Goal: Task Accomplishment & Management: Manage account settings

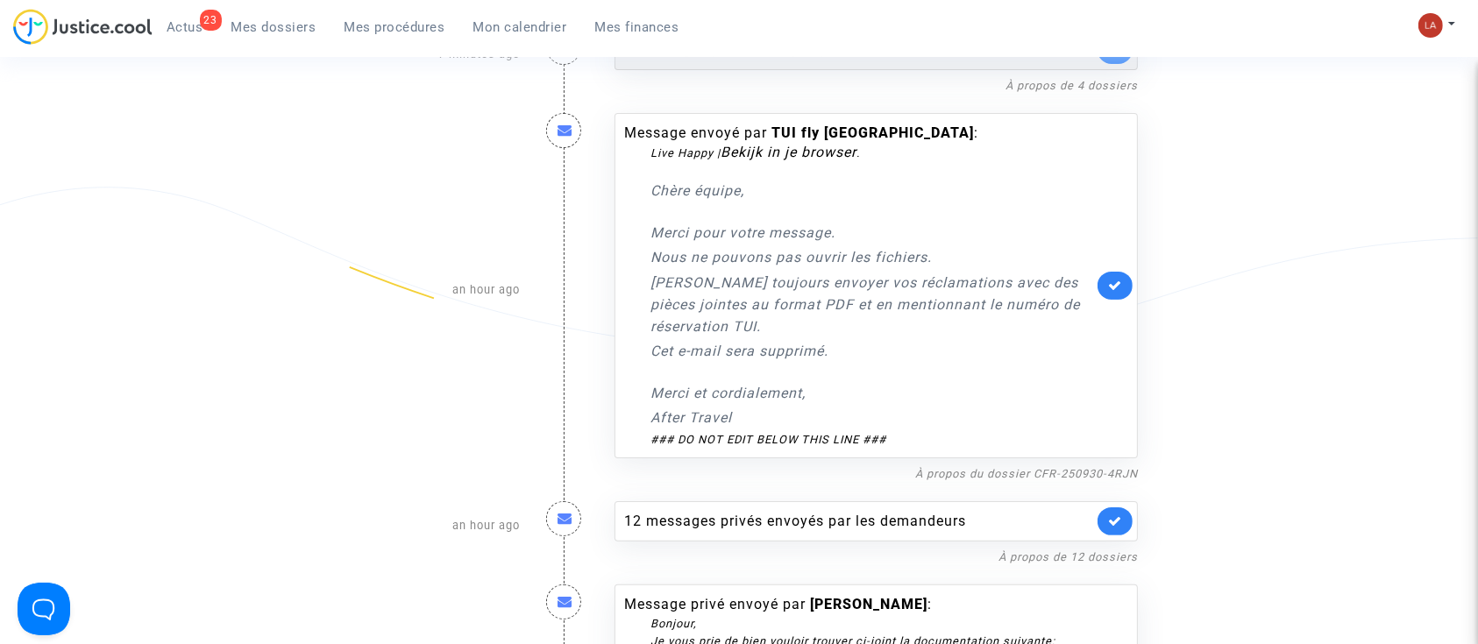
scroll to position [303, 0]
click at [1112, 287] on icon at bounding box center [1115, 283] width 14 height 13
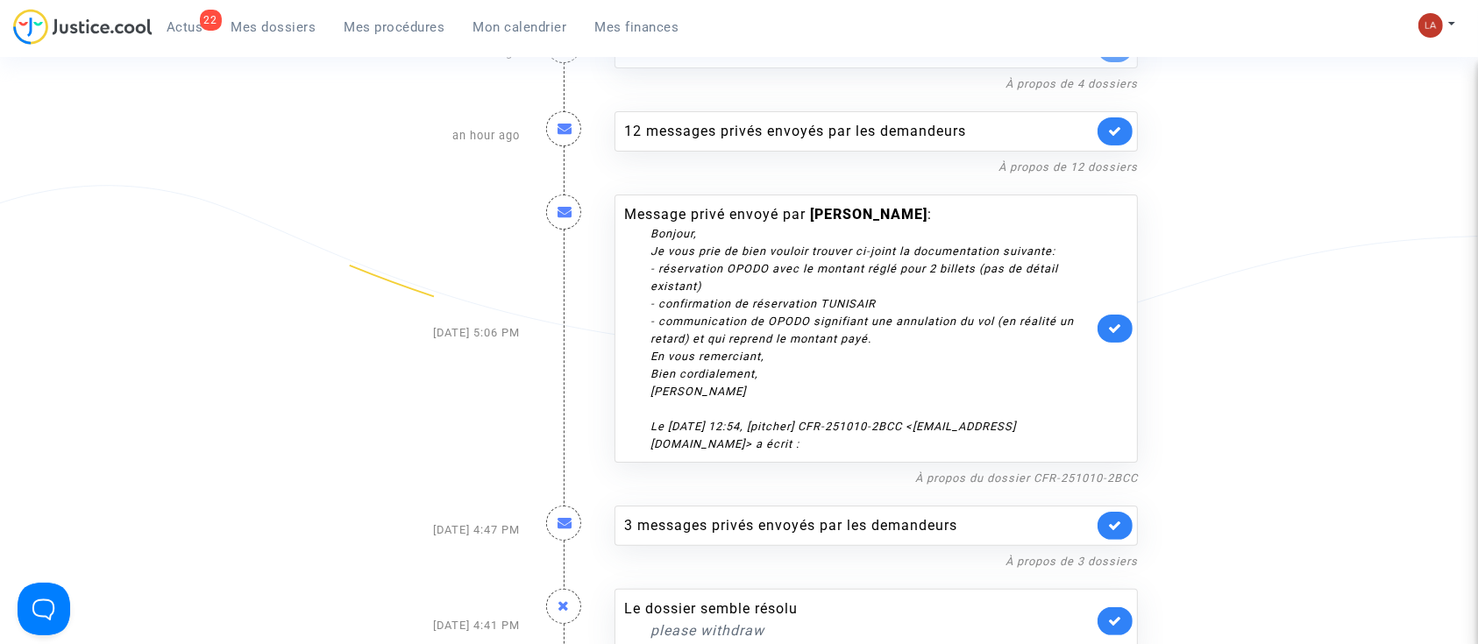
scroll to position [0, 0]
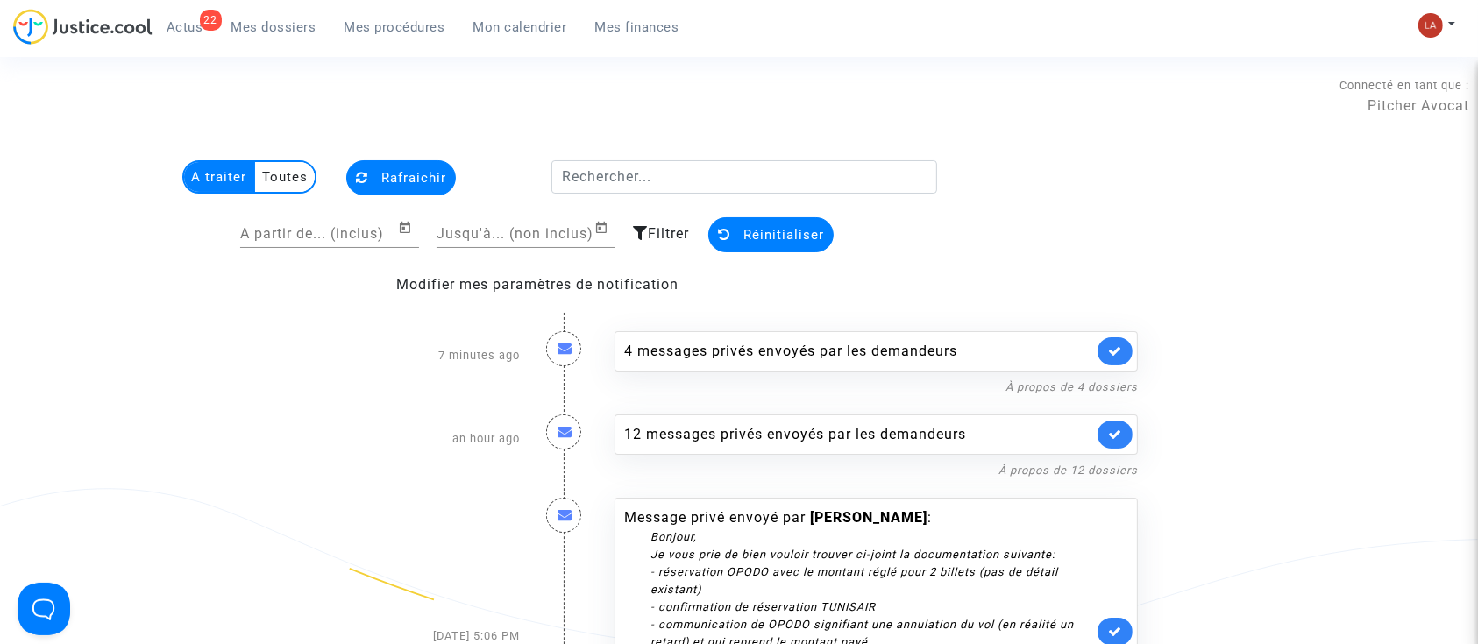
click at [266, 26] on span "Mes dossiers" at bounding box center [273, 27] width 85 height 16
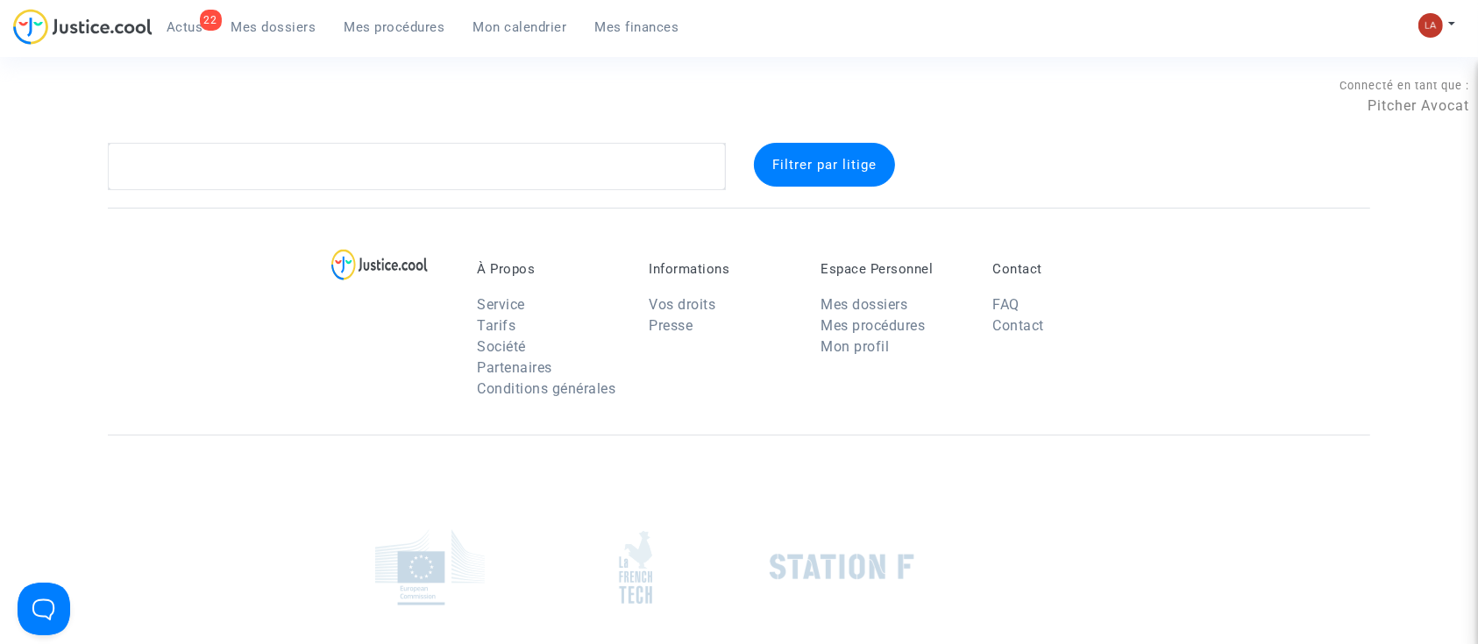
click at [266, 26] on span "Mes dossiers" at bounding box center [273, 27] width 85 height 16
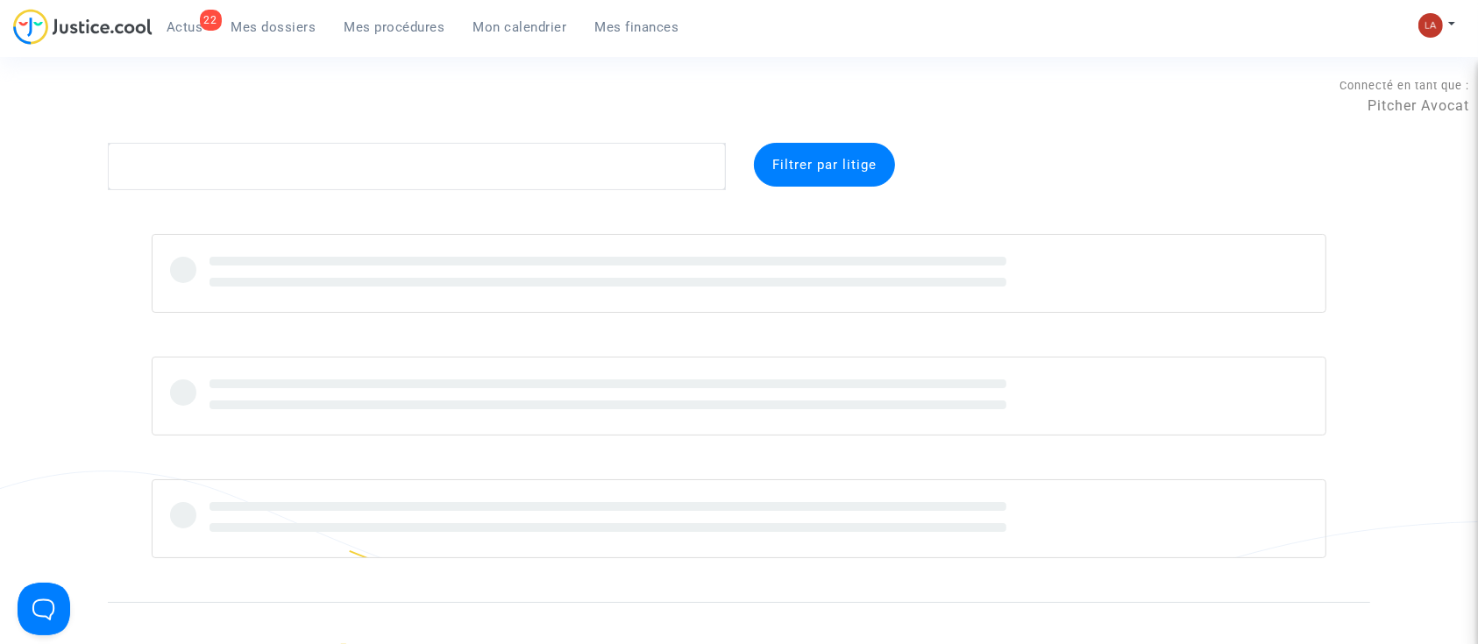
click at [358, 140] on div "Connecté en tant que : Pitcher Avocat" at bounding box center [734, 122] width 1469 height 42
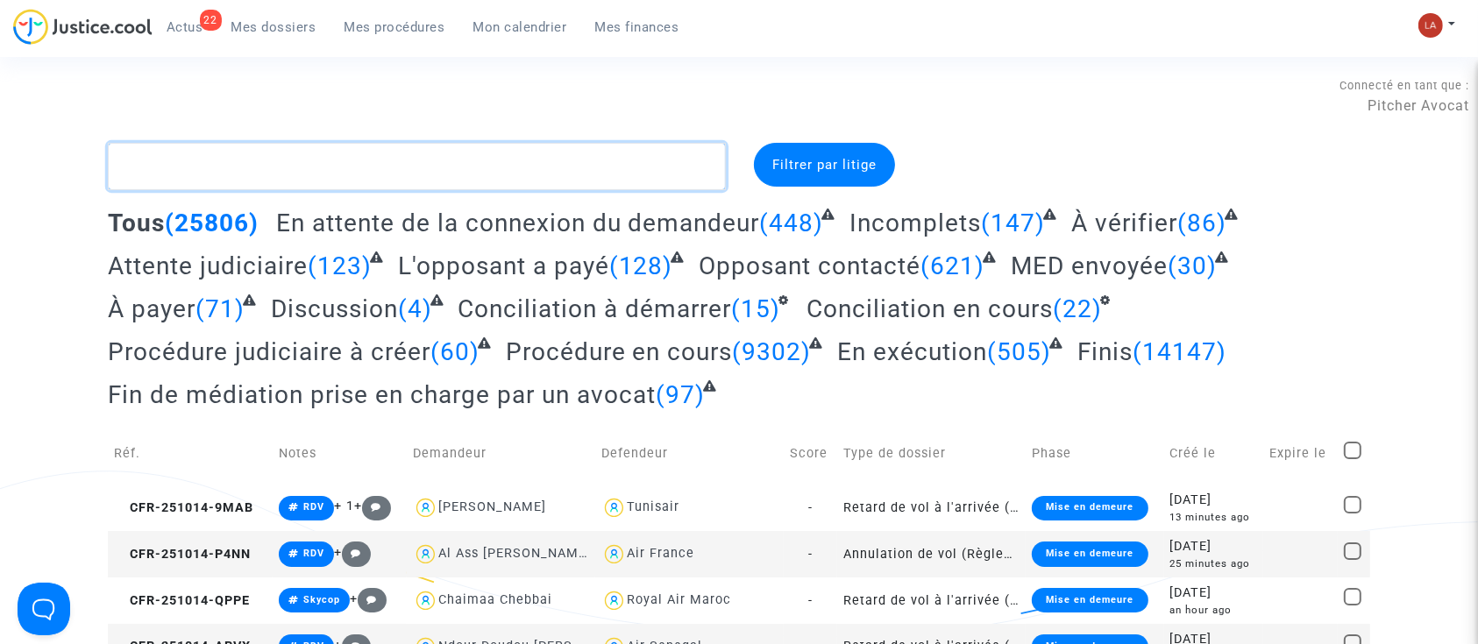
click at [340, 179] on textarea at bounding box center [417, 166] width 618 height 47
paste textarea "E789"
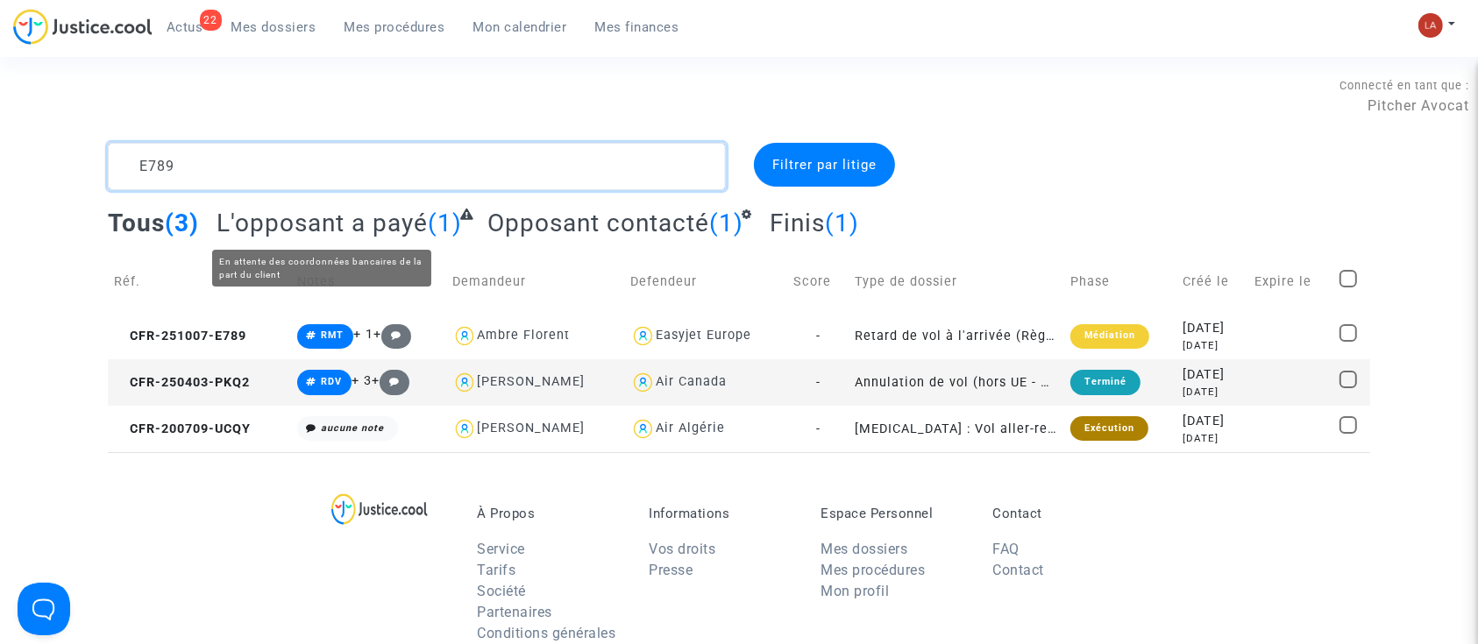
type textarea "E789"
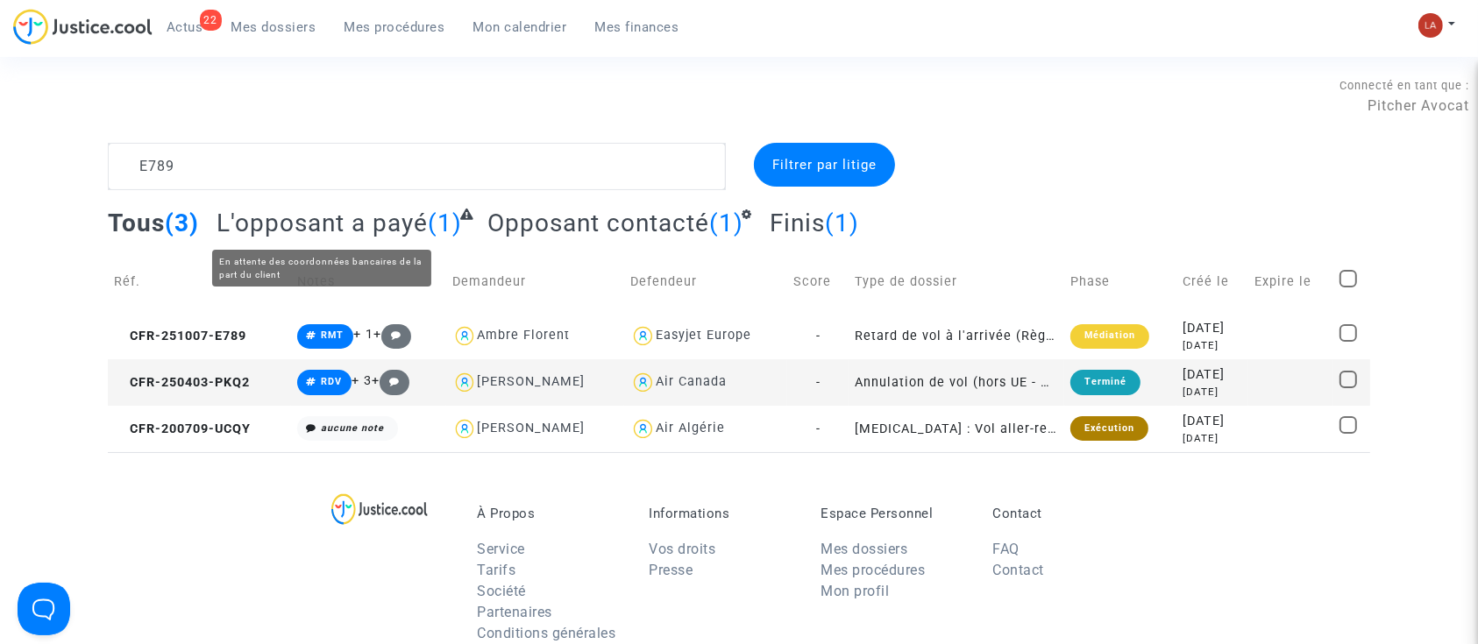
click at [391, 228] on span "L'opposant a payé" at bounding box center [322, 223] width 211 height 29
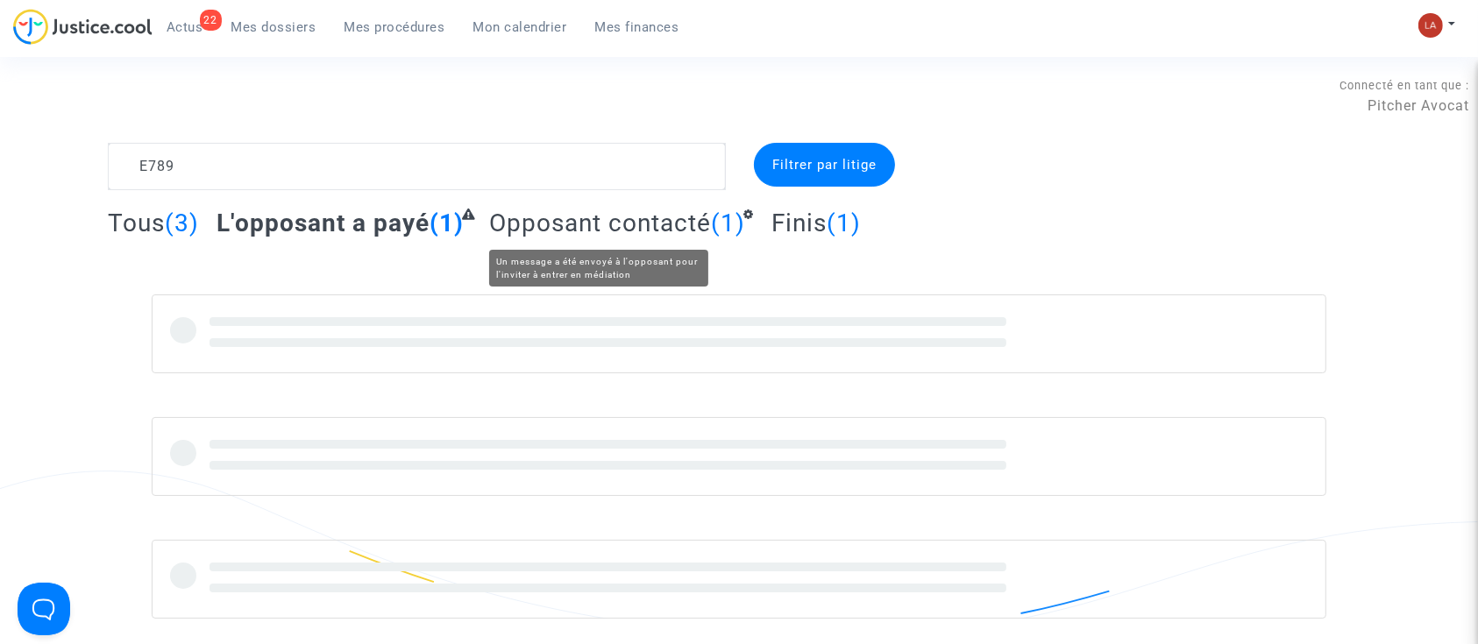
click at [549, 217] on span "Opposant contacté" at bounding box center [600, 223] width 222 height 29
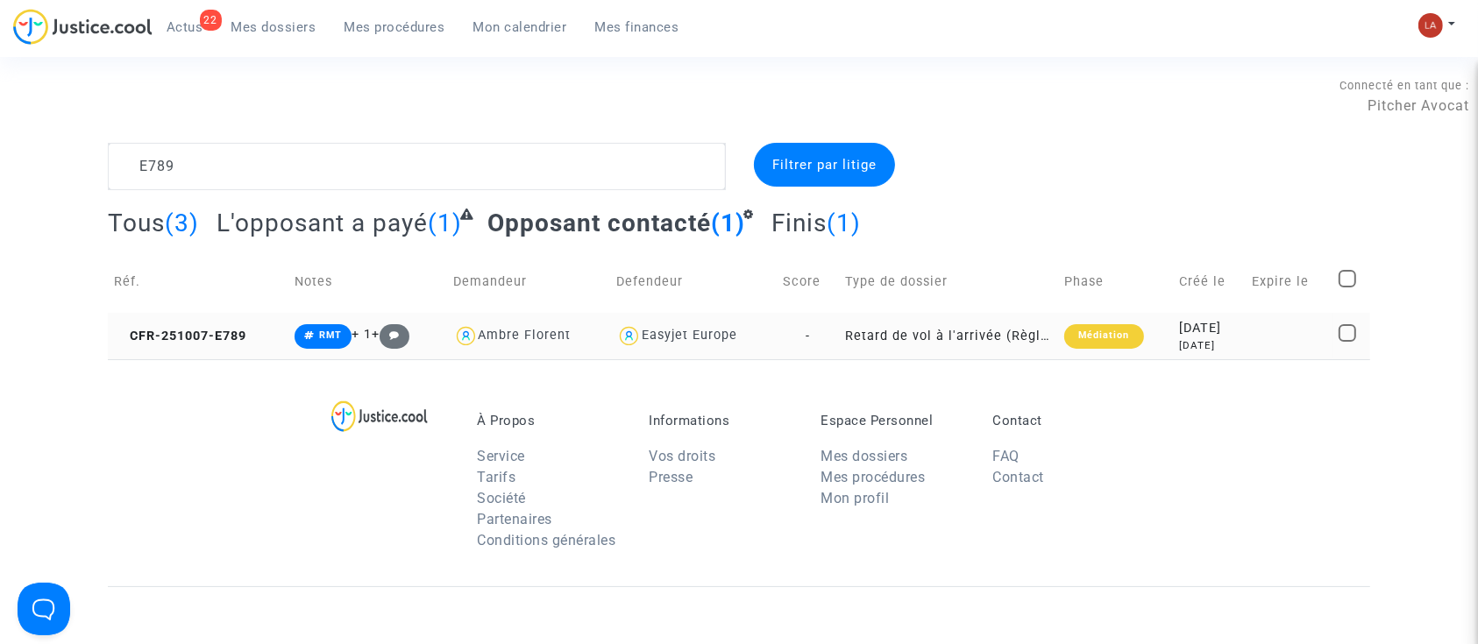
click at [175, 316] on td "CFR-251007-E789" at bounding box center [198, 336] width 181 height 46
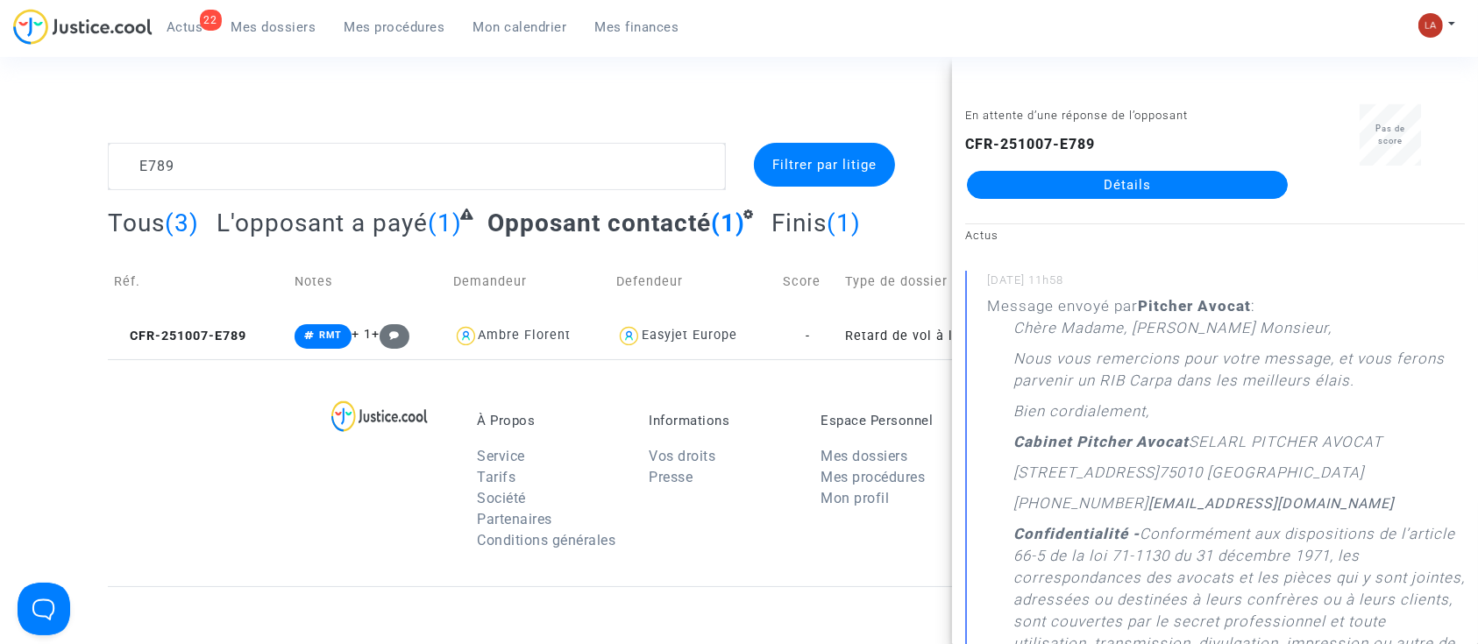
click at [175, 40] on div "22 Actus Mes dossiers Mes procédures Mon calendrier Mes finances" at bounding box center [353, 33] width 680 height 48
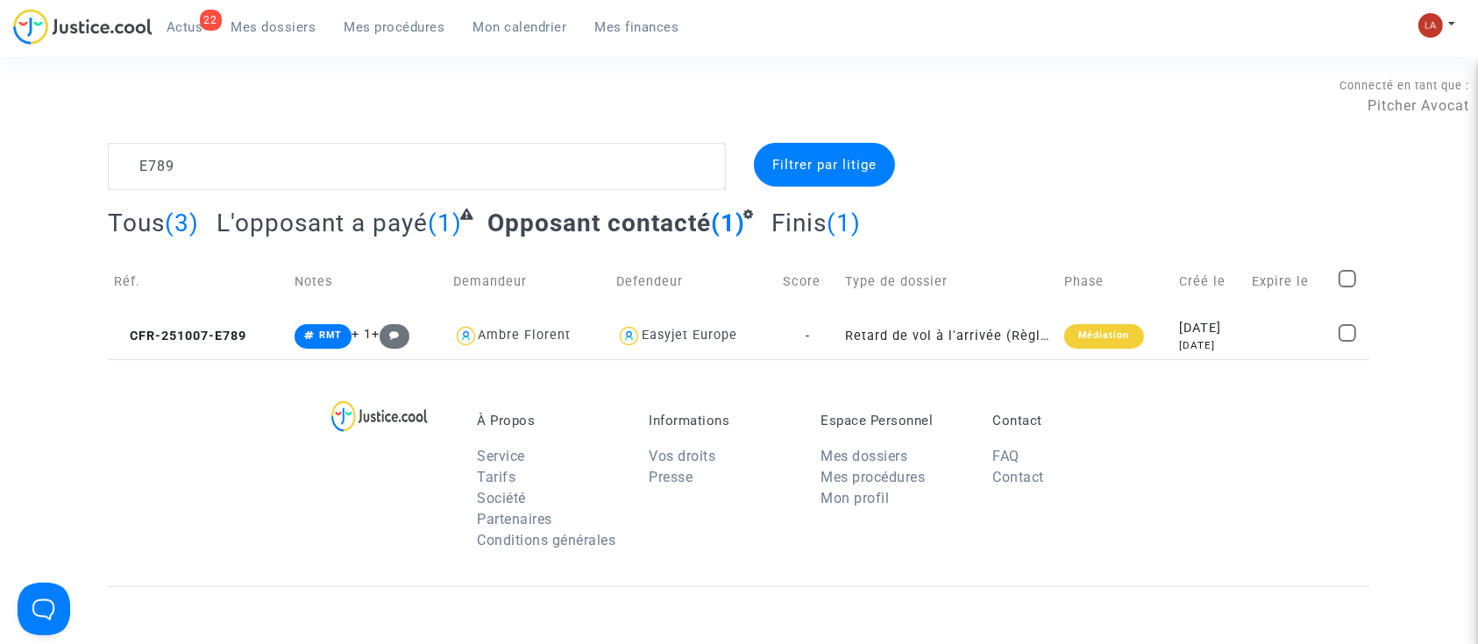
click at [172, 15] on link "22 Actus" at bounding box center [185, 27] width 65 height 26
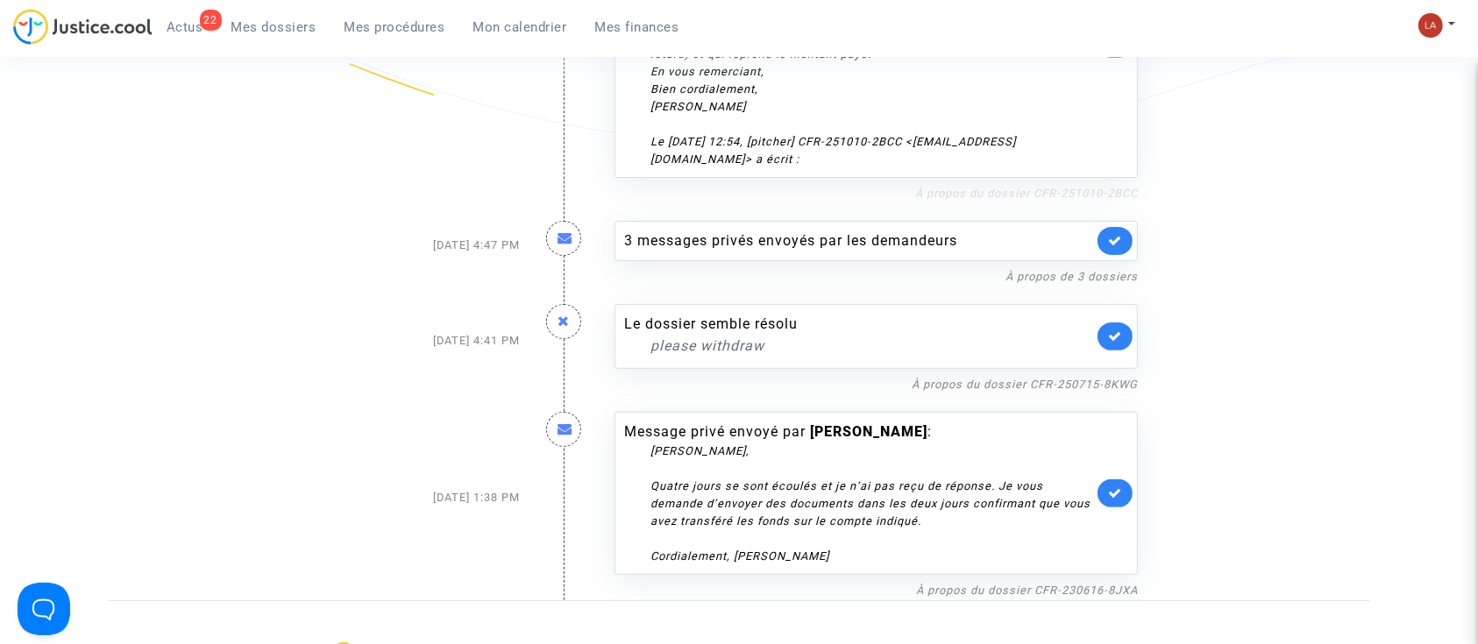
scroll to position [506, 0]
click at [943, 377] on link "À propos du dossier CFR-250715-8KWG" at bounding box center [1025, 383] width 226 height 13
click at [1110, 329] on icon at bounding box center [1115, 335] width 14 height 13
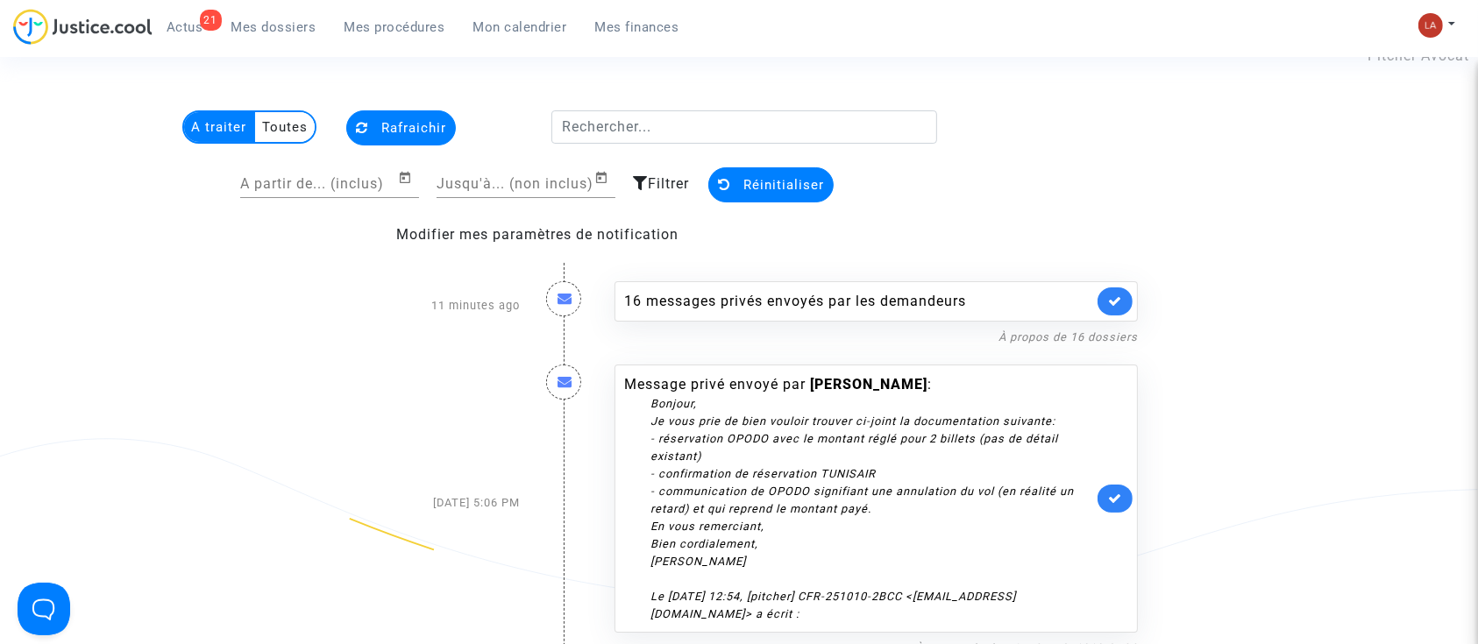
scroll to position [37, 0]
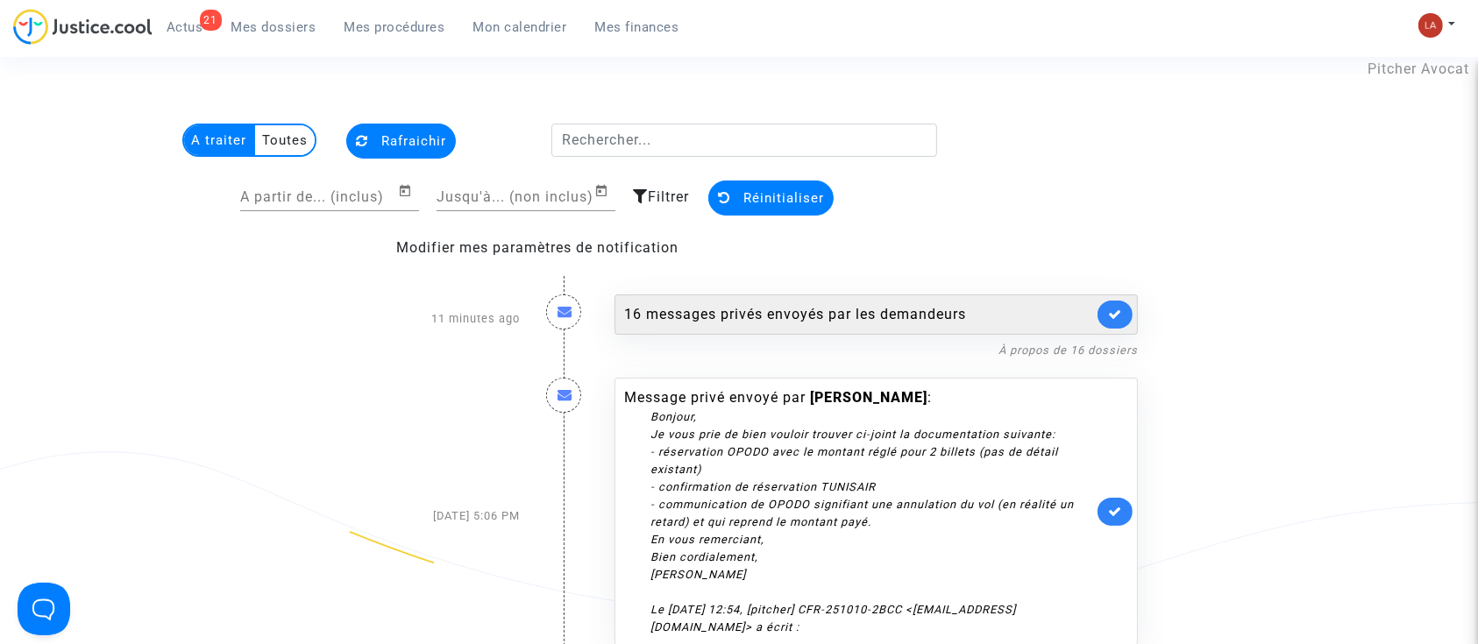
click at [729, 298] on div "16 messages privés envoyés par les demandeurs" at bounding box center [876, 315] width 523 height 40
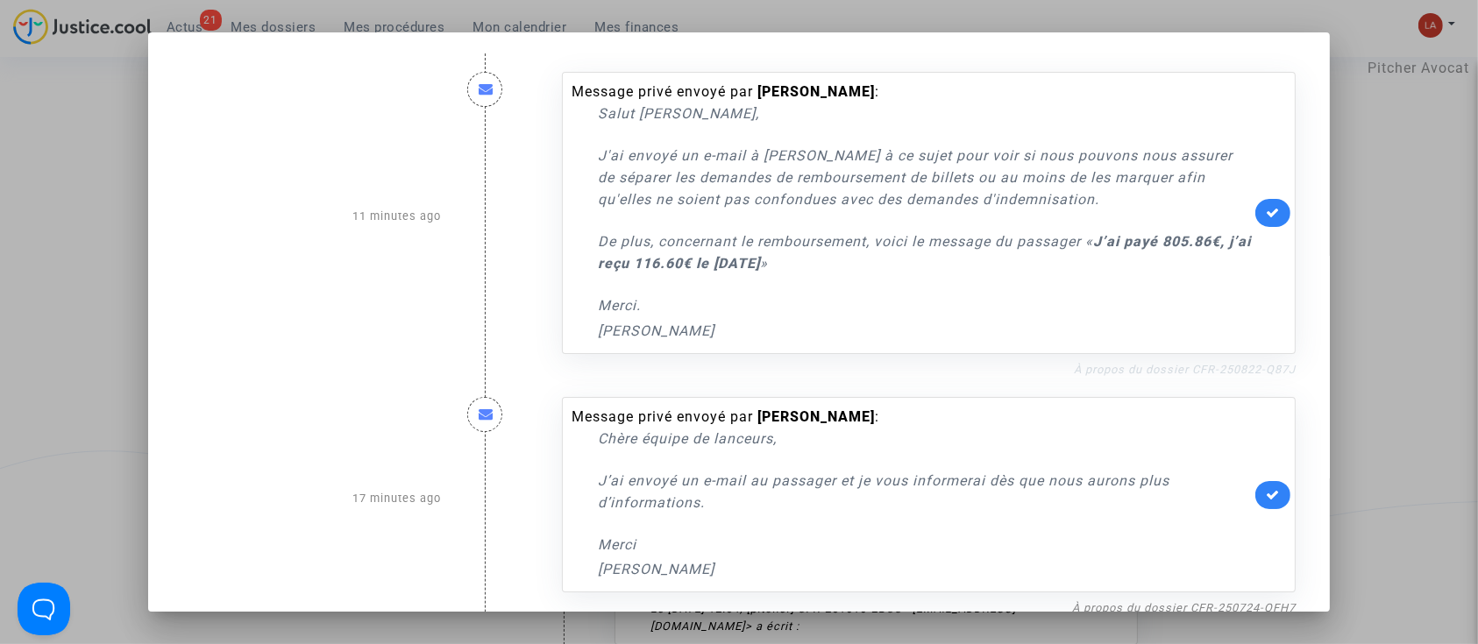
click at [1098, 373] on link "À propos du dossier CFR-250822-Q87J" at bounding box center [1185, 369] width 222 height 13
click at [1271, 218] on link at bounding box center [1272, 213] width 35 height 28
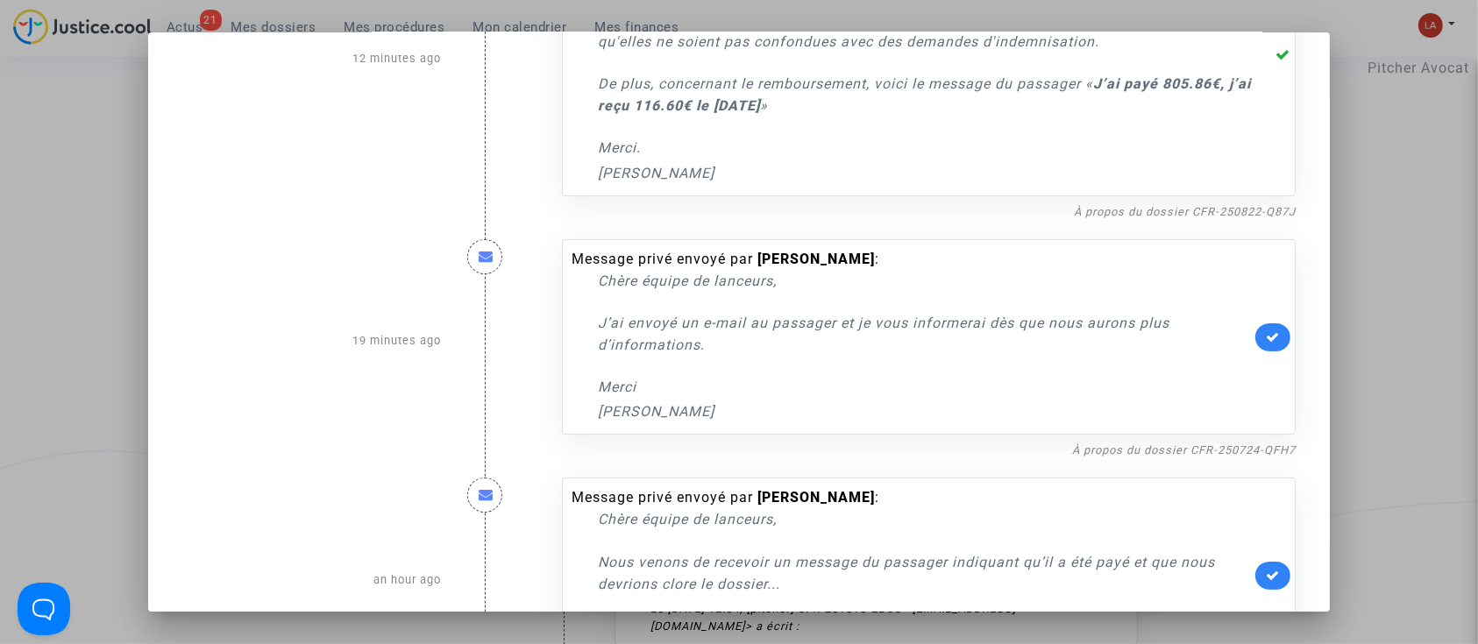
scroll to position [163, 0]
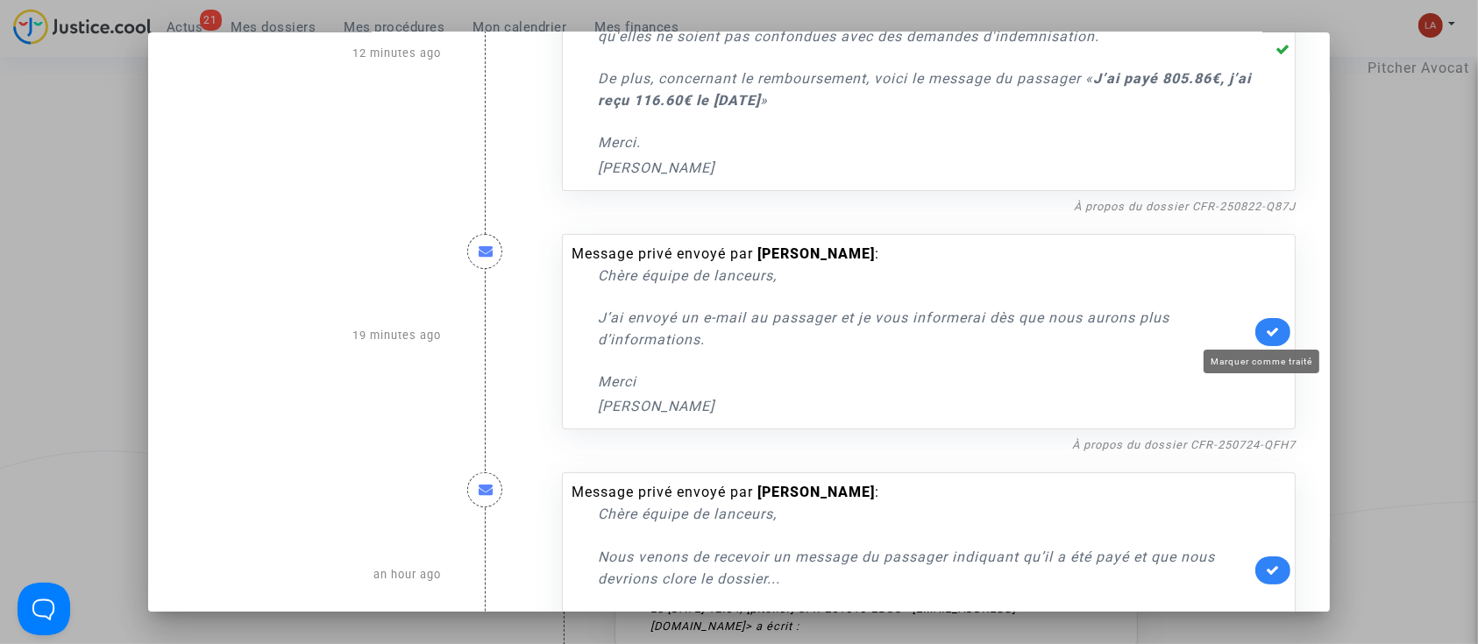
click at [1266, 332] on icon at bounding box center [1273, 331] width 14 height 13
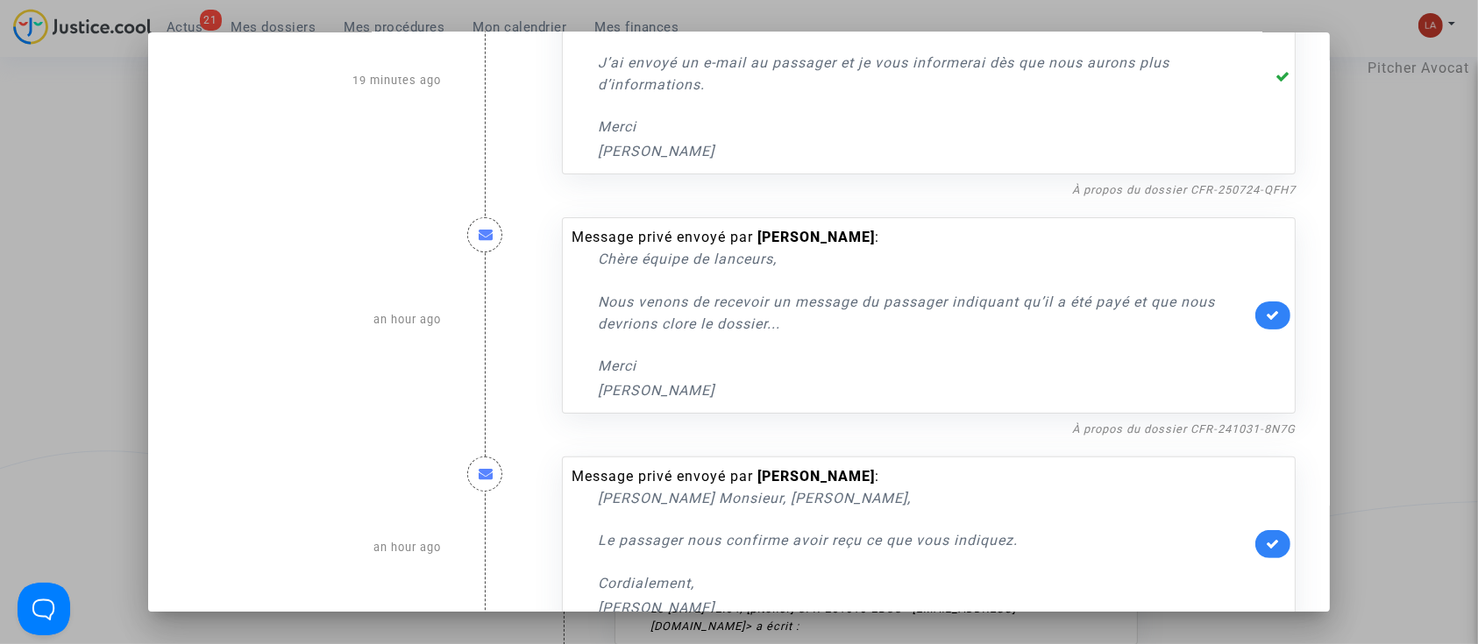
scroll to position [420, 0]
click at [1164, 434] on nf-filterlink "À propos du dossier CFR-241031-8N7G" at bounding box center [1184, 426] width 224 height 17
click at [1154, 427] on link "À propos du dossier CFR-241031-8N7G" at bounding box center [1184, 427] width 224 height 13
click at [1262, 323] on link at bounding box center [1272, 314] width 35 height 28
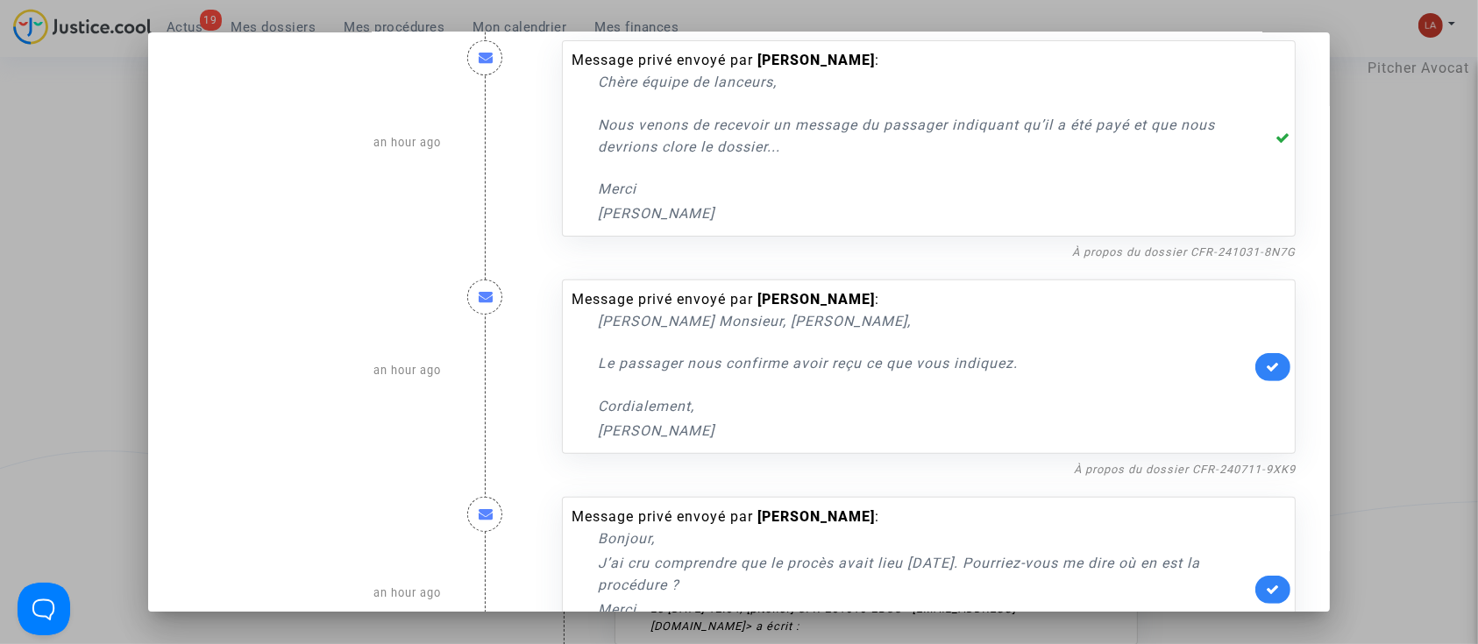
scroll to position [596, 0]
click at [1181, 470] on link "À propos du dossier CFR-240711-9XK9" at bounding box center [1185, 468] width 222 height 13
click at [1255, 368] on link at bounding box center [1272, 366] width 35 height 28
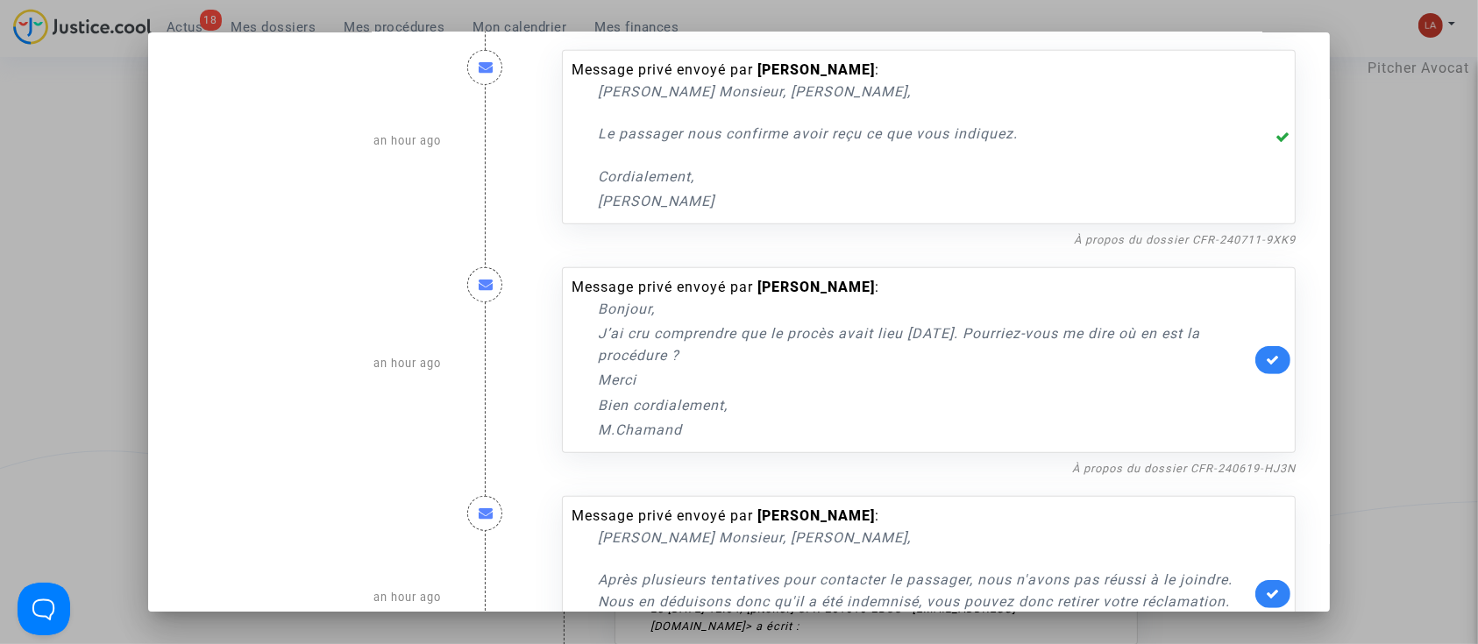
scroll to position [827, 0]
click at [1168, 465] on link "À propos du dossier CFR-240619-HJ3N" at bounding box center [1184, 466] width 224 height 13
click at [1266, 354] on icon at bounding box center [1273, 358] width 14 height 13
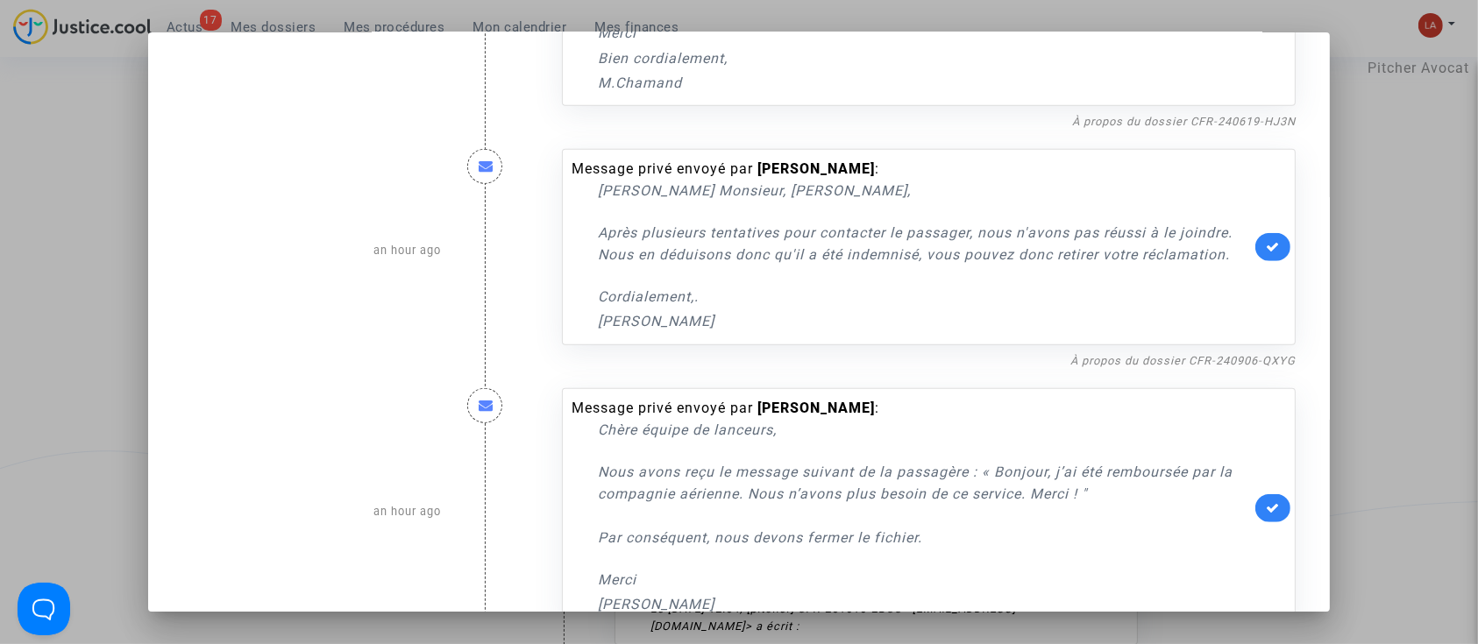
scroll to position [1177, 0]
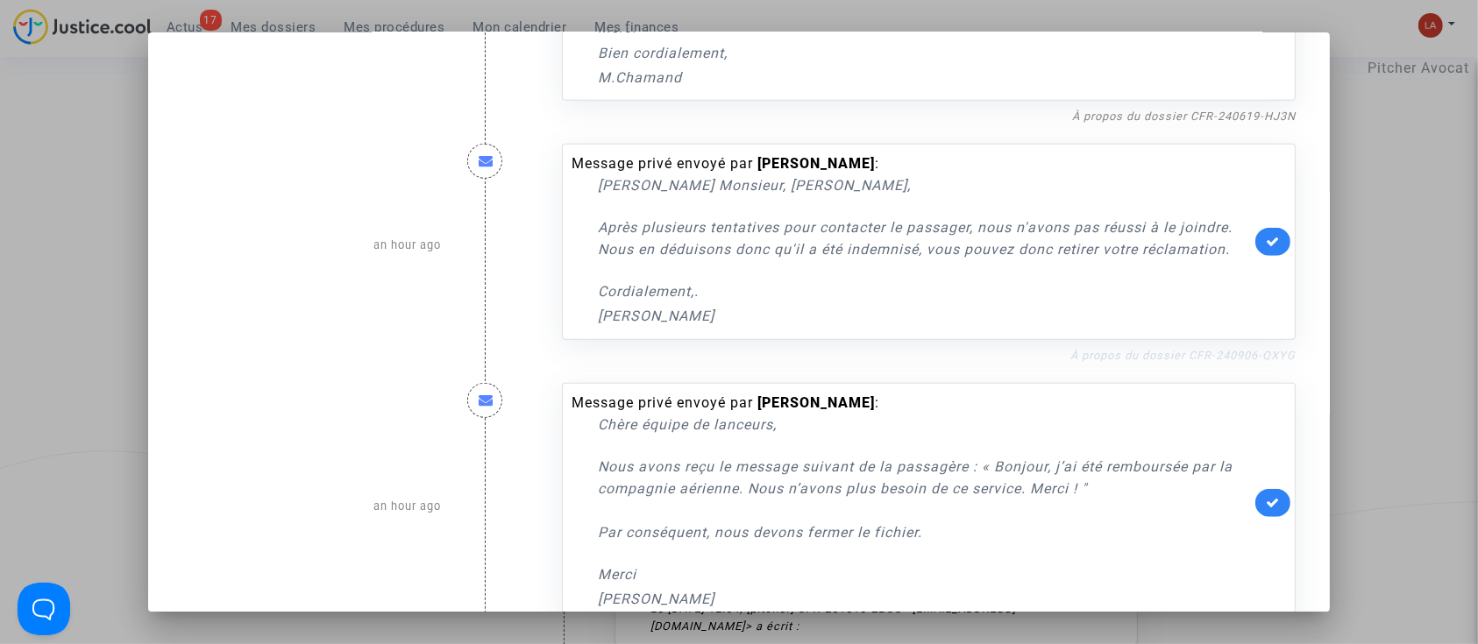
click at [1126, 349] on link "À propos du dossier CFR-240906-QXYG" at bounding box center [1182, 355] width 225 height 13
click at [1255, 238] on link at bounding box center [1272, 242] width 35 height 28
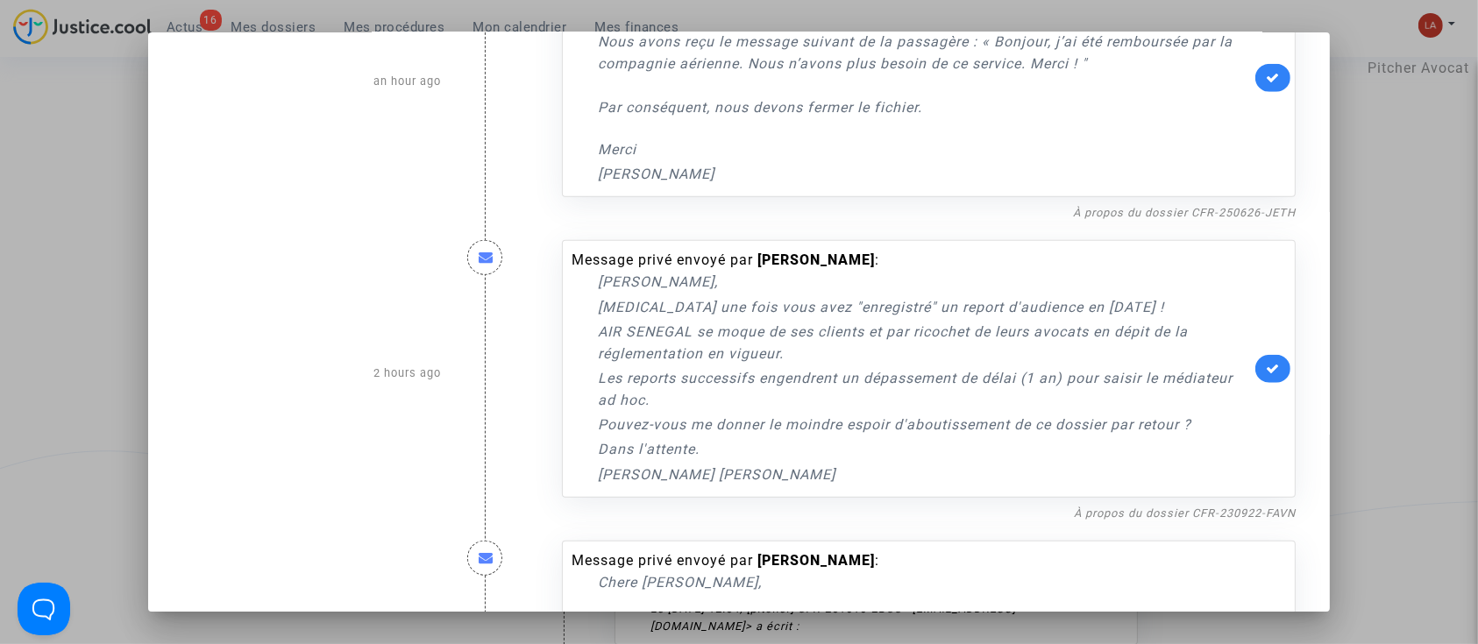
scroll to position [1603, 0]
click at [1240, 206] on link "À propos du dossier CFR-250626-JETH" at bounding box center [1184, 211] width 223 height 13
click at [1273, 72] on link at bounding box center [1272, 77] width 35 height 28
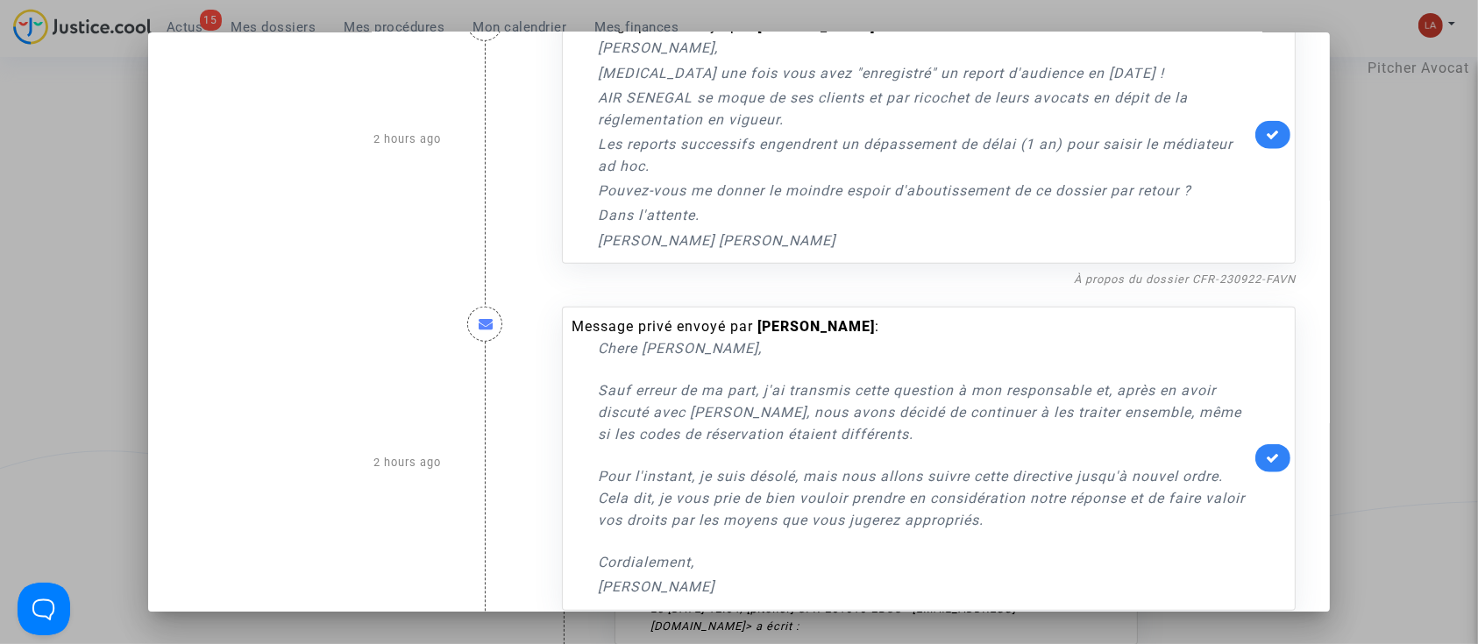
scroll to position [1837, 0]
click at [1108, 275] on link "À propos du dossier CFR-230922-FAVN" at bounding box center [1185, 278] width 222 height 13
click at [1266, 131] on icon at bounding box center [1273, 133] width 14 height 13
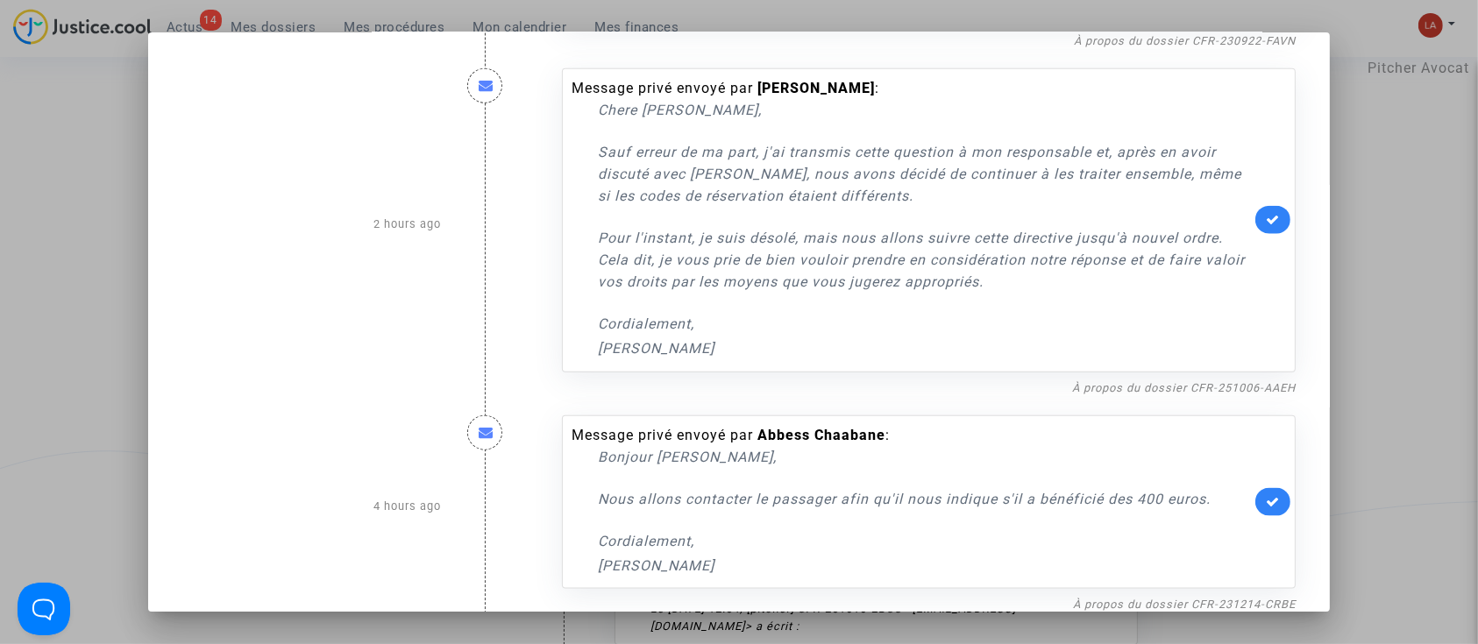
scroll to position [2076, 0]
click at [1087, 382] on link "À propos du dossier CFR-251006-AAEH" at bounding box center [1184, 386] width 224 height 13
click at [1276, 221] on link at bounding box center [1272, 219] width 35 height 28
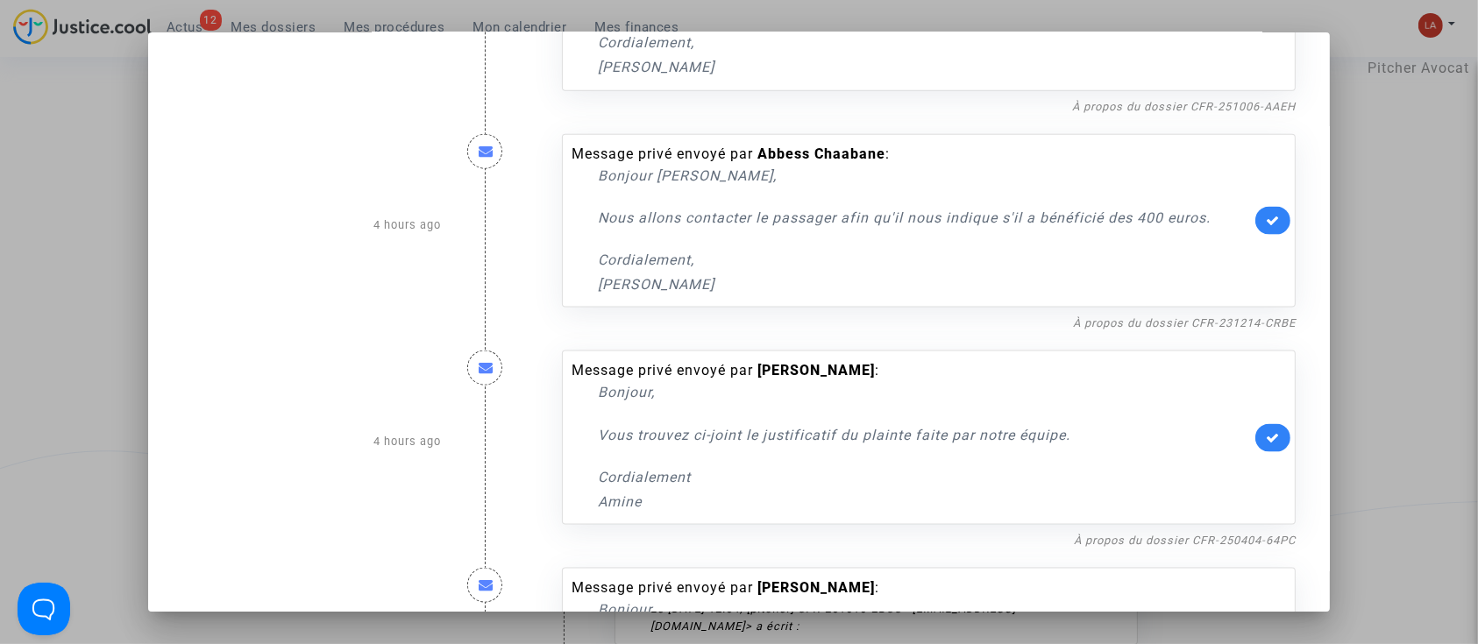
click at [1255, 222] on link at bounding box center [1272, 221] width 35 height 28
click at [1135, 538] on link "À propos du dossier CFR-250404-64PC" at bounding box center [1185, 540] width 222 height 13
click at [1262, 445] on link at bounding box center [1272, 438] width 35 height 28
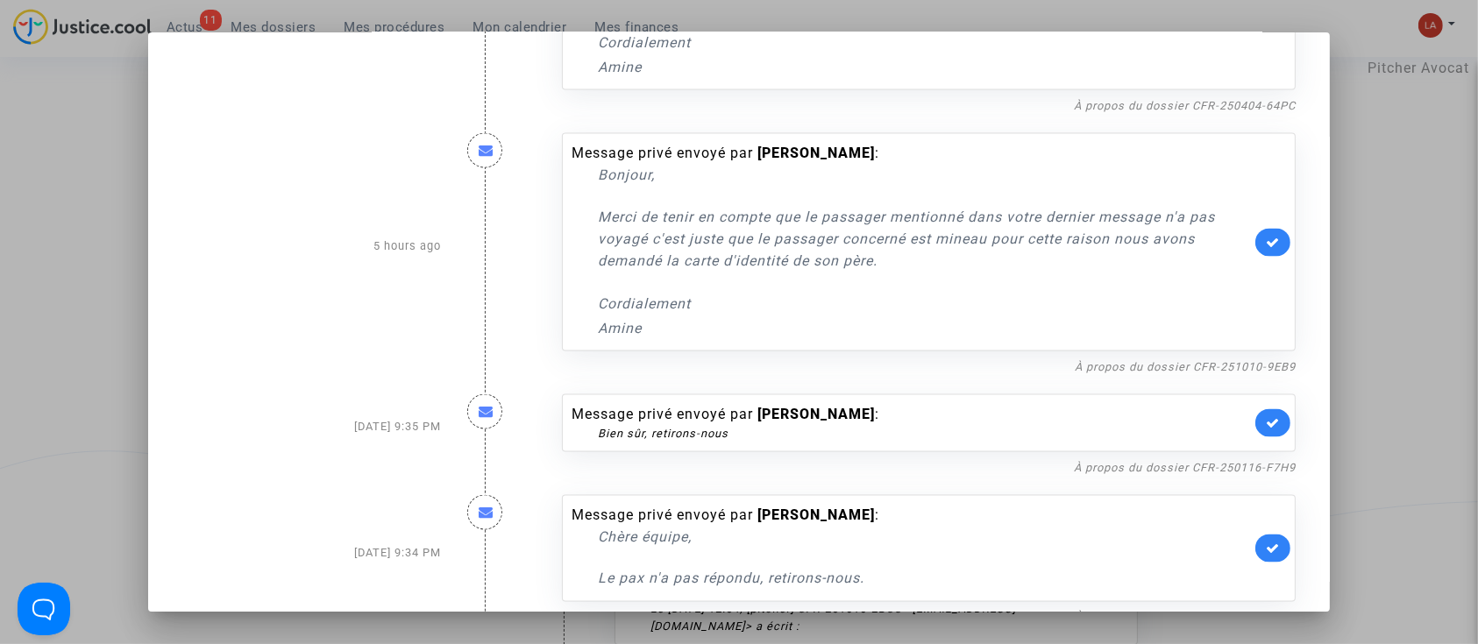
scroll to position [2792, 0]
click at [1185, 368] on link "À propos du dossier CFR-251010-9EB9" at bounding box center [1185, 365] width 221 height 13
click at [1262, 249] on link at bounding box center [1272, 242] width 35 height 28
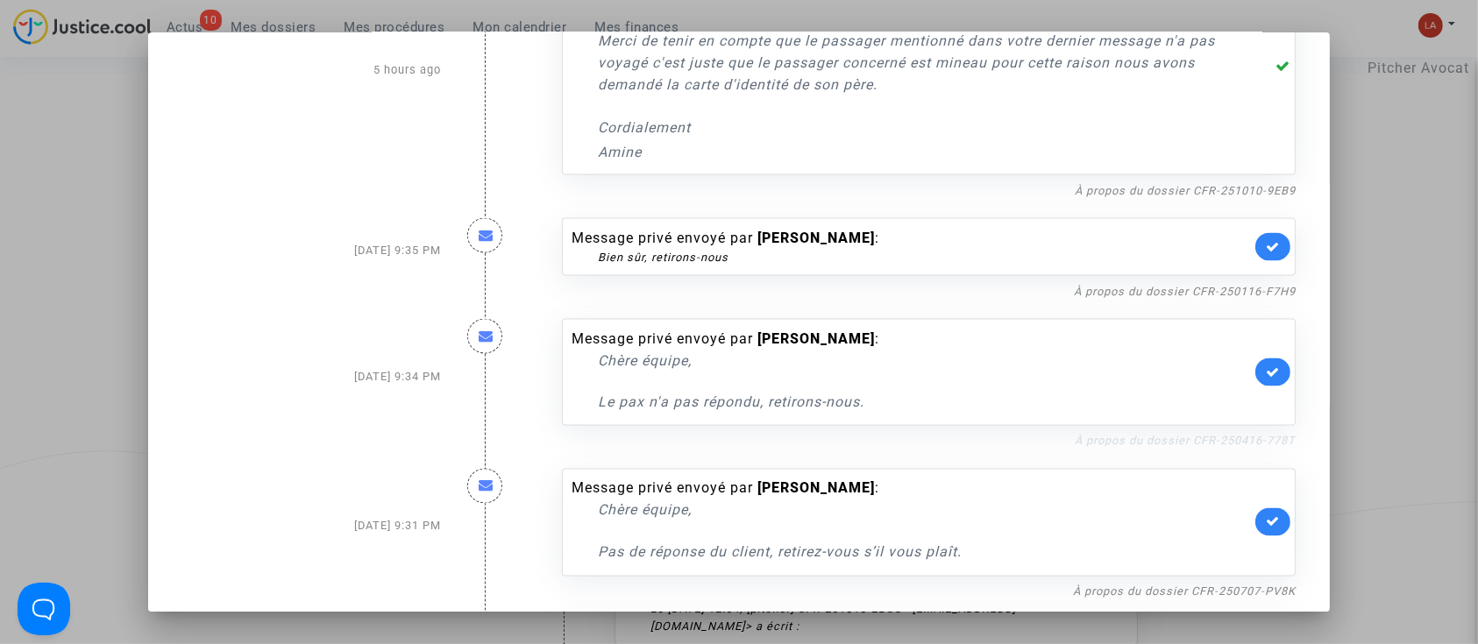
click at [1176, 435] on link "À propos du dossier CFR-250416-778T" at bounding box center [1185, 441] width 221 height 13
click at [1269, 368] on icon at bounding box center [1273, 372] width 14 height 13
click at [1147, 285] on link "À propos du dossier CFR-250116-F7H9" at bounding box center [1185, 291] width 222 height 13
click at [1266, 249] on icon at bounding box center [1273, 246] width 14 height 13
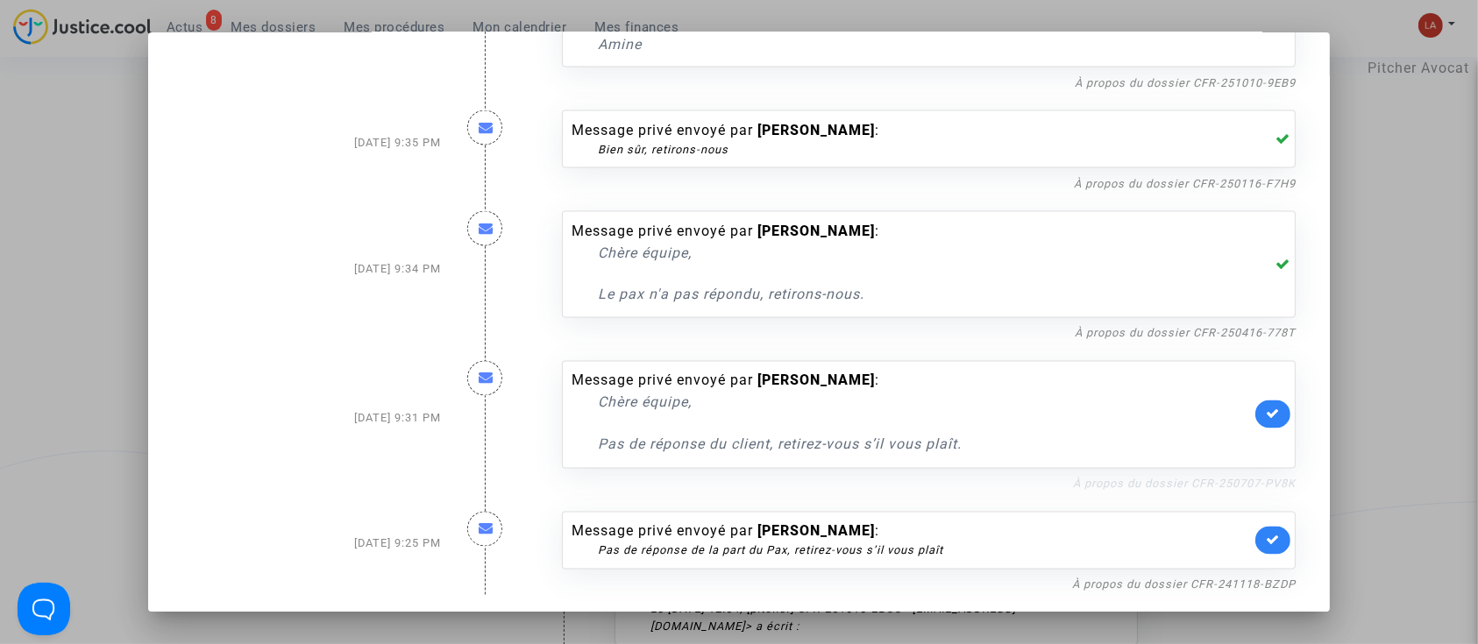
click at [1173, 480] on link "À propos du dossier CFR-250707-PV8K" at bounding box center [1184, 484] width 223 height 13
click at [1261, 419] on link at bounding box center [1272, 415] width 35 height 28
click at [1190, 579] on link "À propos du dossier CFR-241118-BZDP" at bounding box center [1184, 585] width 224 height 13
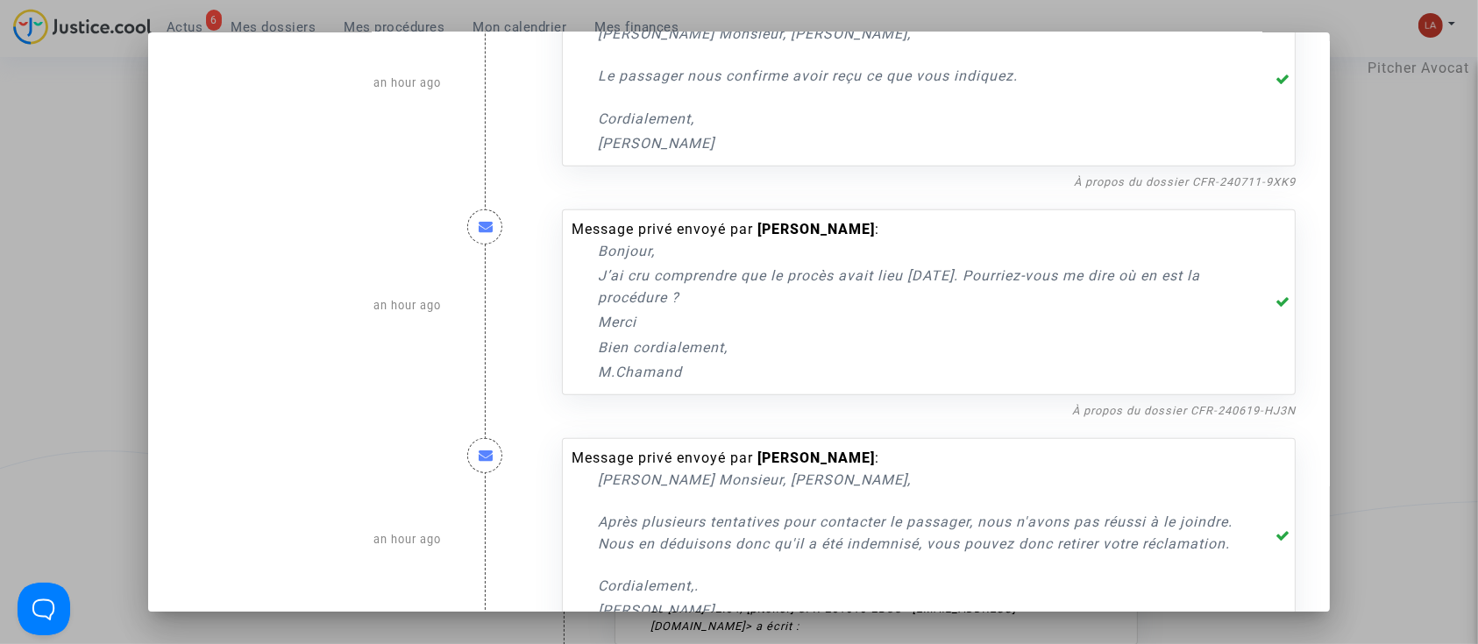
scroll to position [519, 0]
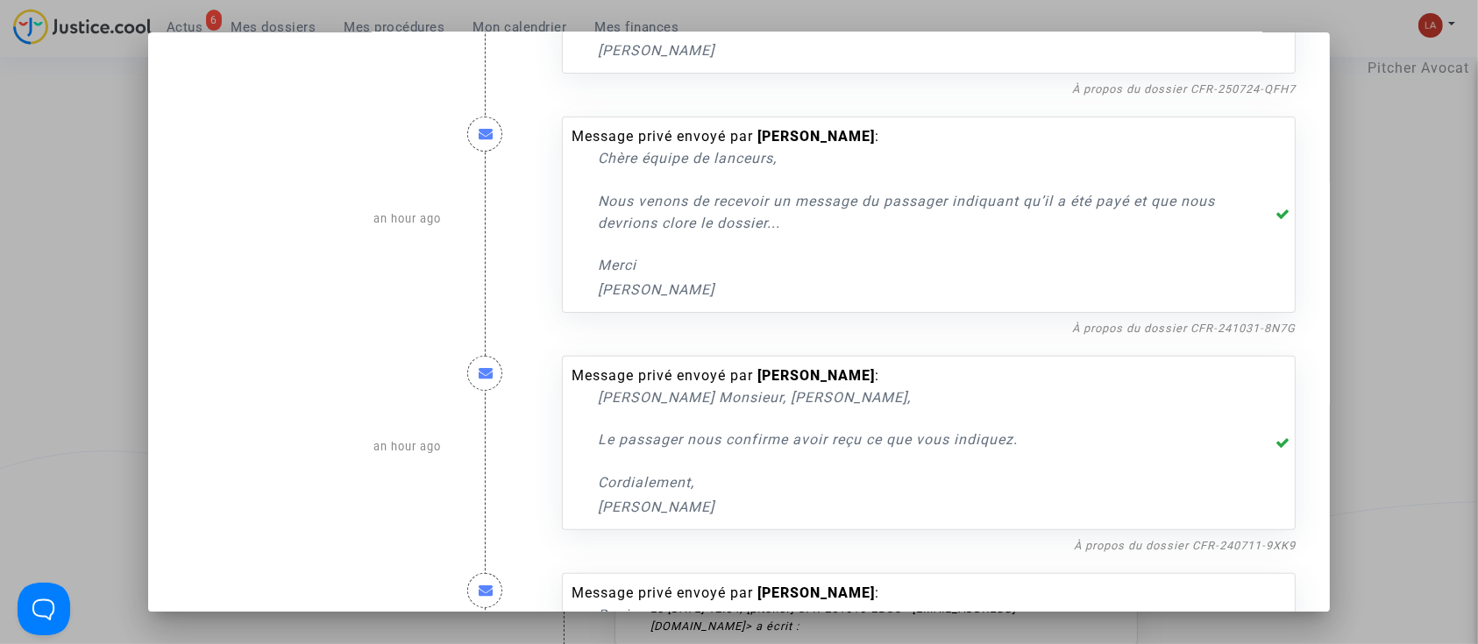
click at [1390, 207] on div at bounding box center [739, 322] width 1478 height 644
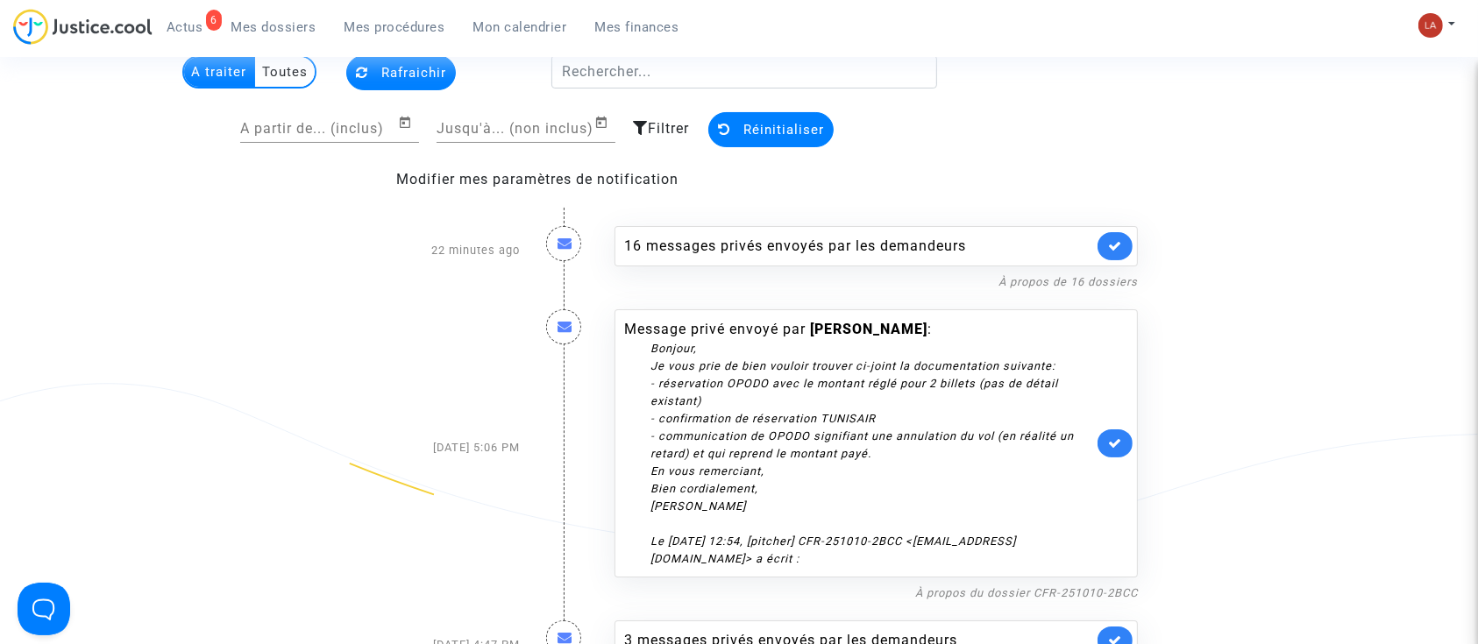
scroll to position [100, 0]
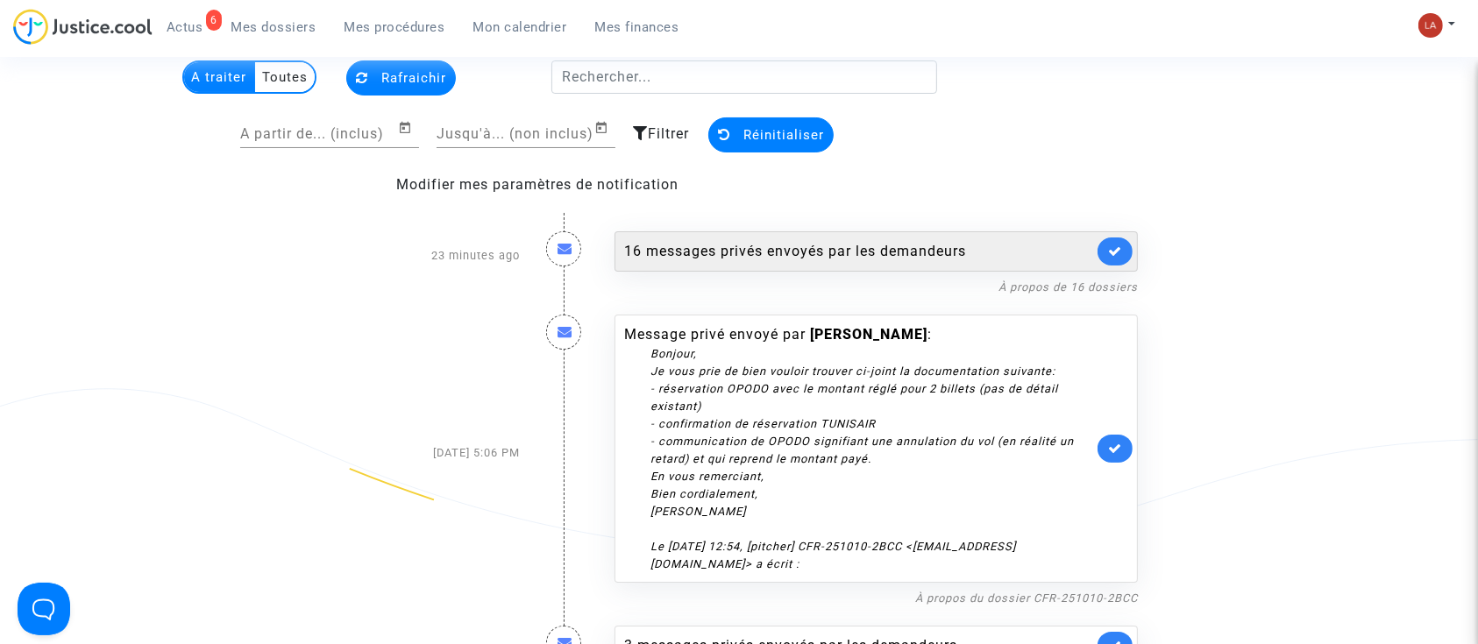
click at [793, 266] on div "16 messages privés envoyés par les demandeurs" at bounding box center [876, 251] width 523 height 40
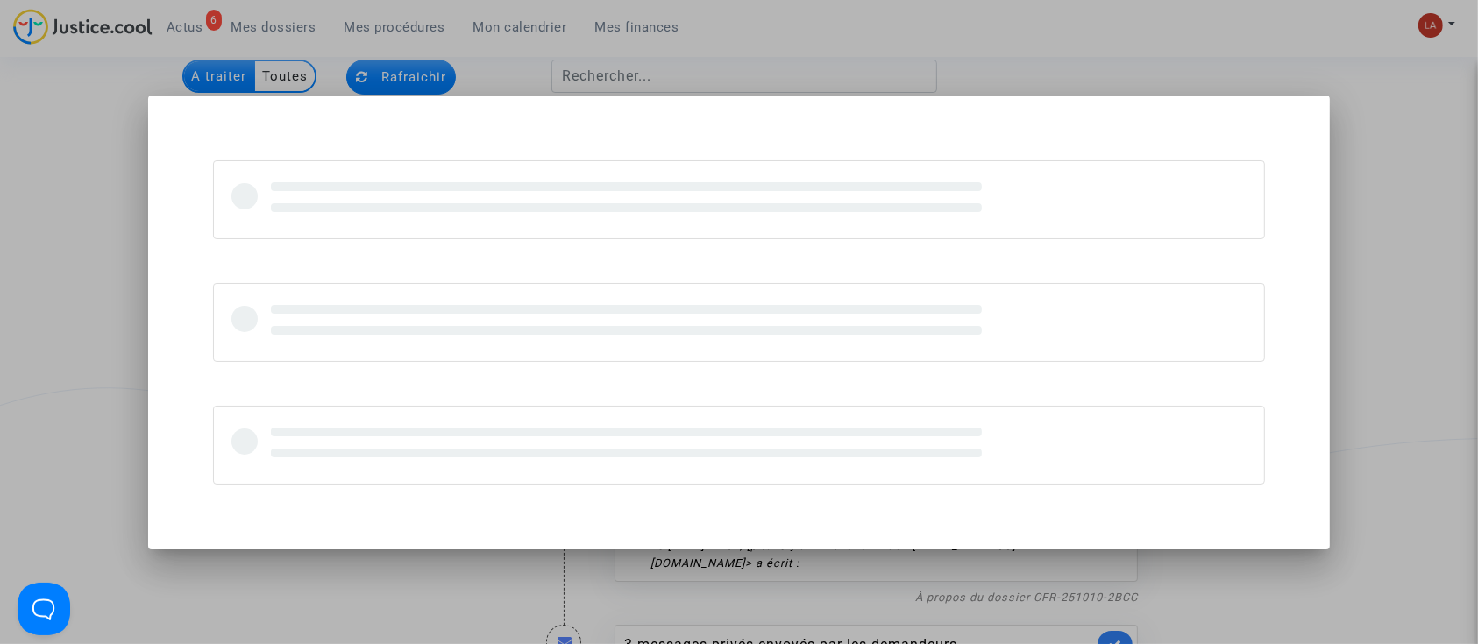
scroll to position [0, 0]
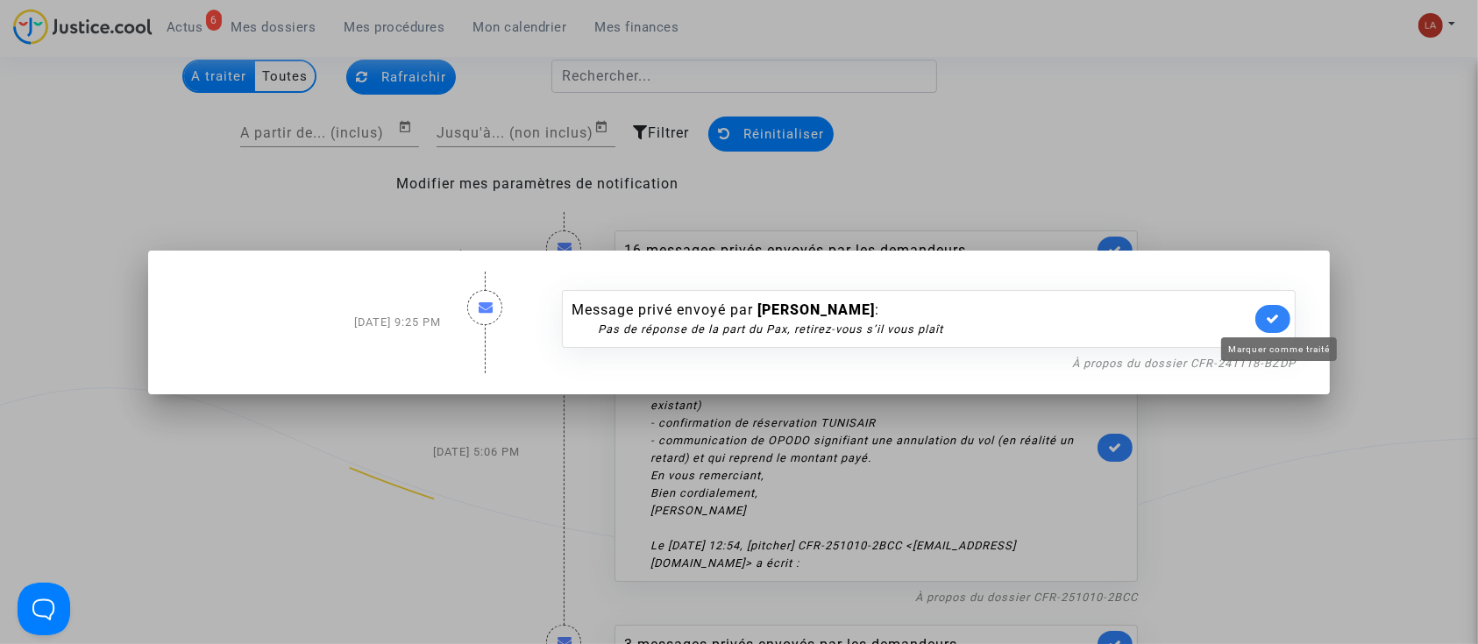
click at [1280, 321] on icon at bounding box center [1273, 318] width 14 height 13
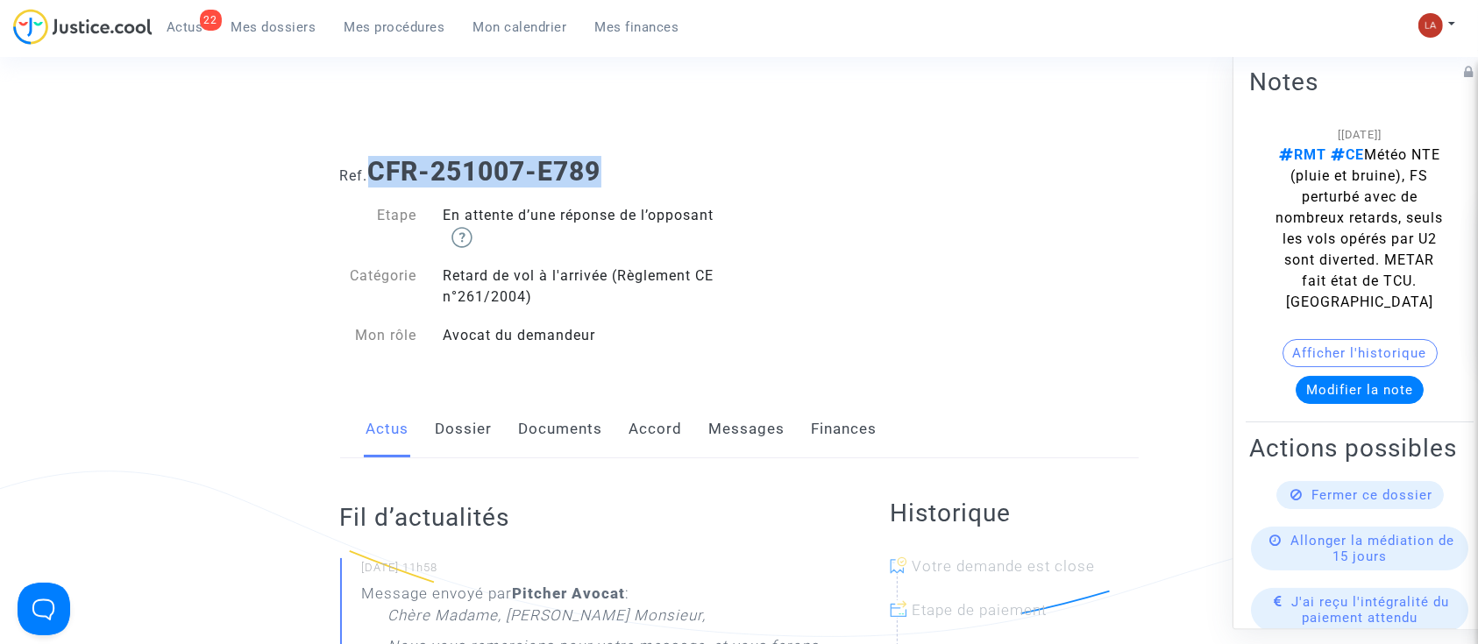
drag, startPoint x: 619, startPoint y: 171, endPoint x: 373, endPoint y: 175, distance: 245.5
click at [373, 175] on h1 "Ref. CFR-251007-E789" at bounding box center [739, 172] width 799 height 32
copy b "CFR-251007-E789"
click at [721, 429] on link "Messages" at bounding box center [747, 430] width 76 height 58
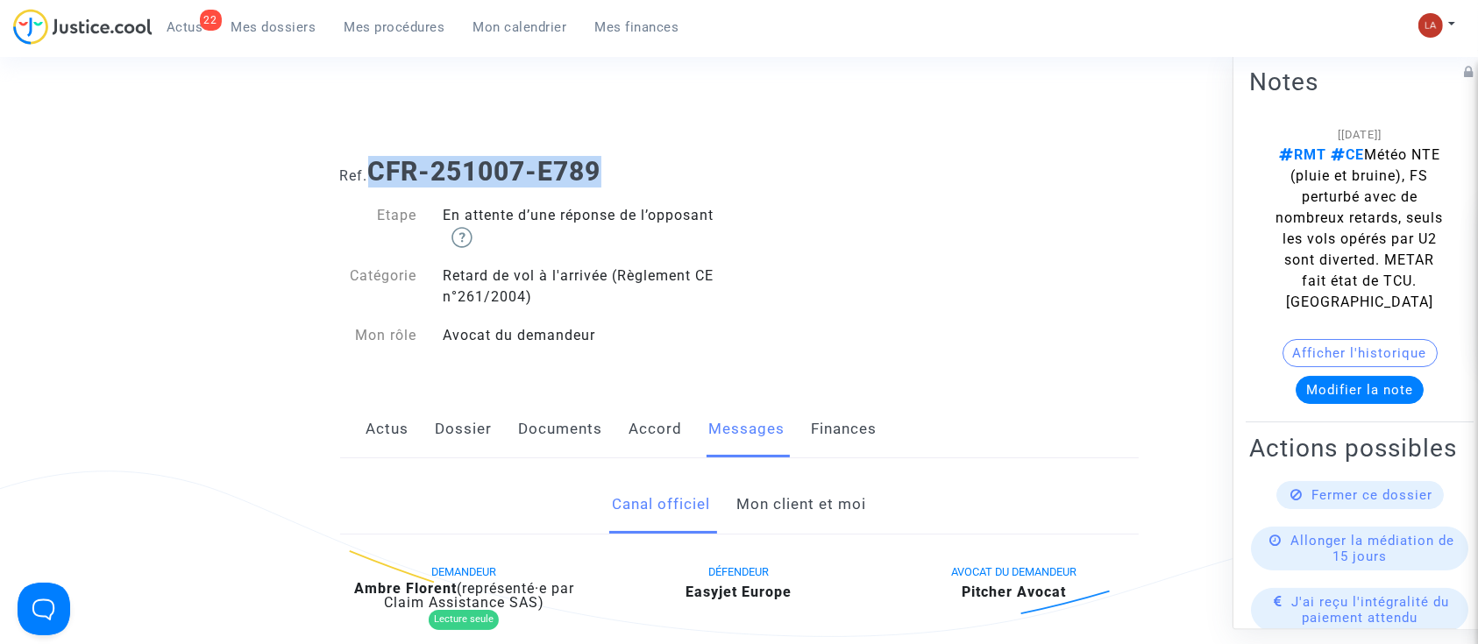
click at [1323, 389] on button "Modifier la note" at bounding box center [1360, 390] width 128 height 28
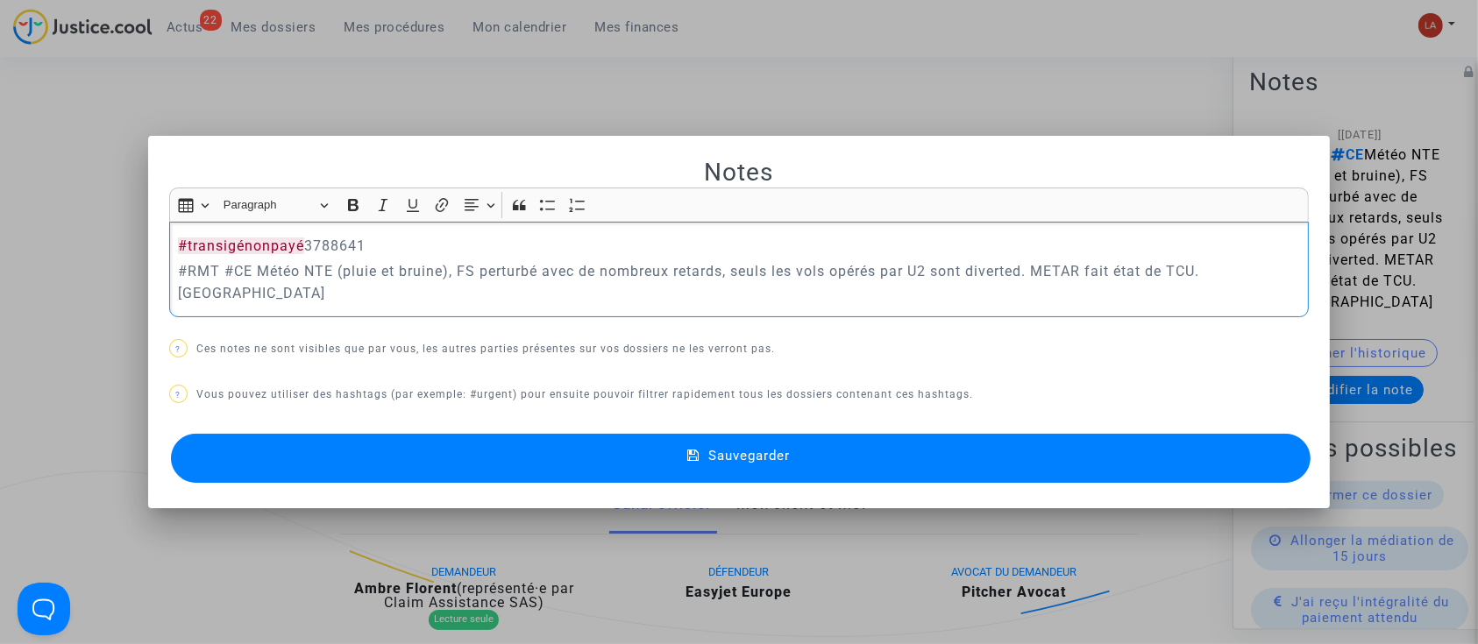
click at [541, 450] on button "Sauvegarder" at bounding box center [741, 458] width 1140 height 49
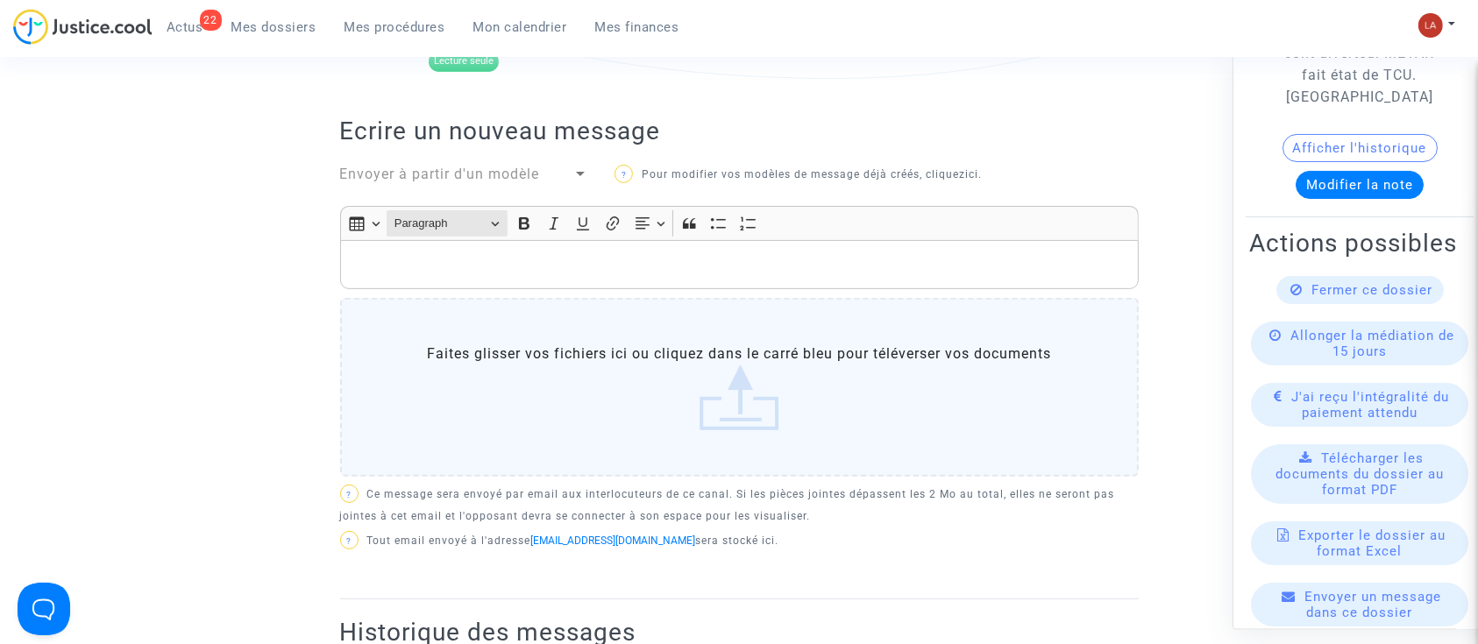
scroll to position [541, 0]
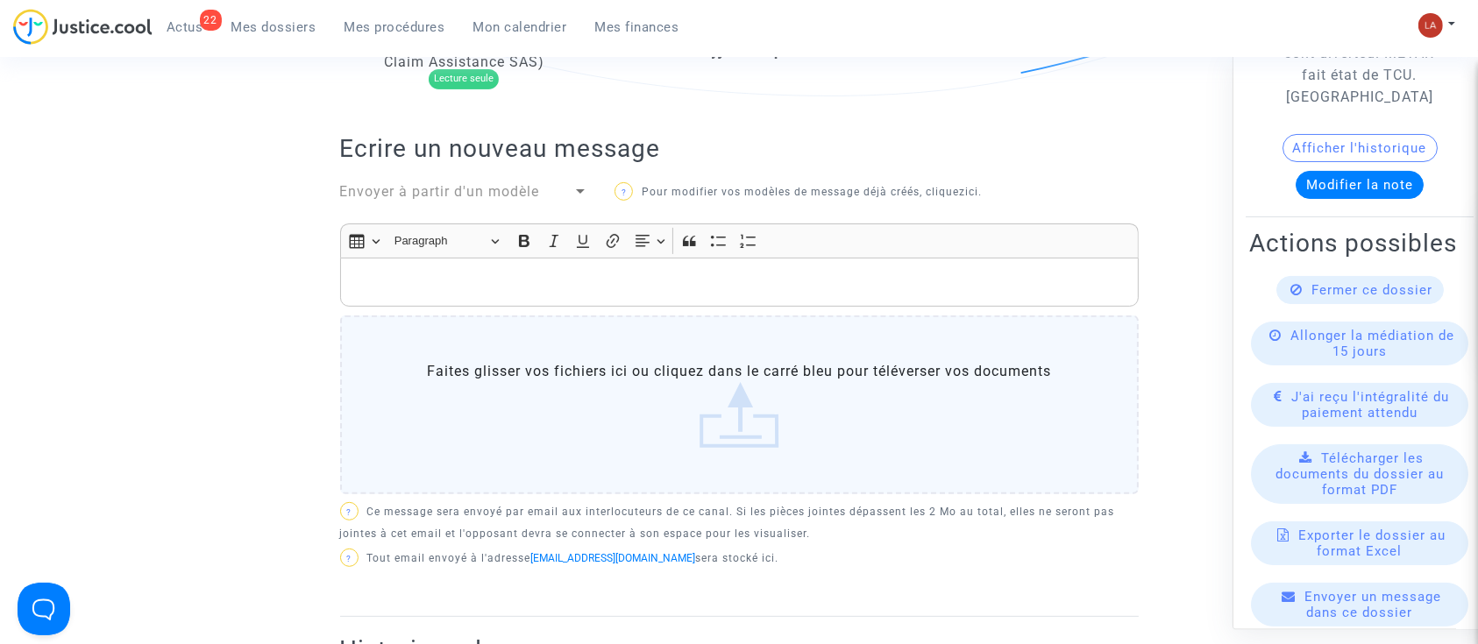
click at [401, 186] on span "Envoyer à partir d'un modèle" at bounding box center [440, 191] width 200 height 17
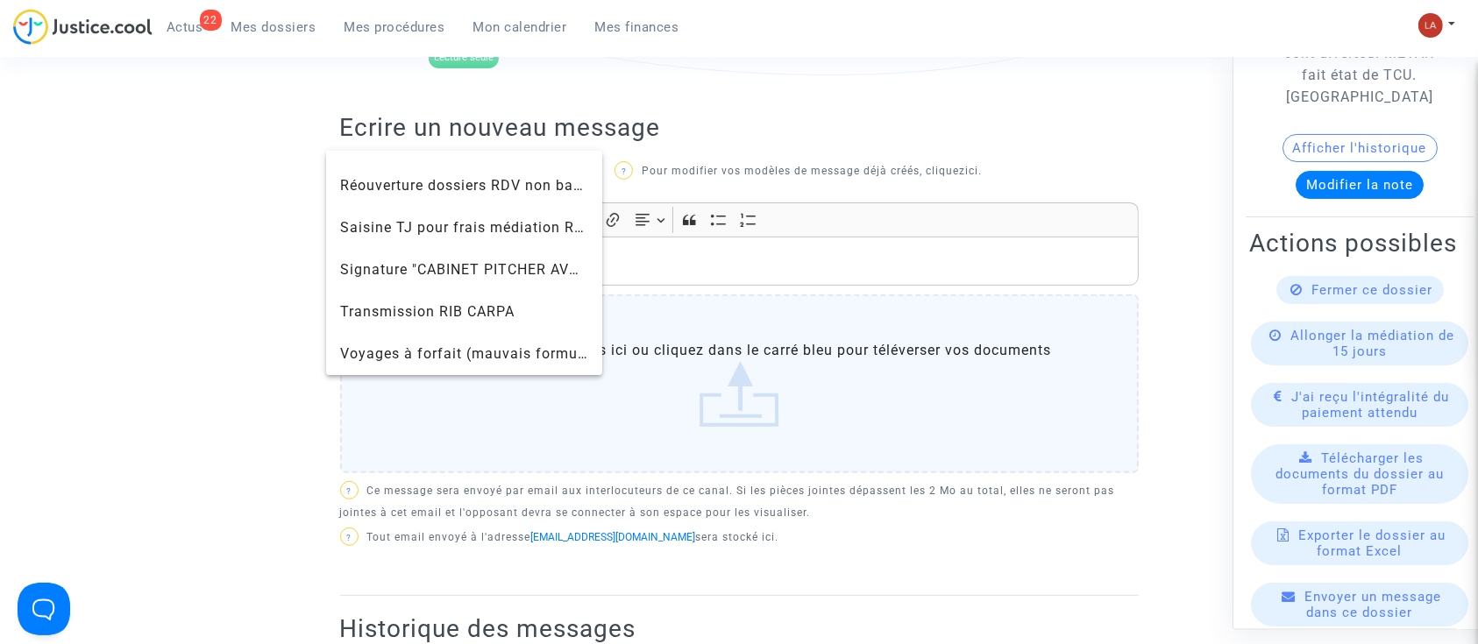
scroll to position [561, 0]
click at [398, 276] on span "Signature "CABINET PITCHER AVOCAT"" at bounding box center [476, 268] width 273 height 17
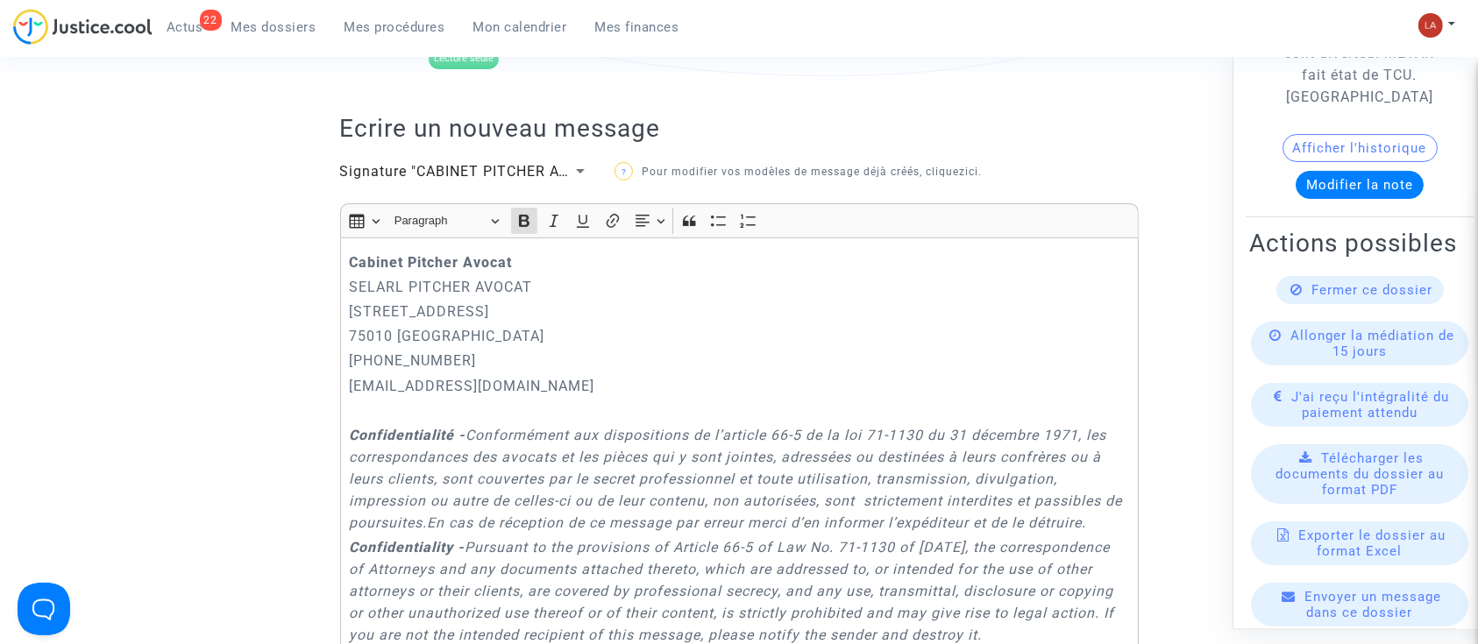
click at [359, 262] on strong "Cabinet Pitcher Avocat" at bounding box center [430, 262] width 163 height 17
click at [345, 256] on div "Cabinet Pitcher Avocat SELARL PITCHER AVOCAT 201 rue du Faubourg Saint-Denis 75…" at bounding box center [739, 497] width 799 height 518
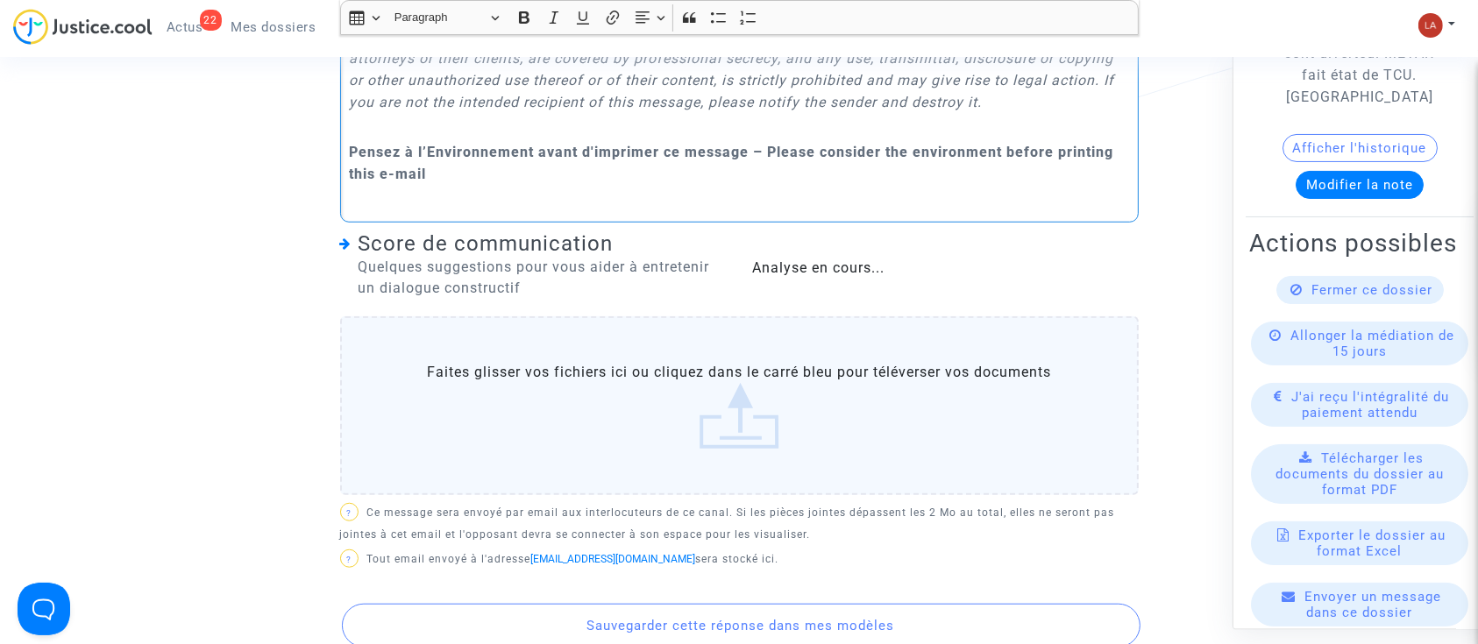
scroll to position [1367, 0]
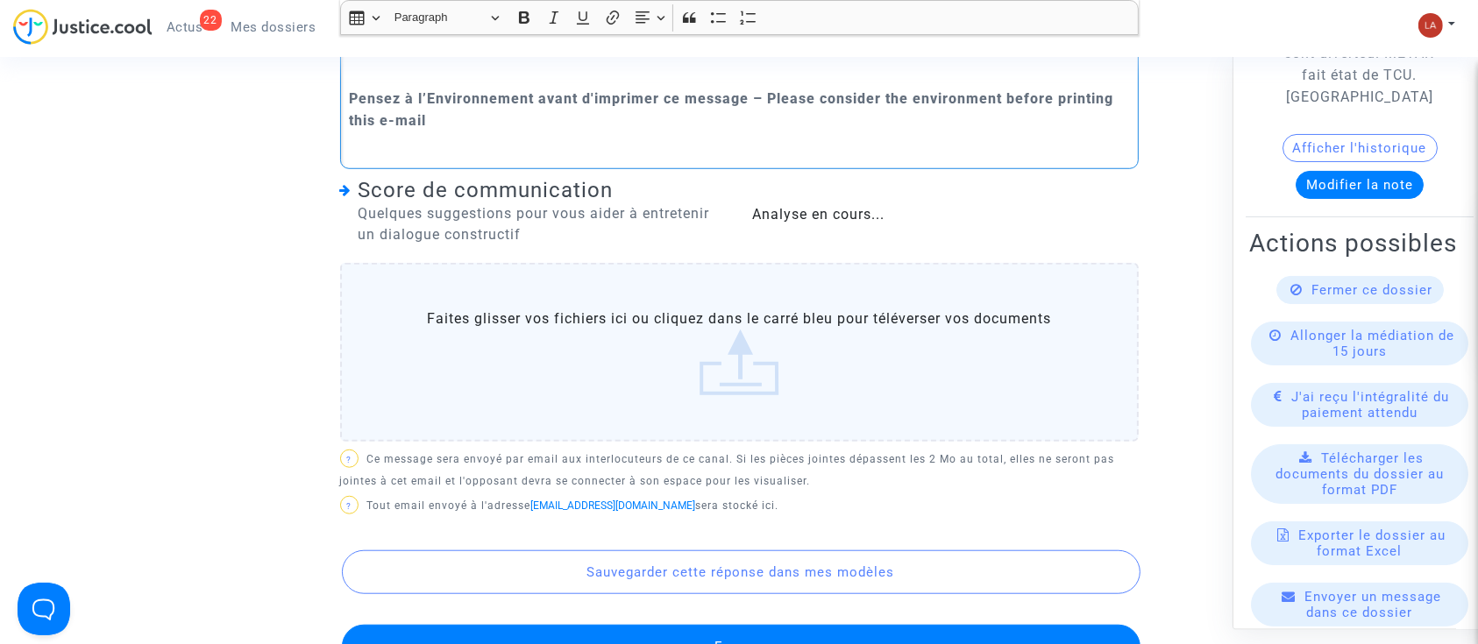
click at [633, 388] on label "Faites glisser vos fichiers ici ou cliquez dans le carré bleu pour téléverser v…" at bounding box center [739, 352] width 799 height 179
click at [0, 0] on input "Faites glisser vos fichiers ici ou cliquez dans le carré bleu pour téléverser v…" at bounding box center [0, 0] width 0 height 0
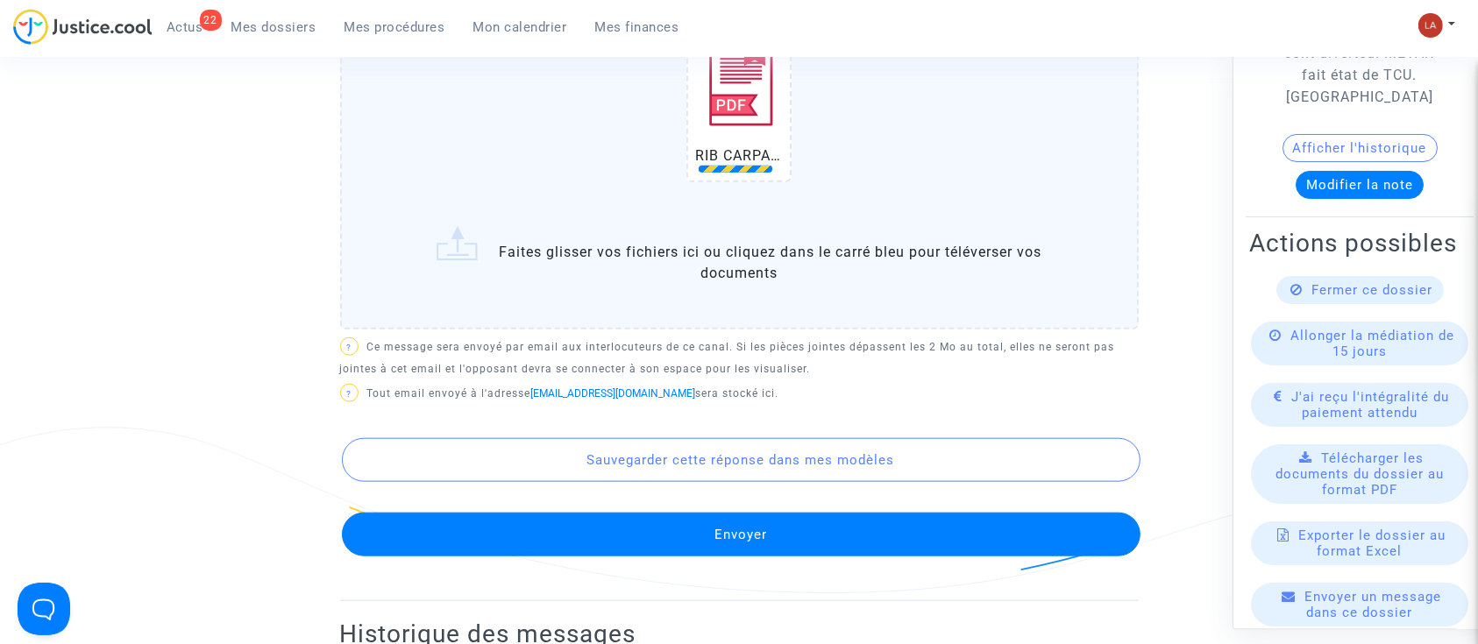
scroll to position [1694, 0]
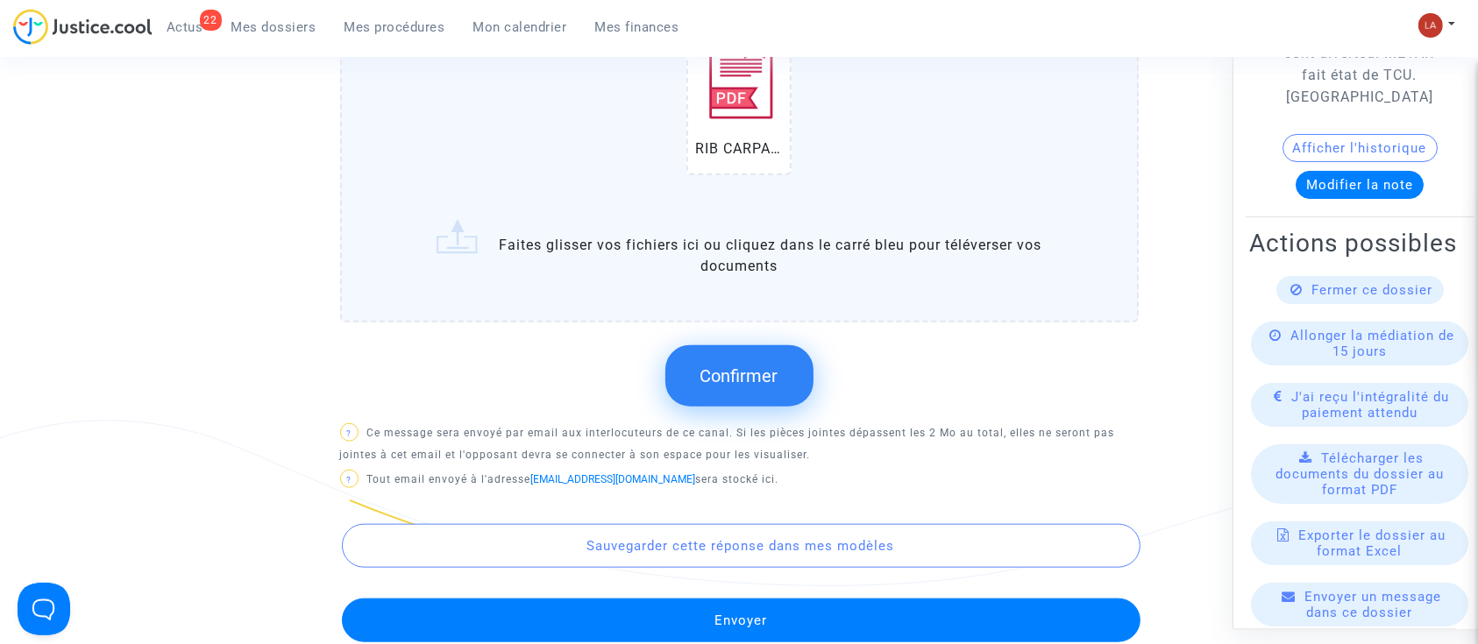
click at [741, 407] on button "Confirmer" at bounding box center [739, 375] width 148 height 61
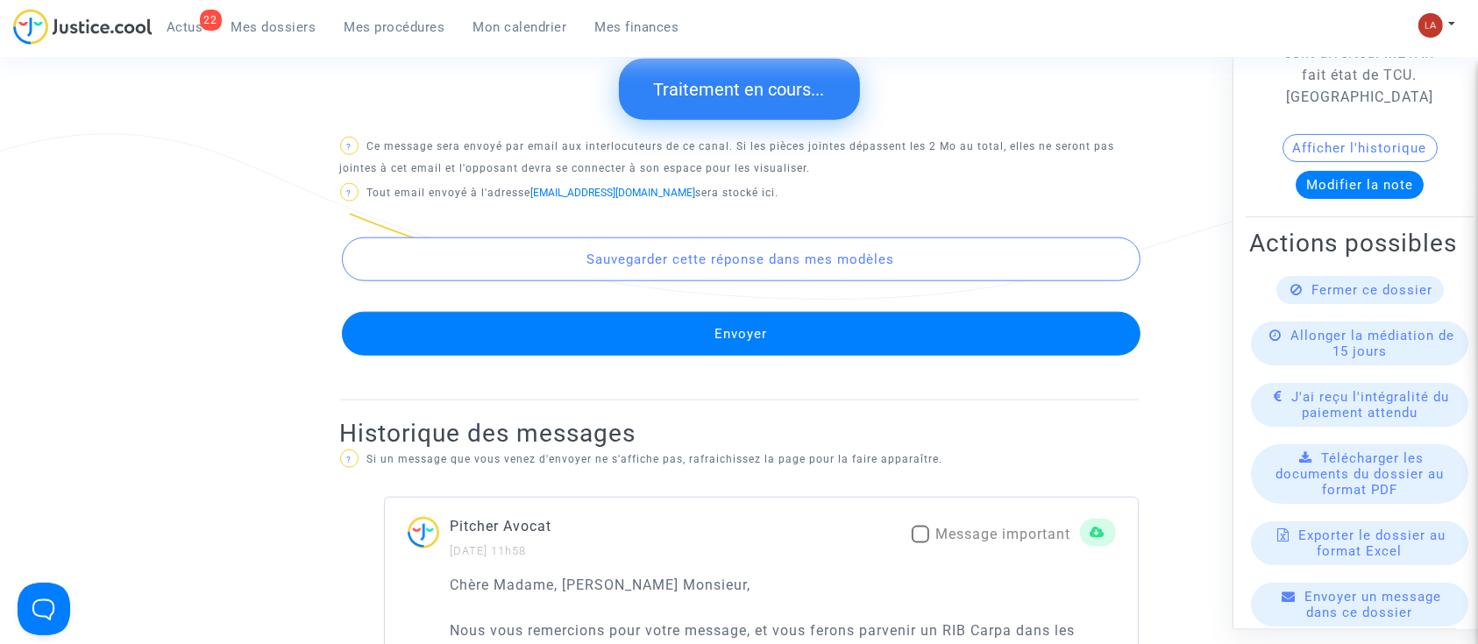
scroll to position [1982, 0]
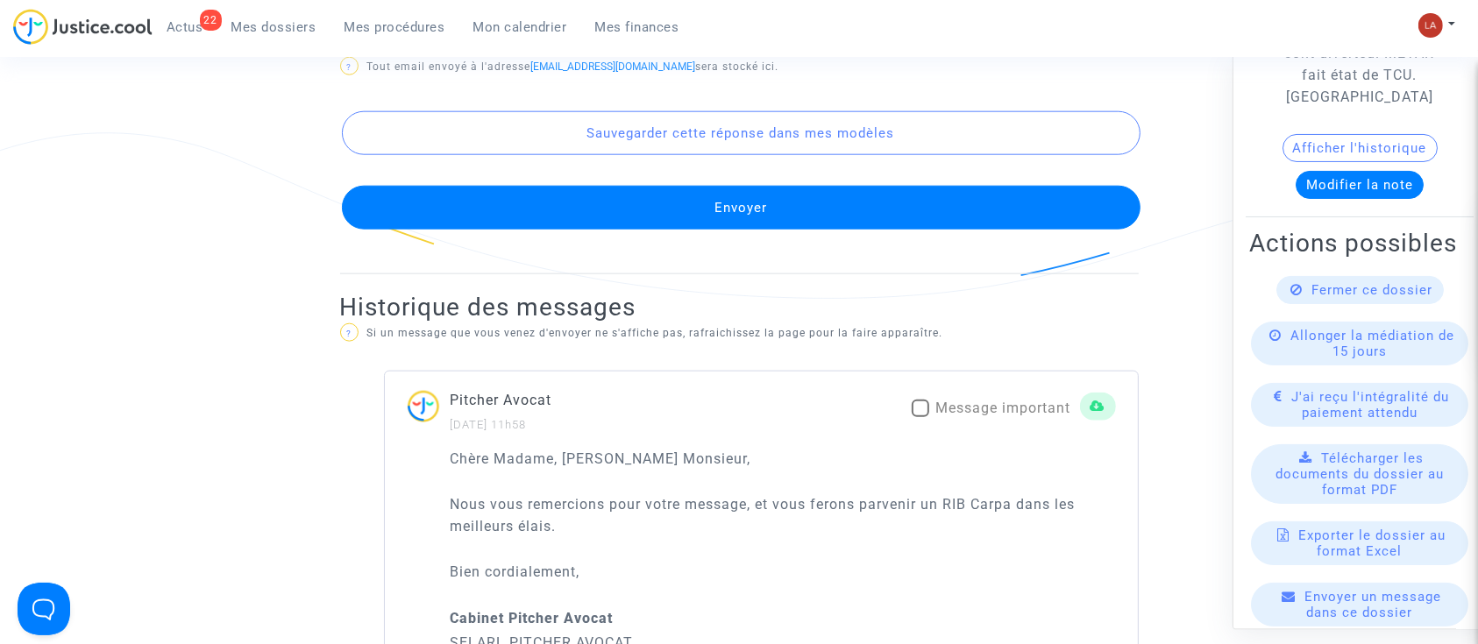
click at [824, 219] on button "Envoyer" at bounding box center [741, 208] width 799 height 44
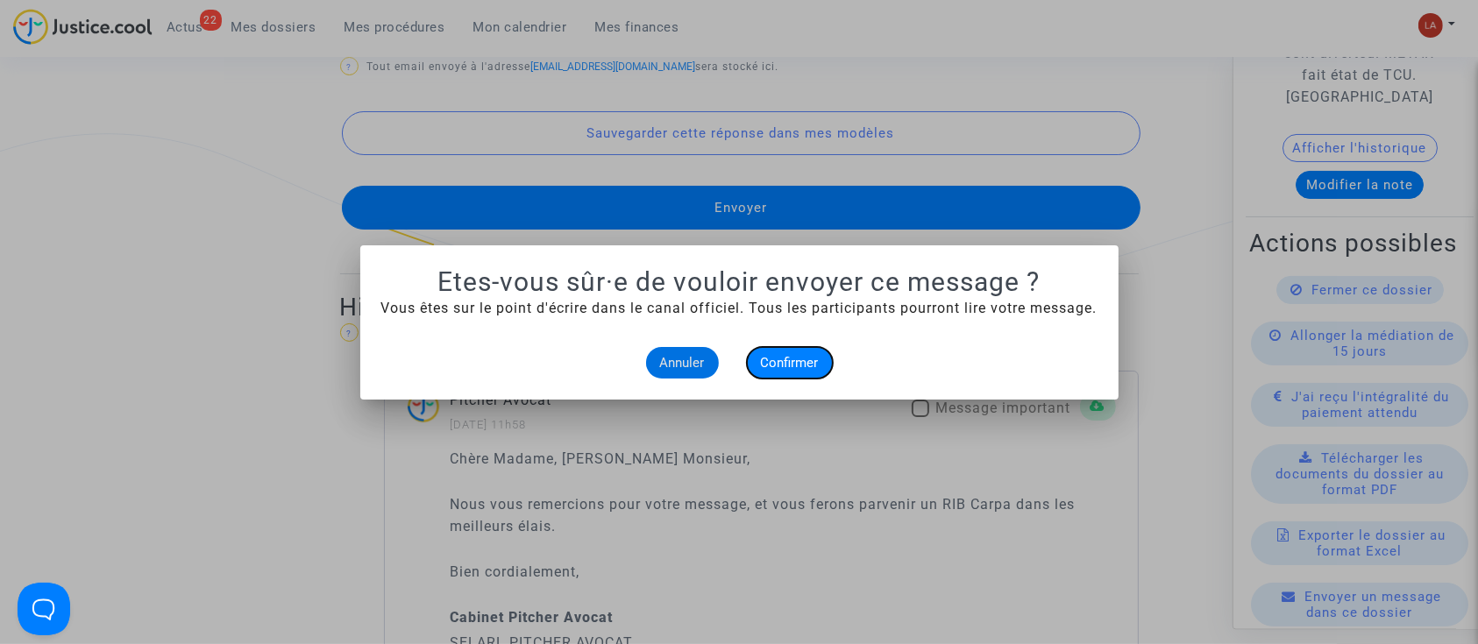
click at [801, 360] on span "Confirmer" at bounding box center [790, 363] width 58 height 16
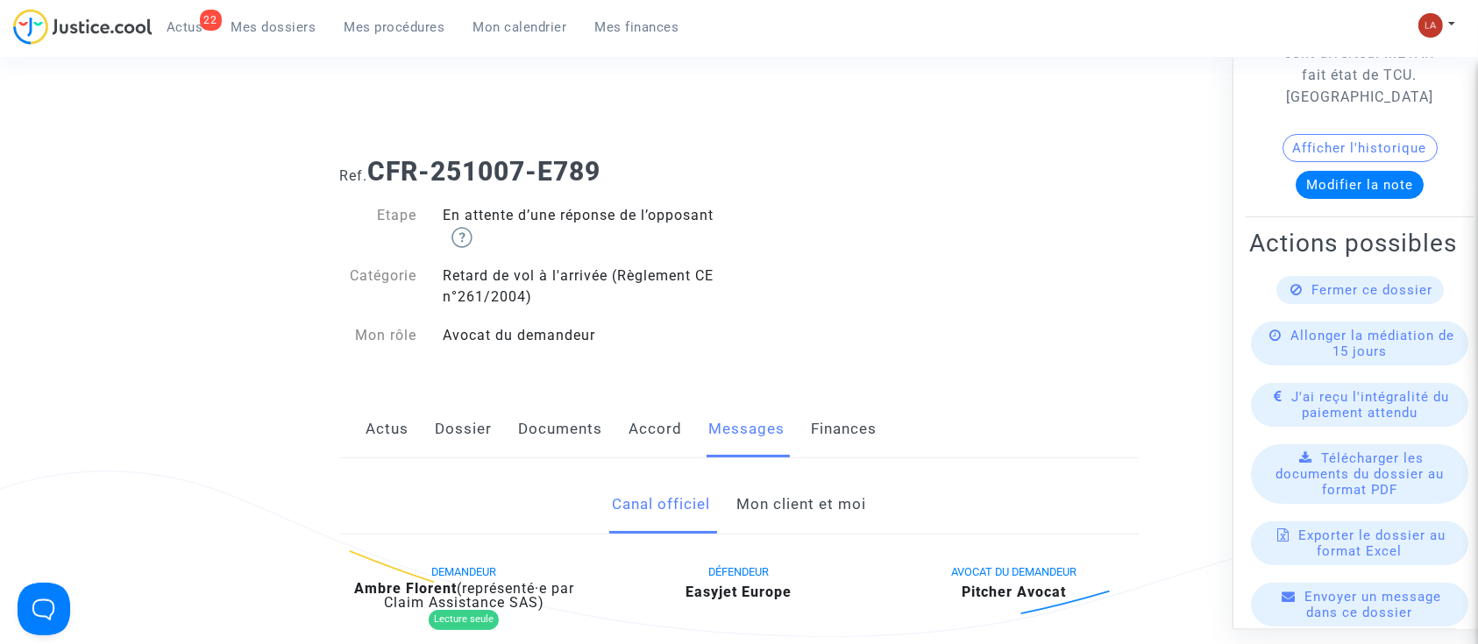
scroll to position [1982, 0]
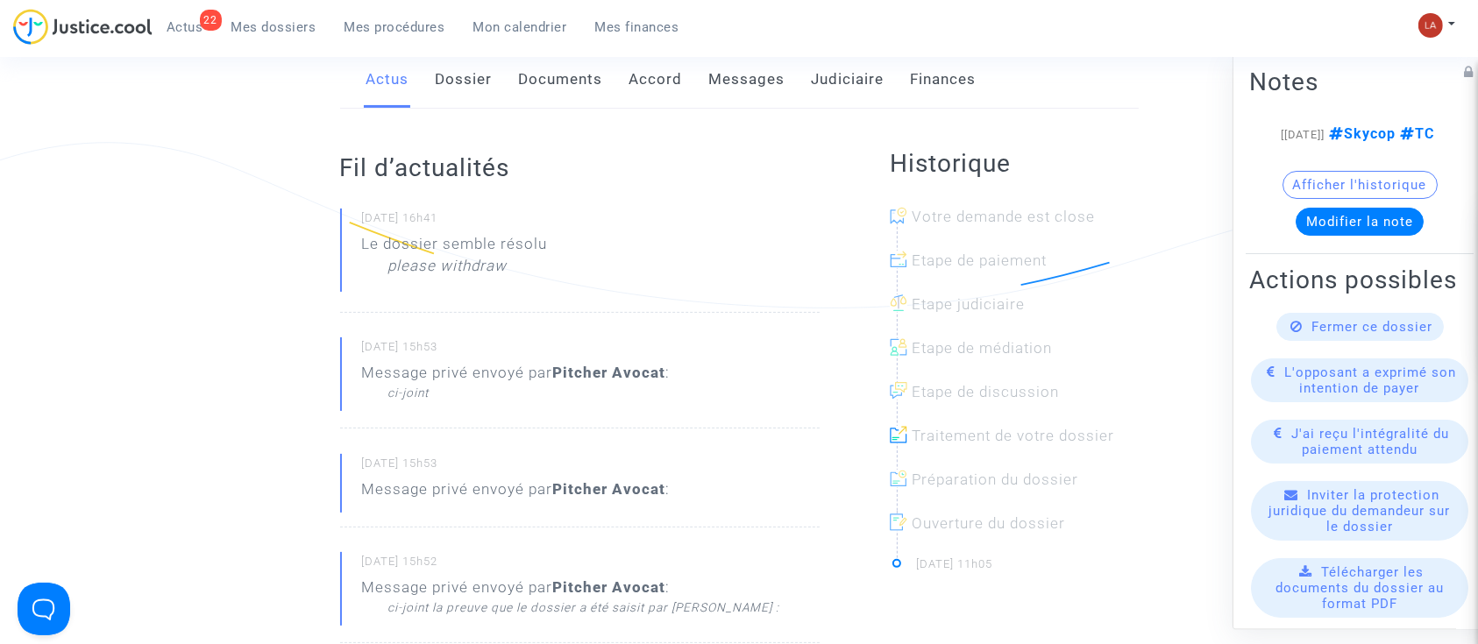
scroll to position [330, 0]
click at [1281, 341] on div "Fermer ce dossier" at bounding box center [1359, 327] width 167 height 28
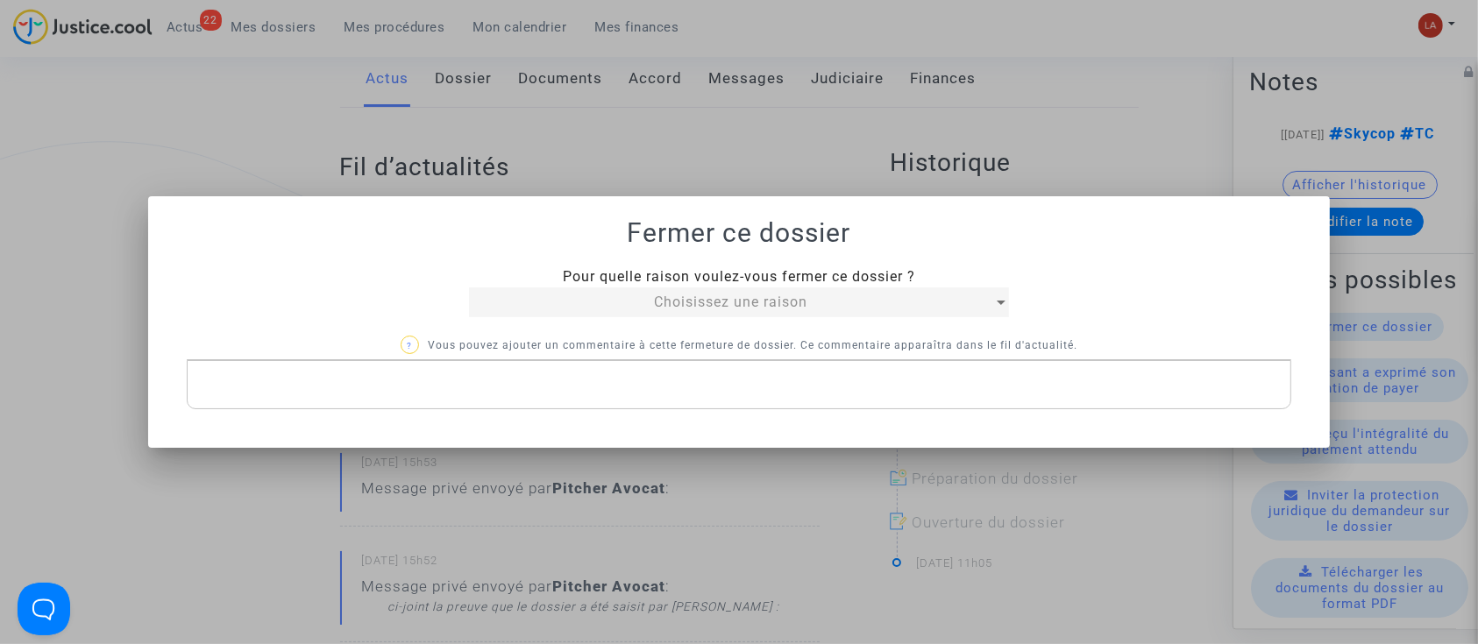
click at [528, 296] on div "Choisissez une raison" at bounding box center [730, 302] width 523 height 21
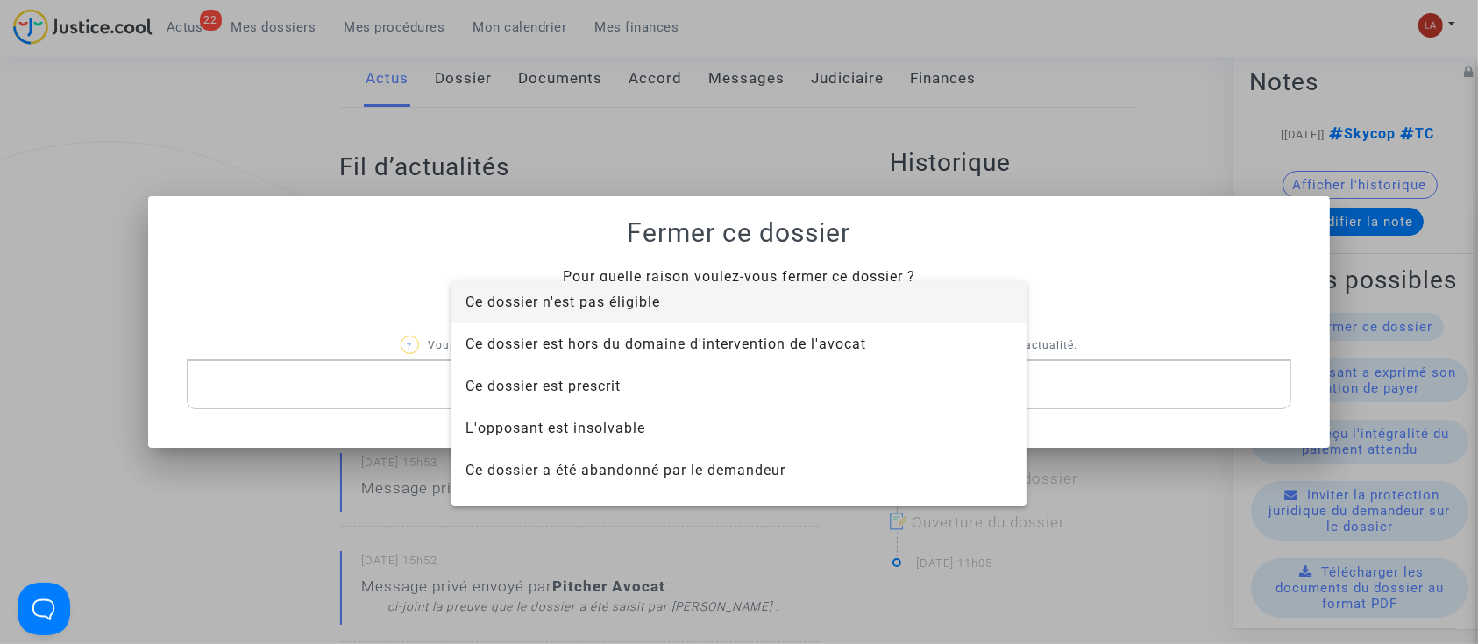
scroll to position [112, 0]
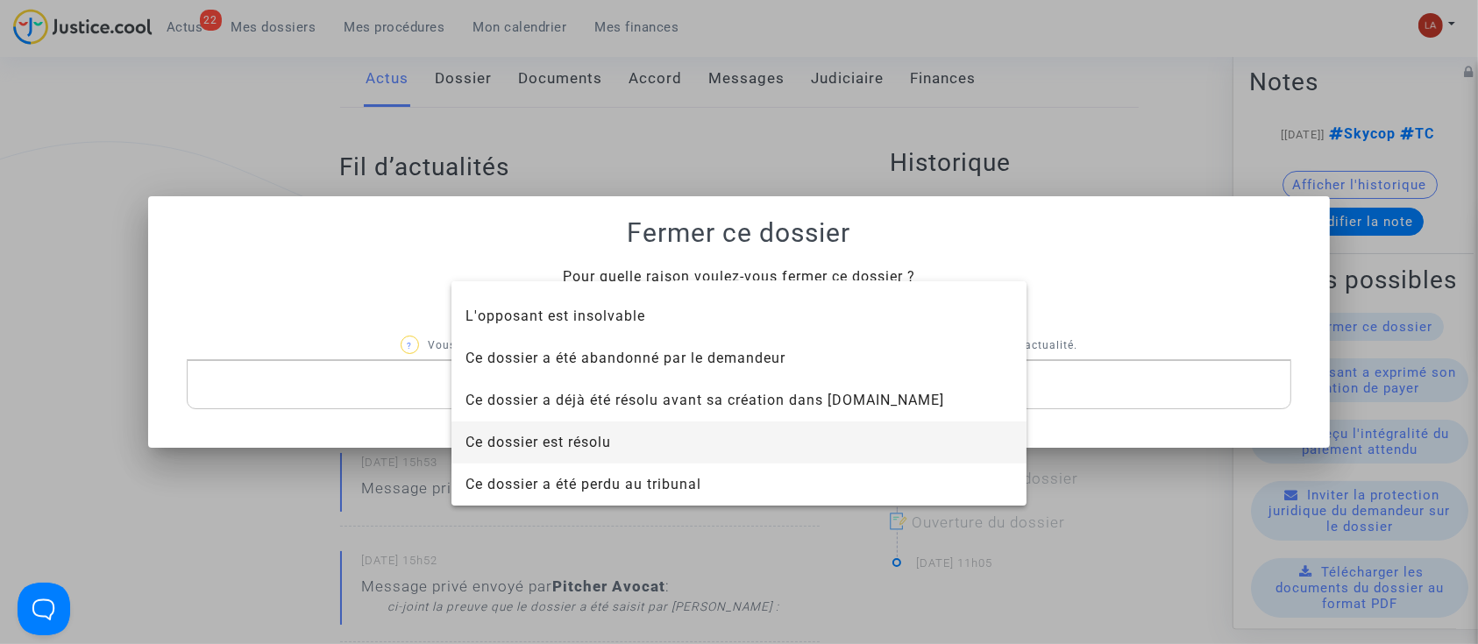
click at [522, 434] on span "Ce dossier est résolu" at bounding box center [538, 442] width 146 height 17
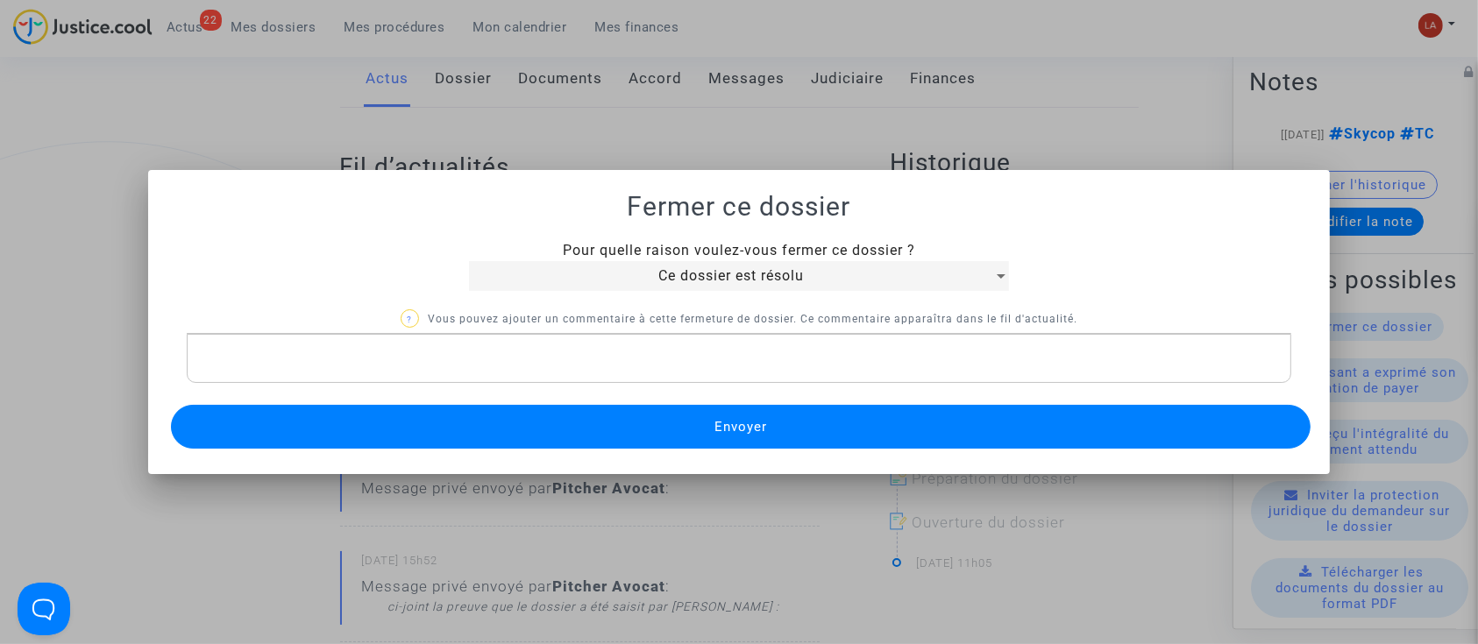
click at [491, 437] on button "Envoyer" at bounding box center [741, 427] width 1140 height 44
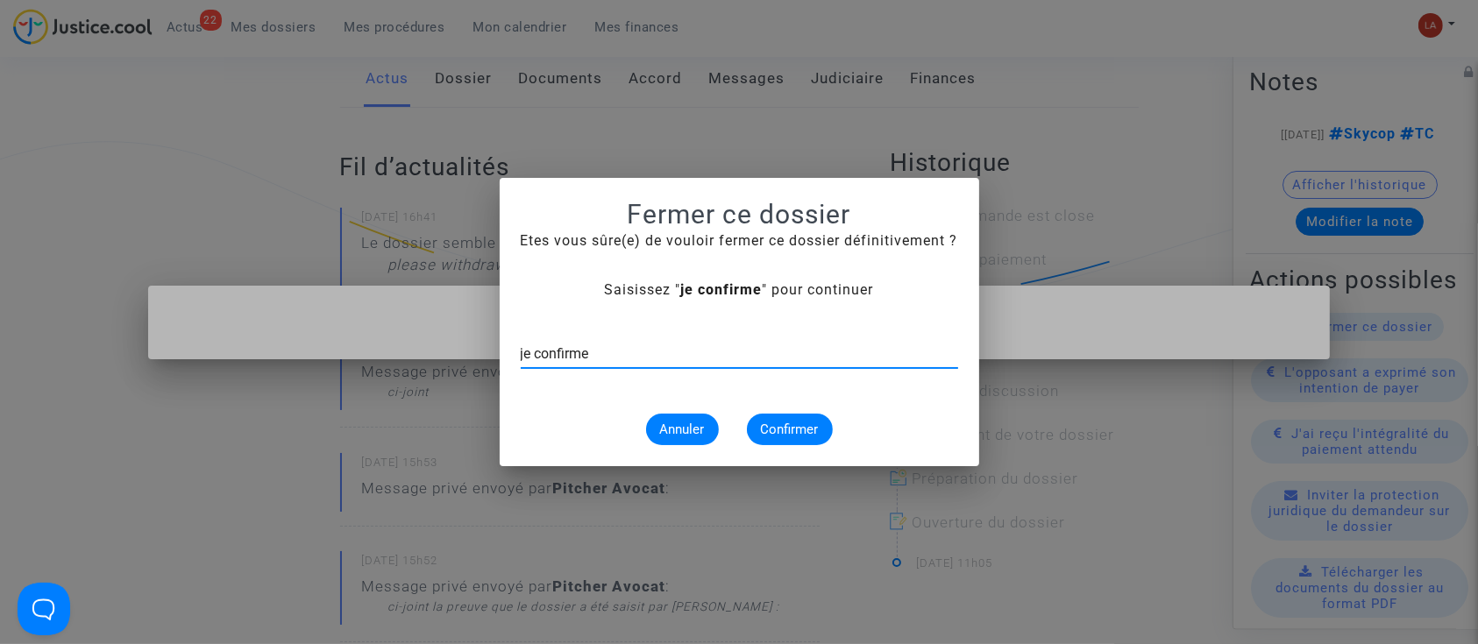
type input "je confirme"
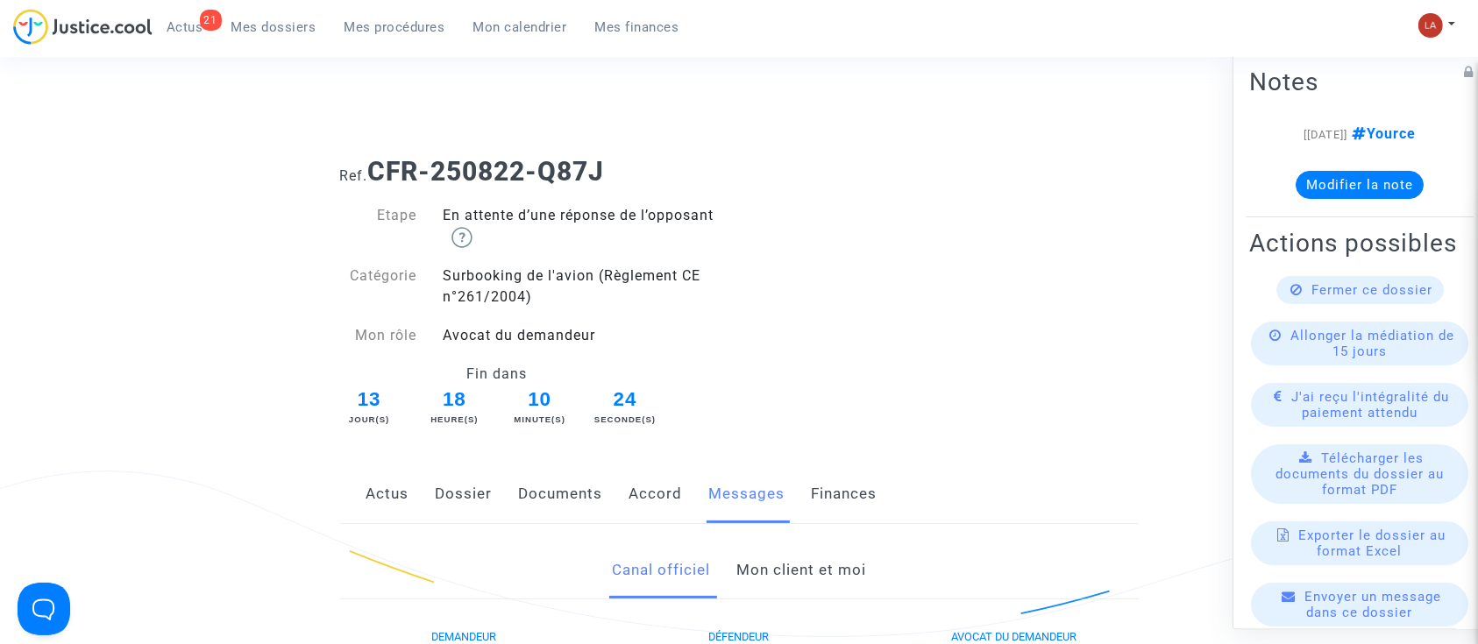
click at [833, 566] on link "Mon client et moi" at bounding box center [801, 571] width 130 height 58
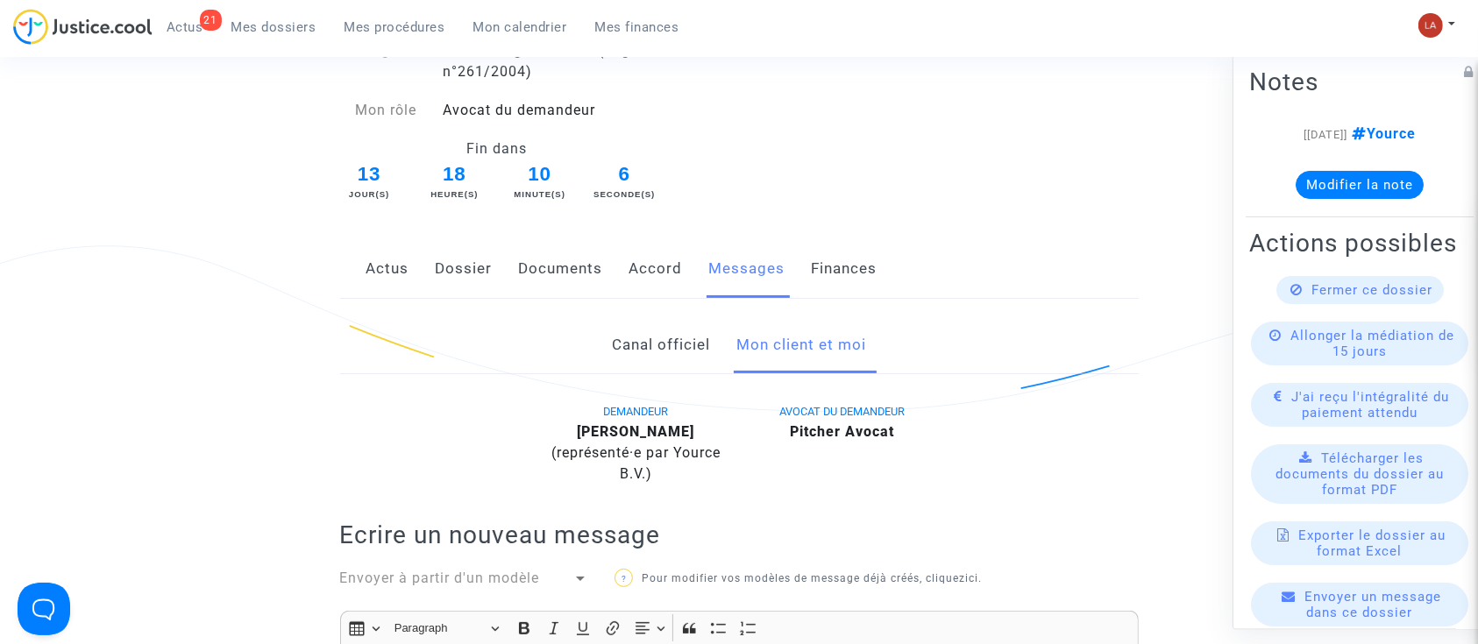
scroll to position [173, 0]
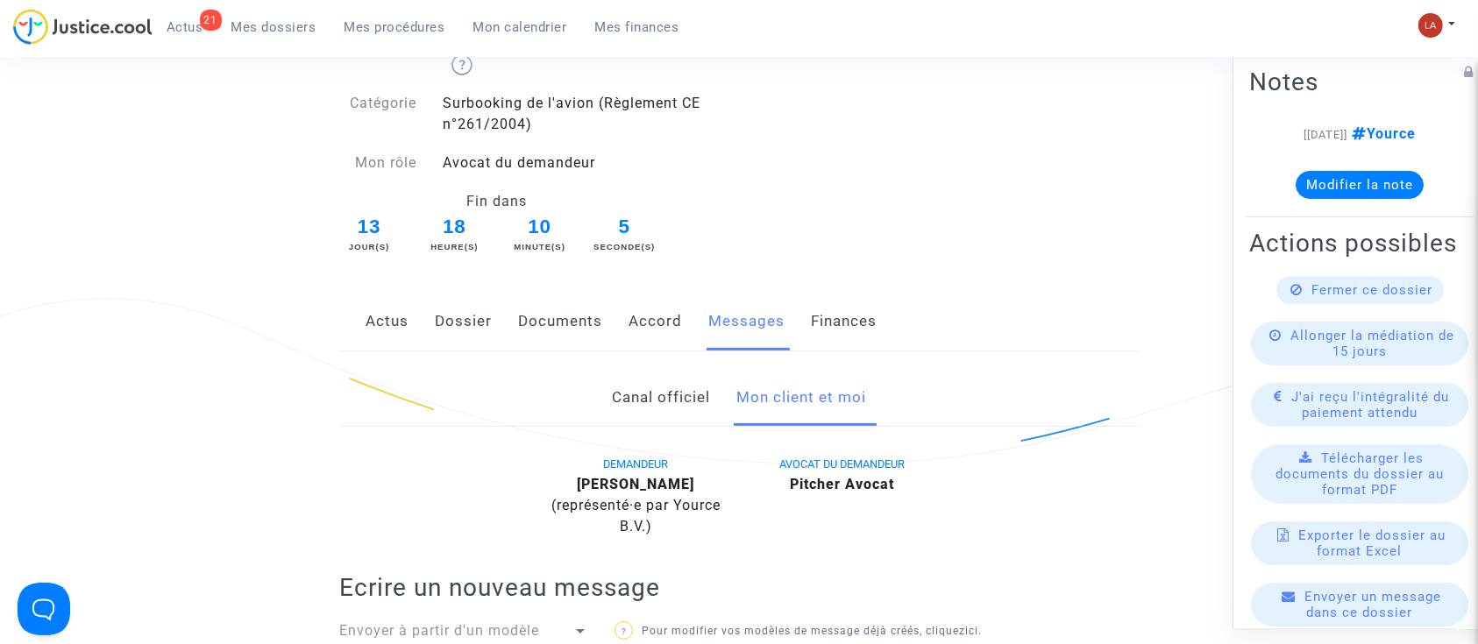
click at [1377, 173] on button "Modifier la note" at bounding box center [1360, 185] width 128 height 28
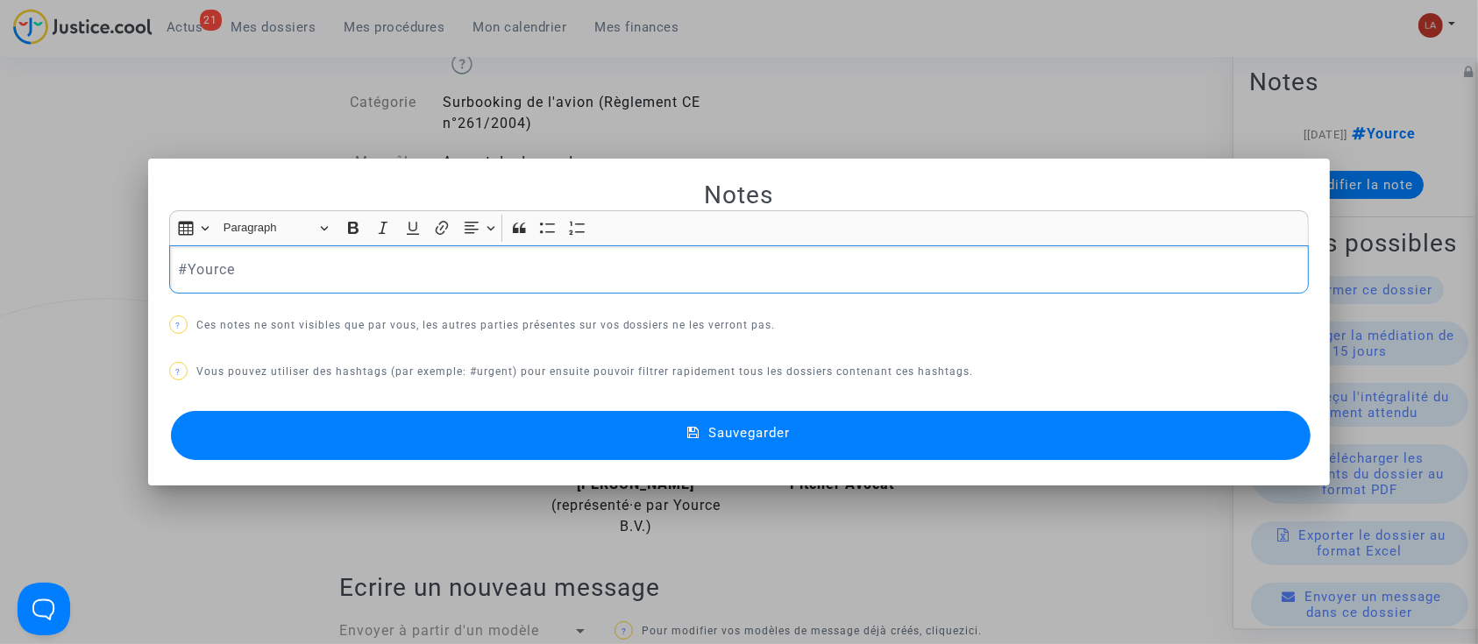
scroll to position [0, 0]
click at [421, 270] on p "#Yource" at bounding box center [739, 270] width 1122 height 22
click at [178, 262] on span "#Yource" at bounding box center [206, 269] width 57 height 17
click at [293, 438] on button "Sauvegarder" at bounding box center [741, 435] width 1140 height 49
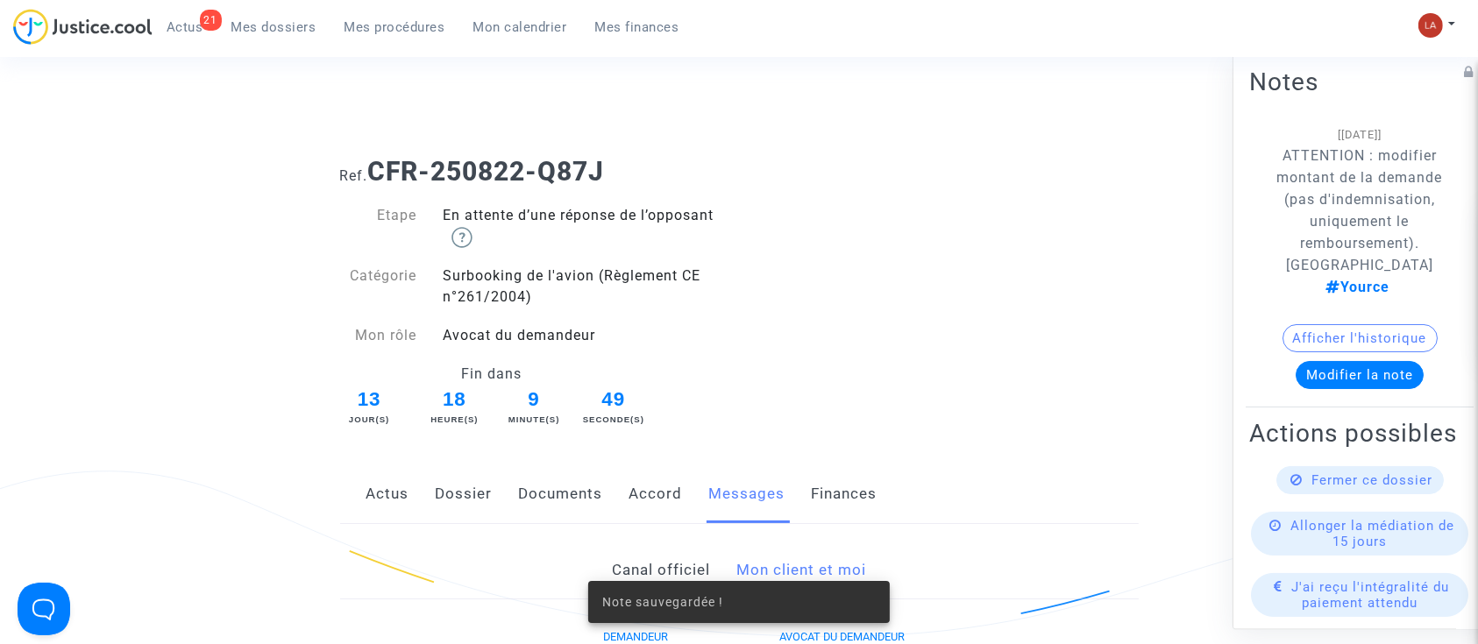
scroll to position [173, 0]
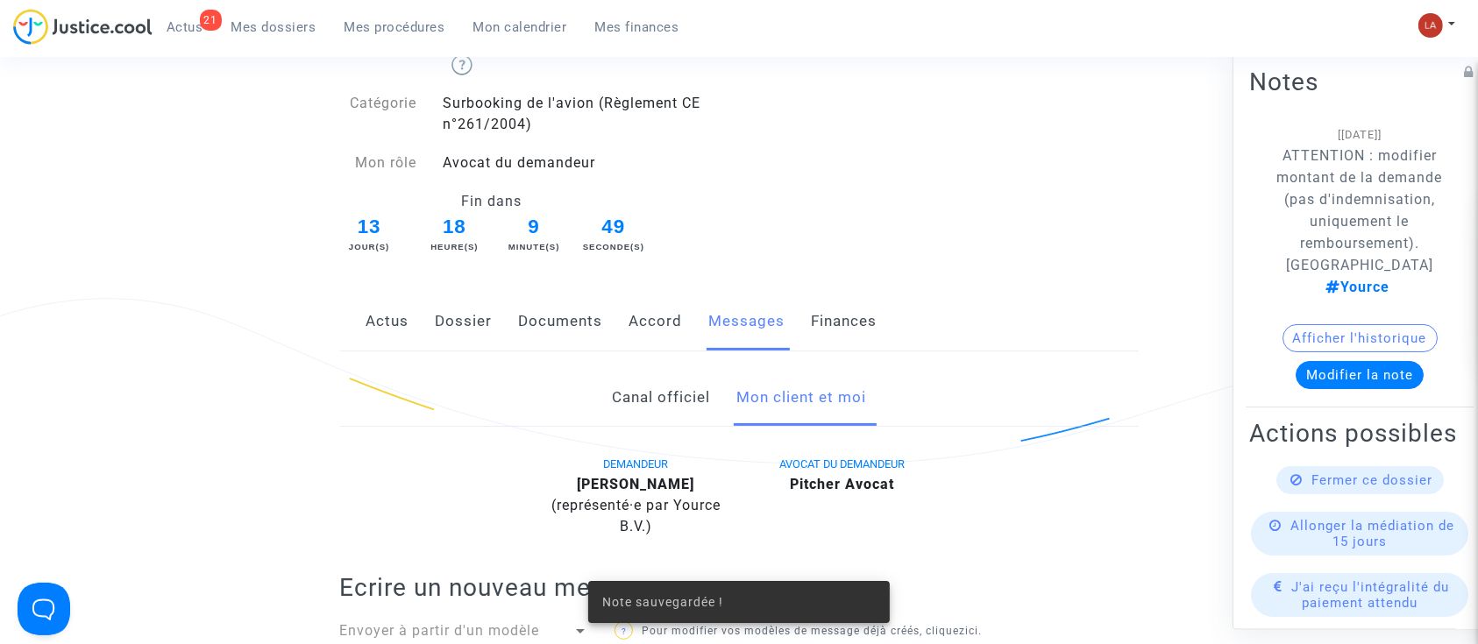
click at [657, 317] on link "Accord" at bounding box center [655, 322] width 53 height 58
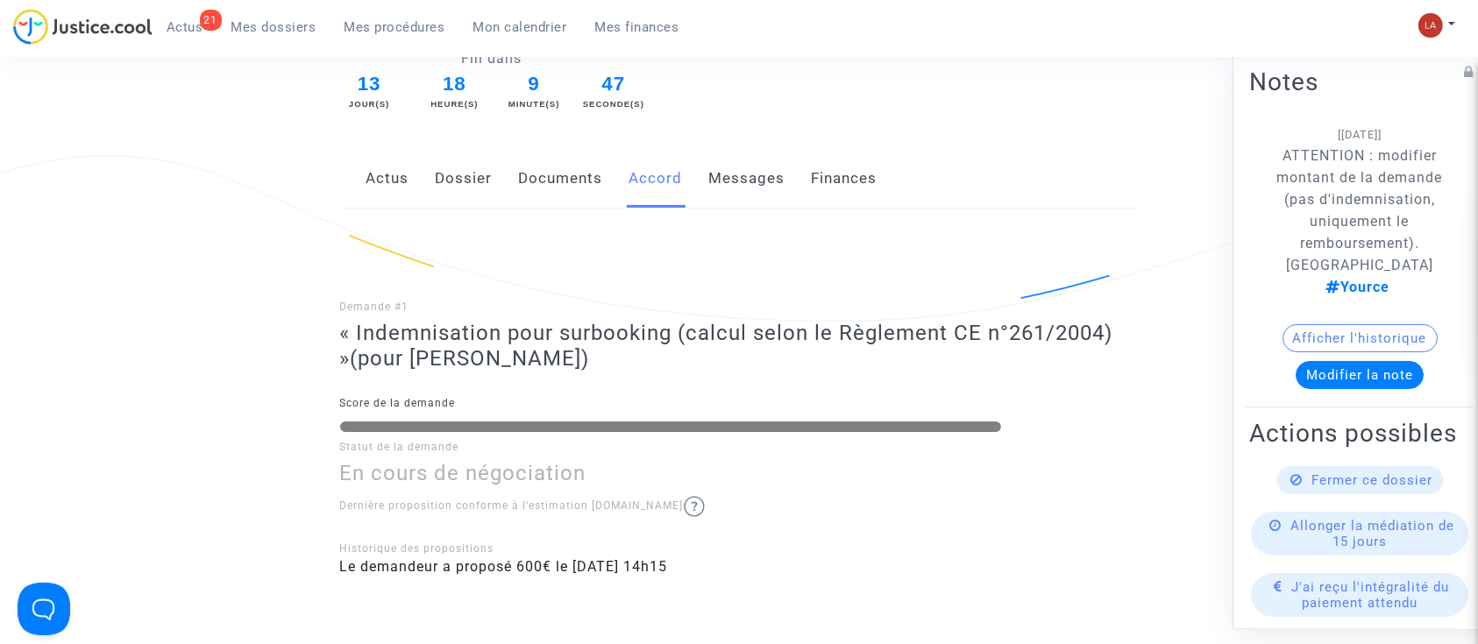
scroll to position [294, 0]
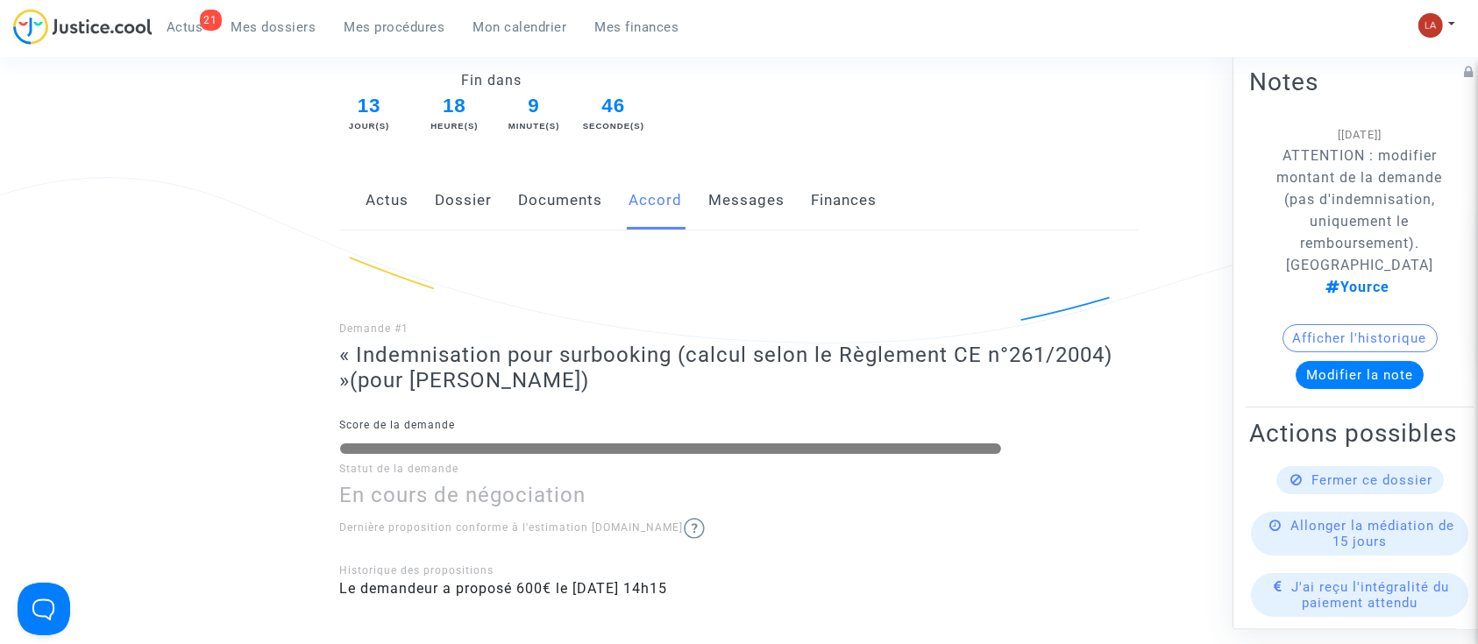
click at [738, 187] on link "Messages" at bounding box center [747, 201] width 76 height 58
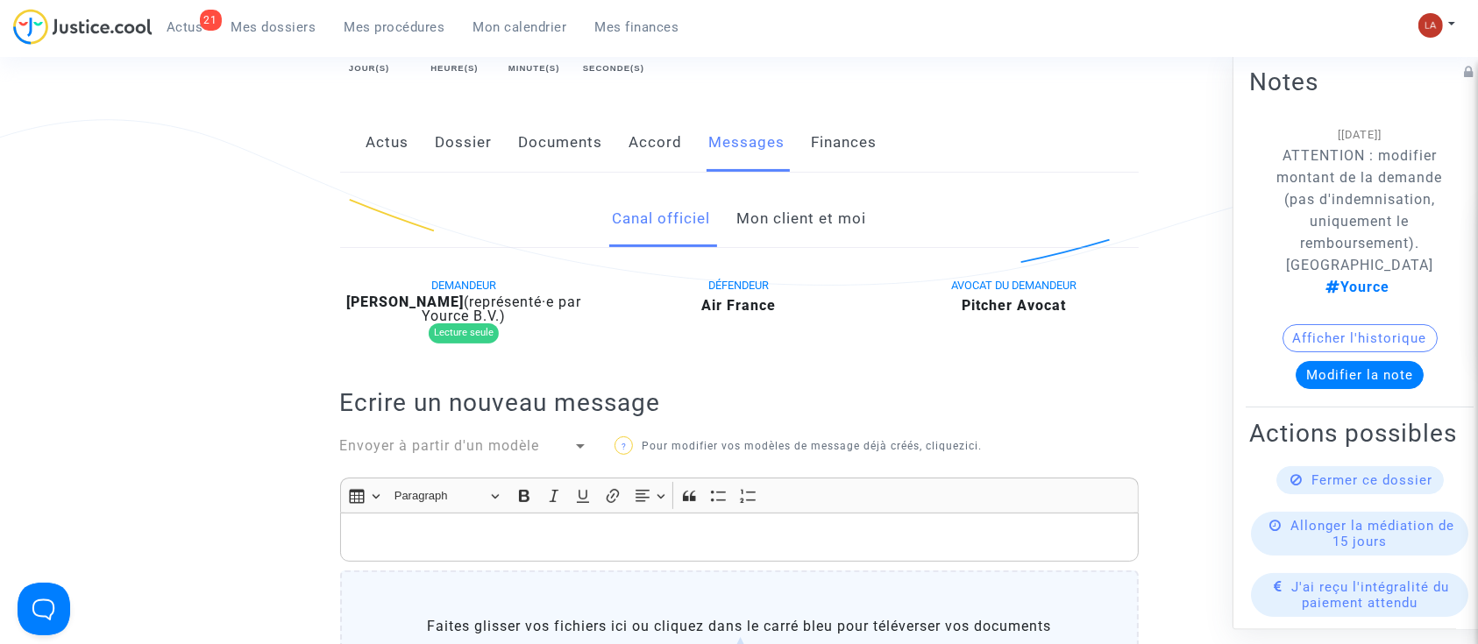
click at [812, 223] on link "Mon client et moi" at bounding box center [801, 219] width 130 height 58
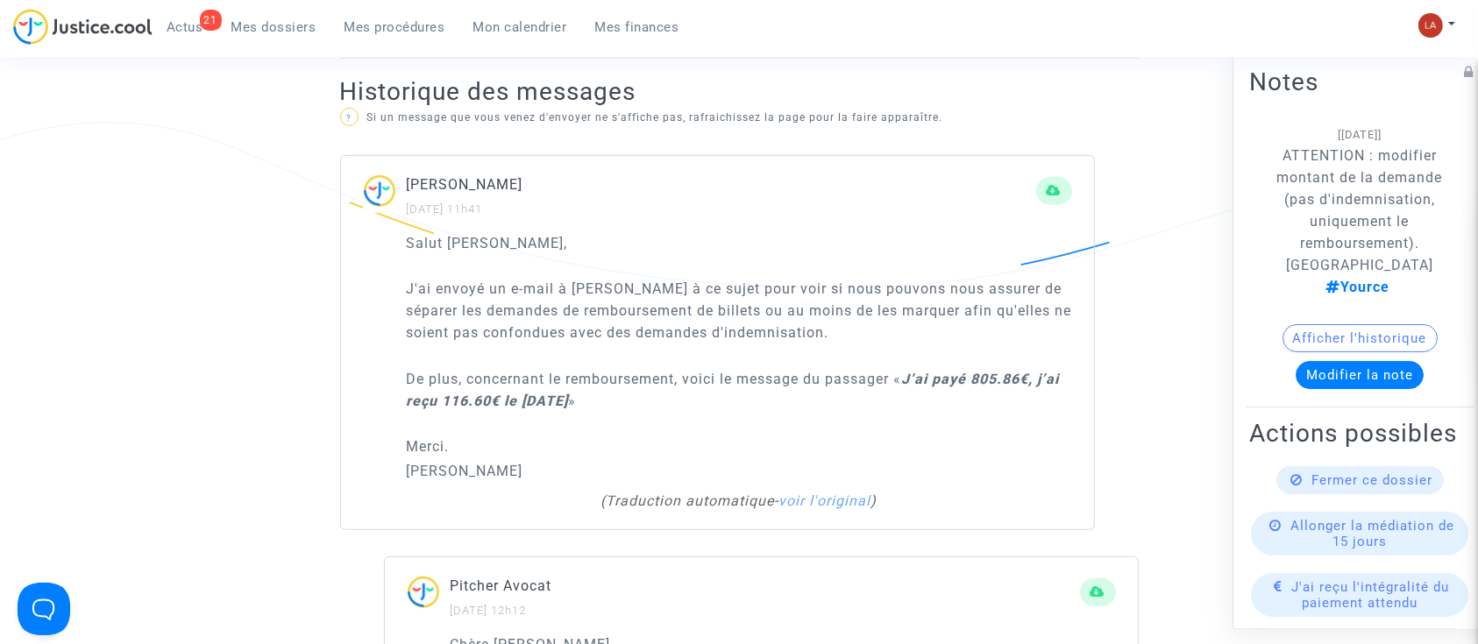
scroll to position [1172, 0]
click at [446, 464] on p "Snezana" at bounding box center [739, 470] width 665 height 22
copy p "Snezana"
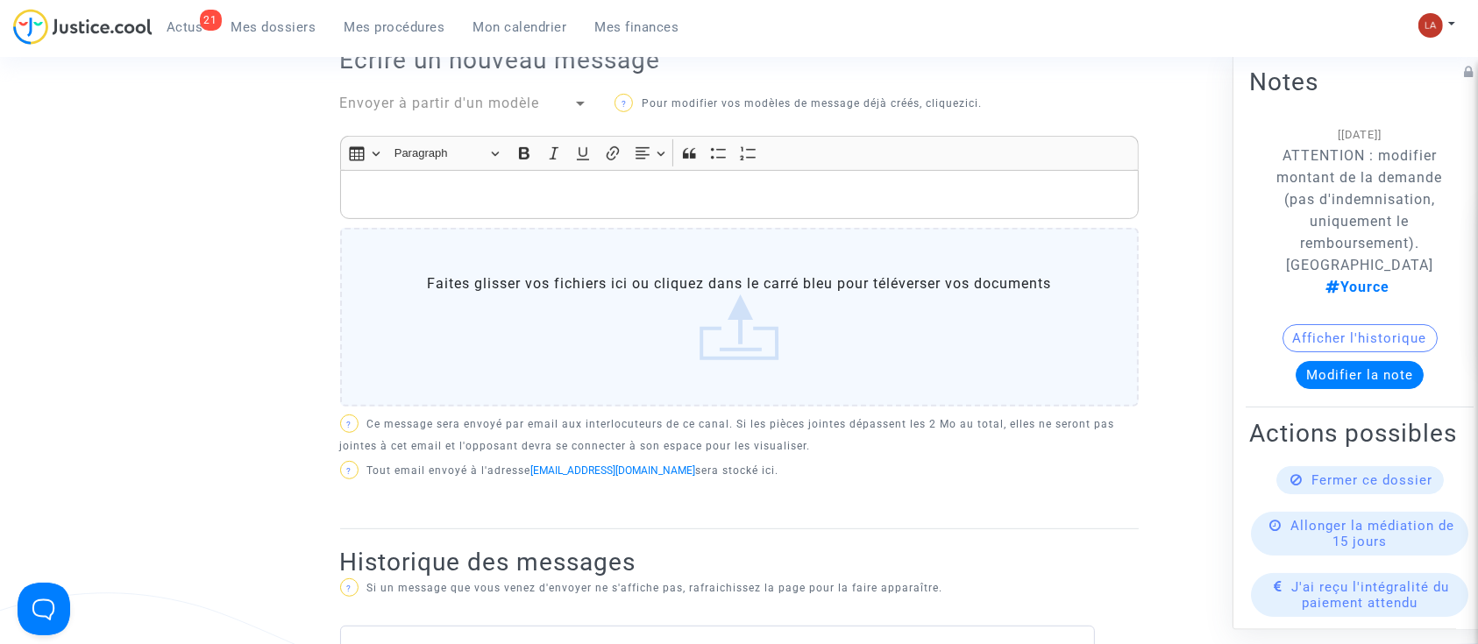
scroll to position [699, 0]
click at [386, 191] on p "Rich Text Editor, main" at bounding box center [739, 196] width 780 height 22
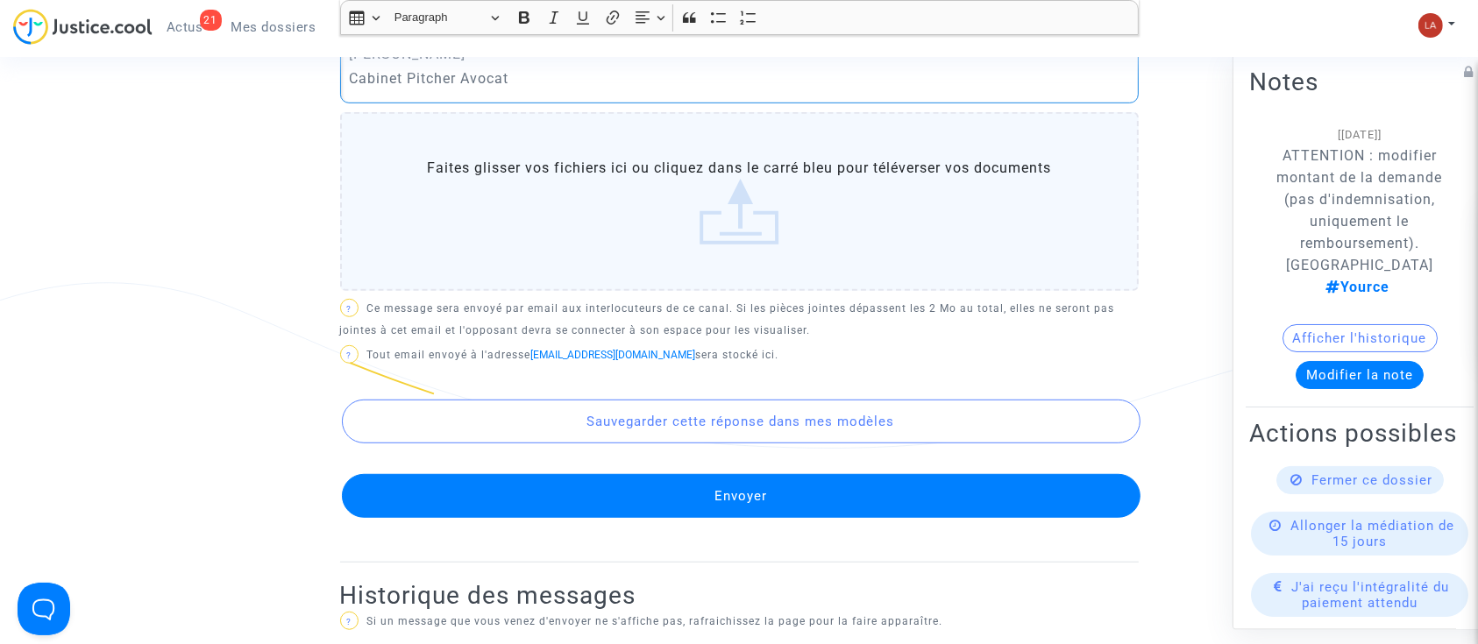
scroll to position [1049, 0]
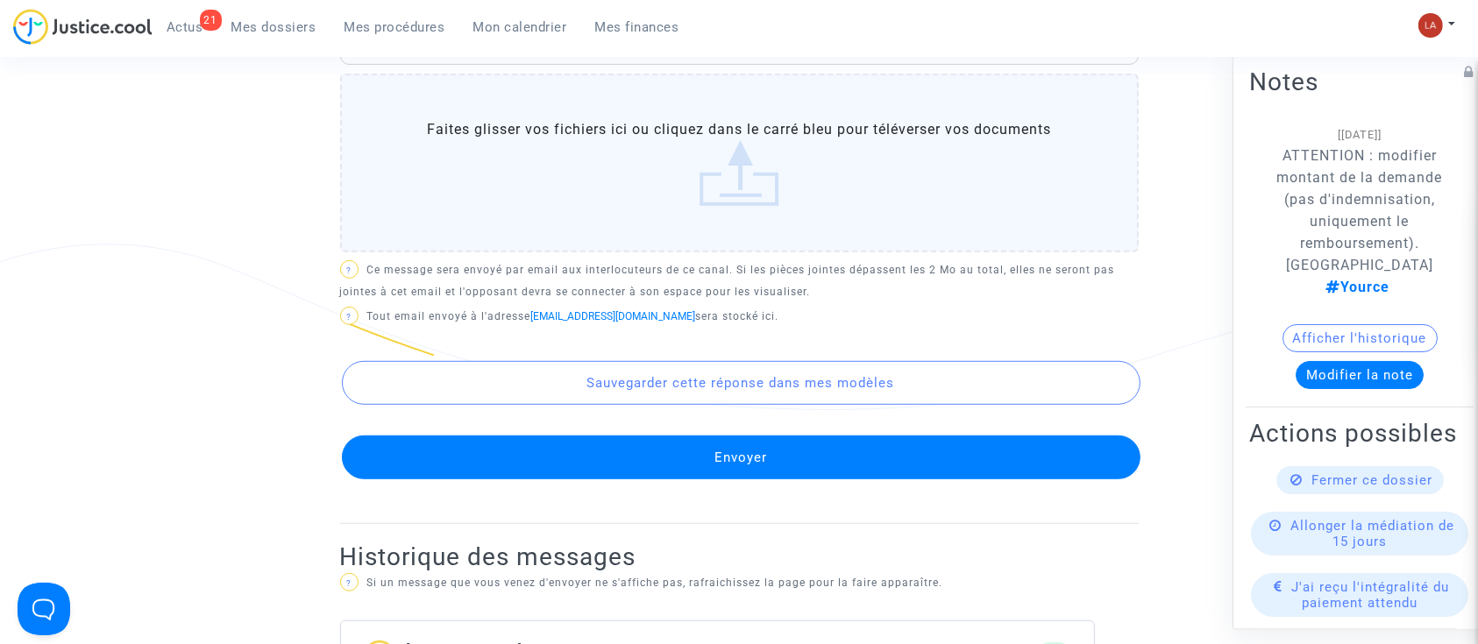
click at [500, 452] on button "Envoyer" at bounding box center [741, 458] width 799 height 44
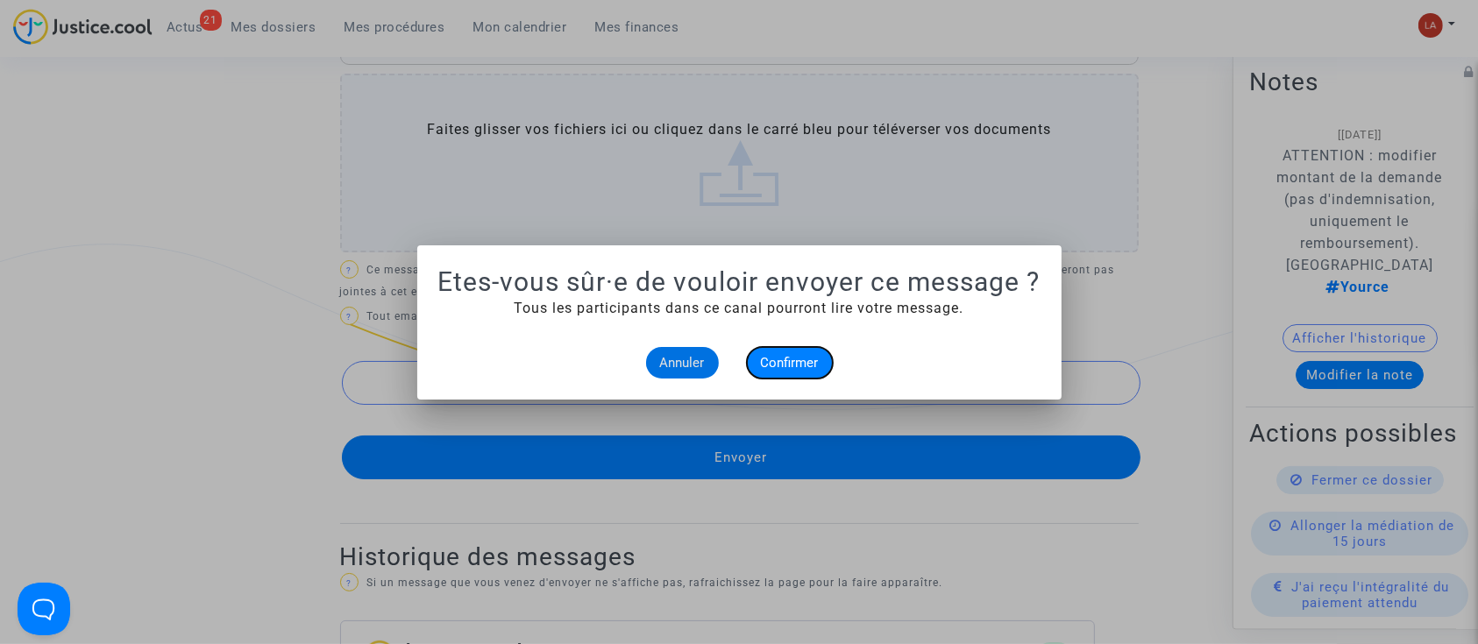
click at [786, 374] on button "Confirmer" at bounding box center [790, 363] width 86 height 32
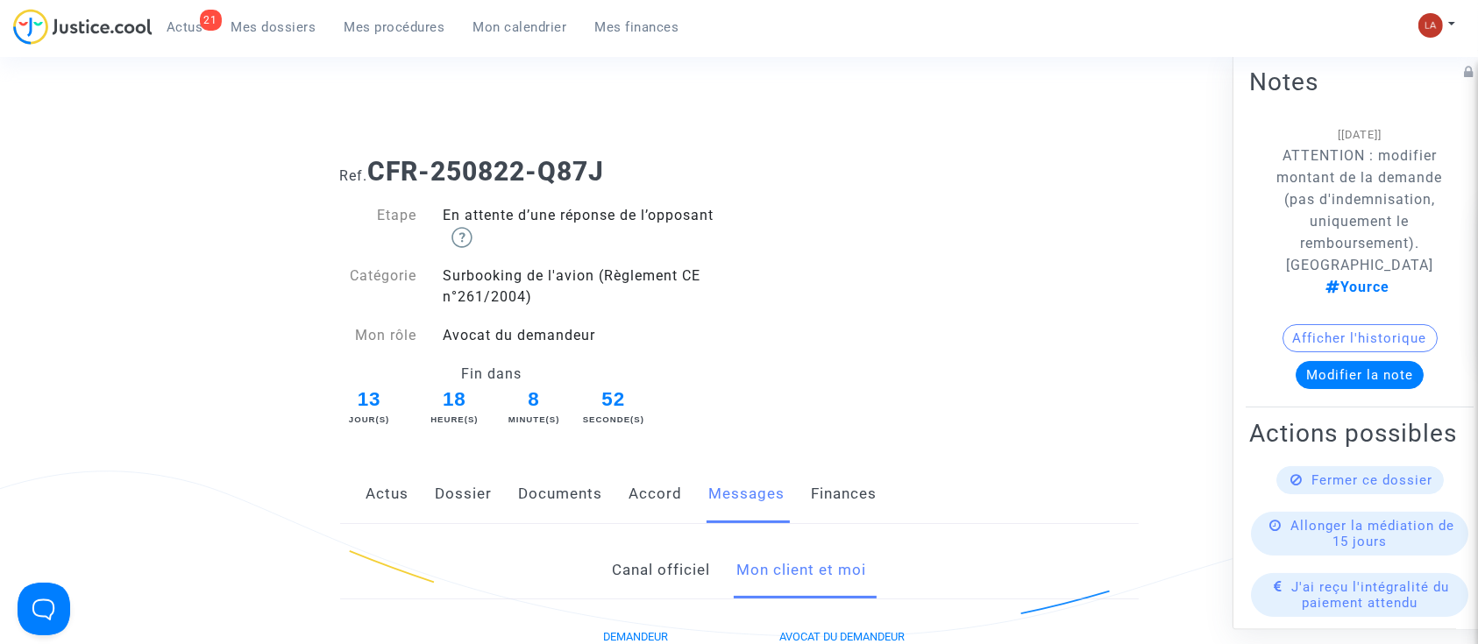
scroll to position [1049, 0]
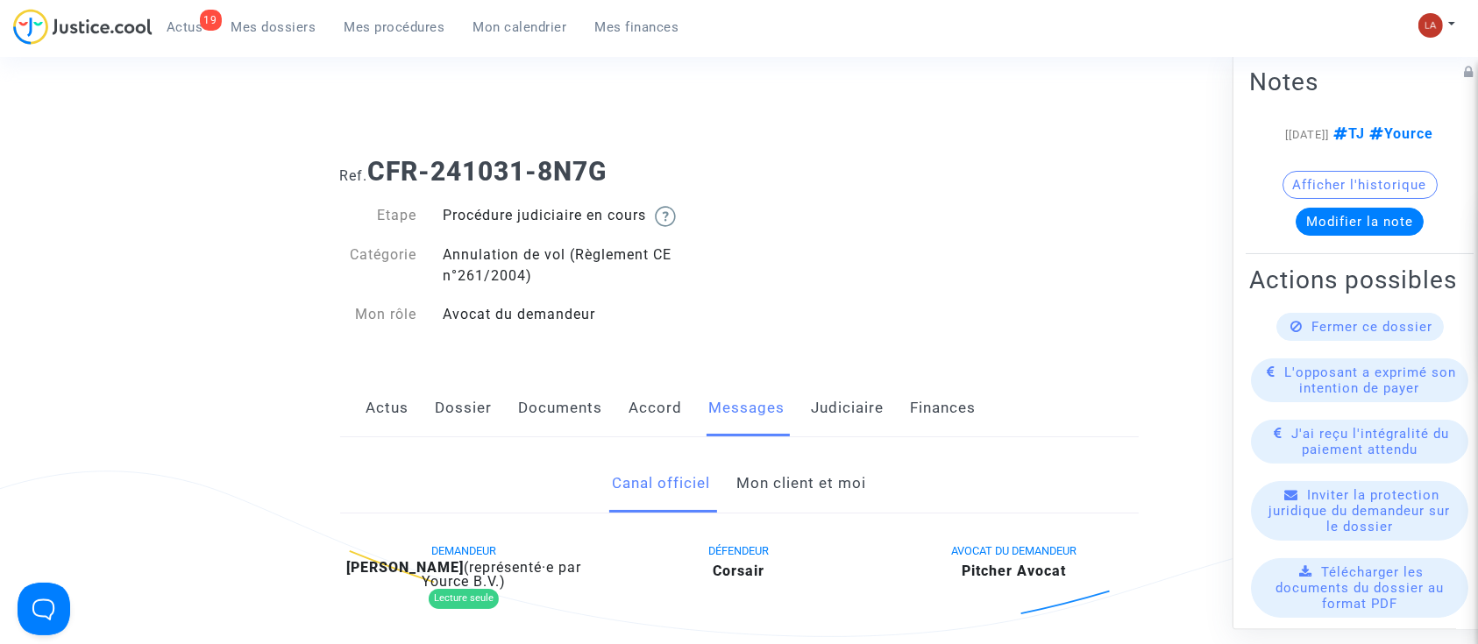
click at [1339, 335] on span "Fermer ce dossier" at bounding box center [1372, 327] width 121 height 16
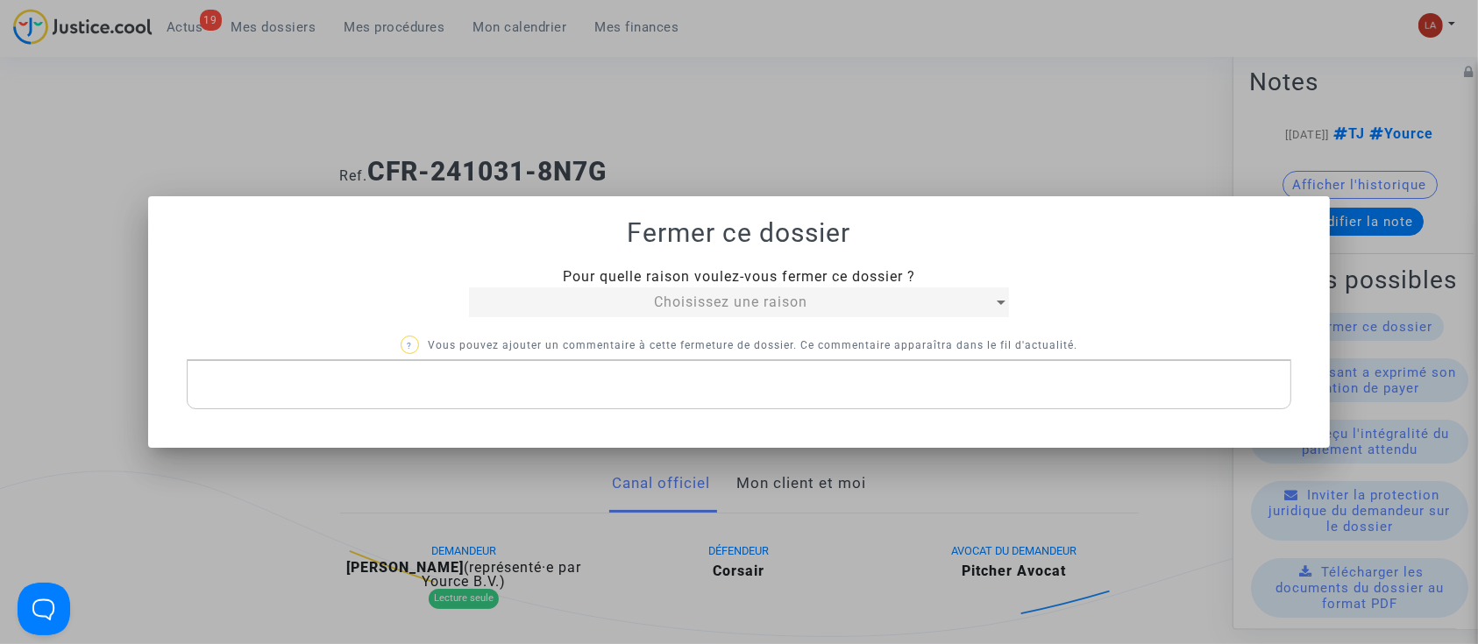
click at [672, 311] on div "Choisissez une raison" at bounding box center [730, 302] width 523 height 21
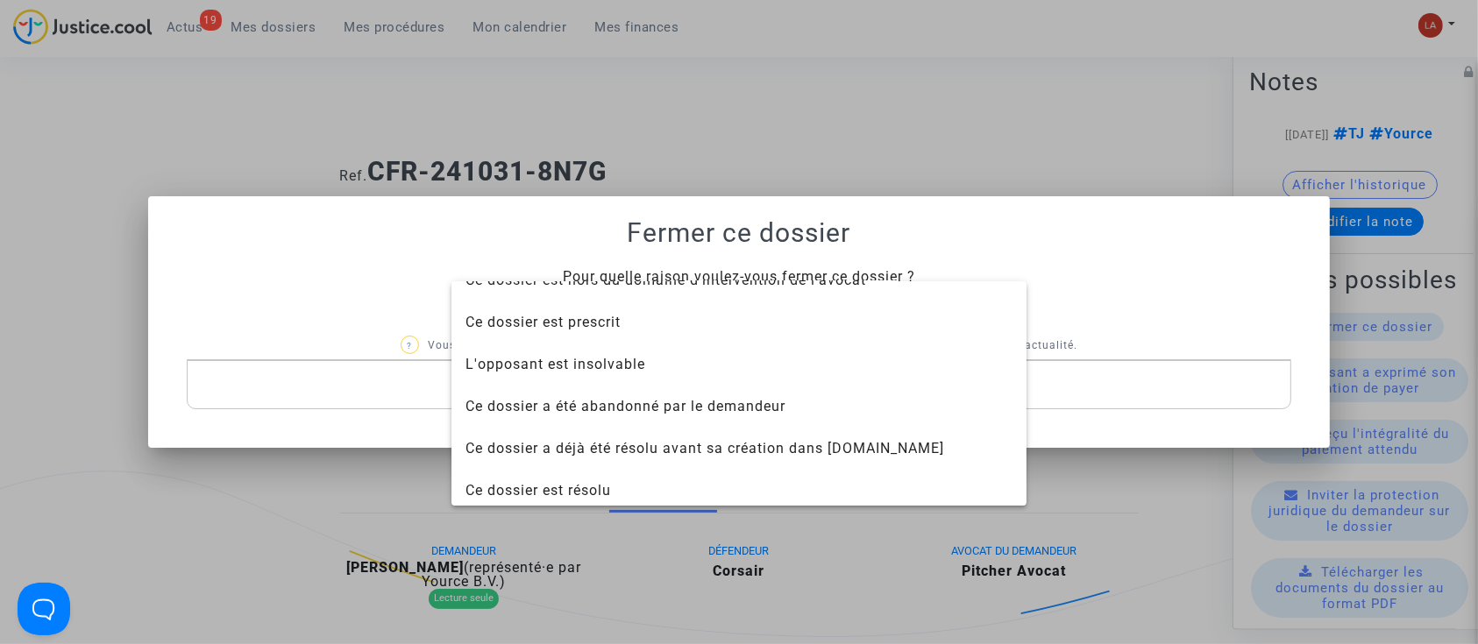
scroll to position [112, 0]
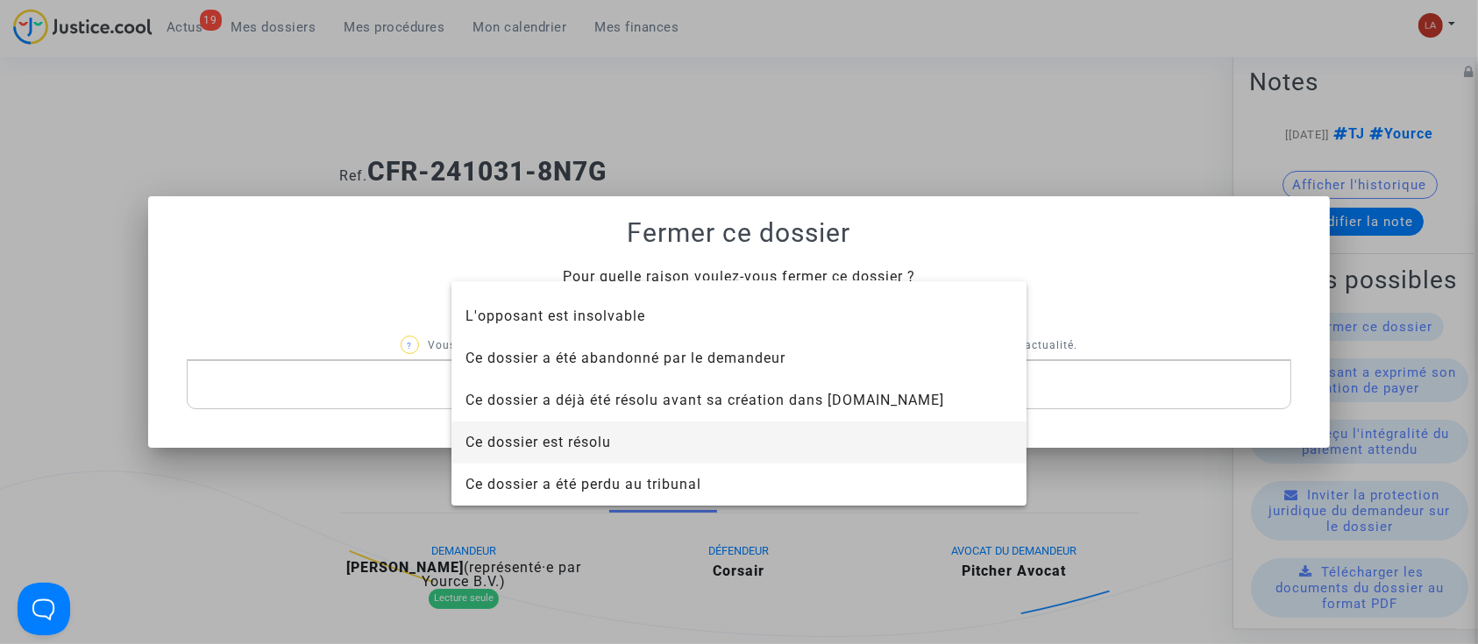
click at [611, 448] on span "Ce dossier est résolu" at bounding box center [538, 442] width 146 height 17
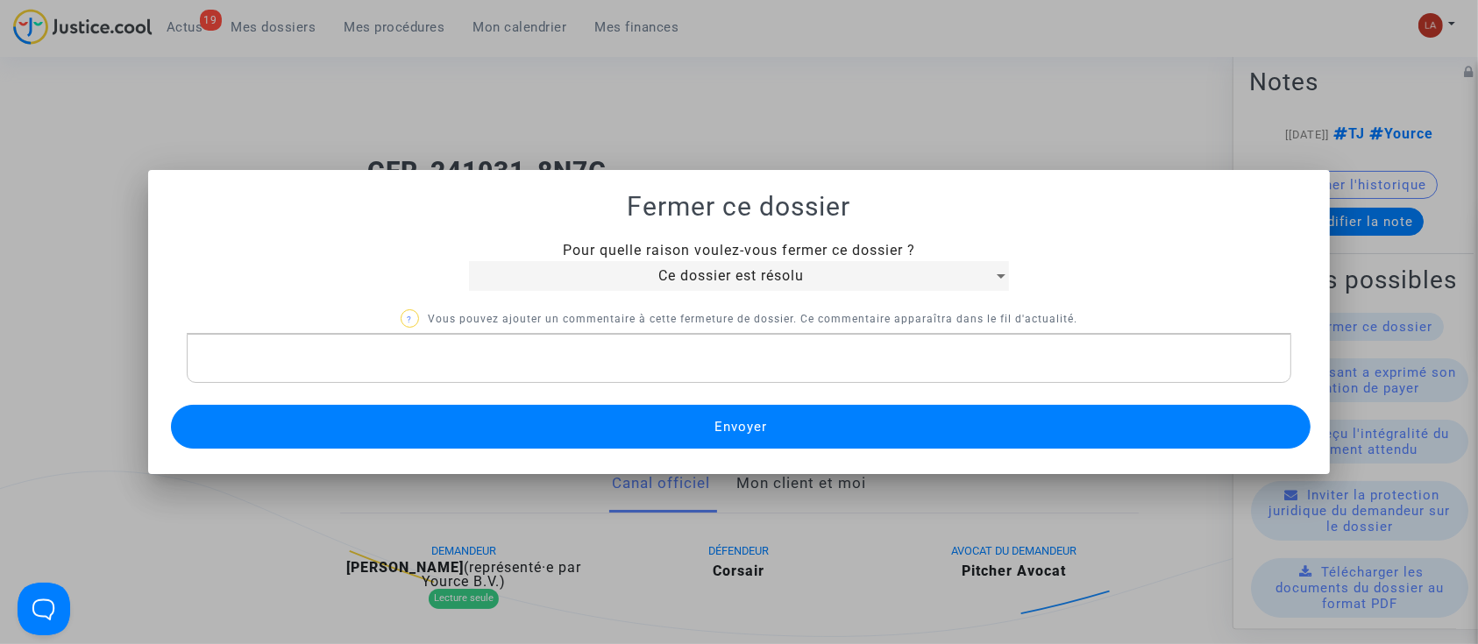
click at [592, 419] on button "Envoyer" at bounding box center [741, 427] width 1140 height 44
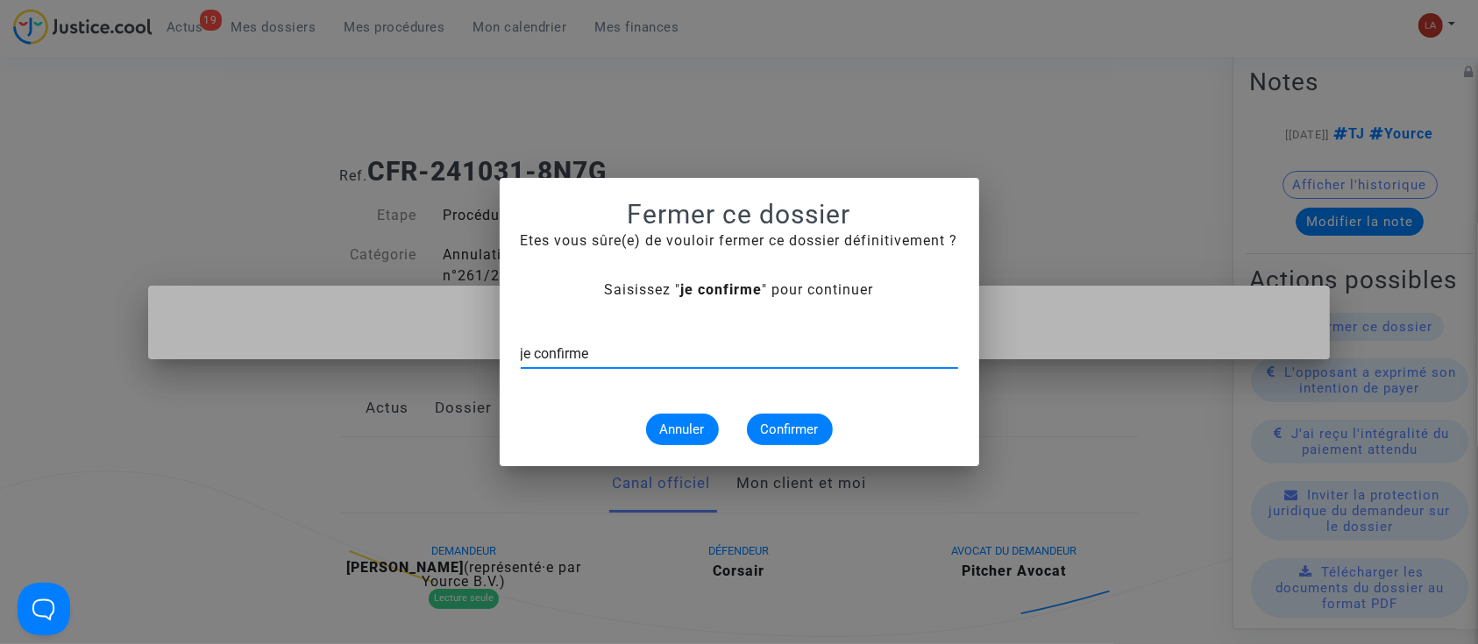
type input "je confirme"
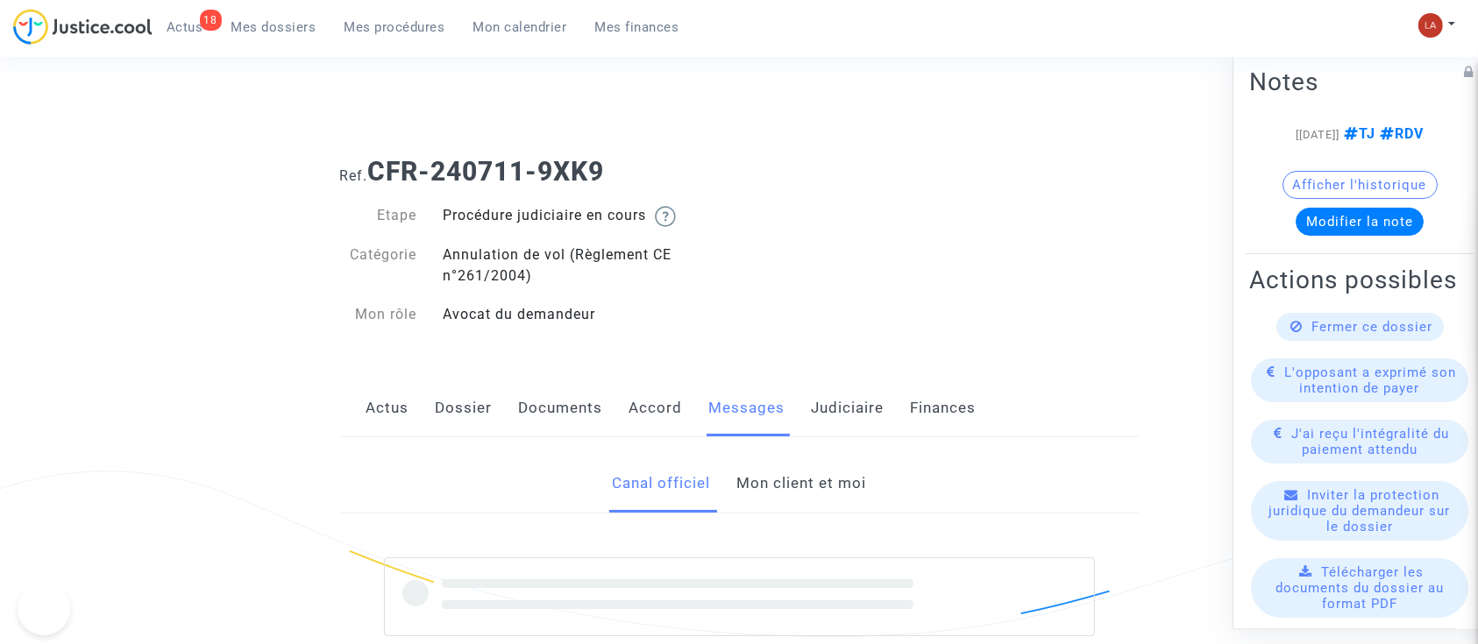
click at [819, 466] on link "Mon client et moi" at bounding box center [801, 484] width 130 height 58
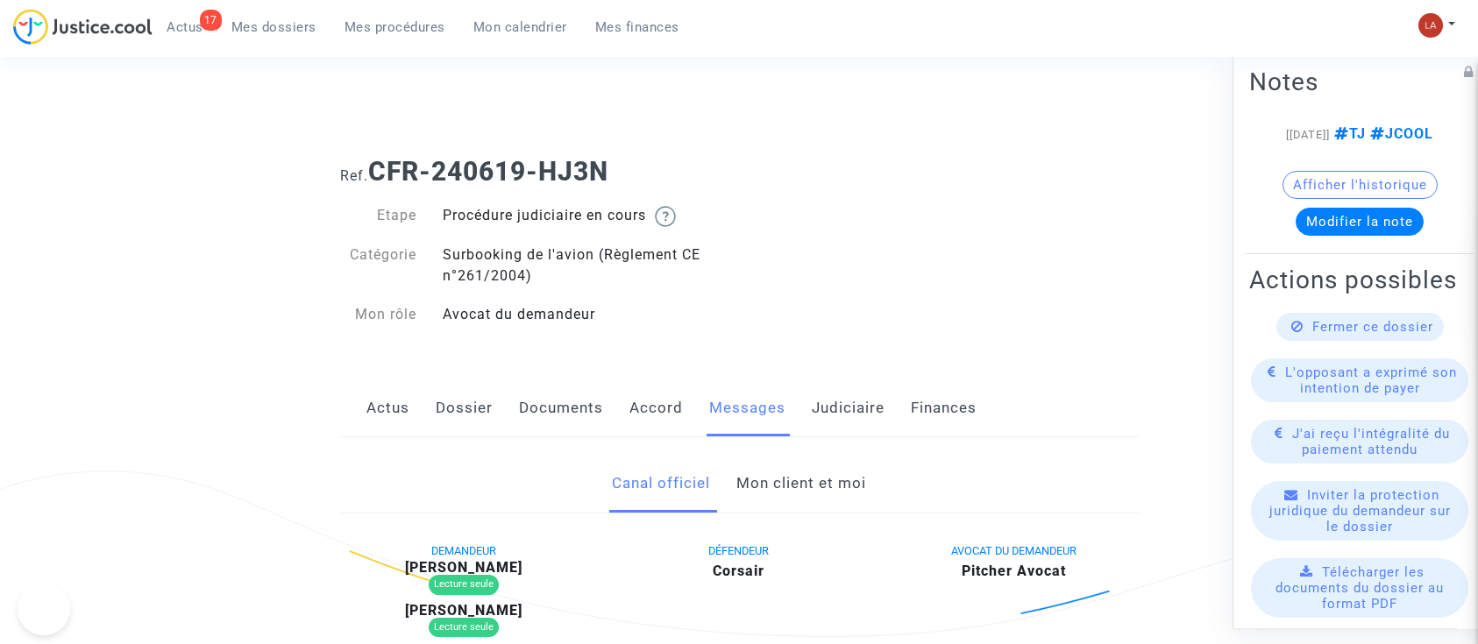
click at [861, 389] on link "Judiciaire" at bounding box center [848, 409] width 73 height 58
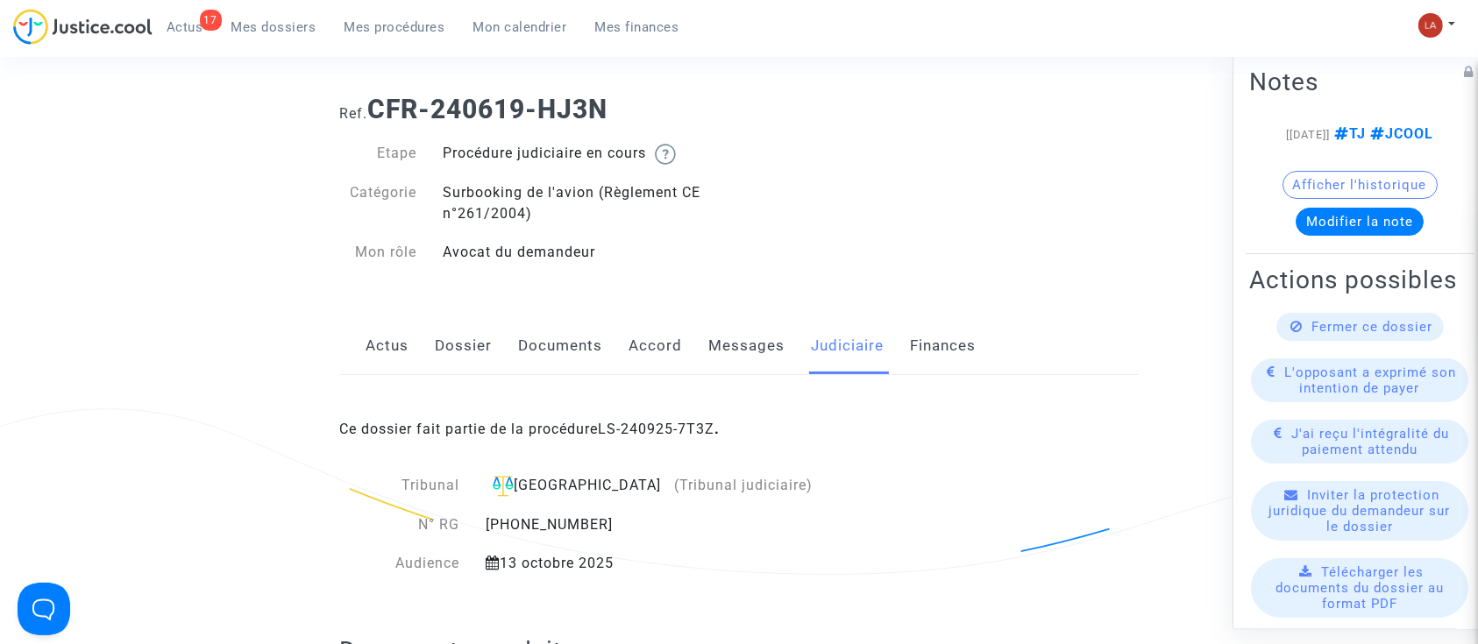
scroll to position [152, 0]
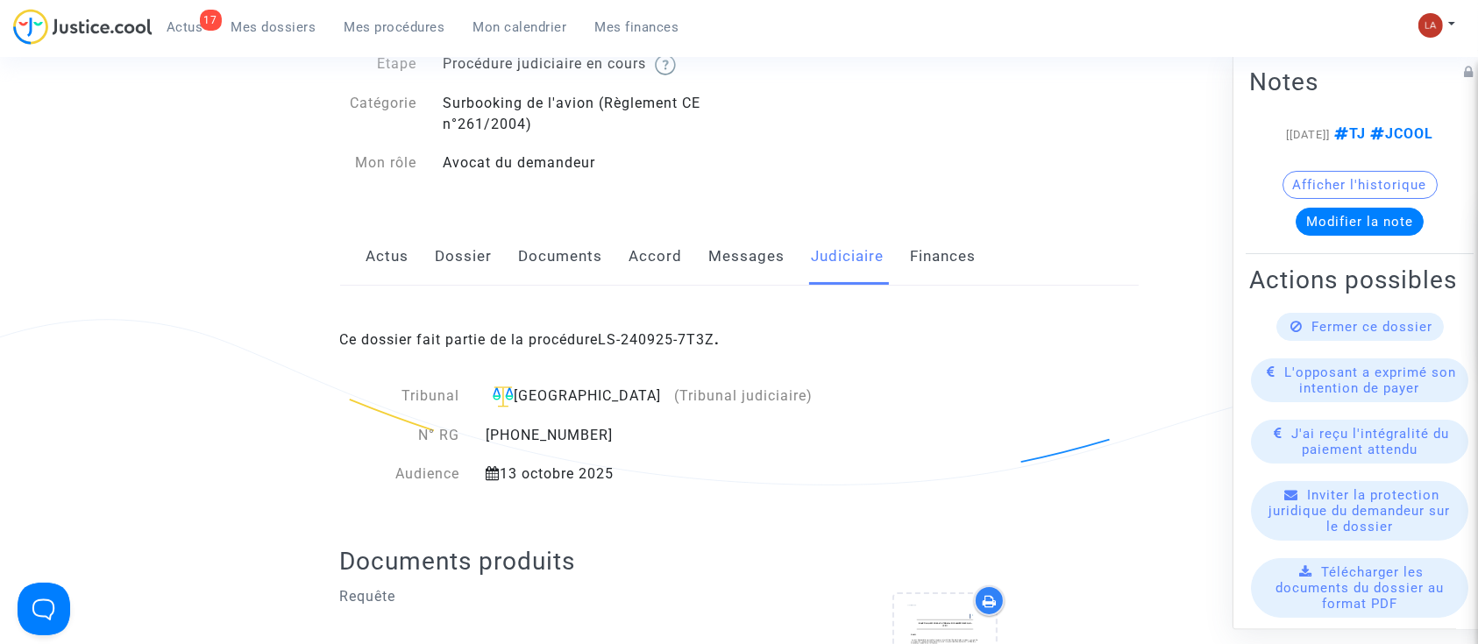
click at [709, 239] on link "Messages" at bounding box center [747, 257] width 76 height 58
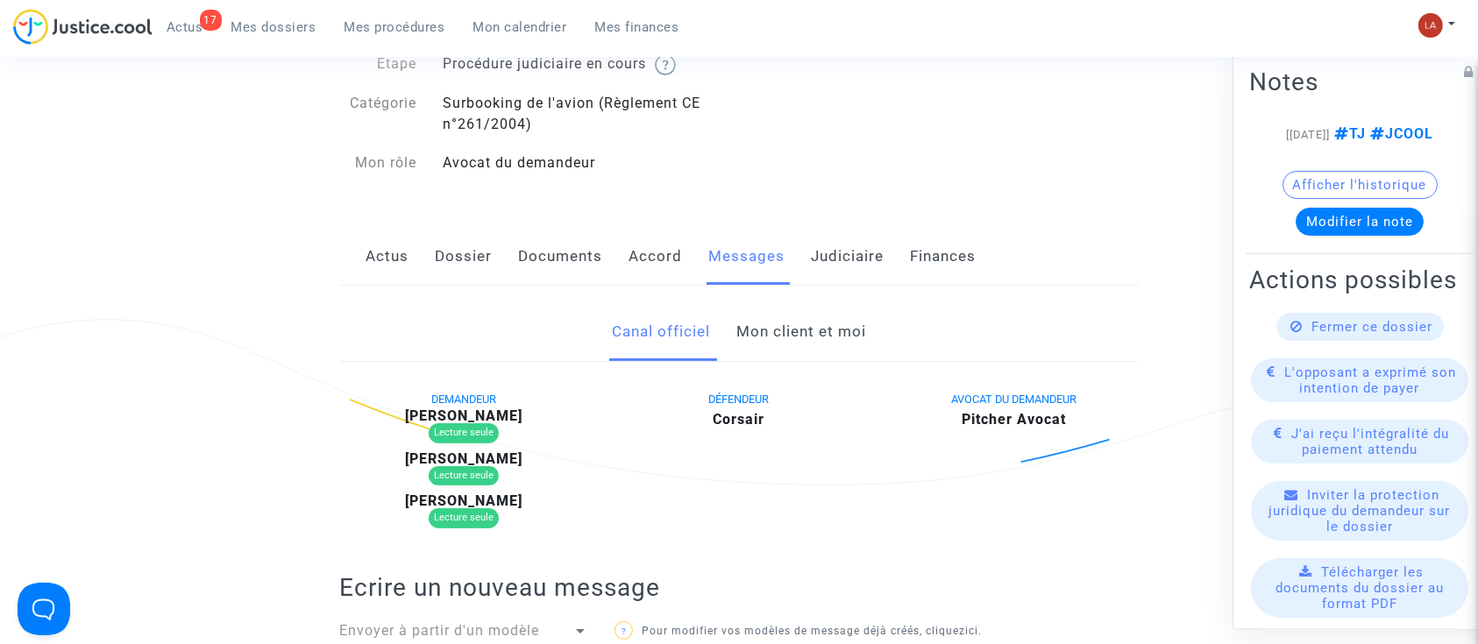
click at [814, 331] on link "Mon client et moi" at bounding box center [801, 332] width 130 height 58
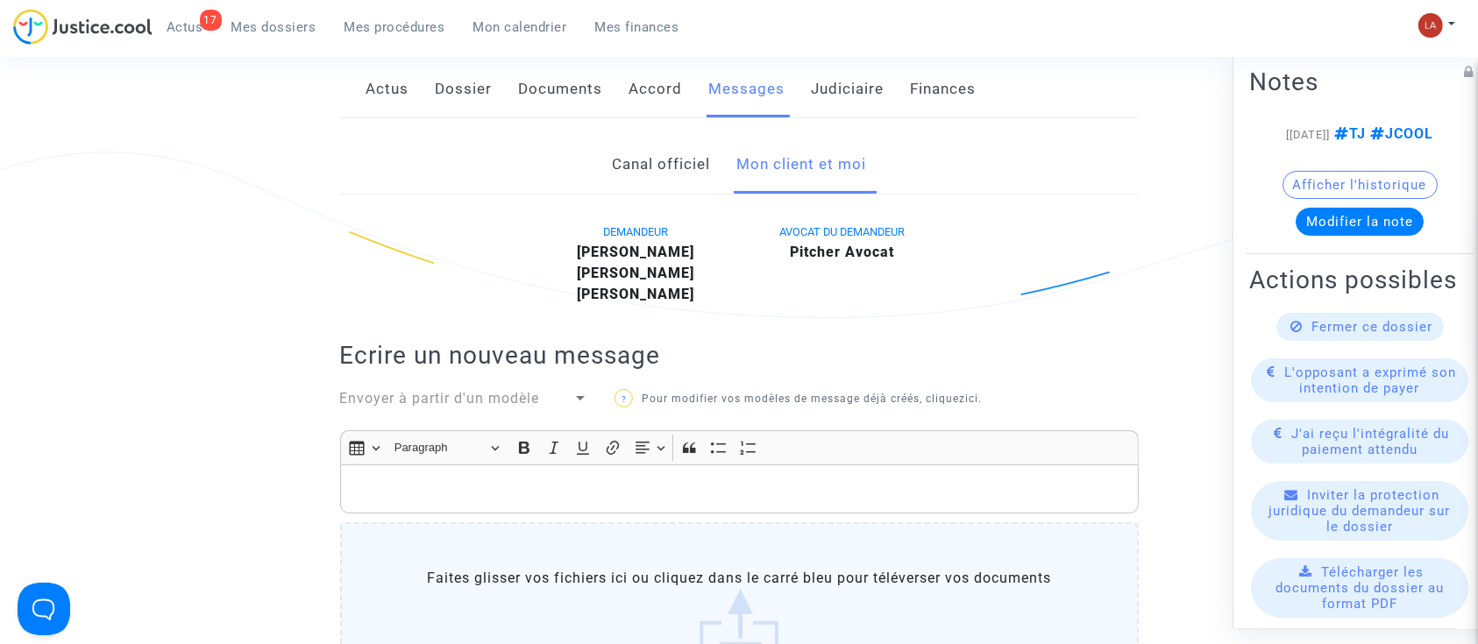
scroll to position [317, 0]
click at [656, 502] on div "Rich Text Editor, main" at bounding box center [739, 490] width 799 height 49
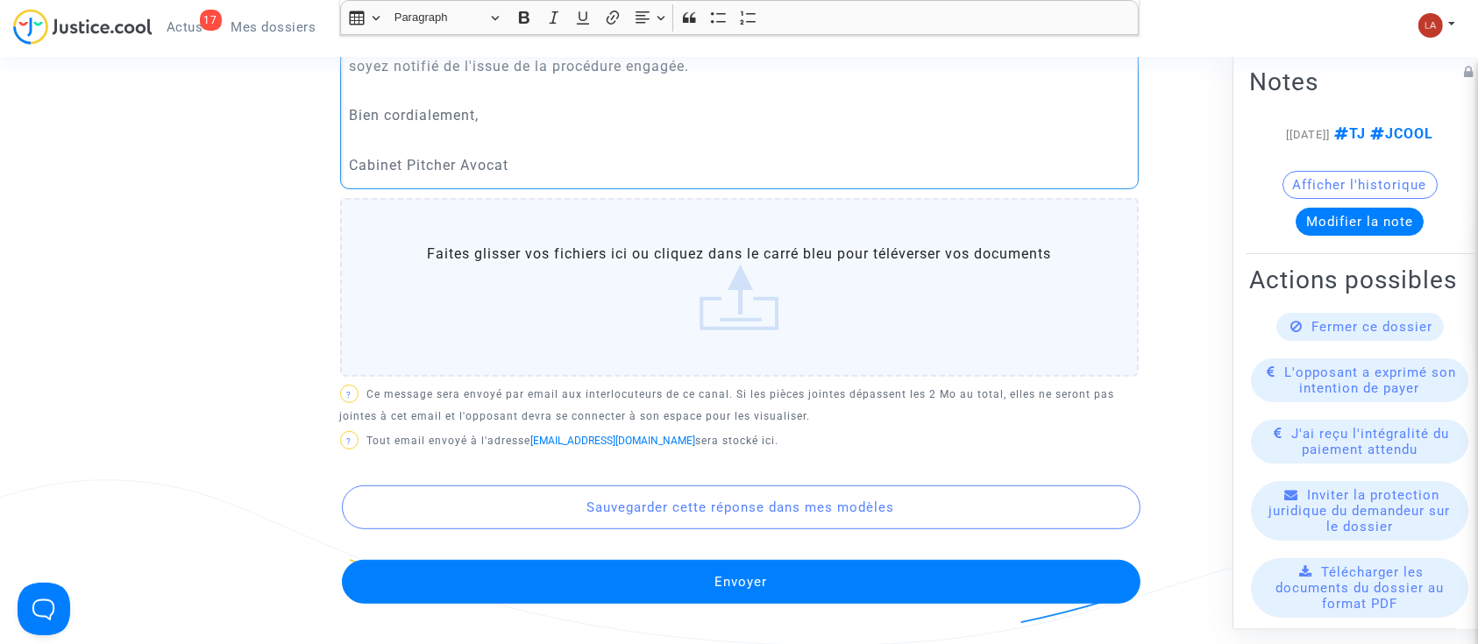
scroll to position [815, 0]
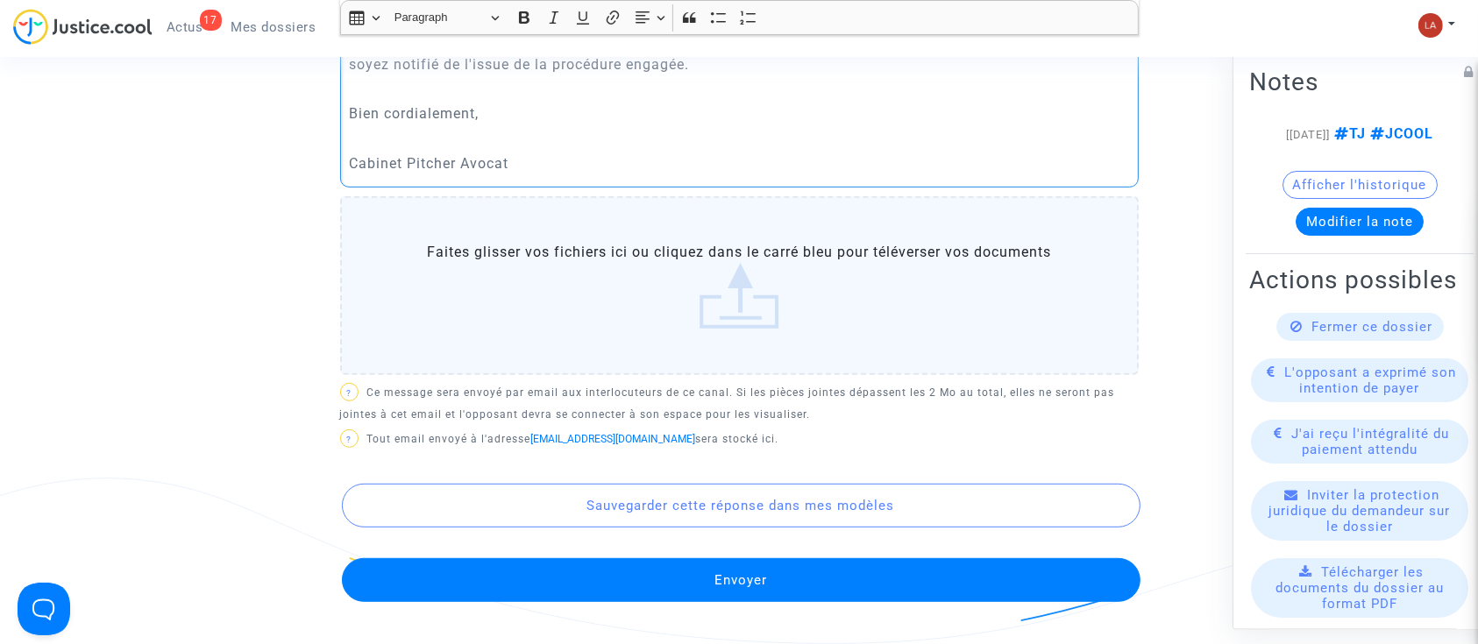
click at [639, 580] on button "Envoyer" at bounding box center [741, 580] width 799 height 44
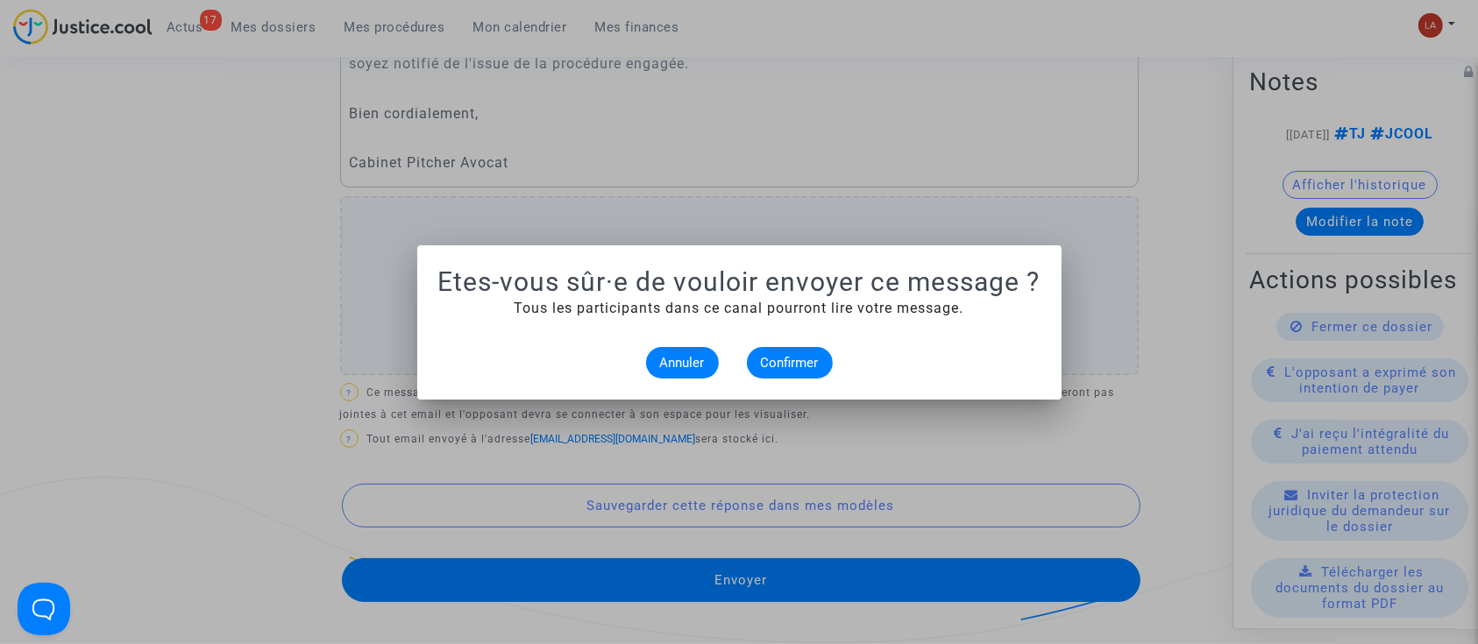
scroll to position [0, 0]
click at [802, 361] on span "Confirmer" at bounding box center [790, 363] width 58 height 16
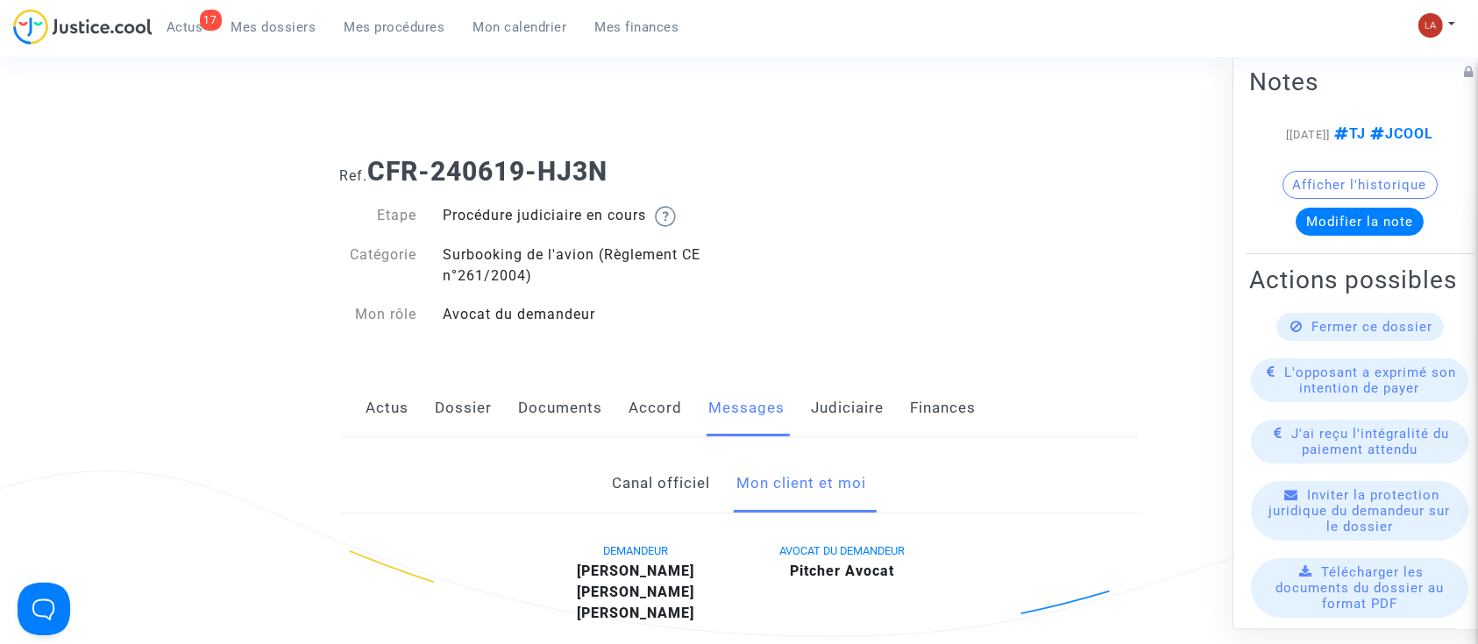
scroll to position [815, 0]
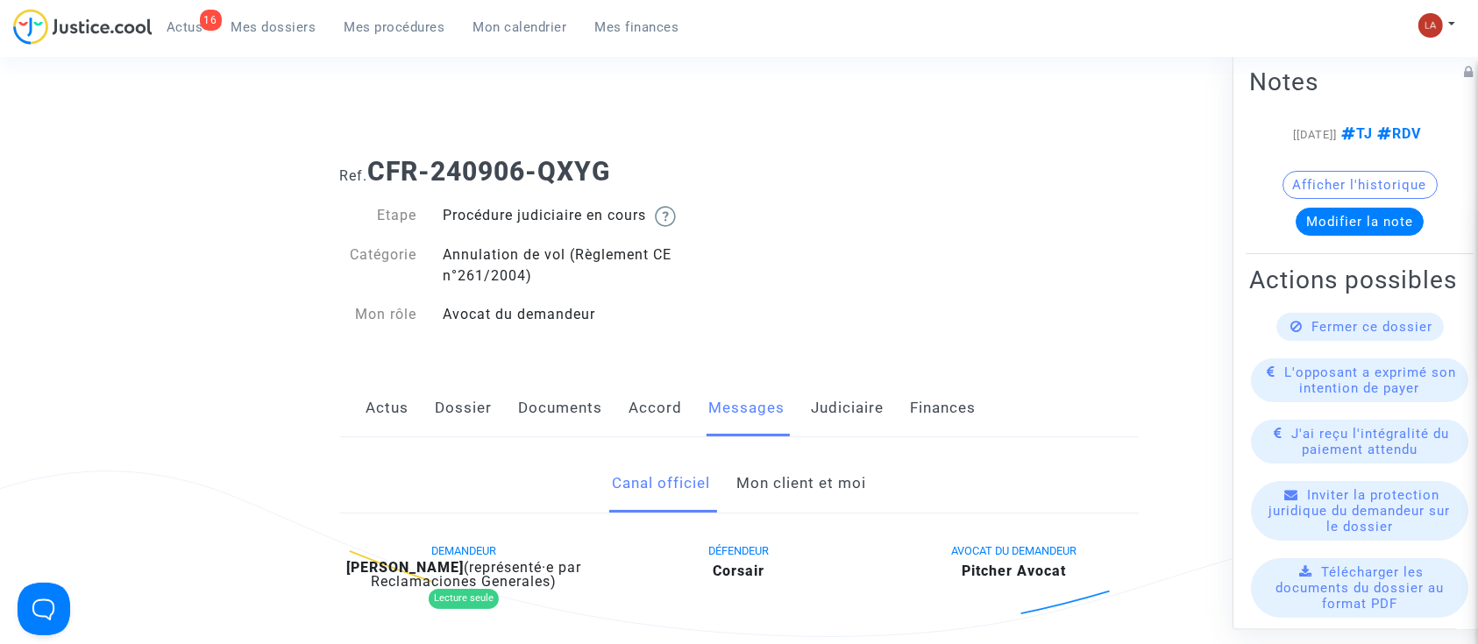
click at [838, 460] on link "Mon client et moi" at bounding box center [801, 484] width 130 height 58
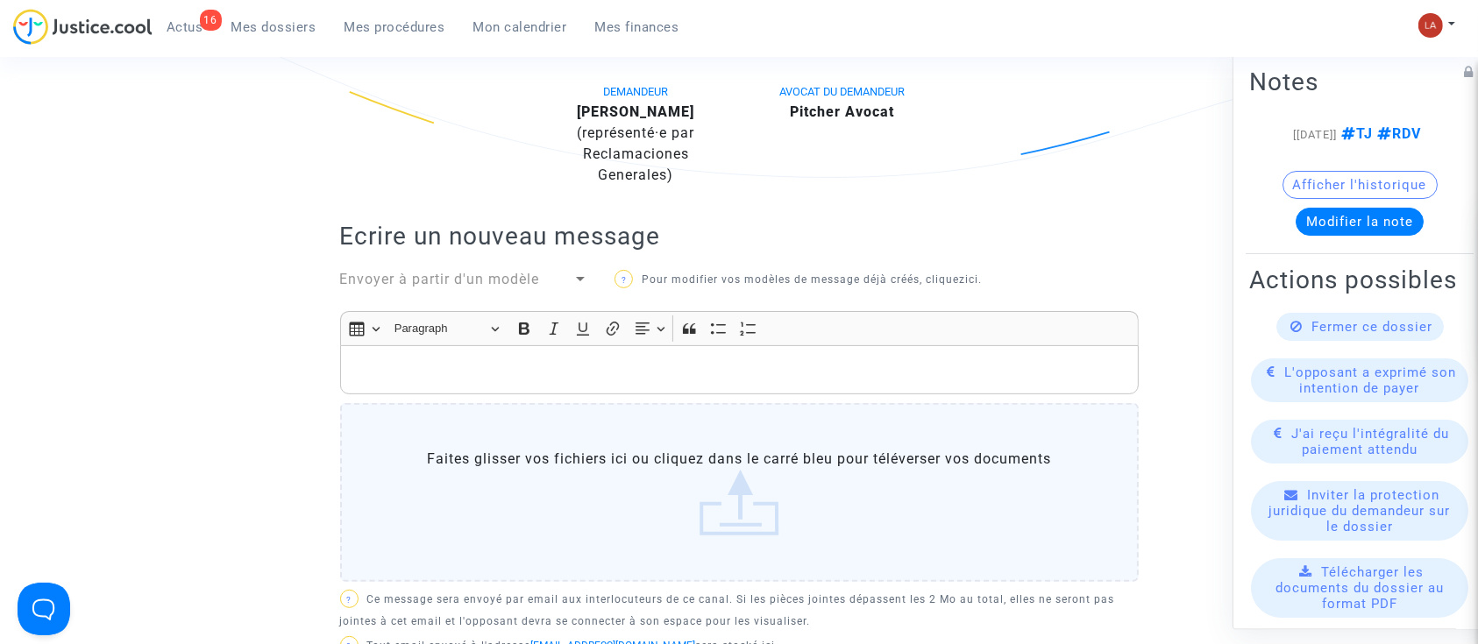
scroll to position [432, 0]
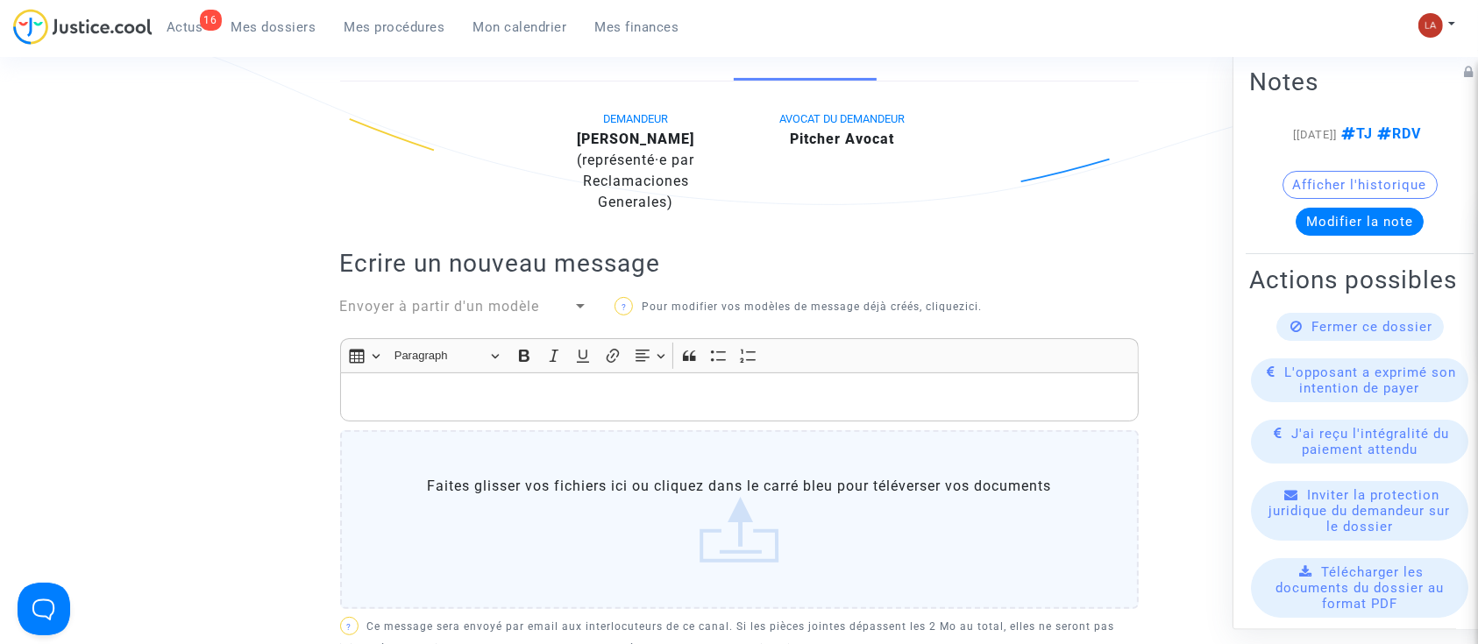
click at [688, 401] on p "Rich Text Editor, main" at bounding box center [739, 398] width 780 height 22
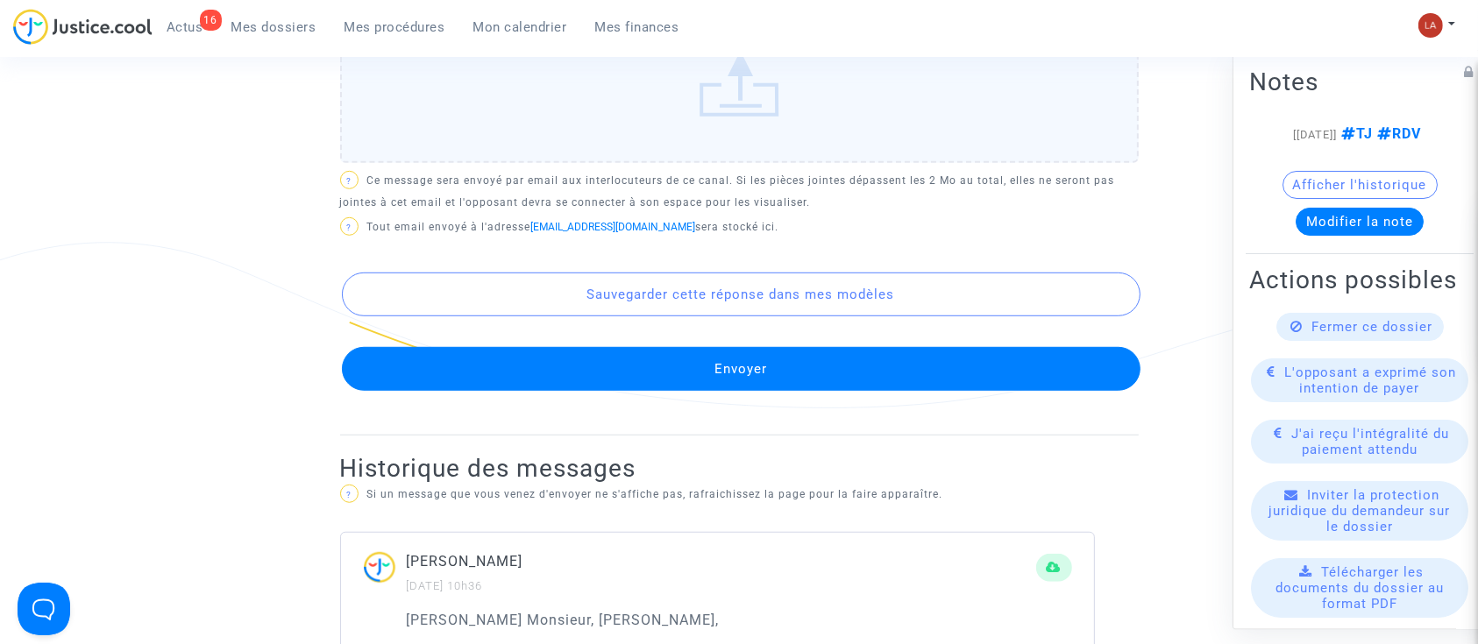
scroll to position [1052, 0]
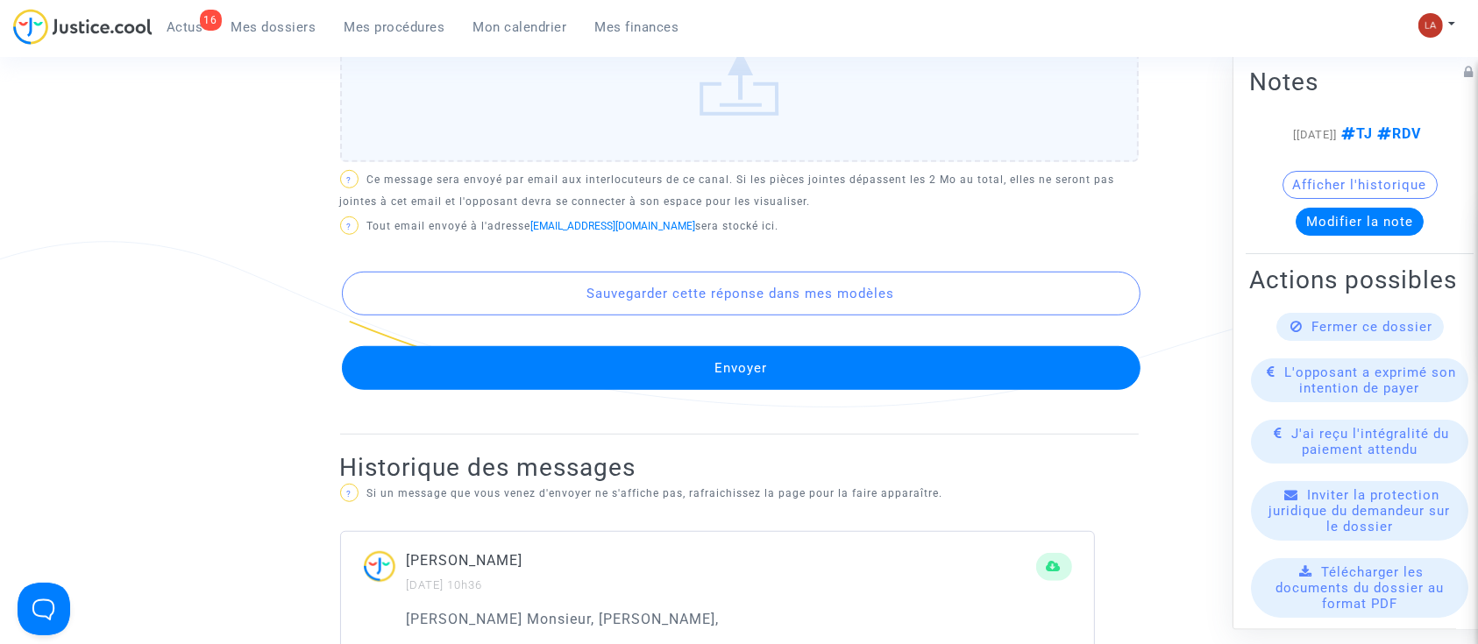
click at [633, 368] on button "Envoyer" at bounding box center [741, 368] width 799 height 44
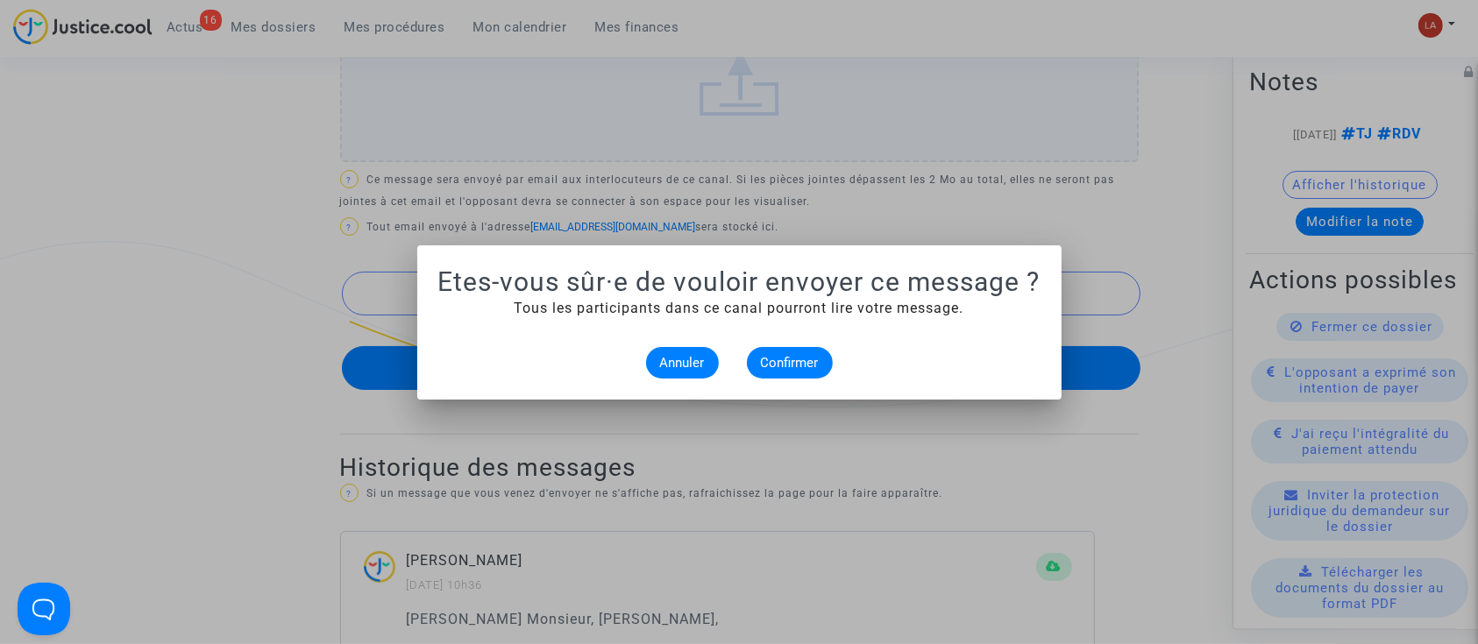
scroll to position [0, 0]
click at [748, 380] on mat-dialog-container "Etes-vous sûr·e de vouloir envoyer ce message ? Tous les participants dans ce c…" at bounding box center [739, 322] width 644 height 154
click at [788, 368] on span "Confirmer" at bounding box center [790, 363] width 58 height 16
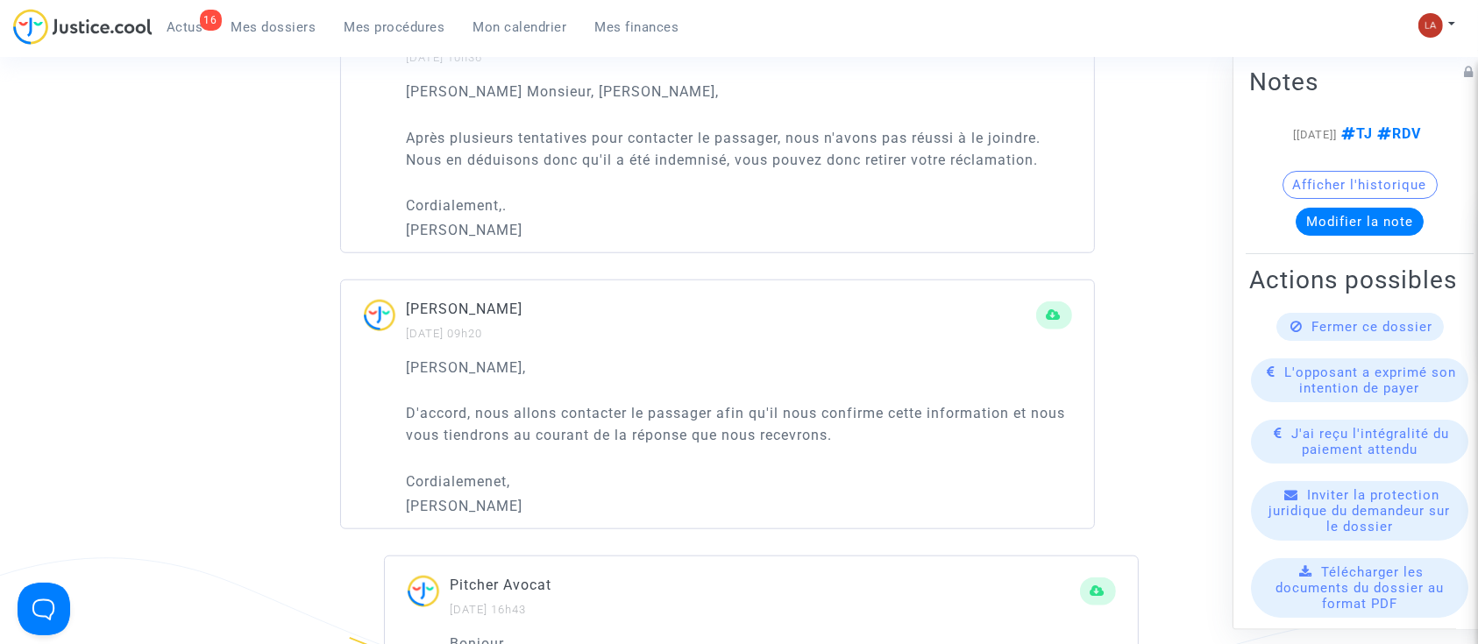
scroll to position [1558, 0]
click at [1336, 341] on div "Fermer ce dossier" at bounding box center [1359, 327] width 167 height 28
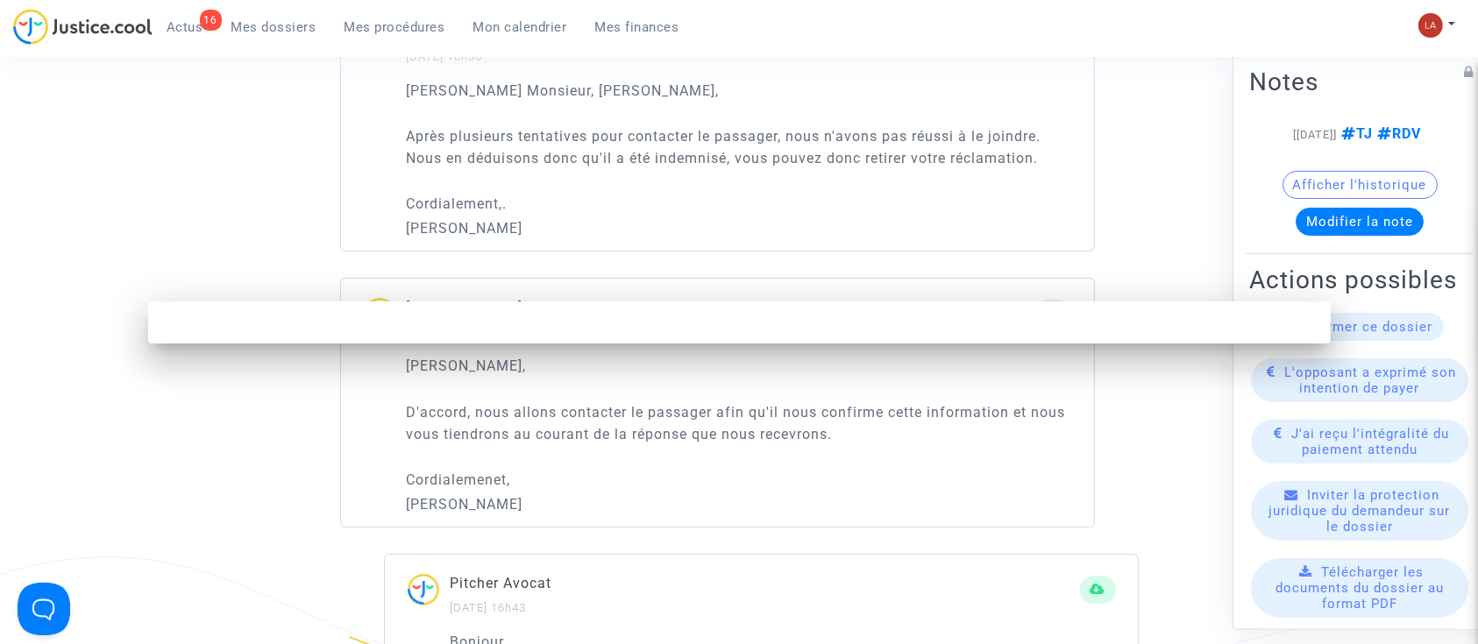
scroll to position [0, 0]
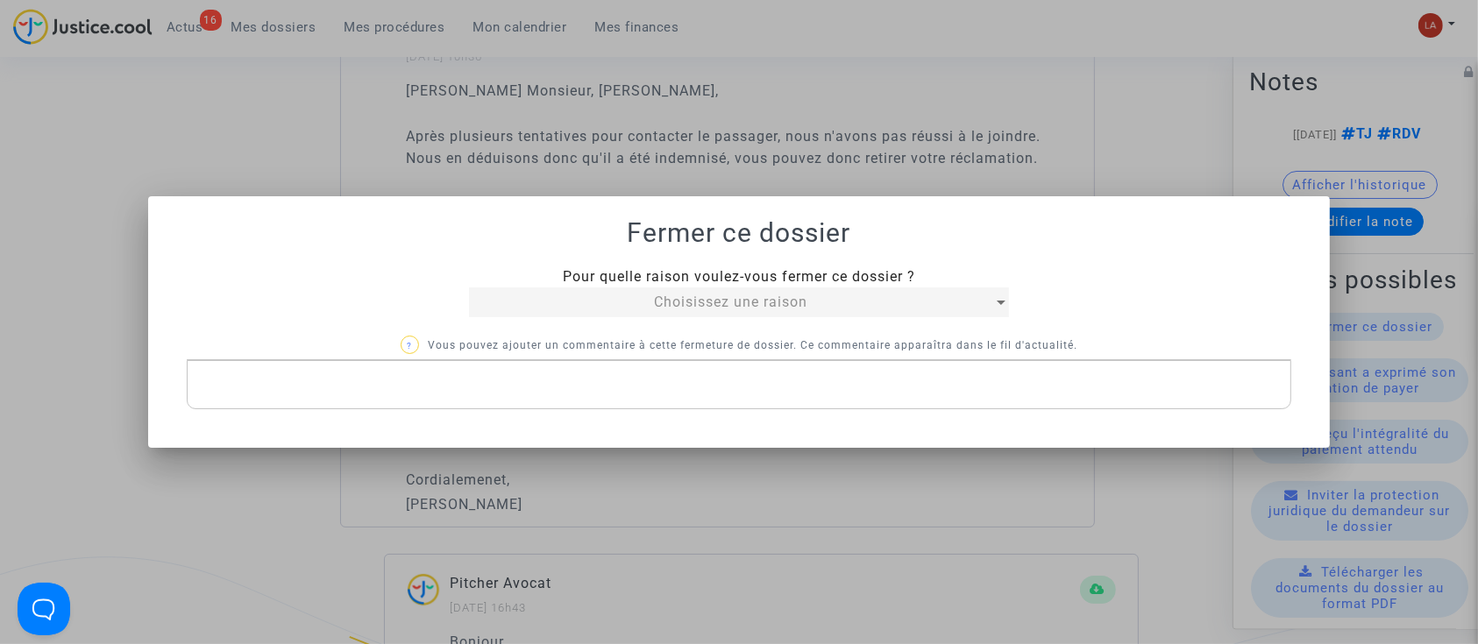
click at [813, 296] on div "Choisissez une raison" at bounding box center [730, 302] width 523 height 21
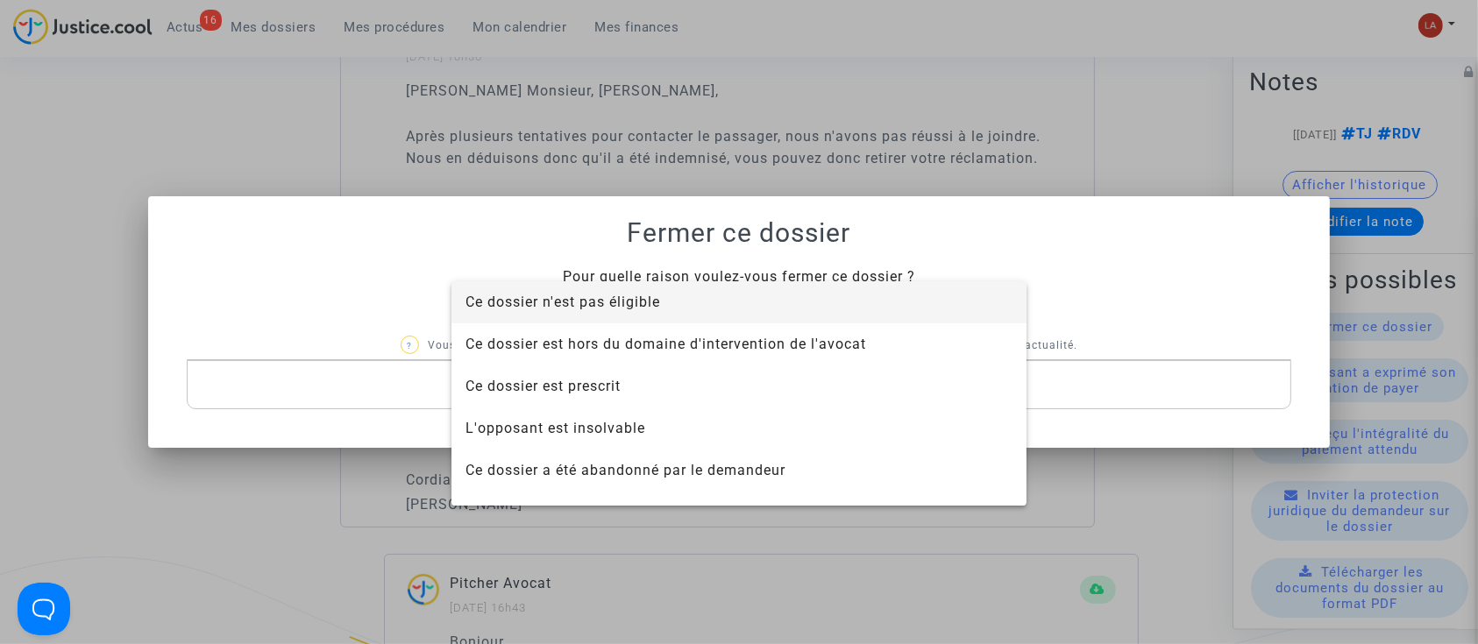
scroll to position [112, 0]
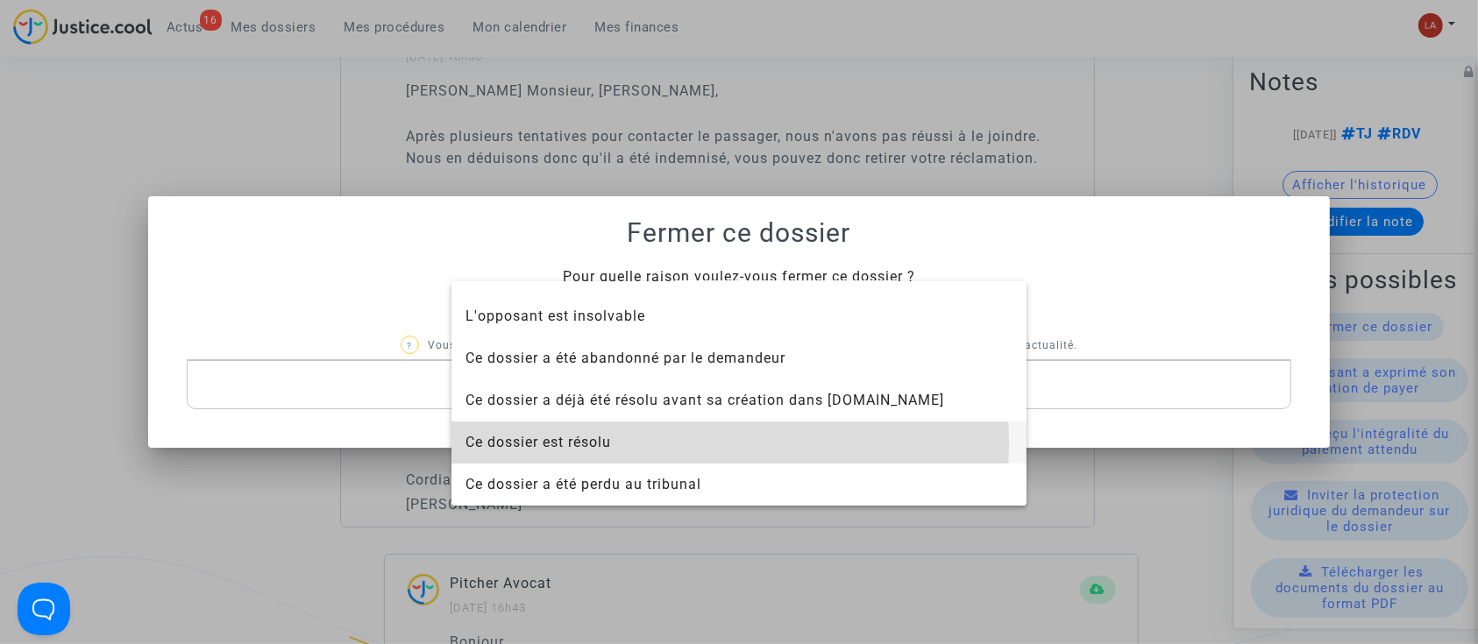
click at [625, 443] on span "Ce dossier est résolu" at bounding box center [738, 443] width 547 height 42
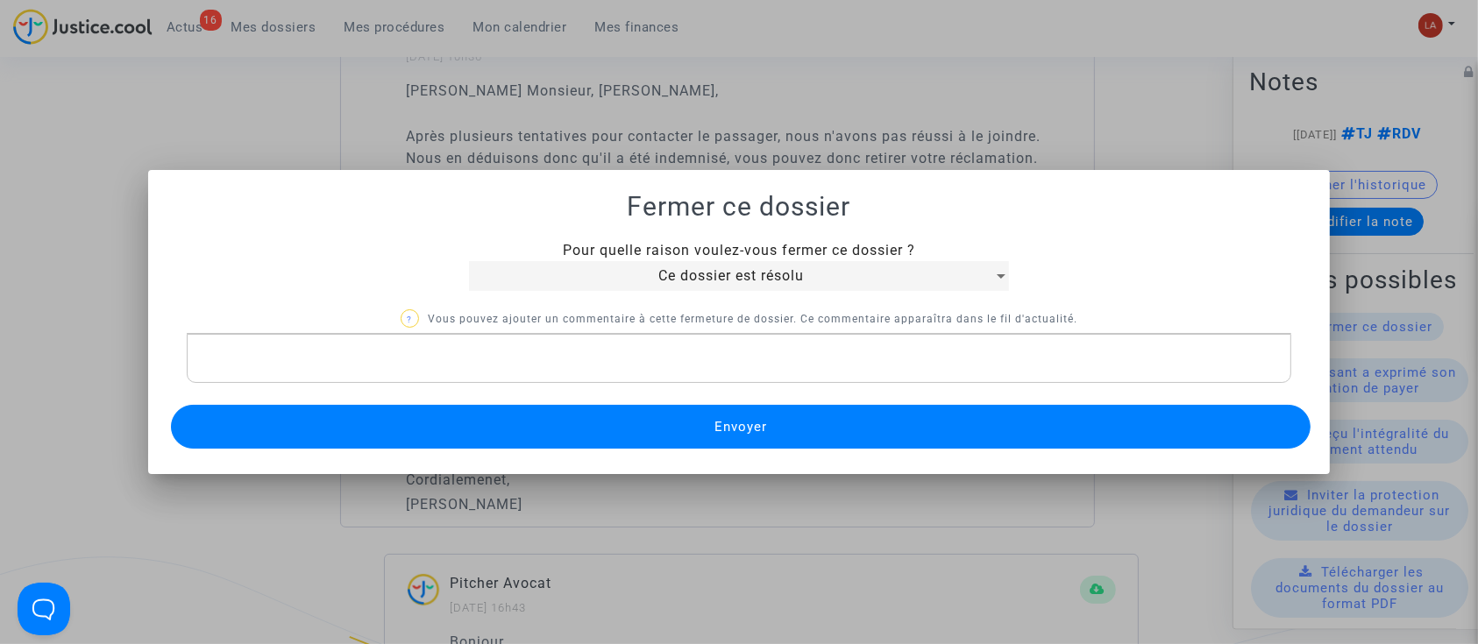
click at [588, 431] on button "Envoyer" at bounding box center [741, 427] width 1140 height 44
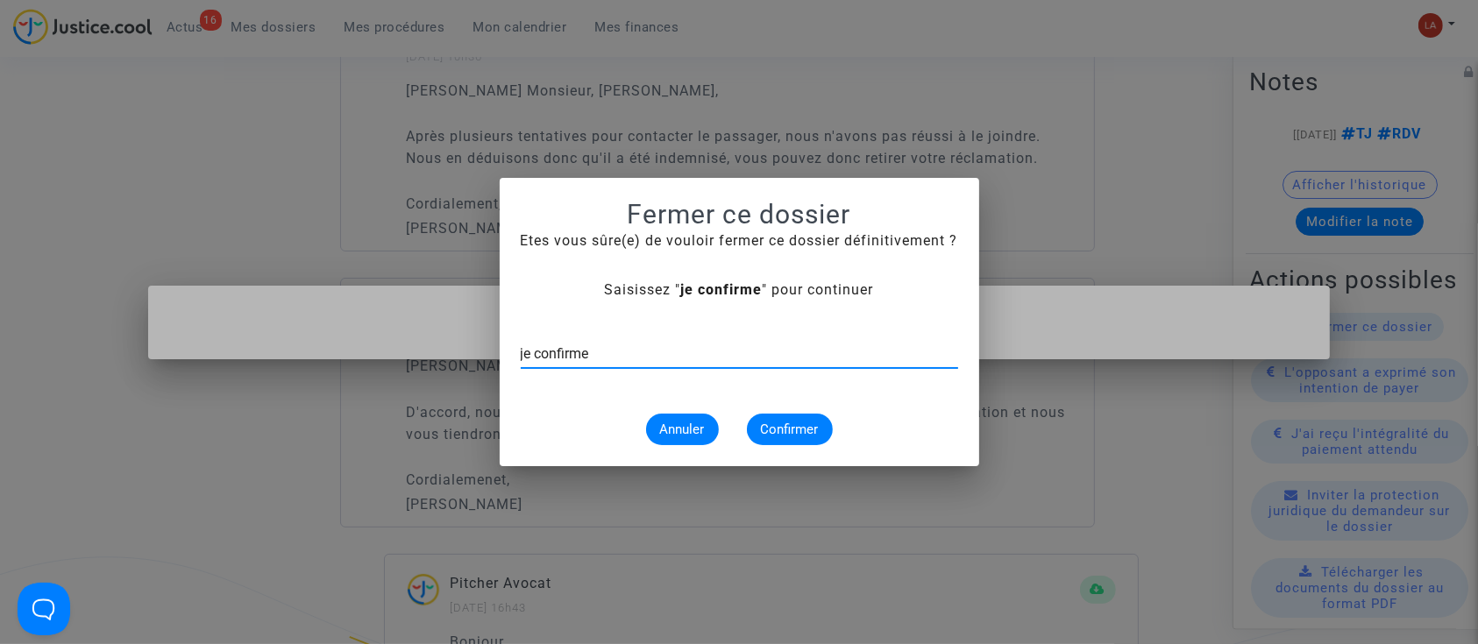
type input "je confirme"
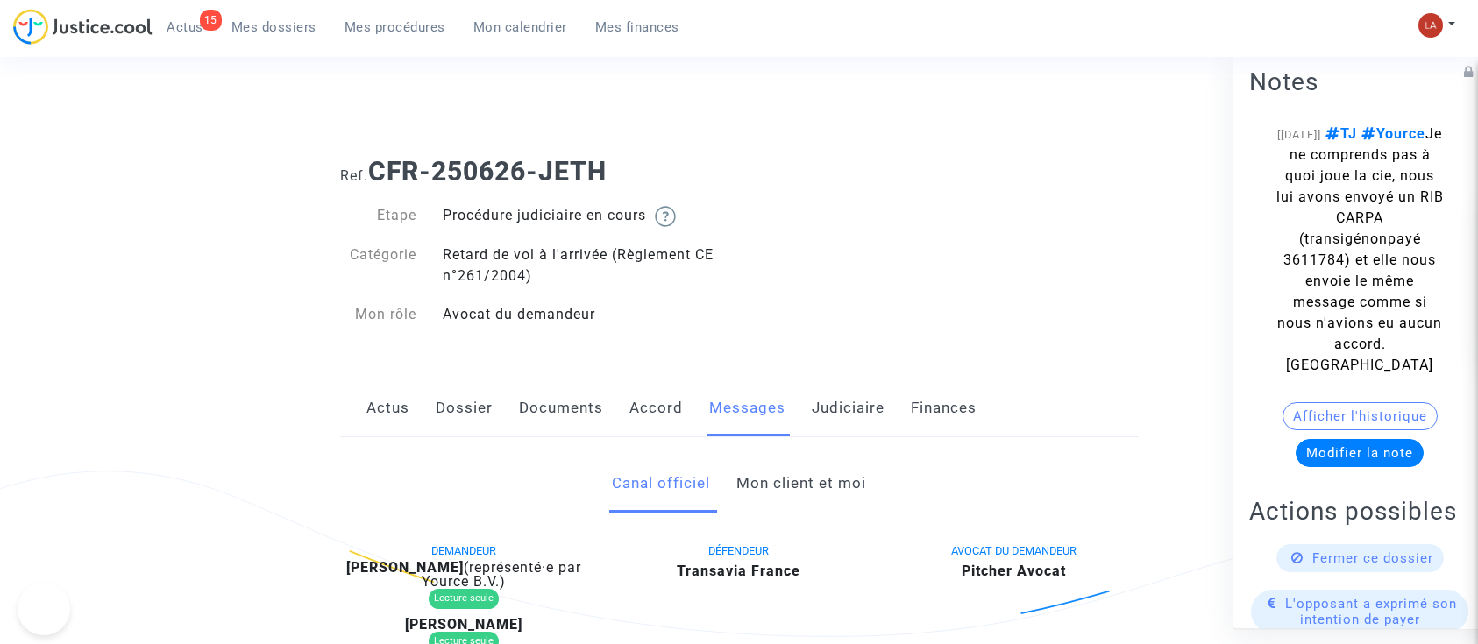
drag, startPoint x: 0, startPoint y: 0, endPoint x: 791, endPoint y: 485, distance: 927.5
click at [791, 485] on link "Mon client et moi" at bounding box center [801, 484] width 130 height 58
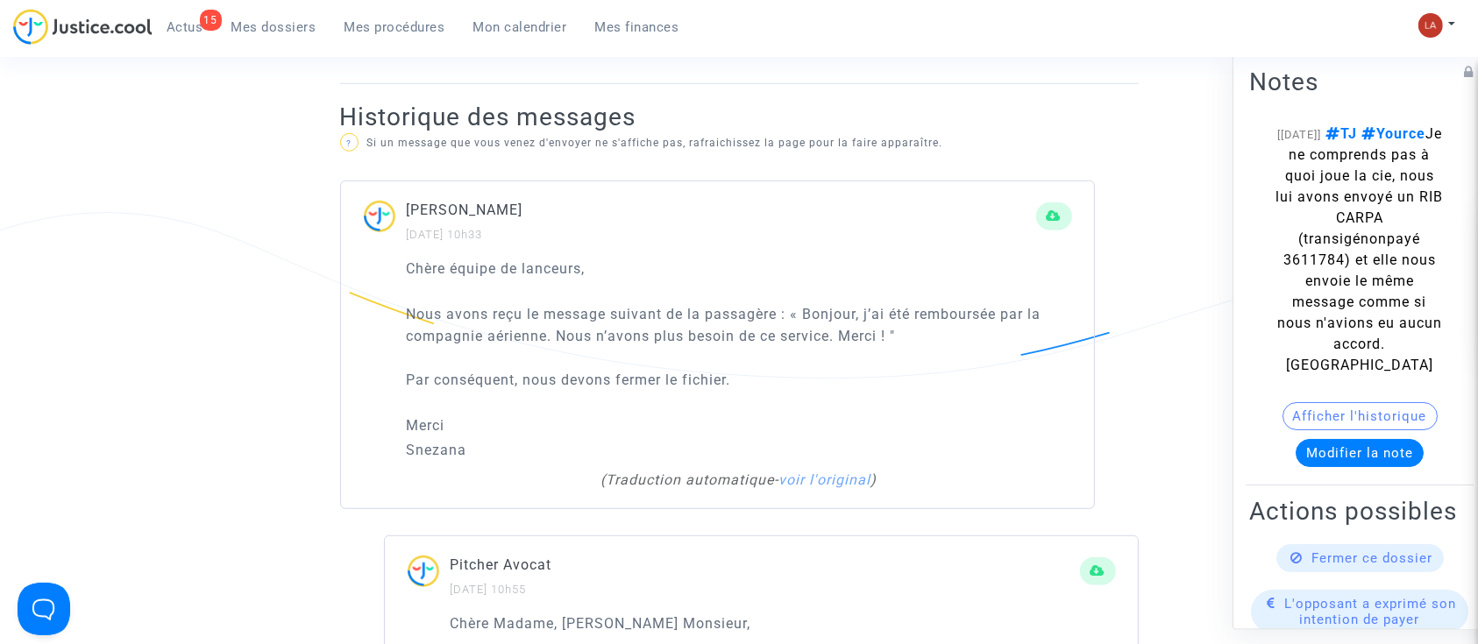
scroll to position [1082, 0]
click at [1291, 565] on icon at bounding box center [1297, 557] width 12 height 13
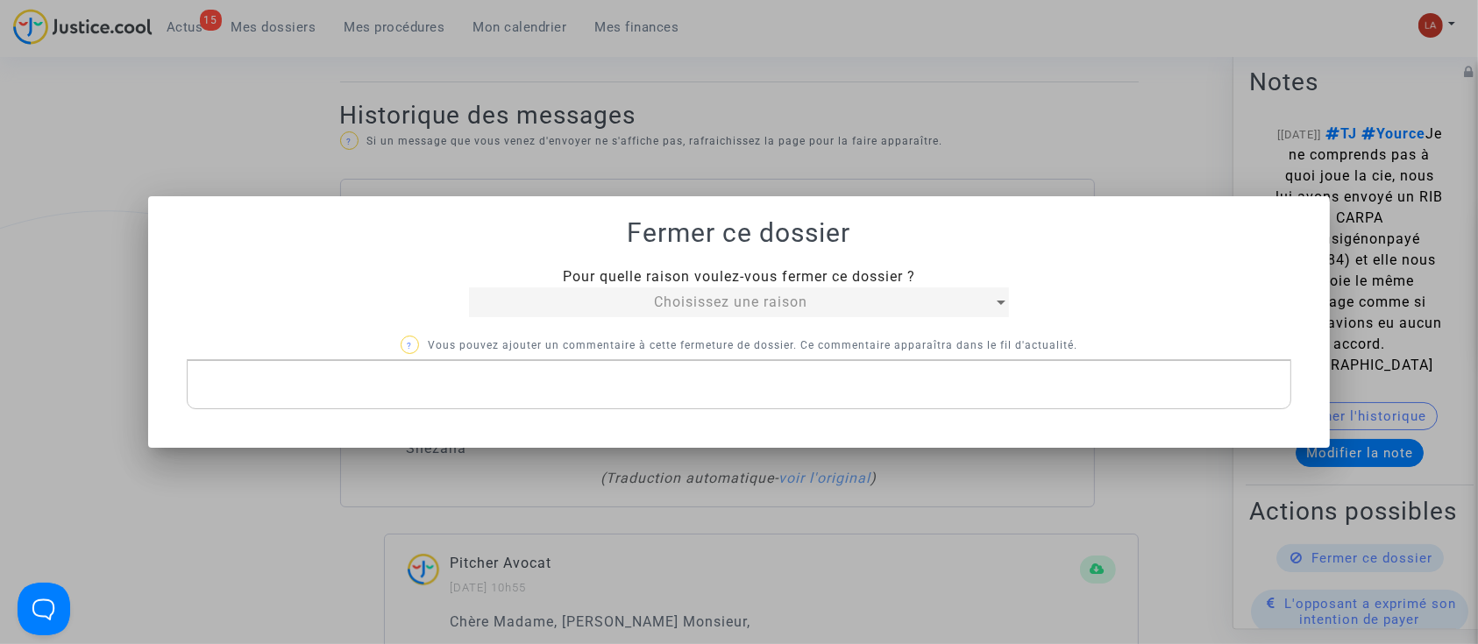
scroll to position [0, 0]
click at [819, 324] on div "Pour quelle raison voulez-vous fermer ce dossier ? Choisissez une raison ? Vous…" at bounding box center [739, 337] width 1105 height 143
click at [755, 295] on span "Choisissez une raison" at bounding box center [730, 302] width 153 height 17
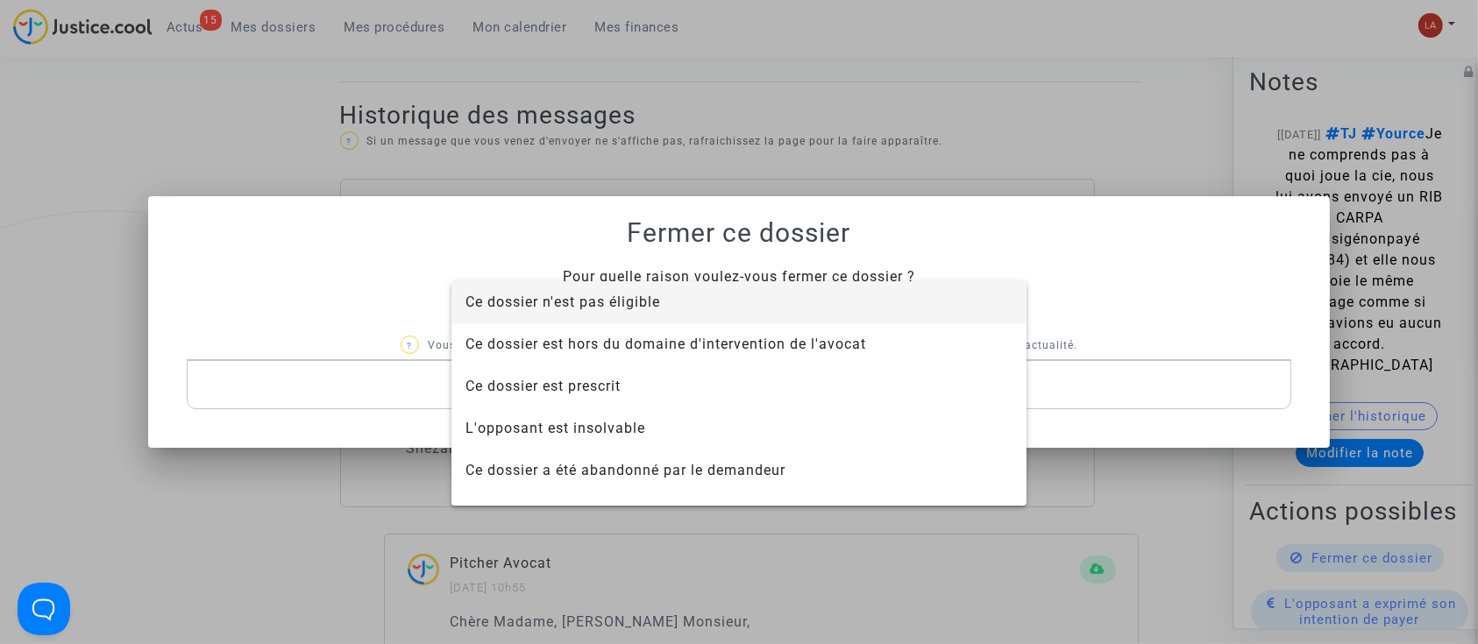
scroll to position [112, 0]
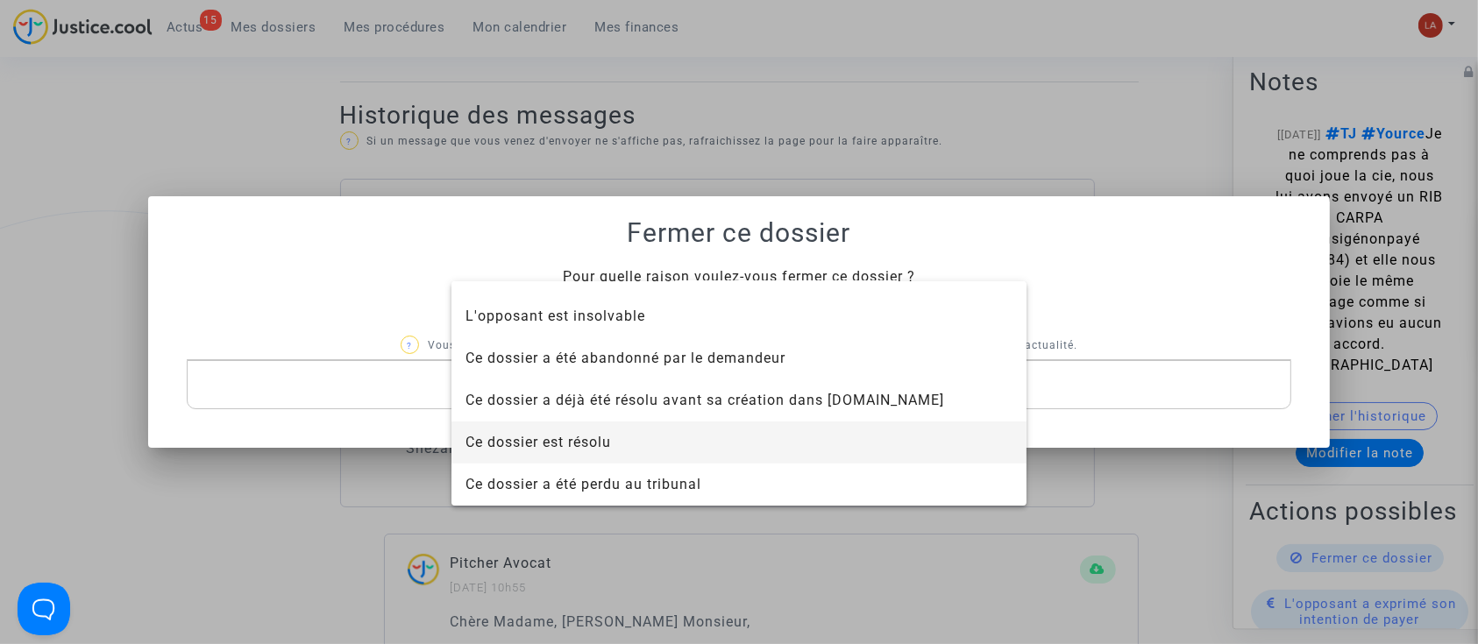
click at [593, 437] on span "Ce dossier est résolu" at bounding box center [538, 442] width 146 height 17
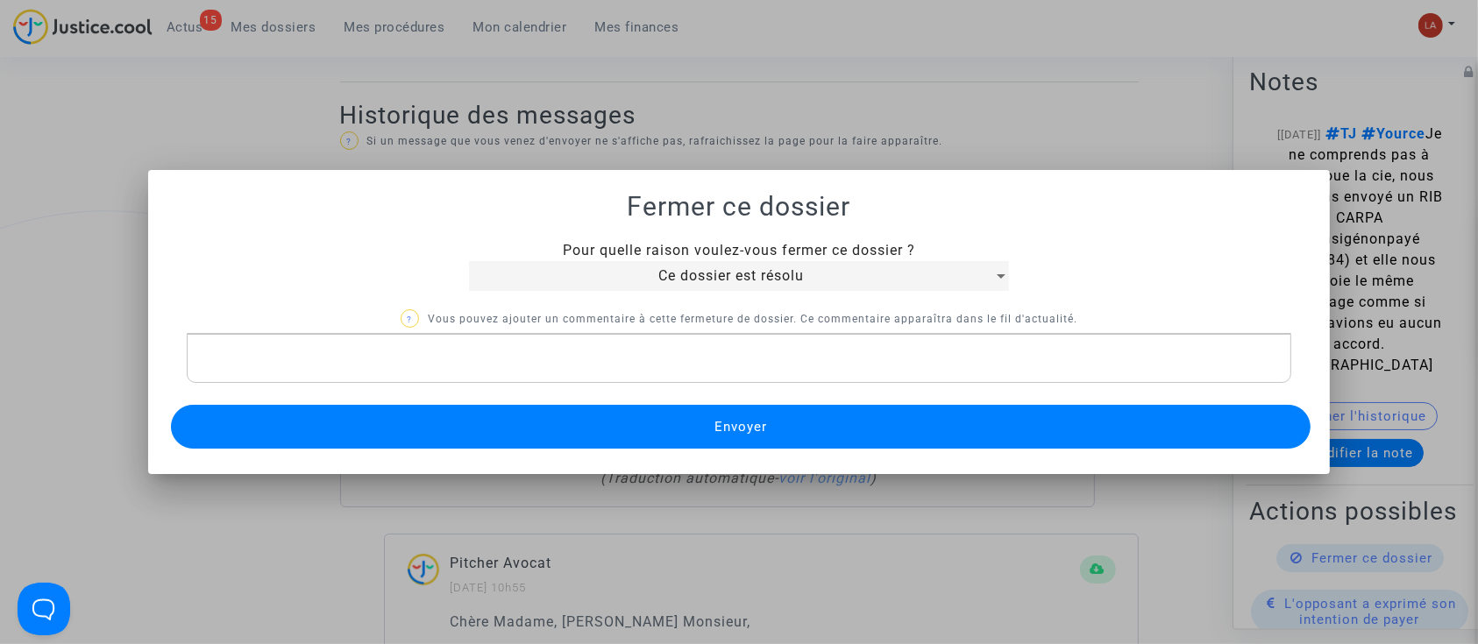
click at [565, 428] on button "Envoyer" at bounding box center [741, 427] width 1140 height 44
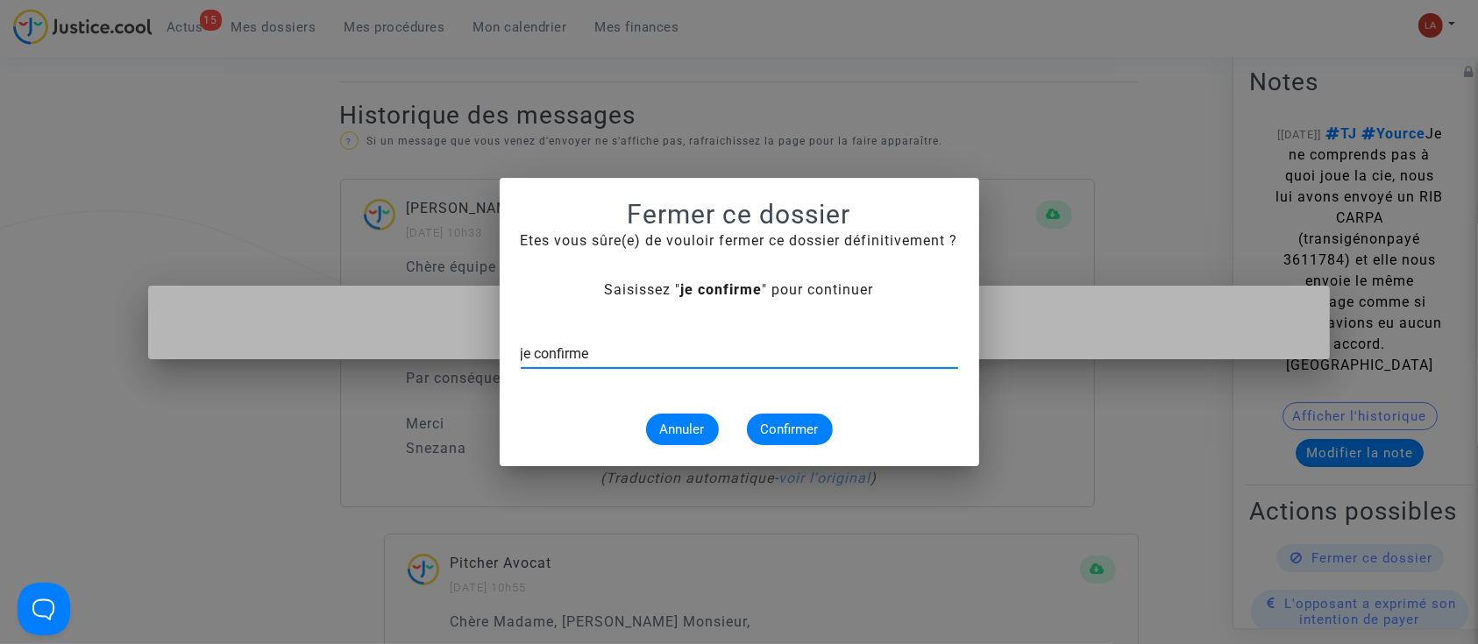
type input "je confirme"
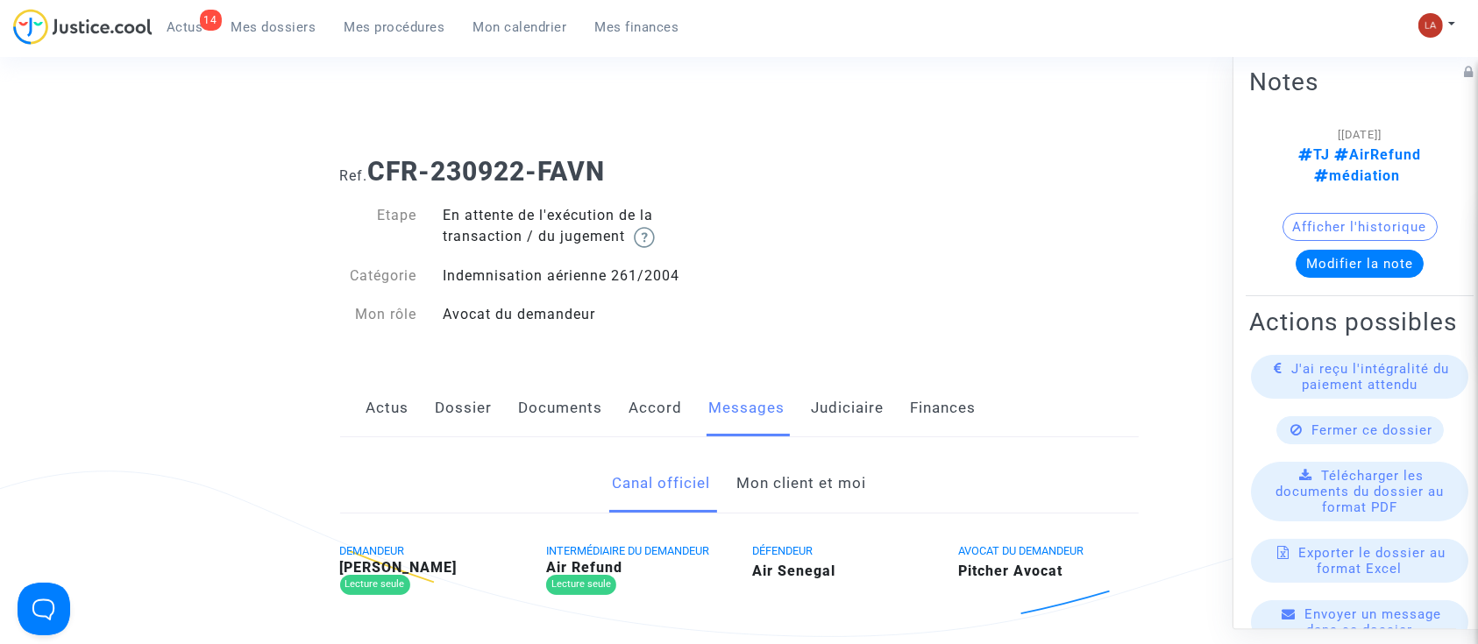
click at [743, 473] on link "Mon client et moi" at bounding box center [801, 484] width 130 height 58
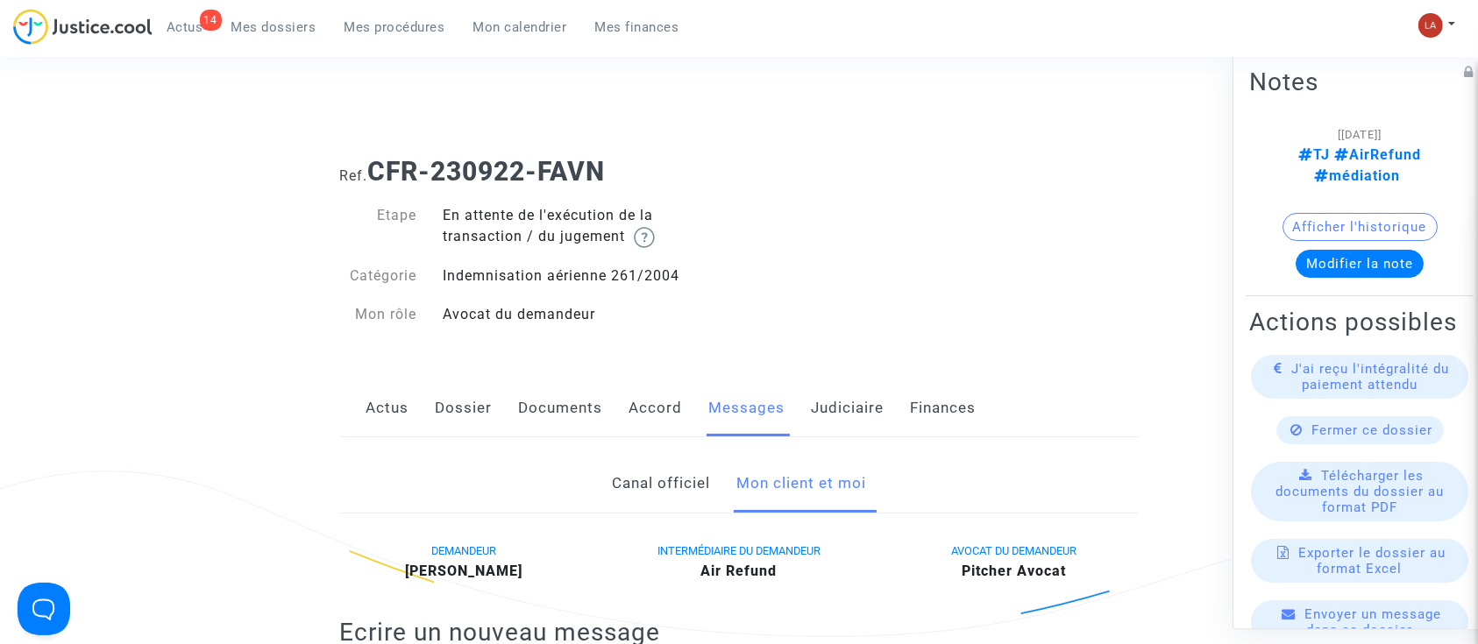
click at [854, 396] on link "Judiciaire" at bounding box center [848, 409] width 73 height 58
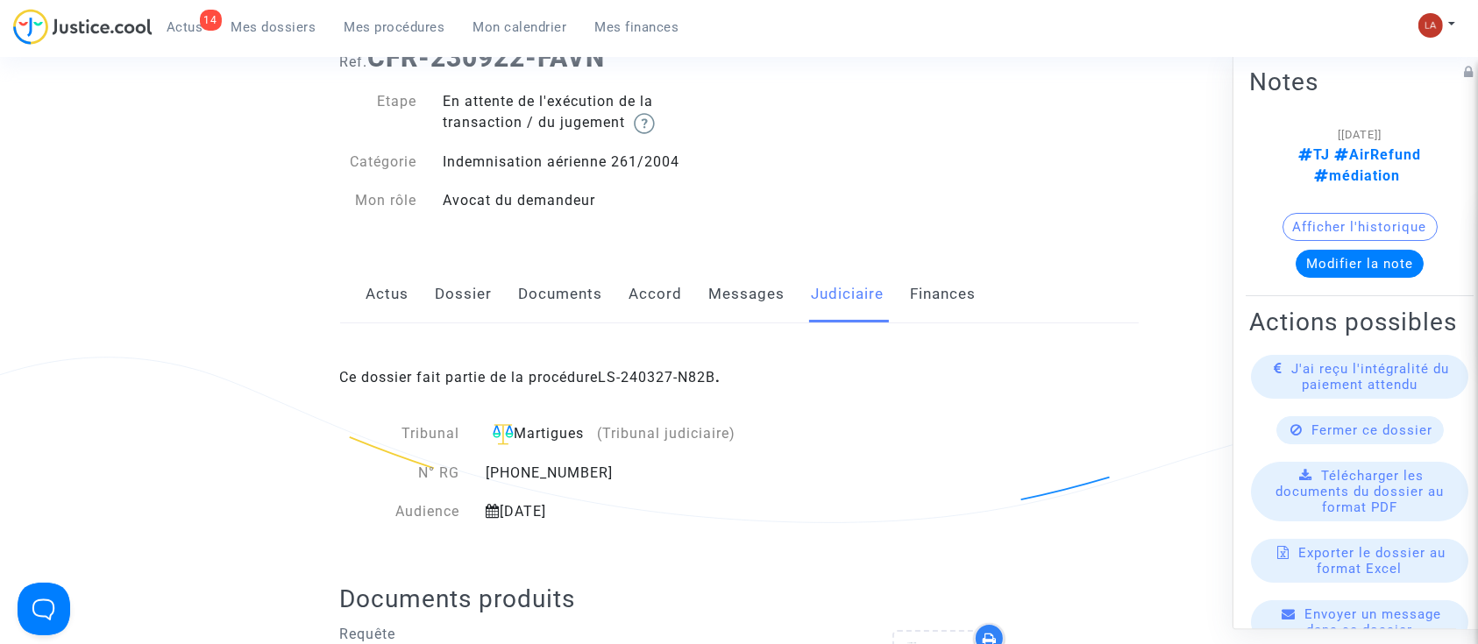
scroll to position [233, 0]
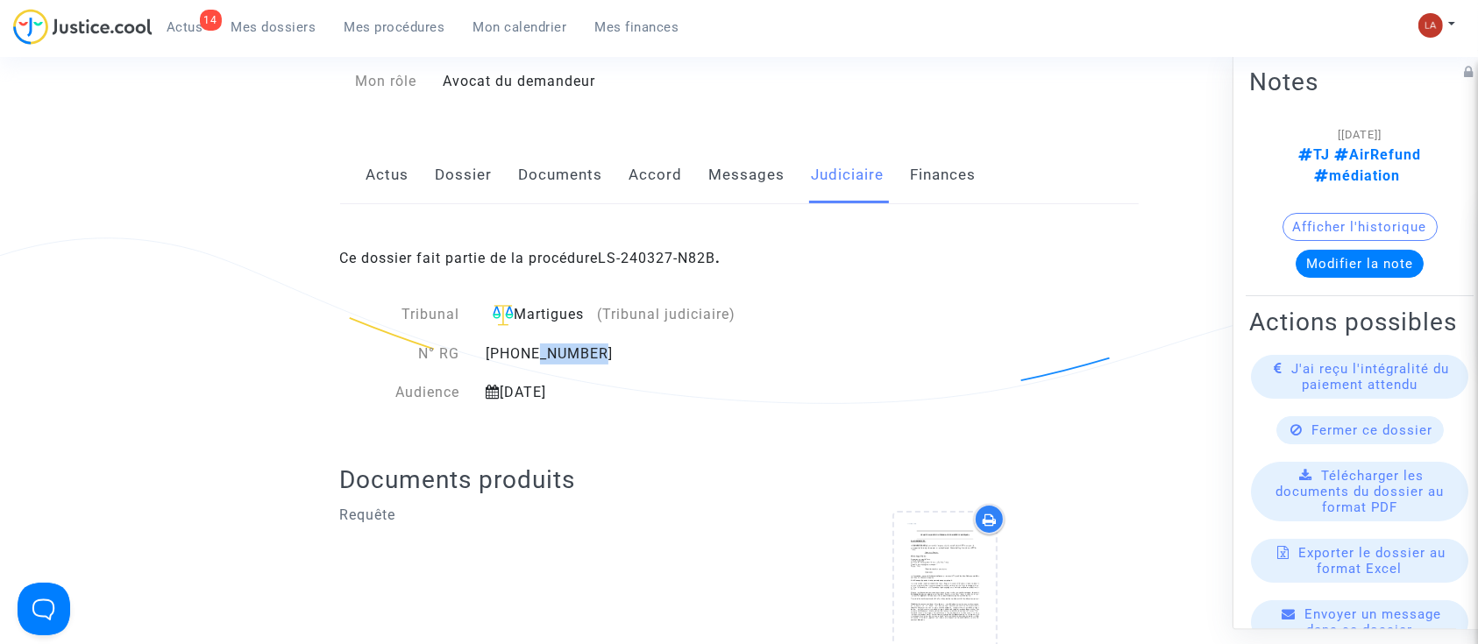
drag, startPoint x: 579, startPoint y: 340, endPoint x: 590, endPoint y: 340, distance: 11.4
click at [590, 340] on div "Tribunal Martigues (Tribunal judiciaire) N° RG 11-24-000609 Audience 19 janvier…" at bounding box center [606, 353] width 532 height 99
click at [600, 341] on div "Tribunal Martigues (Tribunal judiciaire) N° RG 11-24-000609 Audience 19 janvier…" at bounding box center [606, 353] width 532 height 99
drag, startPoint x: 591, startPoint y: 350, endPoint x: 506, endPoint y: 360, distance: 85.7
click at [530, 359] on div "11-24-000609" at bounding box center [649, 354] width 355 height 21
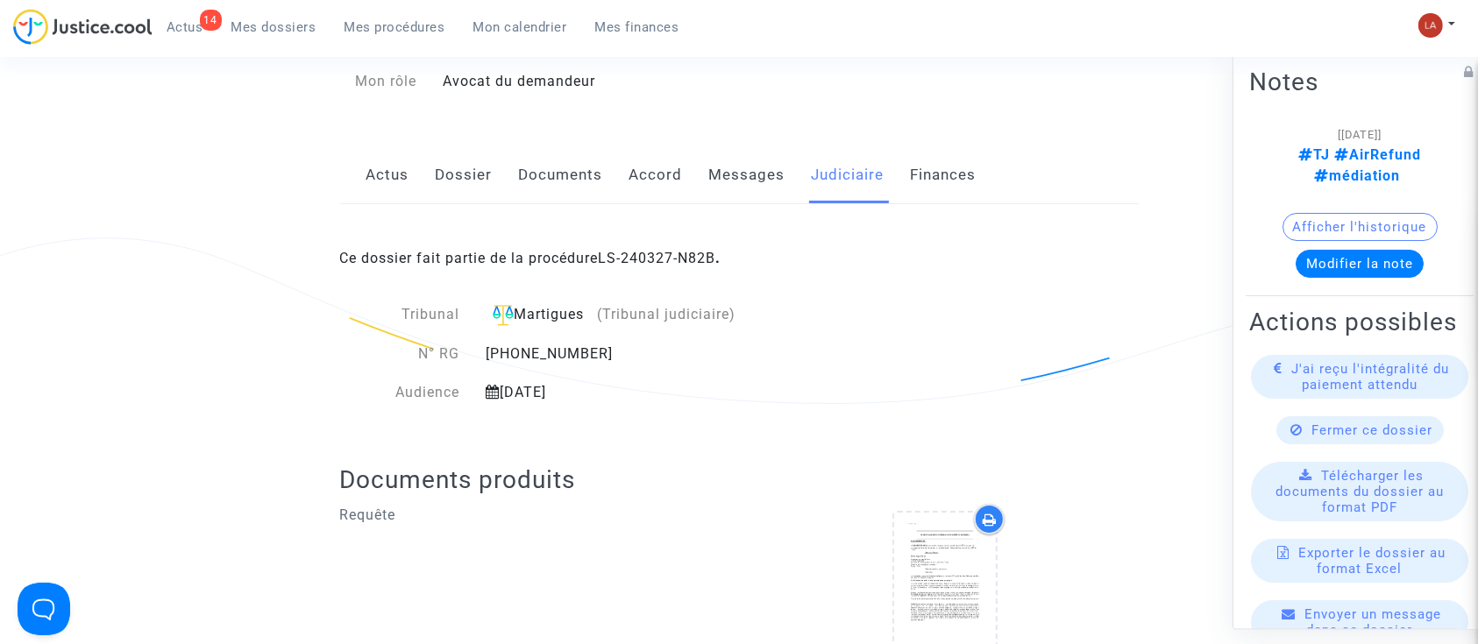
click at [496, 360] on div "11-24-000609" at bounding box center [649, 354] width 355 height 21
drag, startPoint x: 486, startPoint y: 353, endPoint x: 595, endPoint y: 349, distance: 109.7
click at [595, 349] on div "11-24-000609" at bounding box center [649, 354] width 355 height 21
copy div "11-24-000609"
drag, startPoint x: 769, startPoint y: 174, endPoint x: 812, endPoint y: 199, distance: 49.9
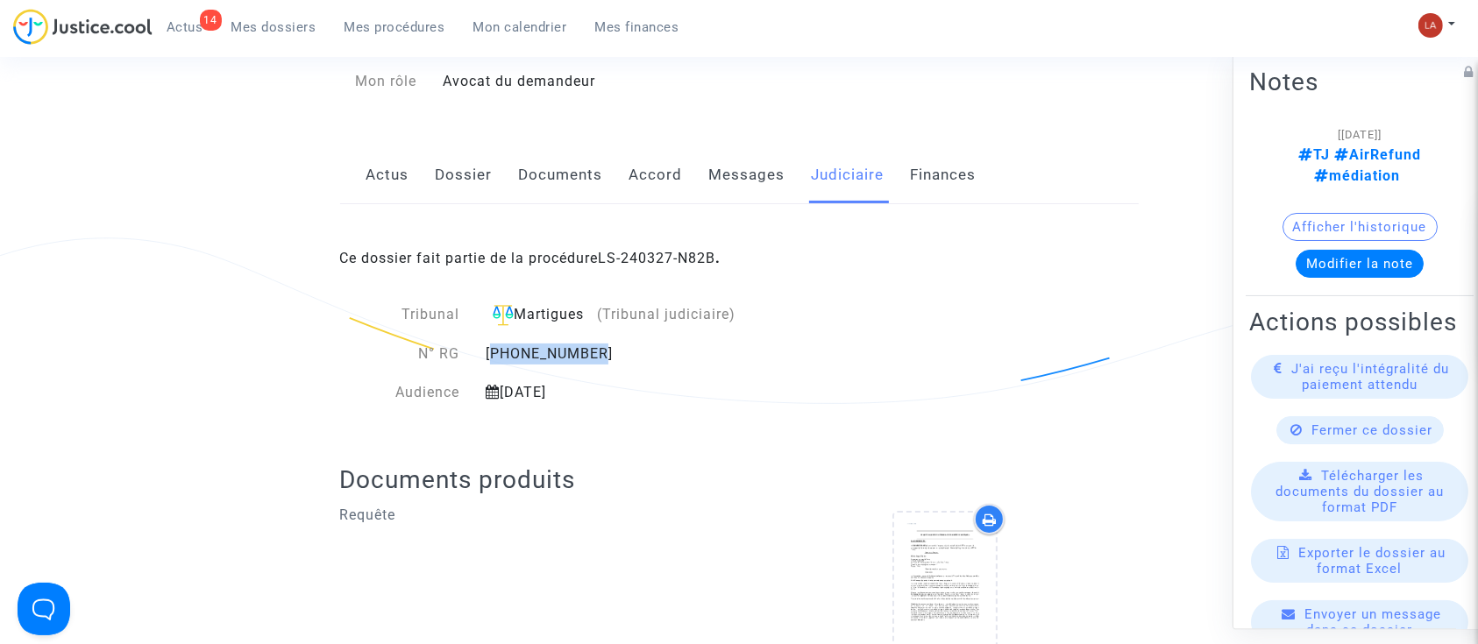
click at [769, 174] on link "Messages" at bounding box center [747, 175] width 76 height 58
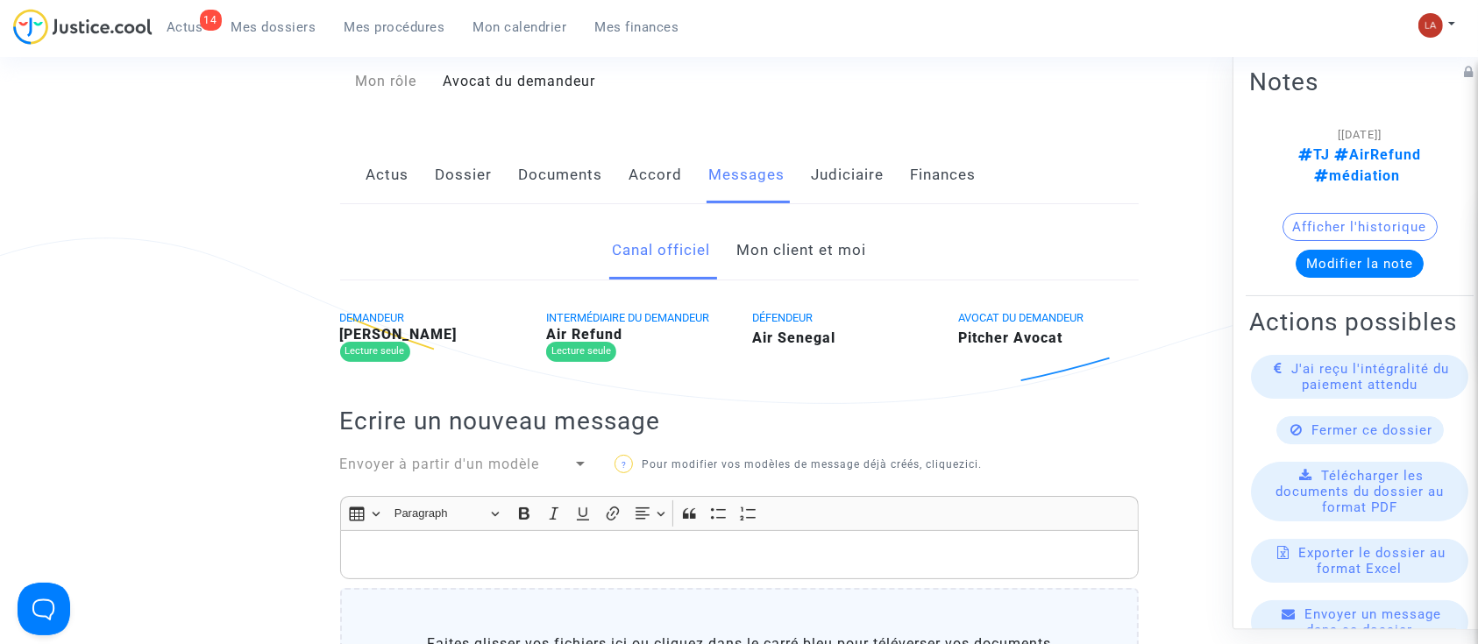
click at [785, 251] on link "Mon client et moi" at bounding box center [801, 251] width 130 height 58
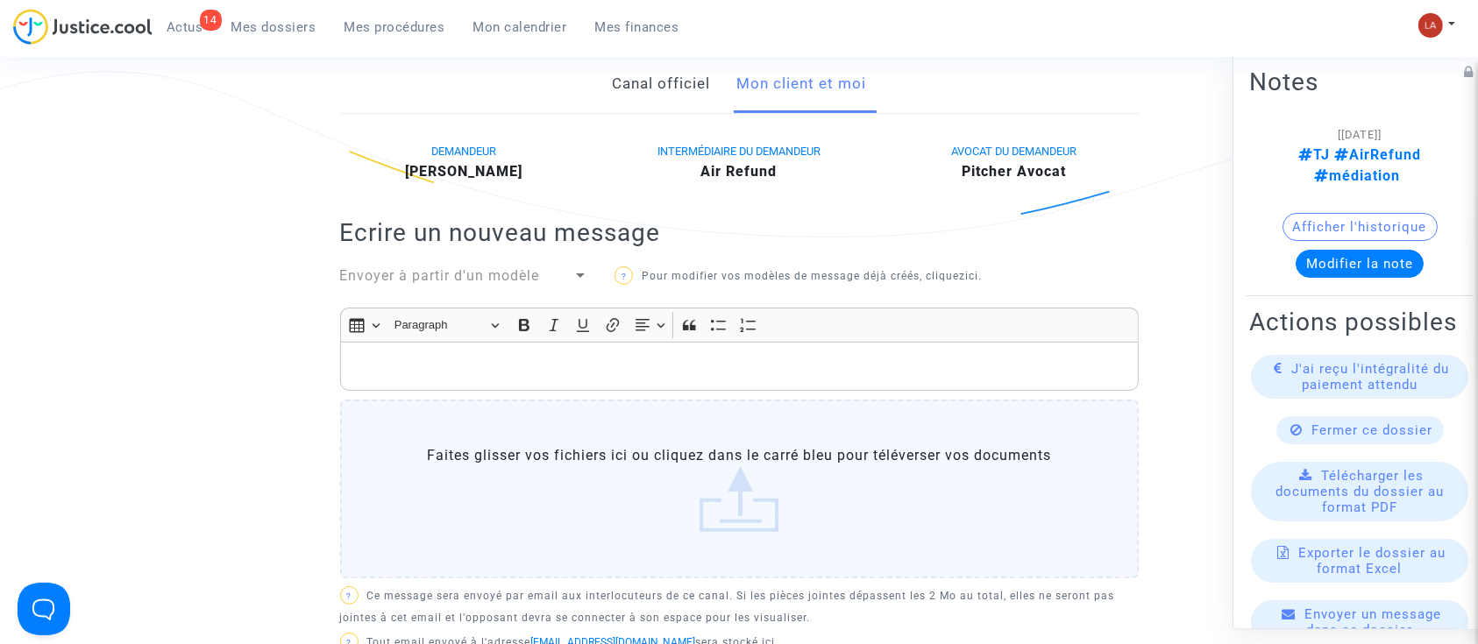
scroll to position [351, 0]
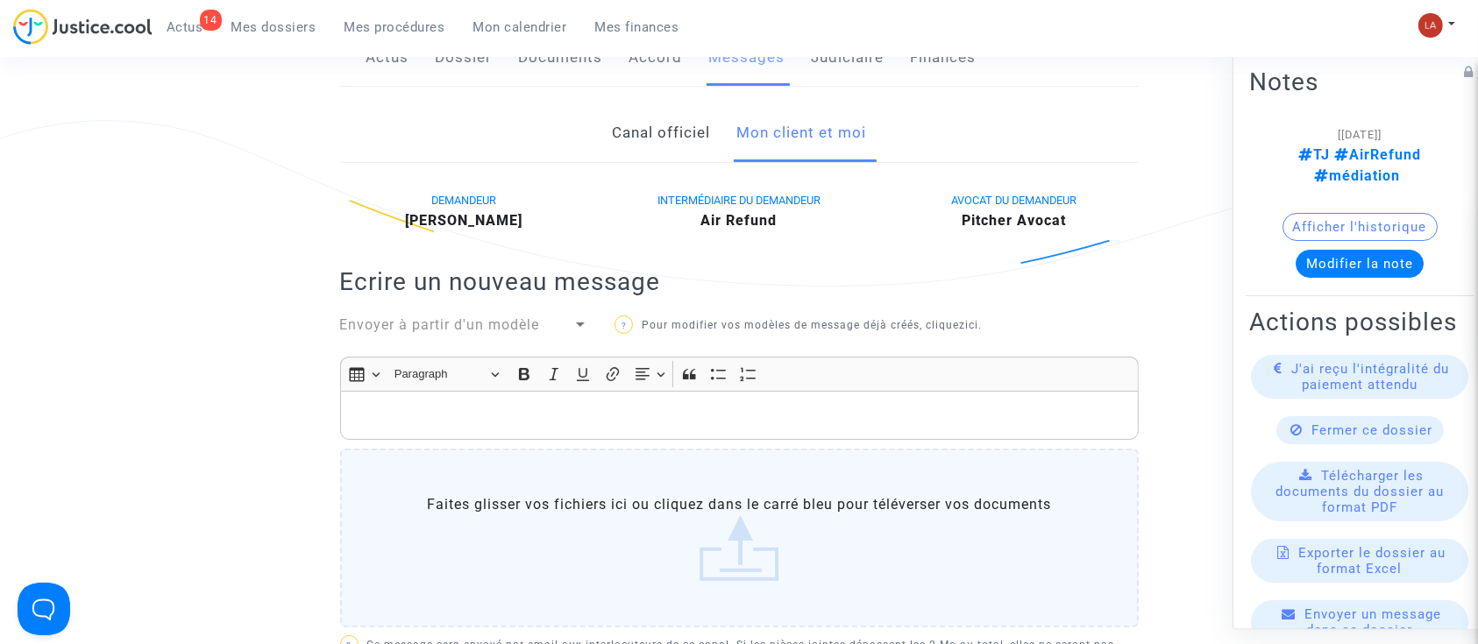
click at [807, 430] on div "Rich Text Editor, main" at bounding box center [739, 415] width 799 height 49
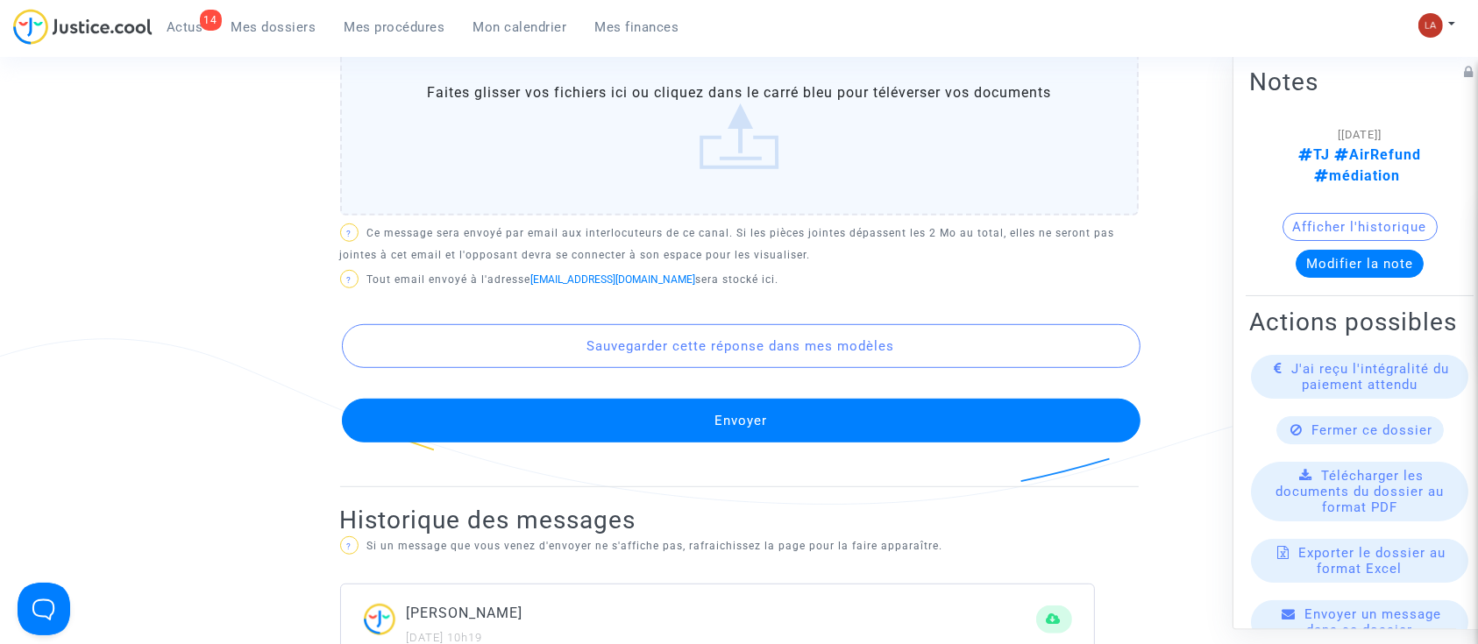
scroll to position [958, 0]
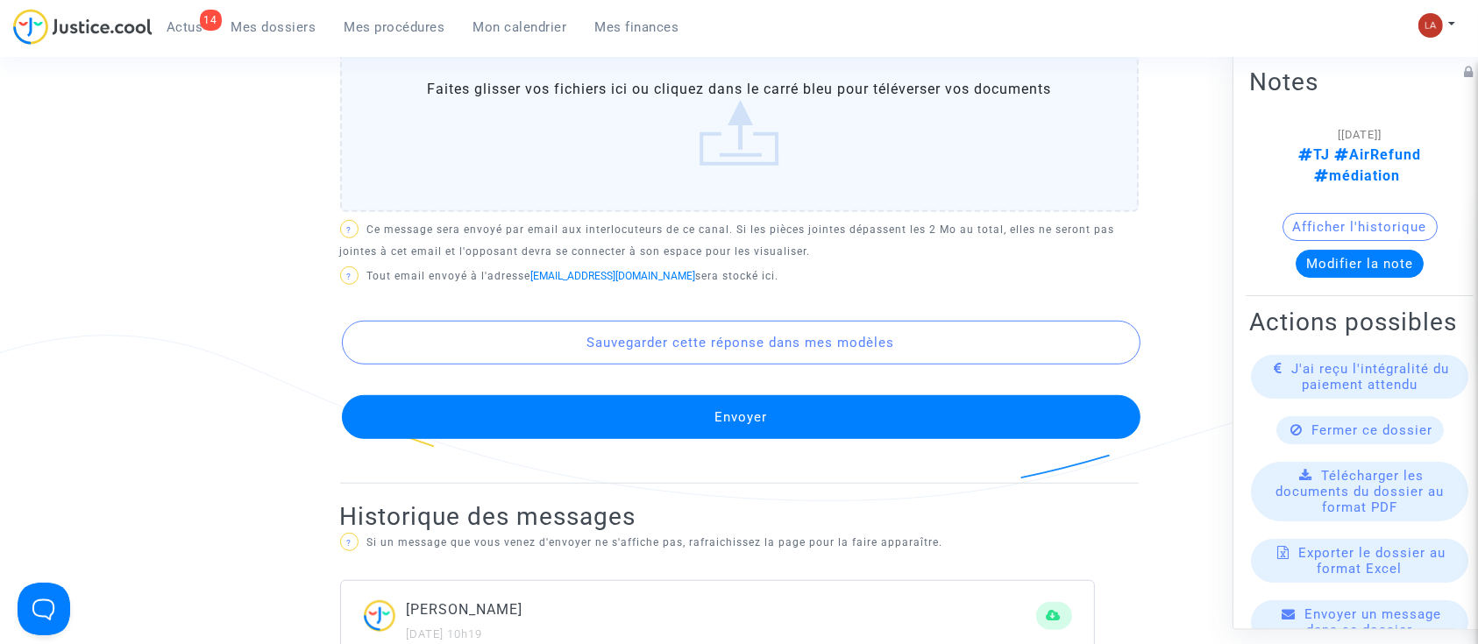
click at [971, 419] on button "Envoyer" at bounding box center [741, 417] width 799 height 44
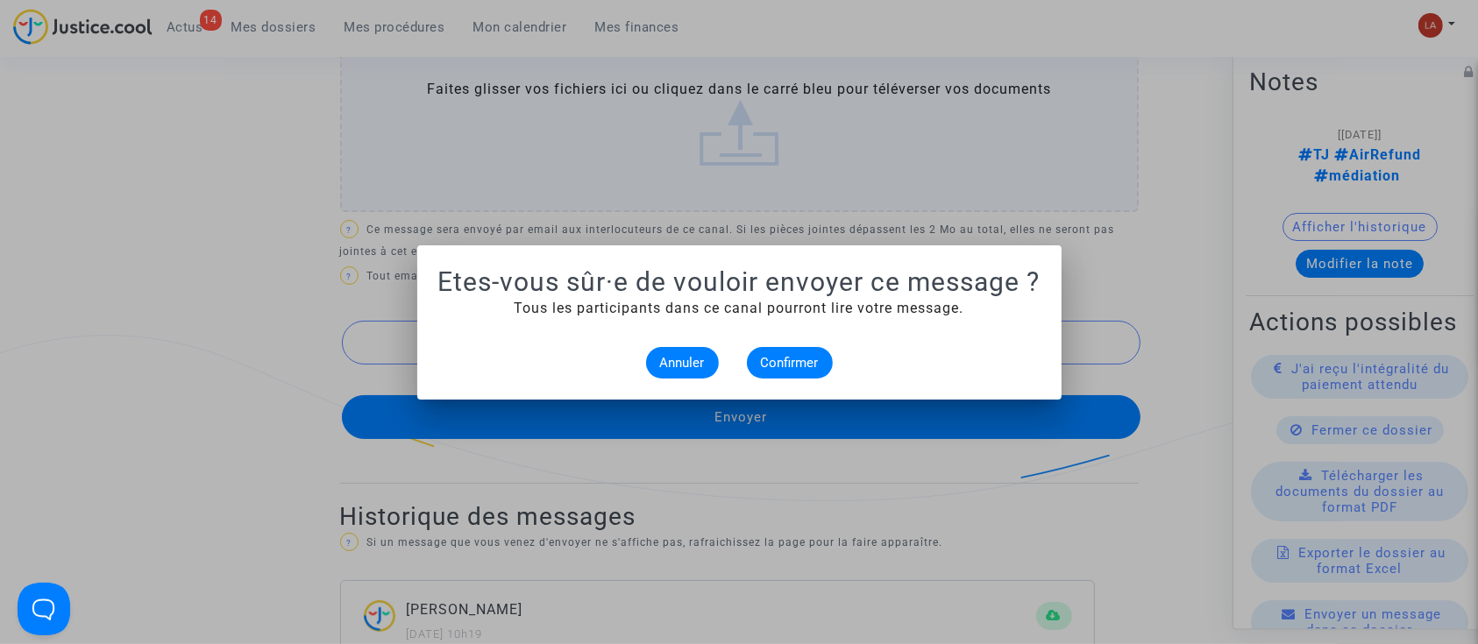
scroll to position [0, 0]
click at [787, 355] on span "Confirmer" at bounding box center [790, 363] width 58 height 16
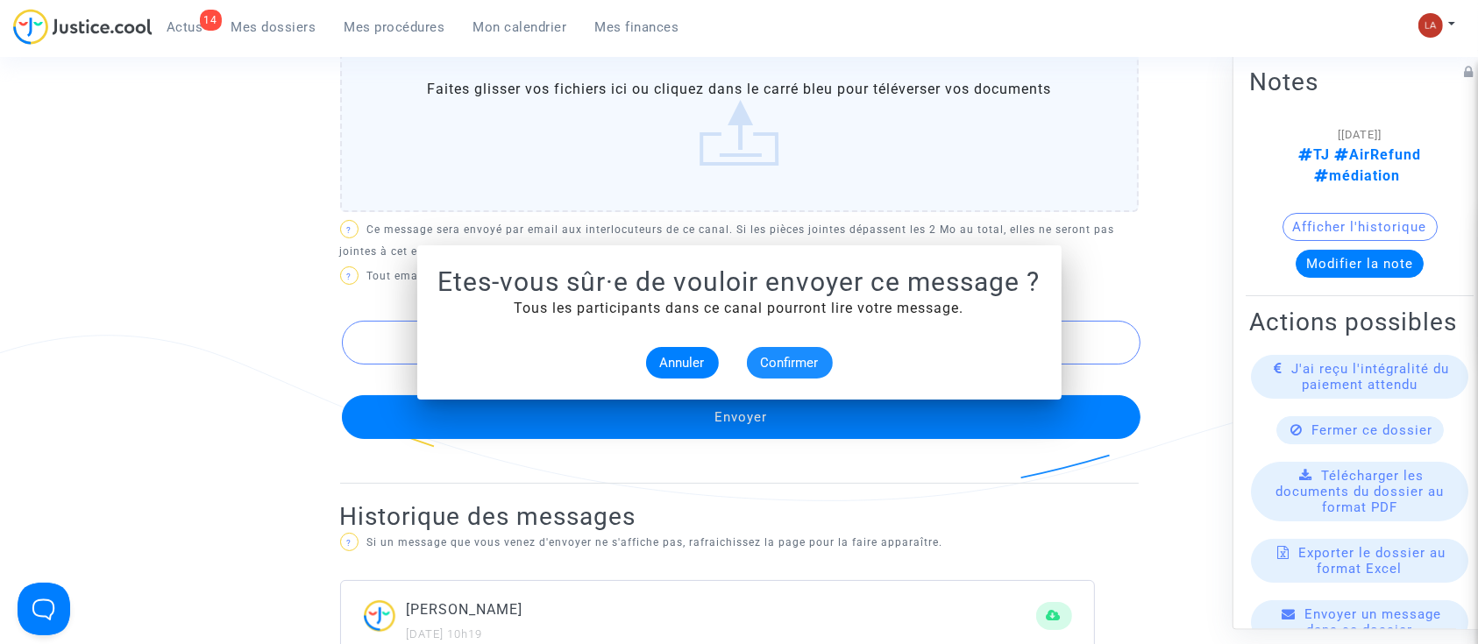
scroll to position [958, 0]
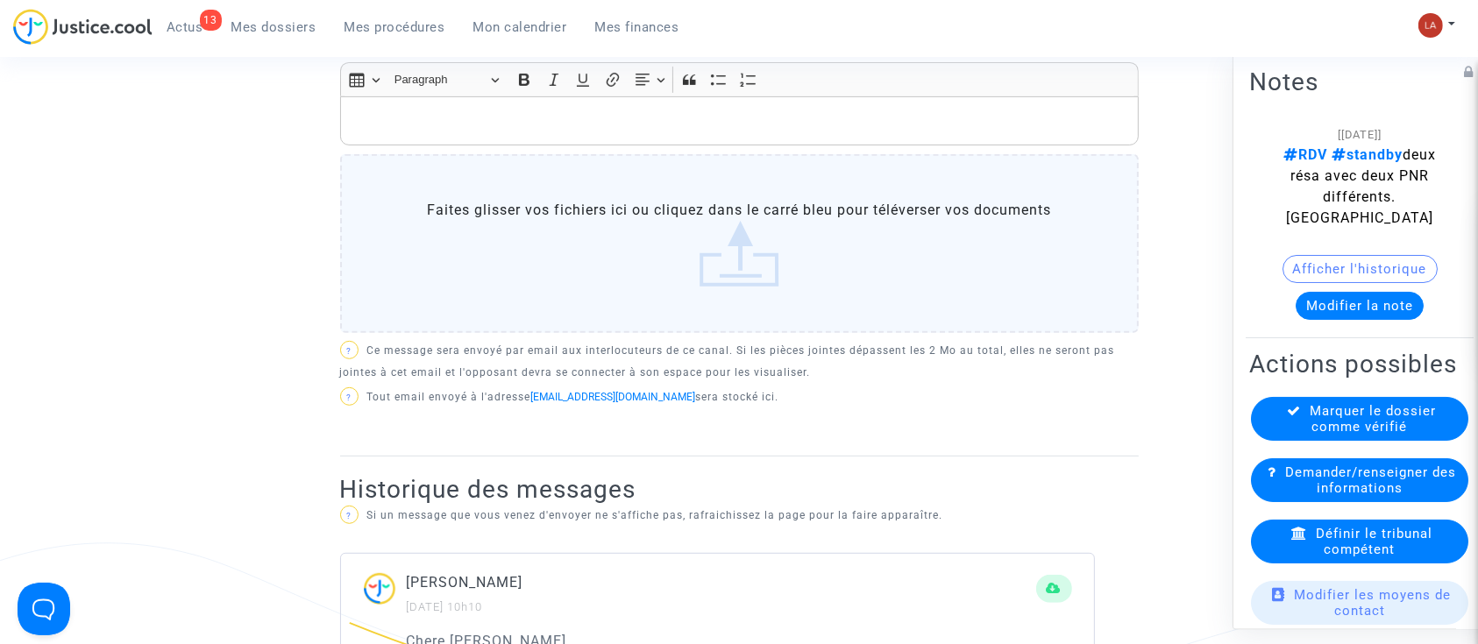
scroll to position [750, 0]
click at [458, 138] on div "Rich Text Editor, main" at bounding box center [739, 121] width 799 height 49
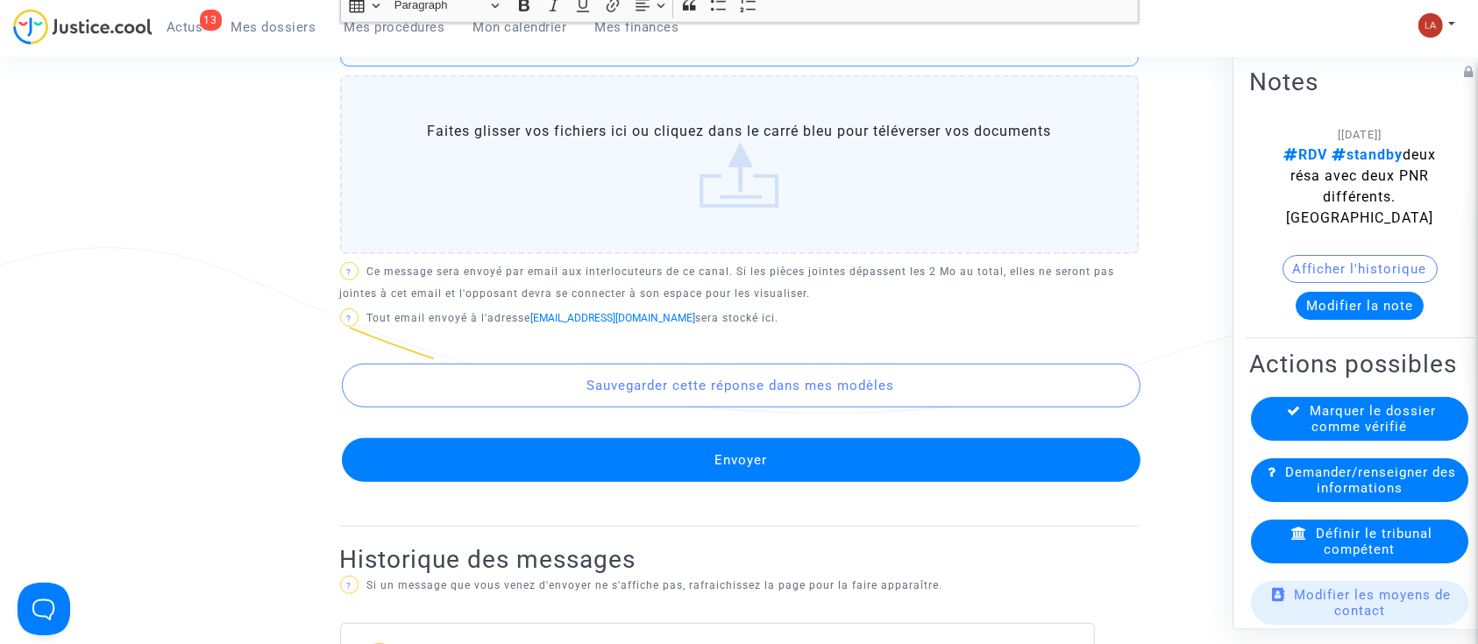
scroll to position [1091, 0]
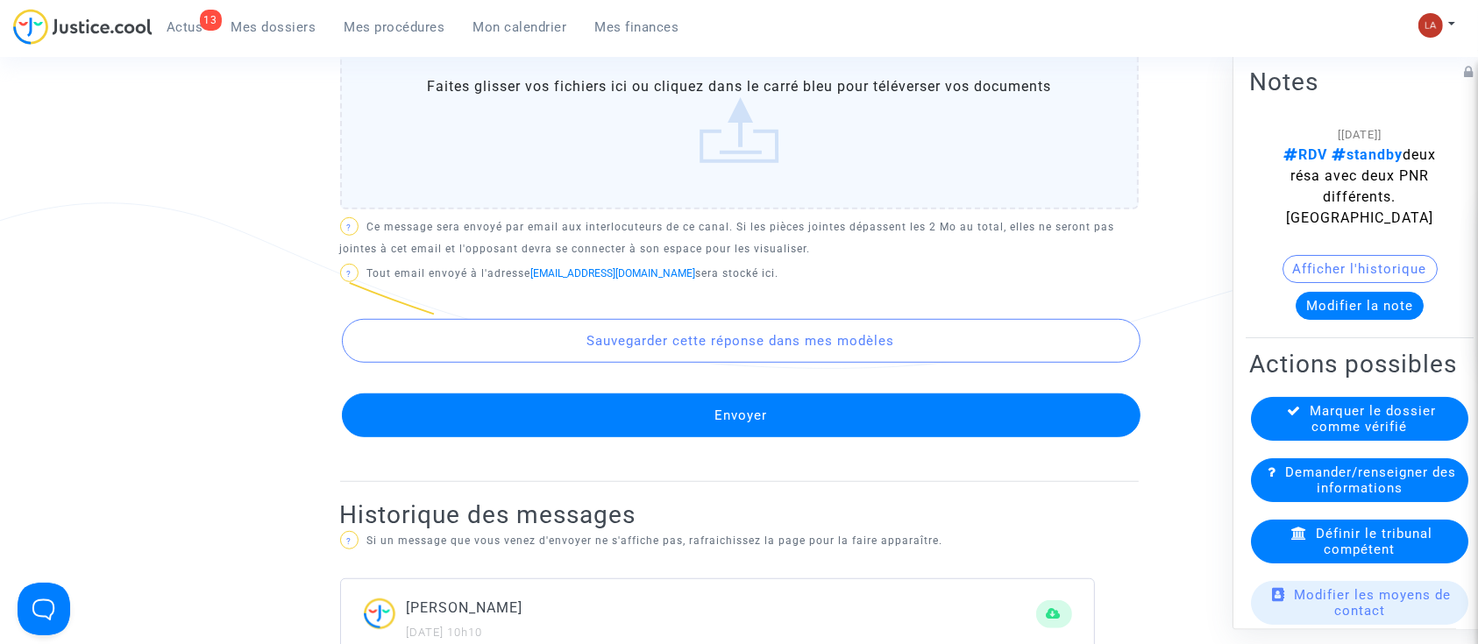
click at [558, 413] on button "Envoyer" at bounding box center [741, 416] width 799 height 44
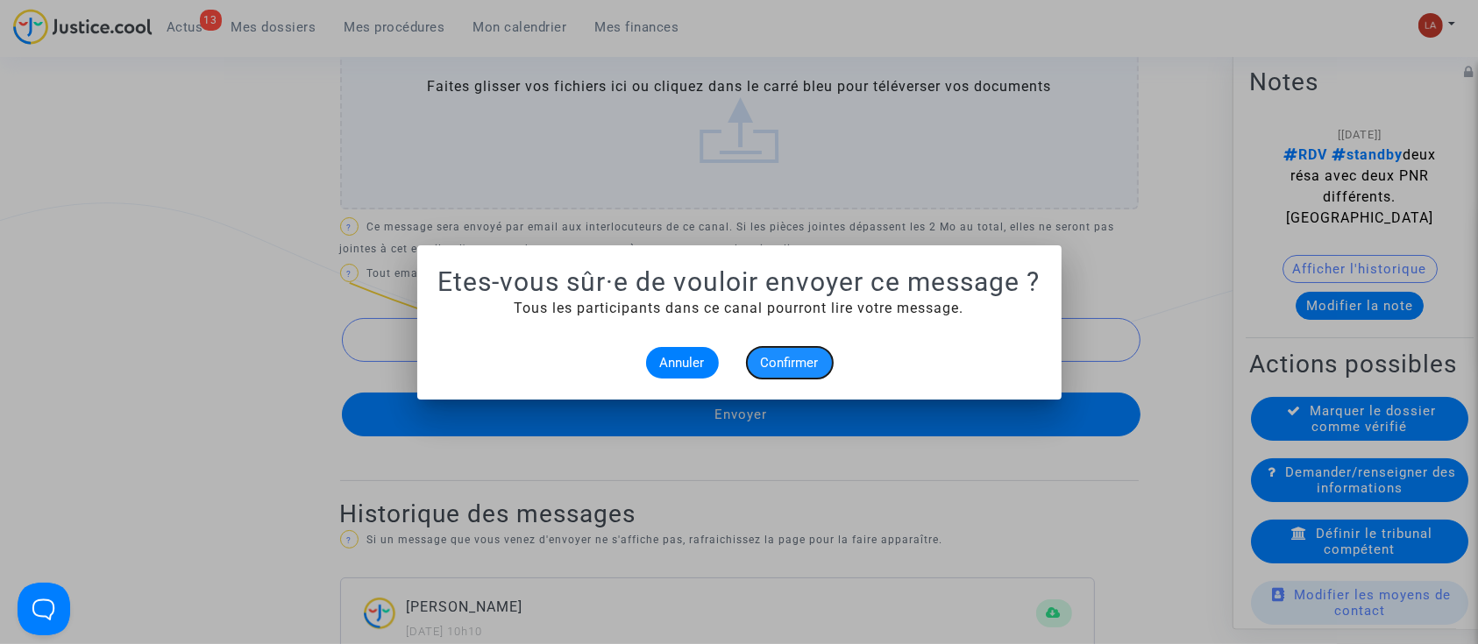
click at [799, 355] on span "Confirmer" at bounding box center [790, 363] width 58 height 16
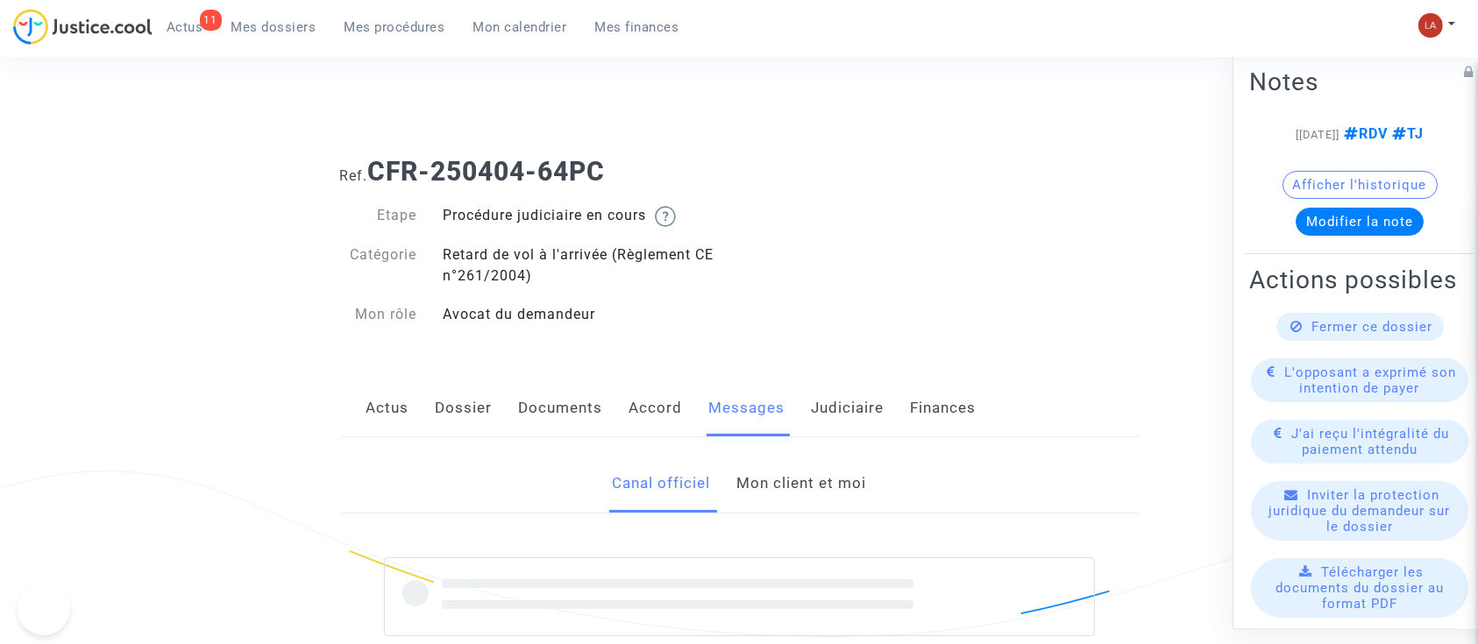
click at [834, 487] on link "Mon client et moi" at bounding box center [801, 484] width 130 height 58
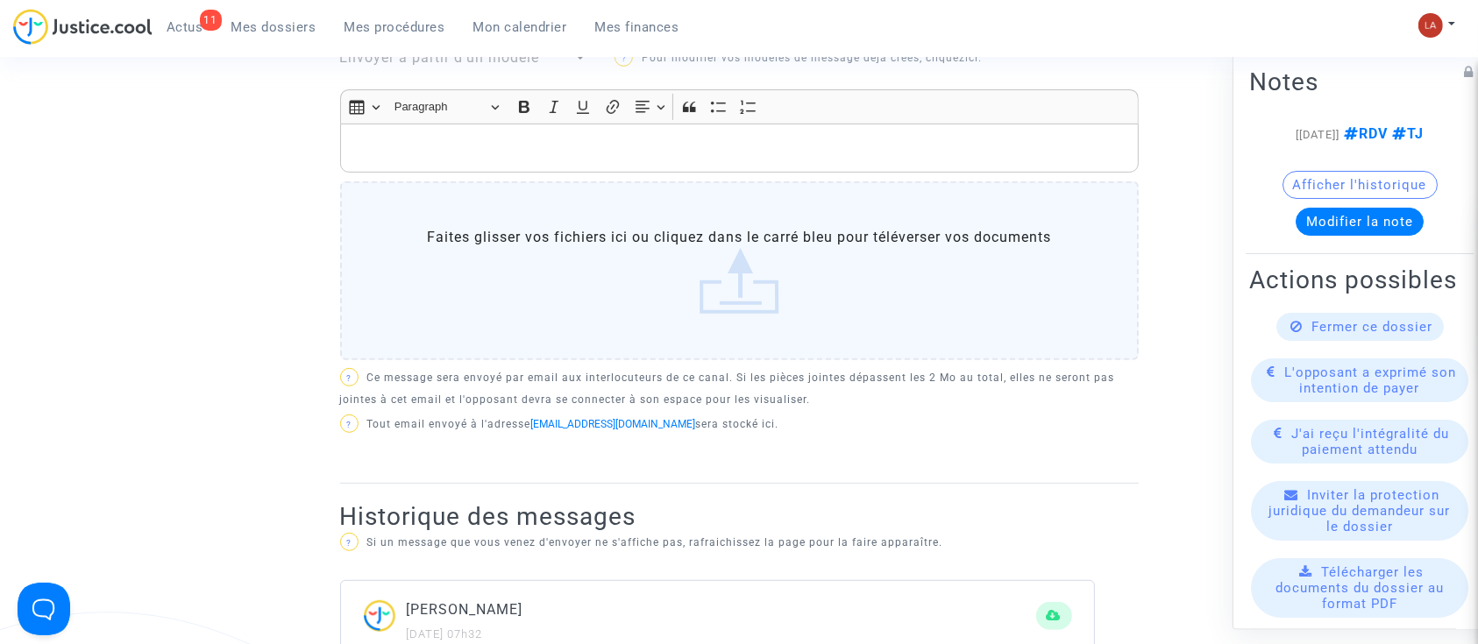
scroll to position [680, 0]
click at [536, 163] on div "Rich Text Editor, main" at bounding box center [739, 148] width 799 height 49
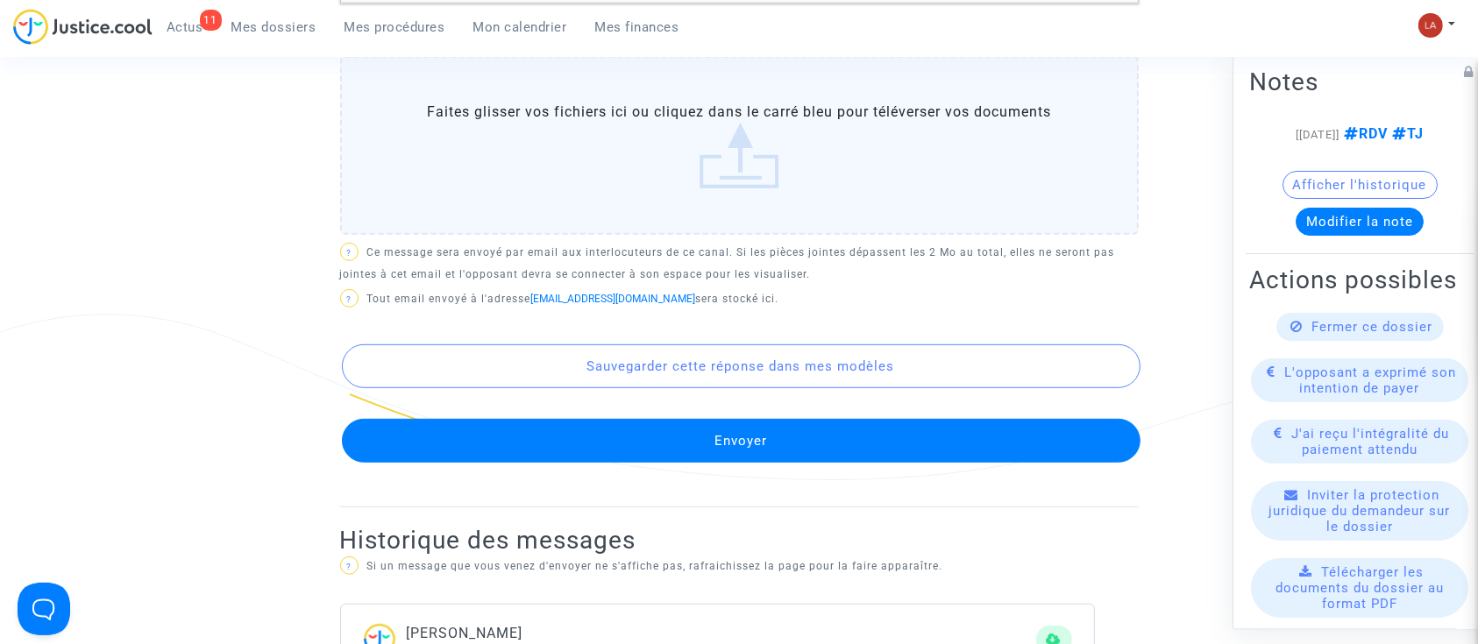
scroll to position [927, 0]
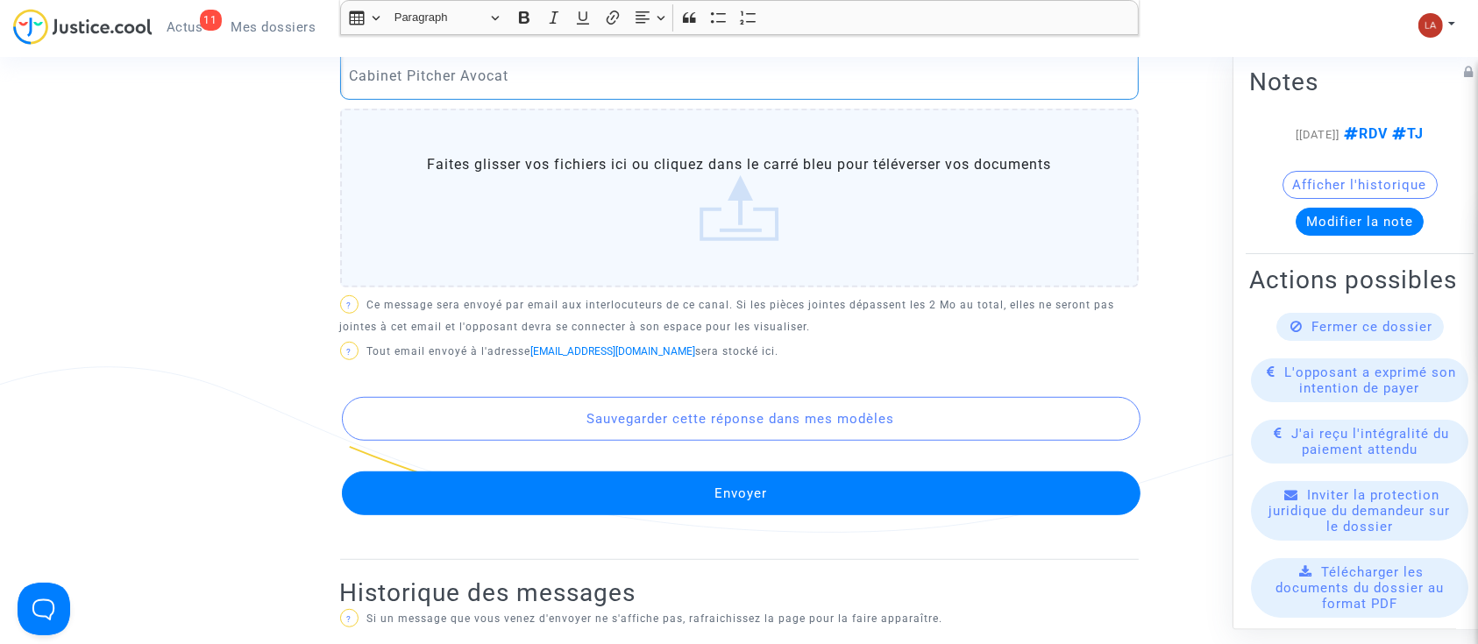
click at [430, 486] on button "Envoyer" at bounding box center [741, 494] width 799 height 44
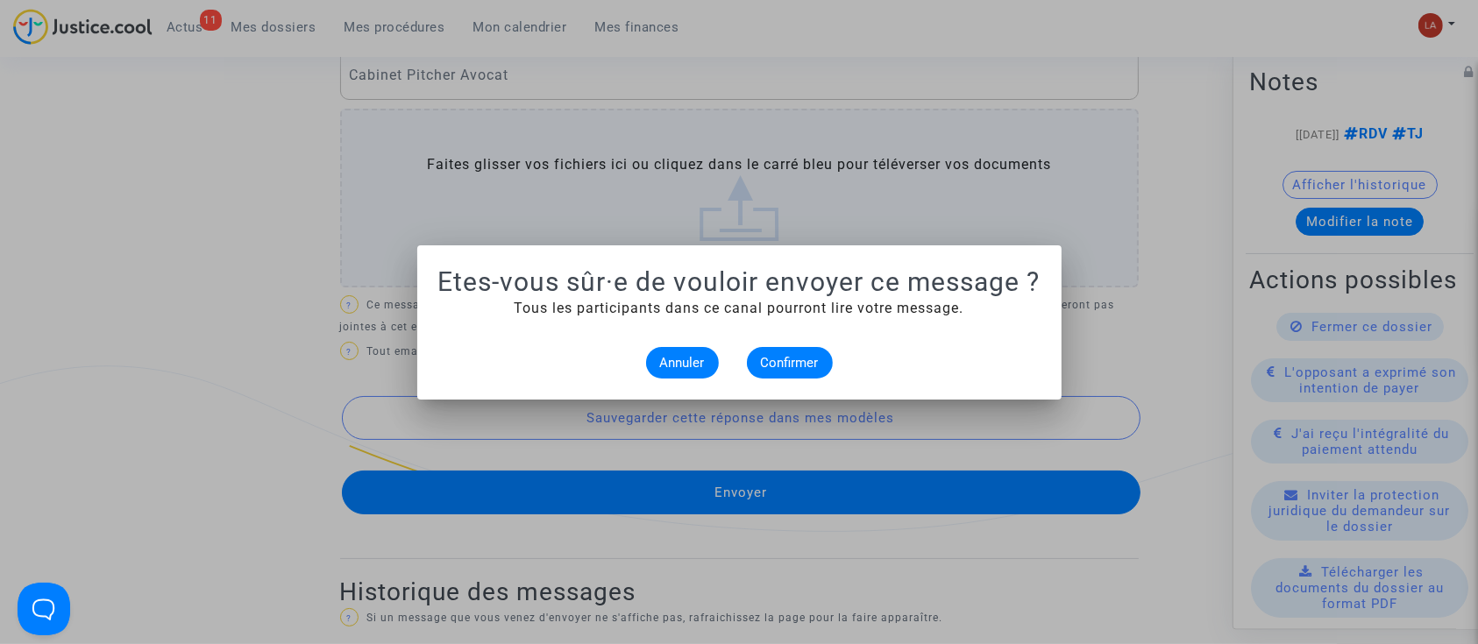
scroll to position [0, 0]
click at [776, 356] on span "Confirmer" at bounding box center [790, 363] width 58 height 16
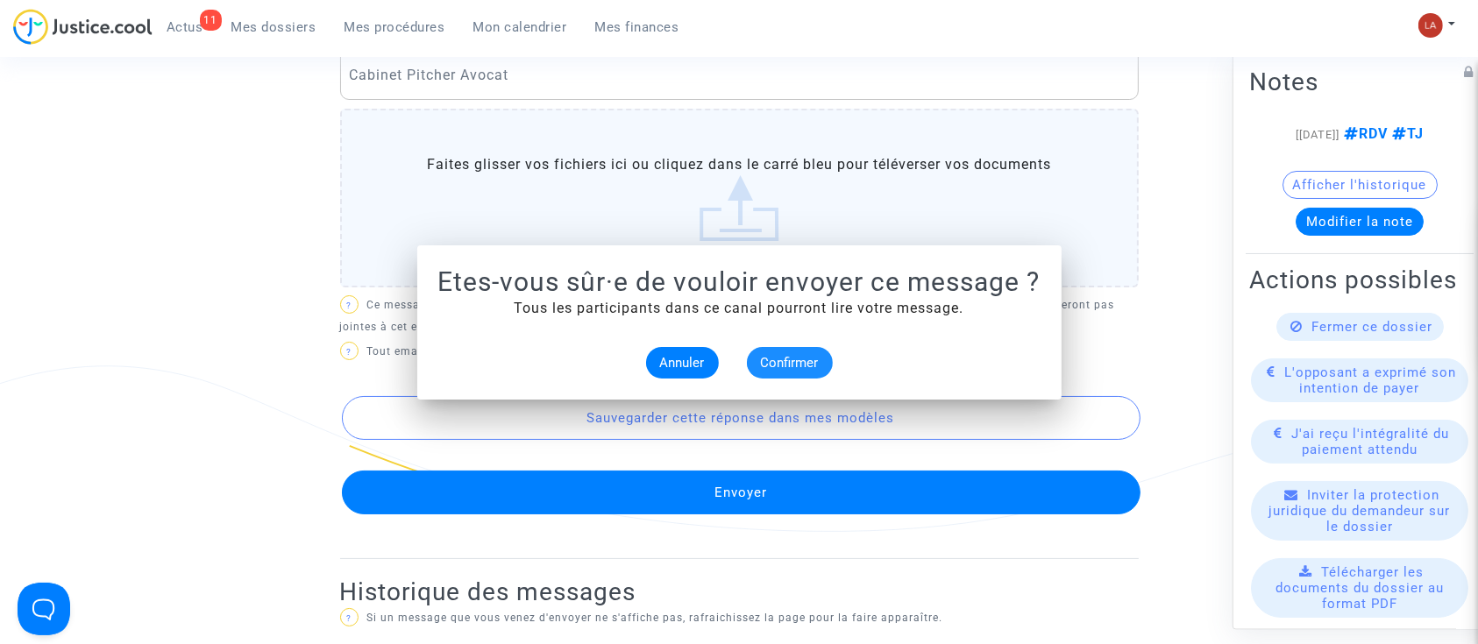
scroll to position [927, 0]
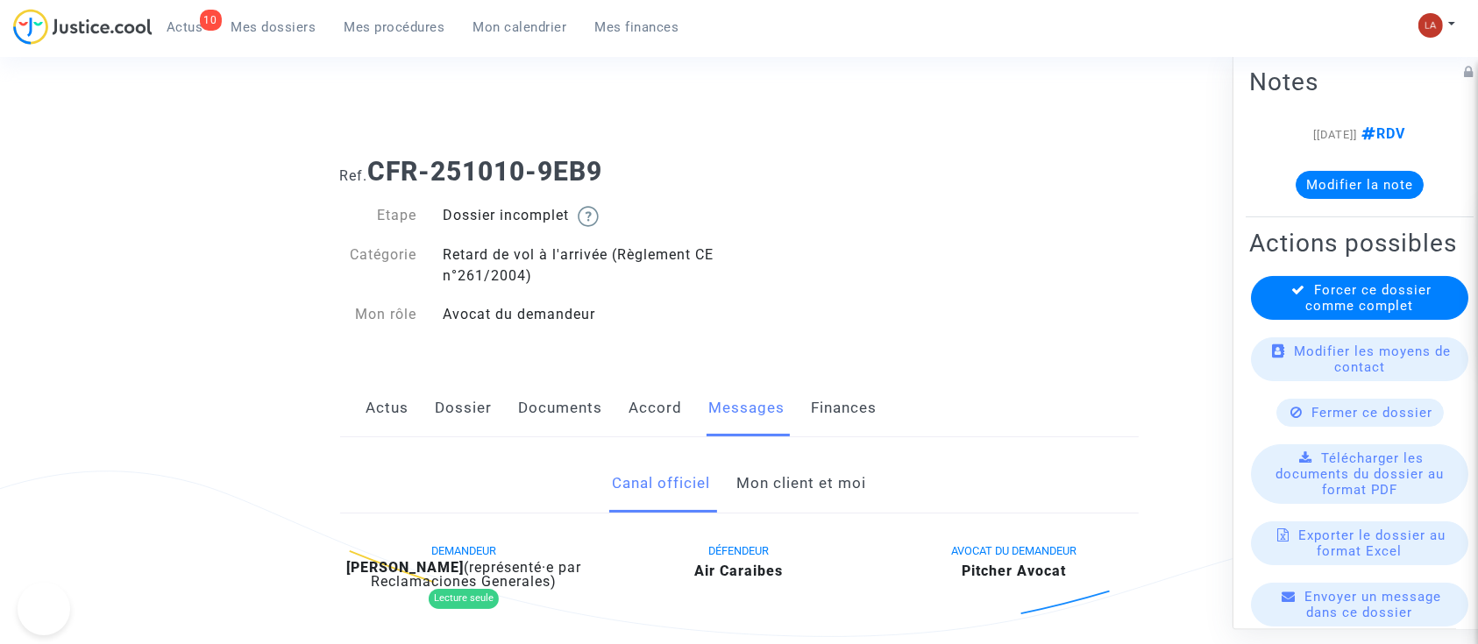
click at [805, 476] on link "Mon client et moi" at bounding box center [801, 484] width 130 height 58
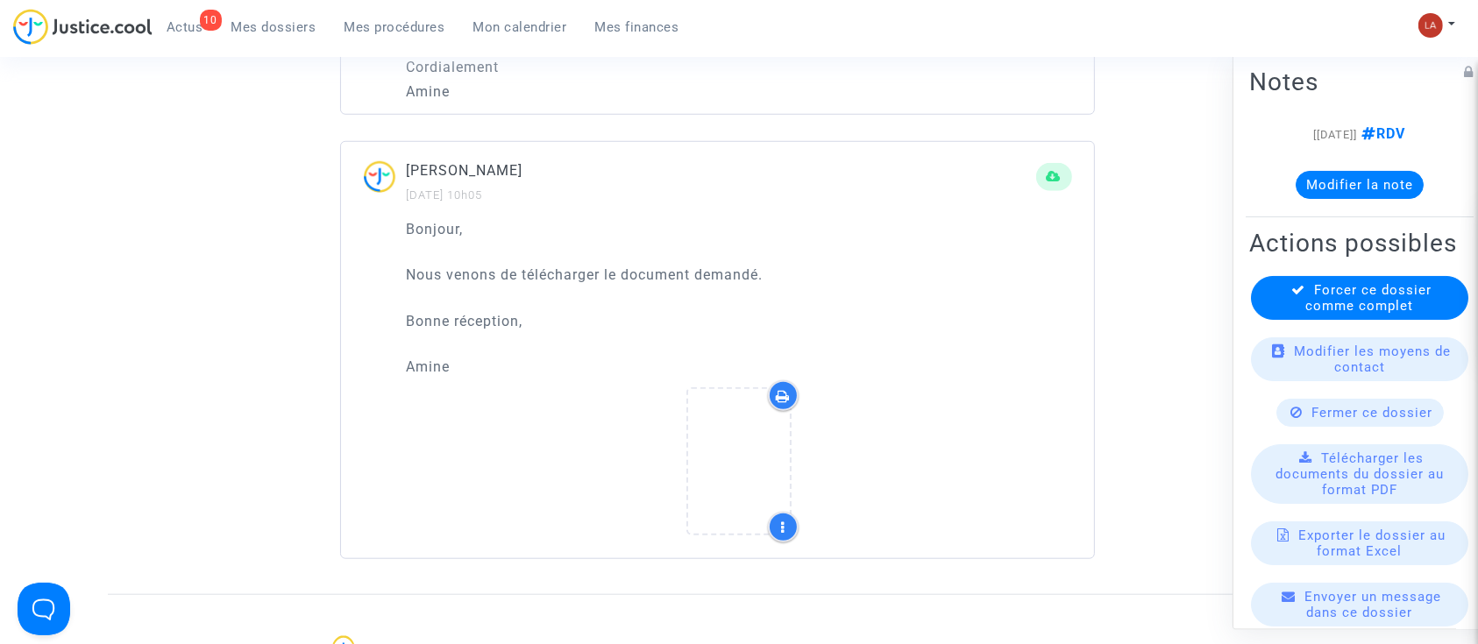
click at [805, 476] on div at bounding box center [739, 464] width 665 height 169
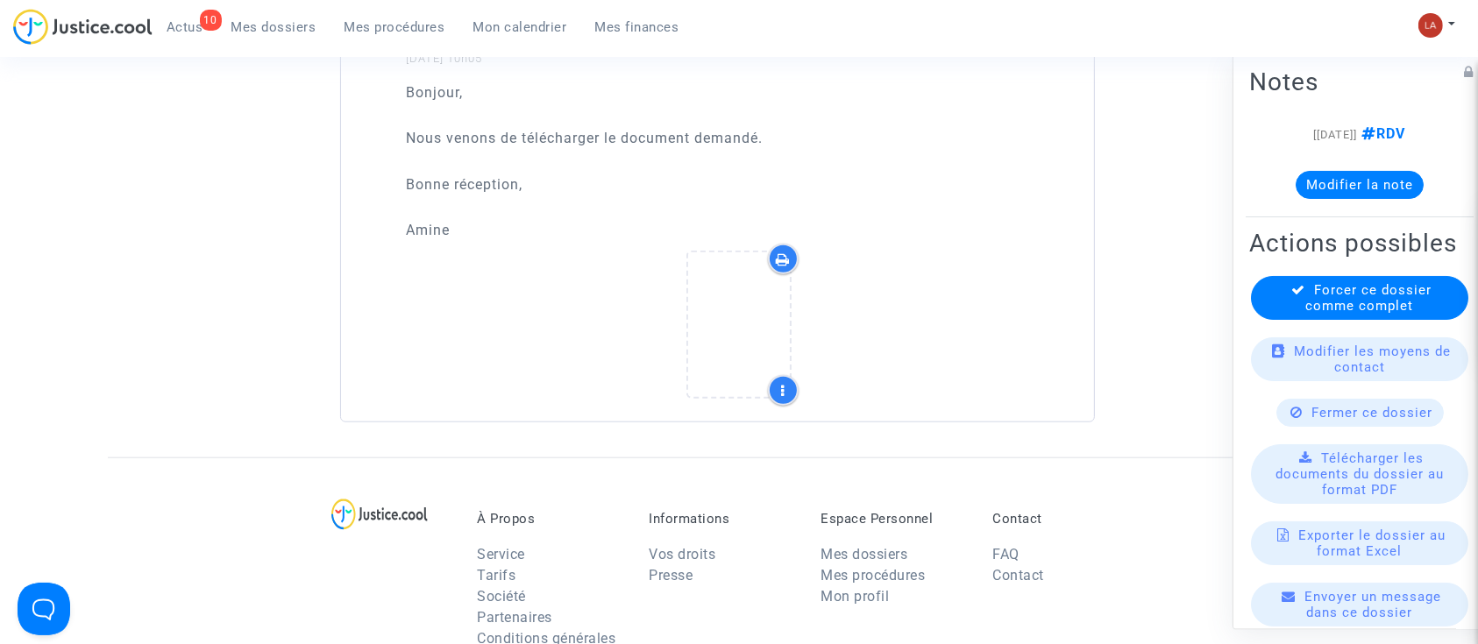
scroll to position [1556, 0]
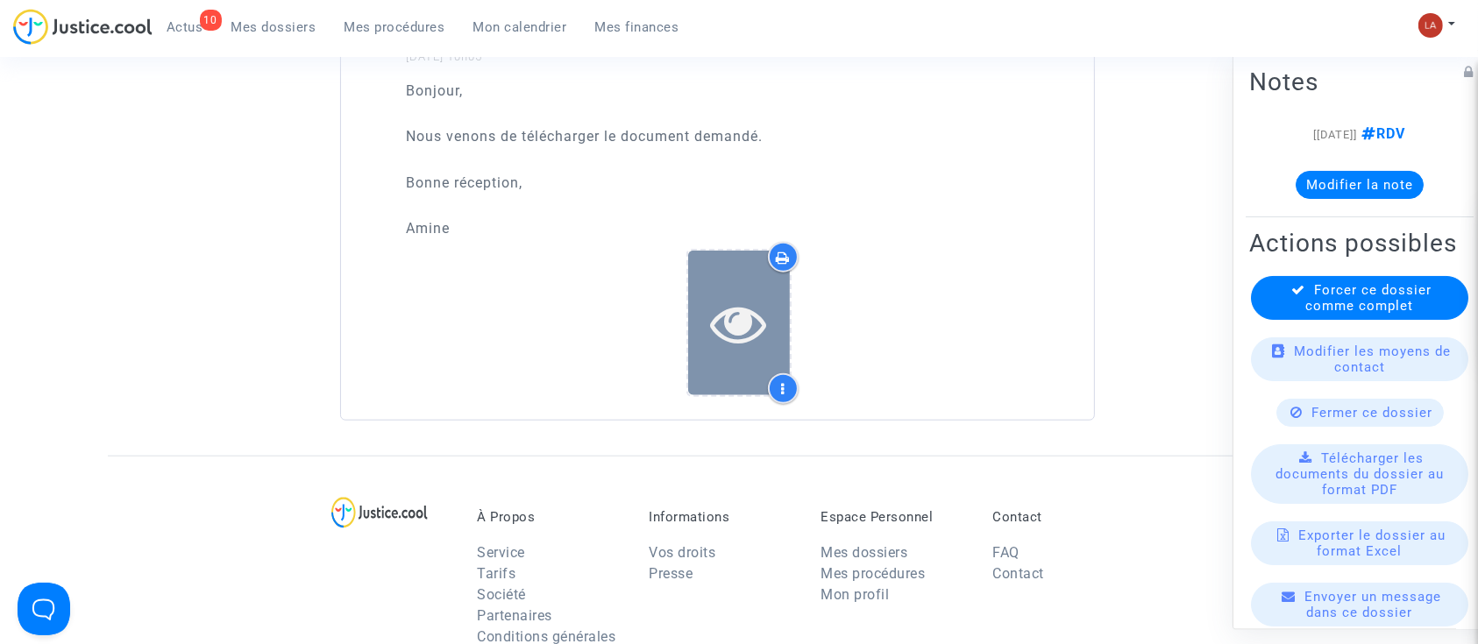
click at [749, 266] on div at bounding box center [739, 323] width 102 height 145
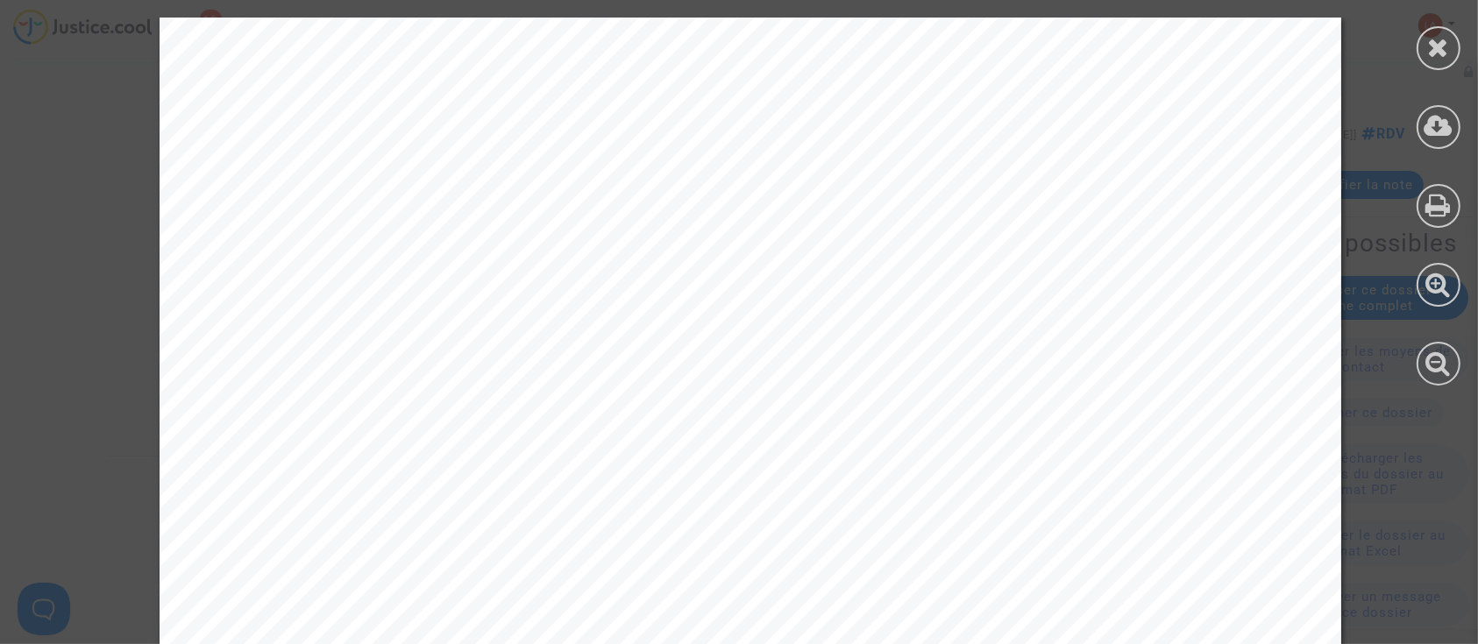
scroll to position [1072, 0]
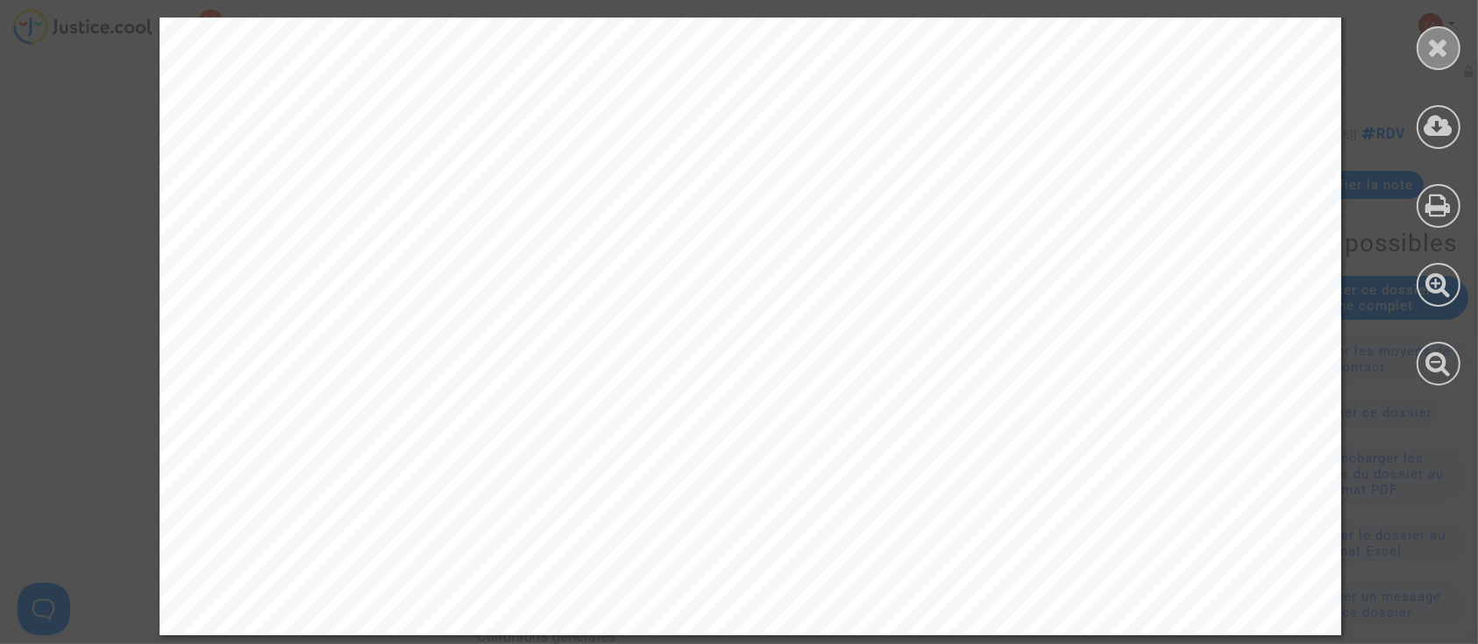
click at [1437, 40] on icon at bounding box center [1439, 47] width 22 height 26
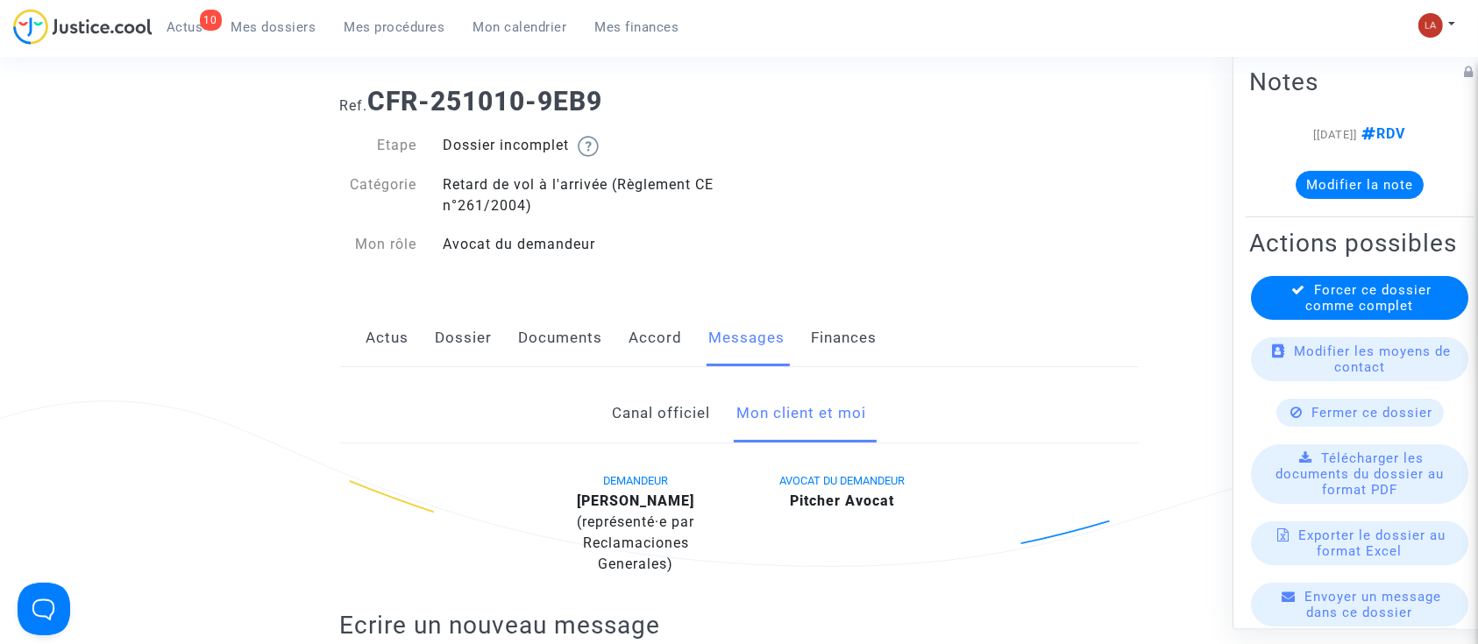
scroll to position [69, 0]
click at [598, 350] on link "Documents" at bounding box center [561, 339] width 84 height 58
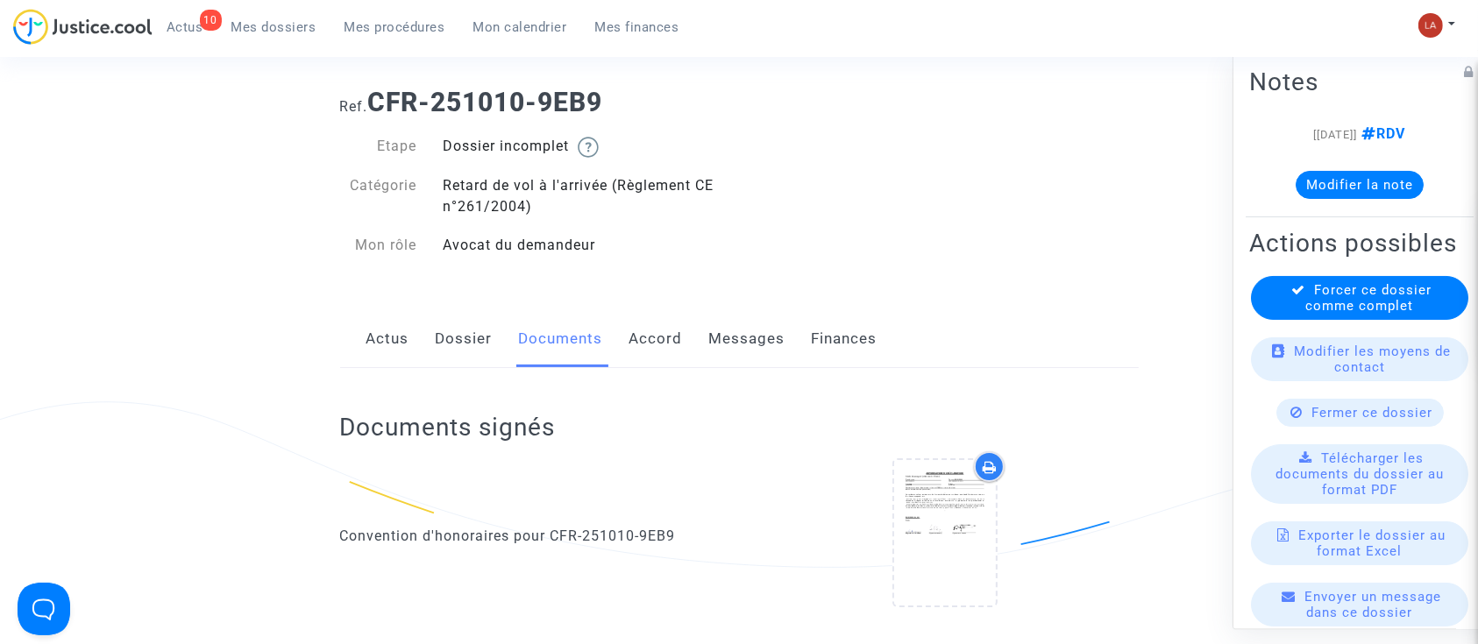
click at [364, 347] on div "Actus Dossier Documents Accord Messages Finances" at bounding box center [739, 339] width 799 height 59
click at [379, 347] on link "Actus" at bounding box center [387, 339] width 43 height 58
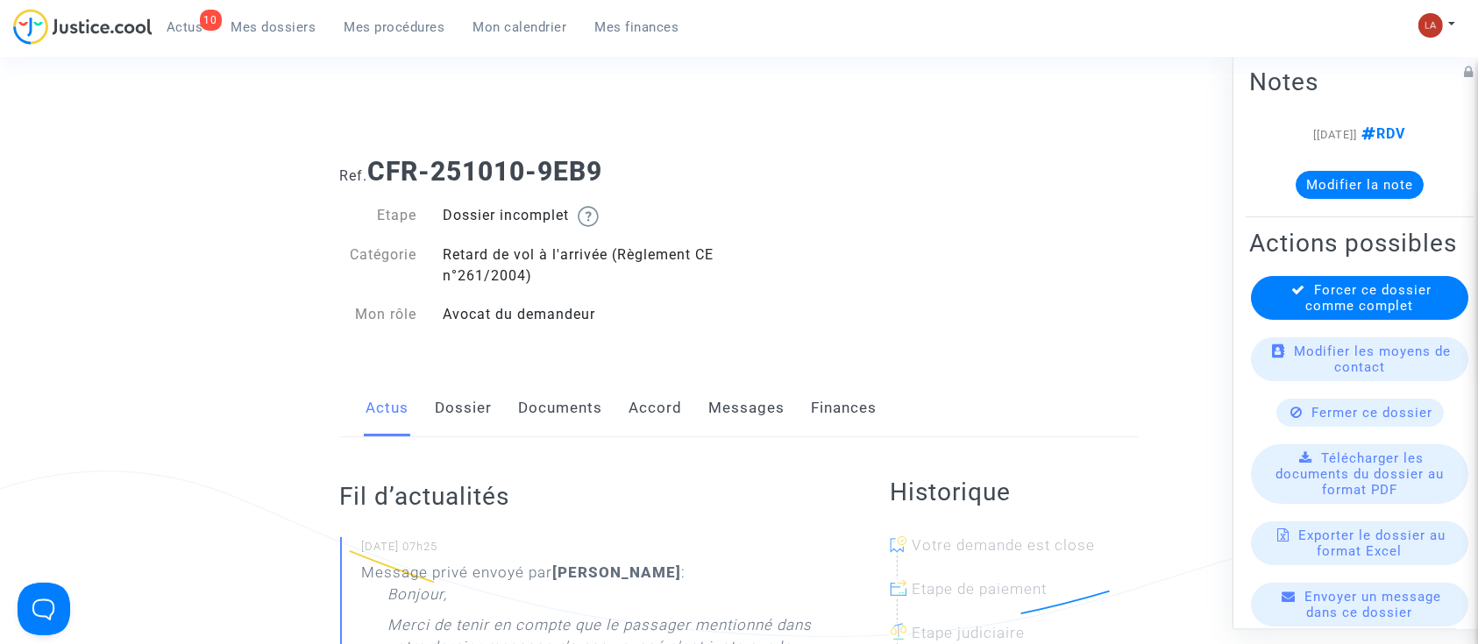
click at [587, 408] on link "Documents" at bounding box center [561, 409] width 84 height 58
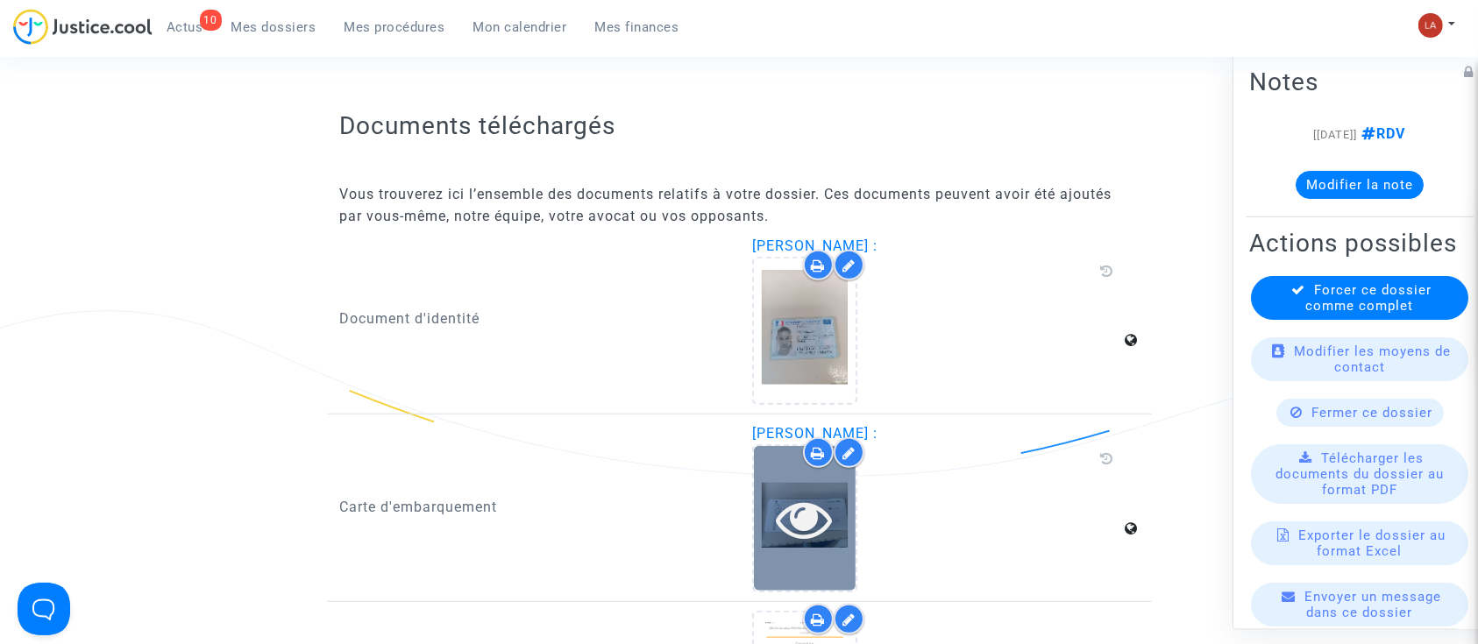
scroll to position [982, 0]
click at [792, 296] on div at bounding box center [805, 331] width 102 height 145
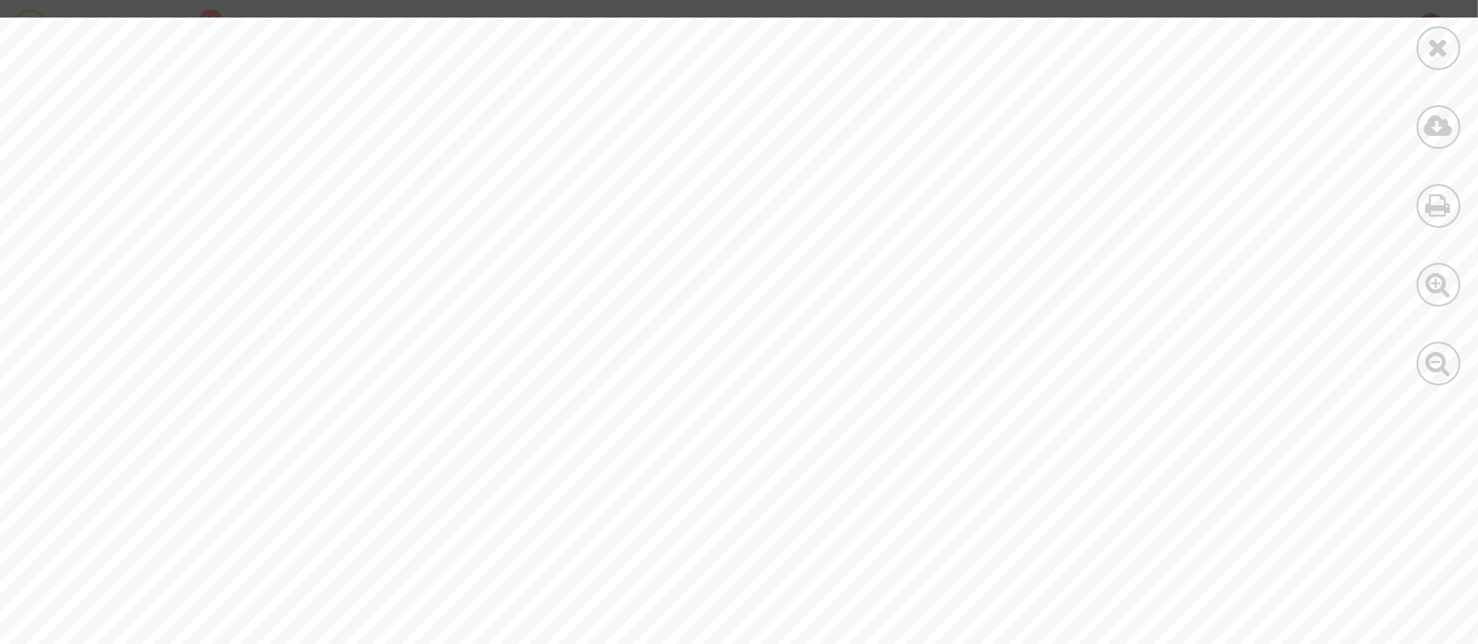
scroll to position [4871, 0]
click at [1438, 54] on icon at bounding box center [1439, 47] width 22 height 26
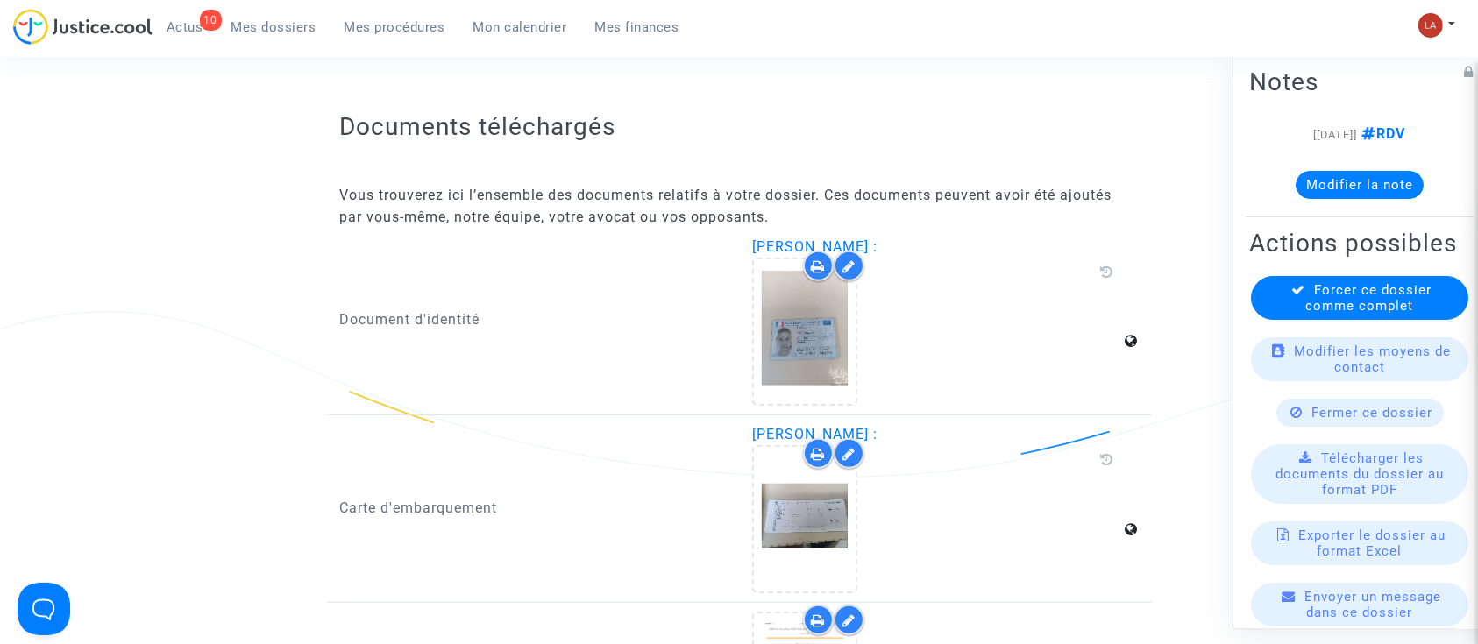
scroll to position [0, 0]
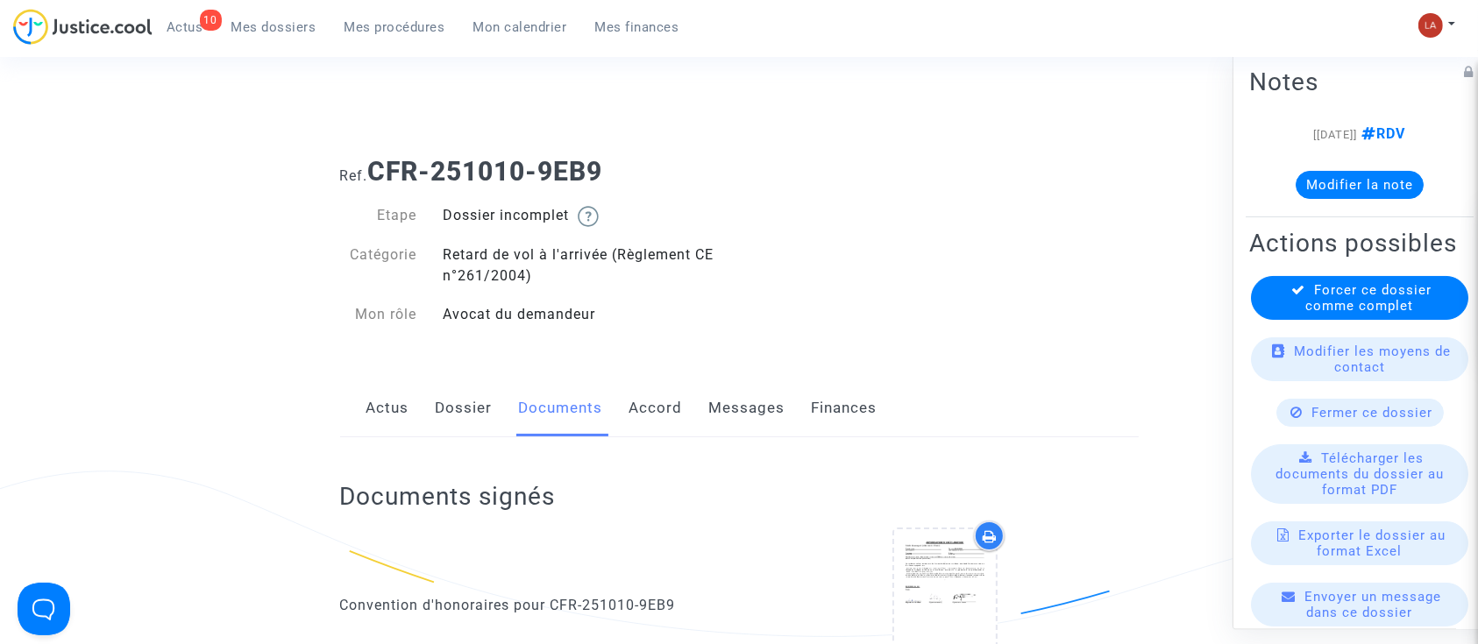
click at [455, 436] on link "Dossier" at bounding box center [464, 409] width 57 height 58
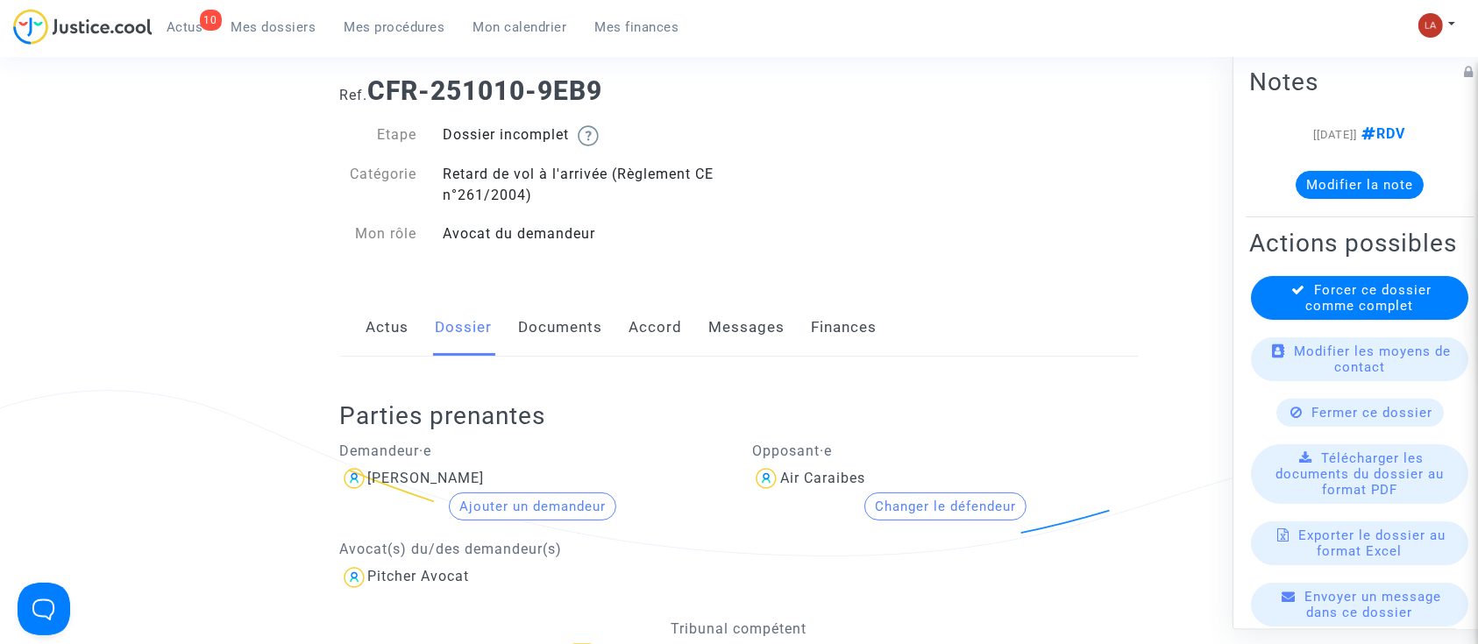
scroll to position [82, 0]
click at [716, 353] on link "Messages" at bounding box center [747, 327] width 76 height 58
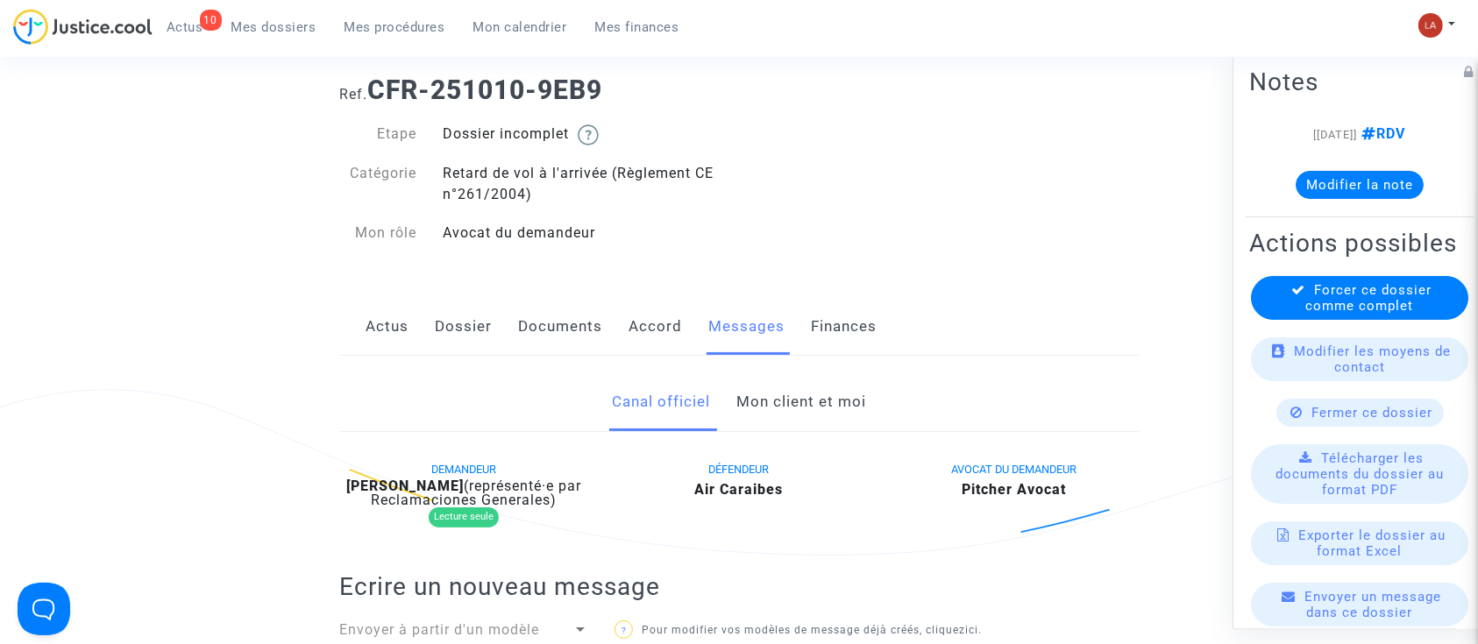
click at [766, 403] on link "Mon client et moi" at bounding box center [801, 402] width 130 height 58
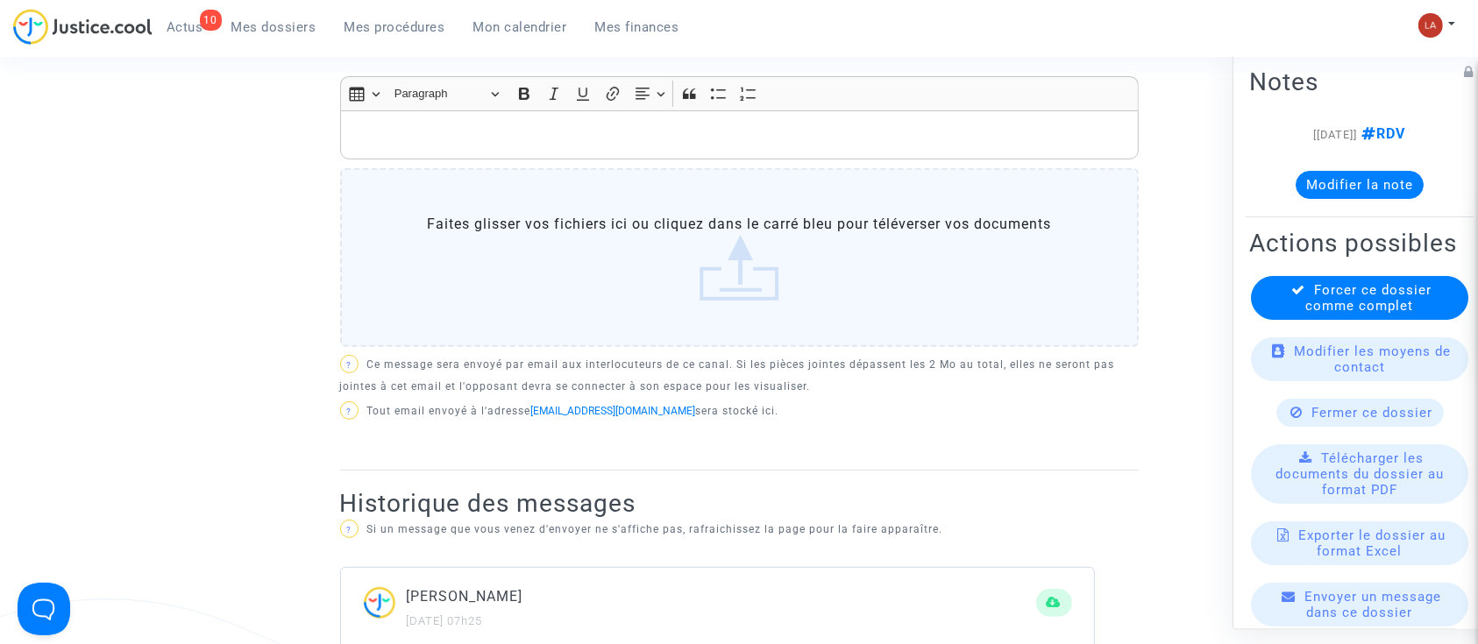
scroll to position [689, 0]
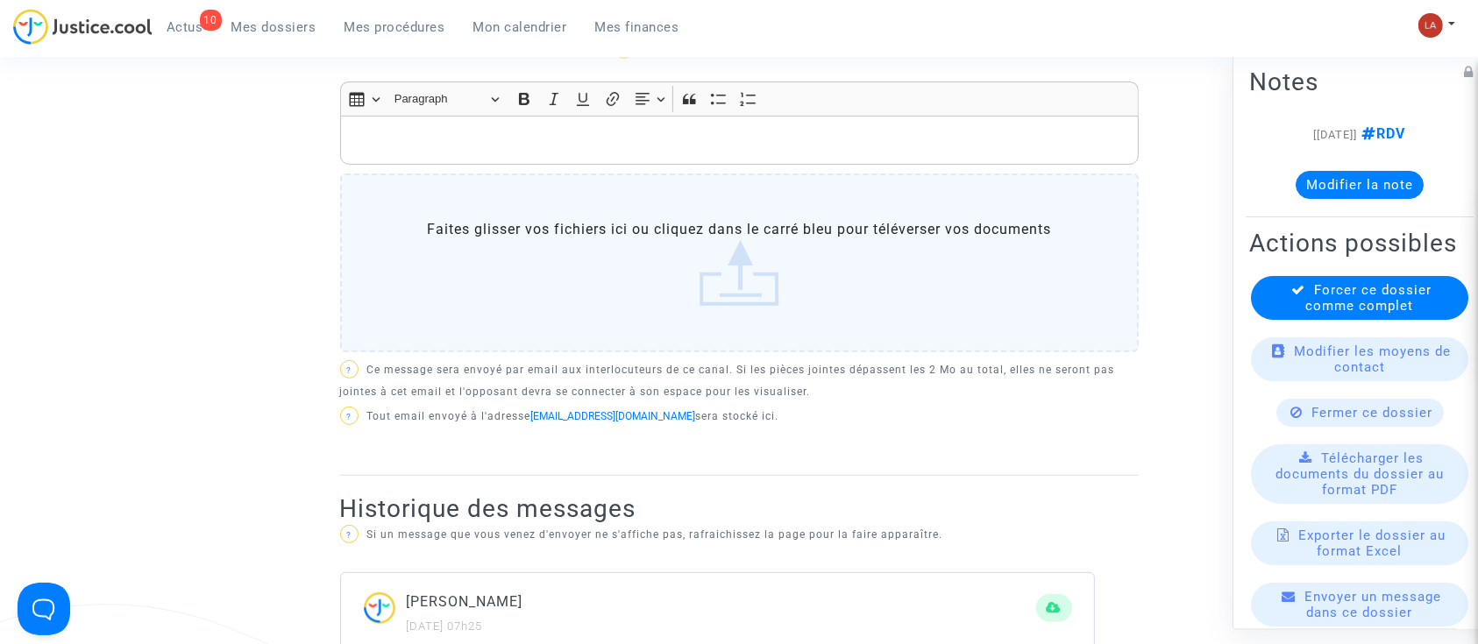
click at [437, 152] on div "Rich Text Editor, main" at bounding box center [739, 140] width 799 height 49
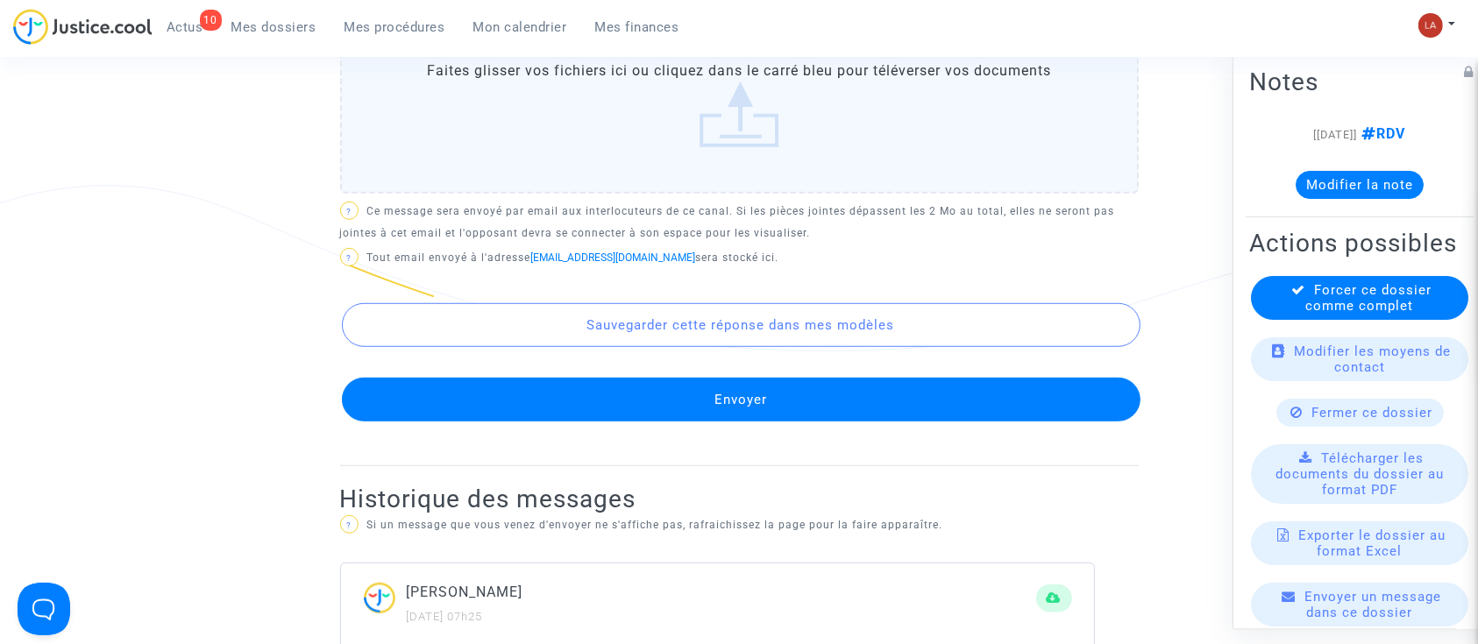
scroll to position [1149, 0]
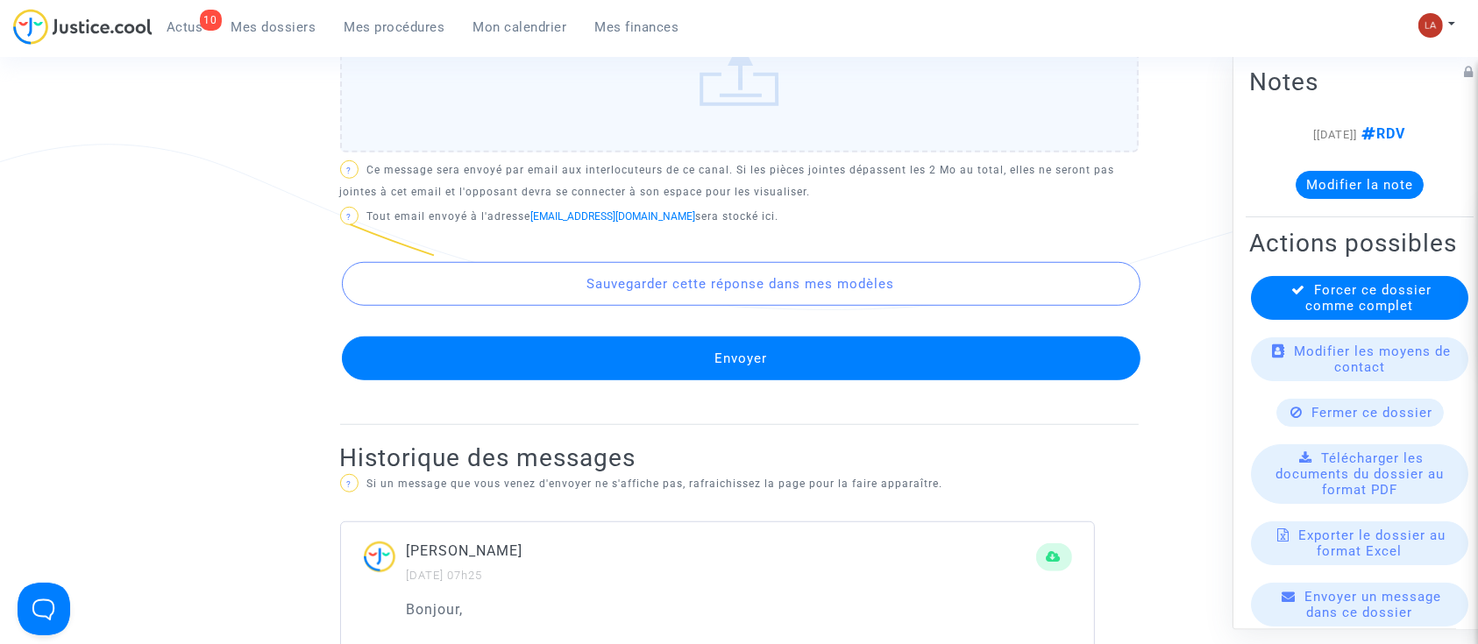
click at [505, 348] on button "Envoyer" at bounding box center [741, 359] width 799 height 44
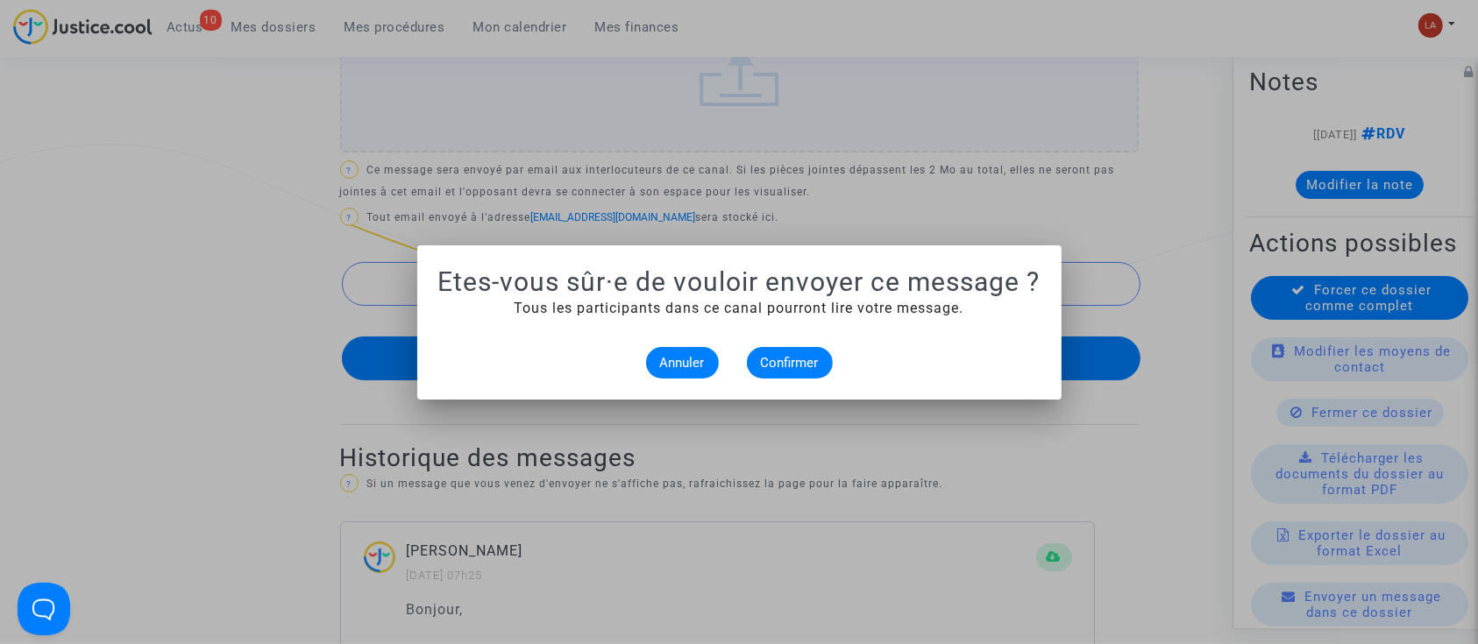
scroll to position [0, 0]
click at [780, 368] on span "Confirmer" at bounding box center [790, 363] width 58 height 16
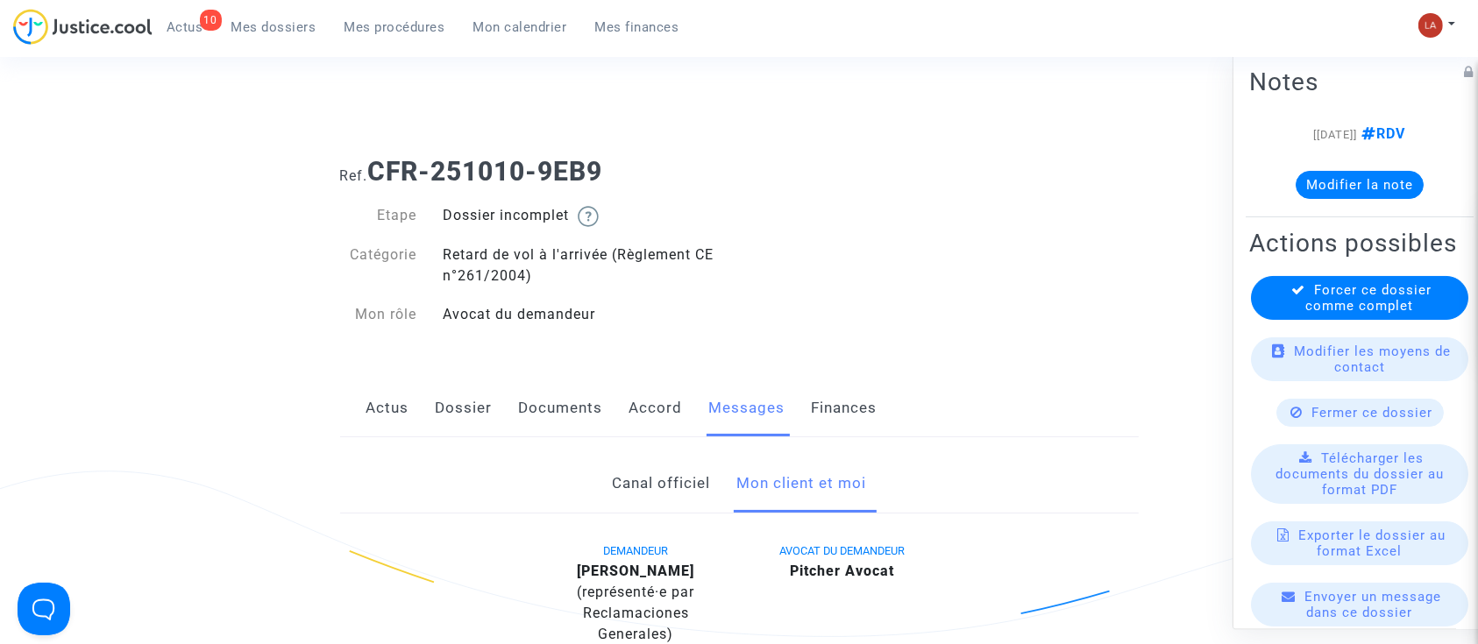
scroll to position [1149, 0]
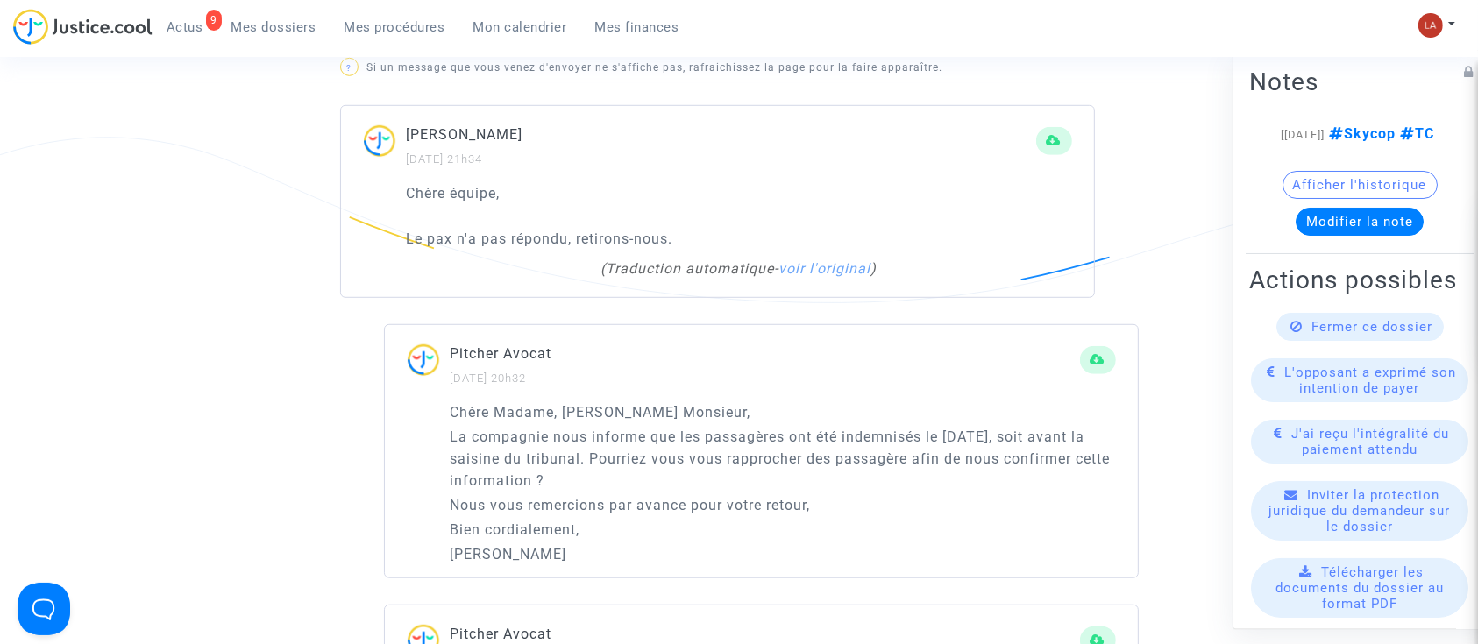
scroll to position [1157, 0]
click at [1379, 335] on span "Fermer ce dossier" at bounding box center [1372, 327] width 121 height 16
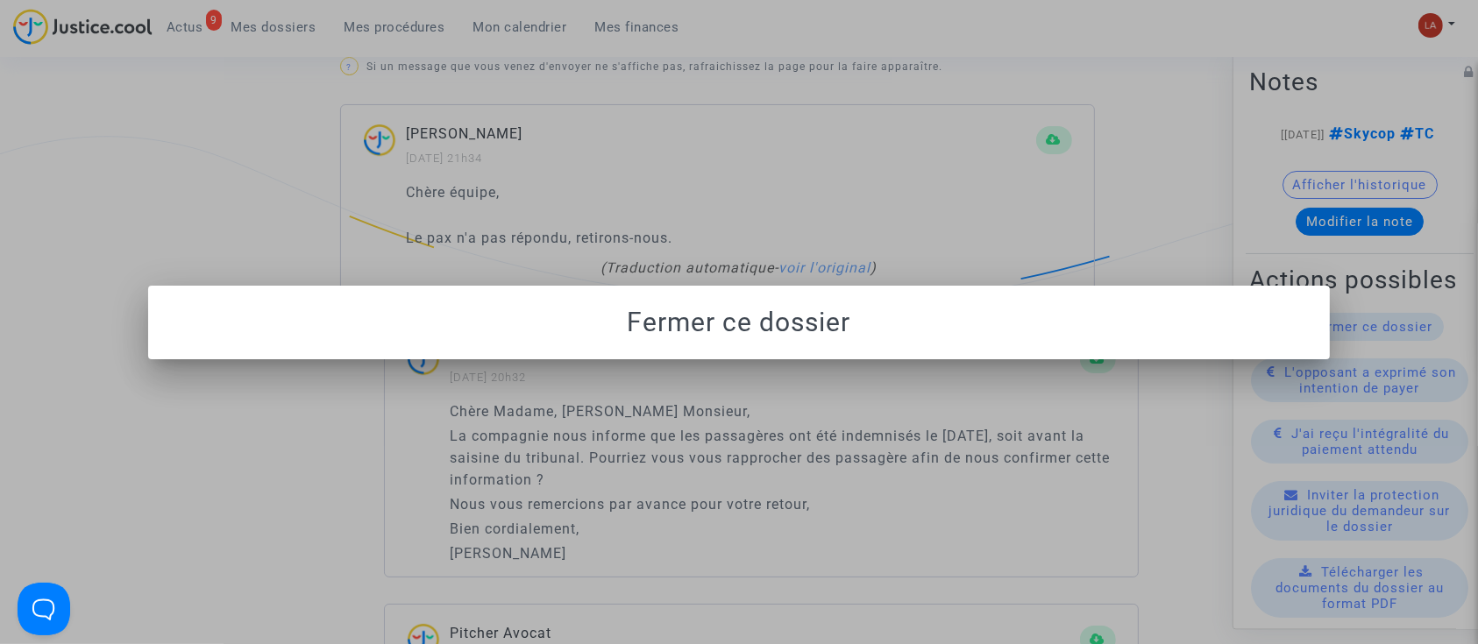
scroll to position [0, 0]
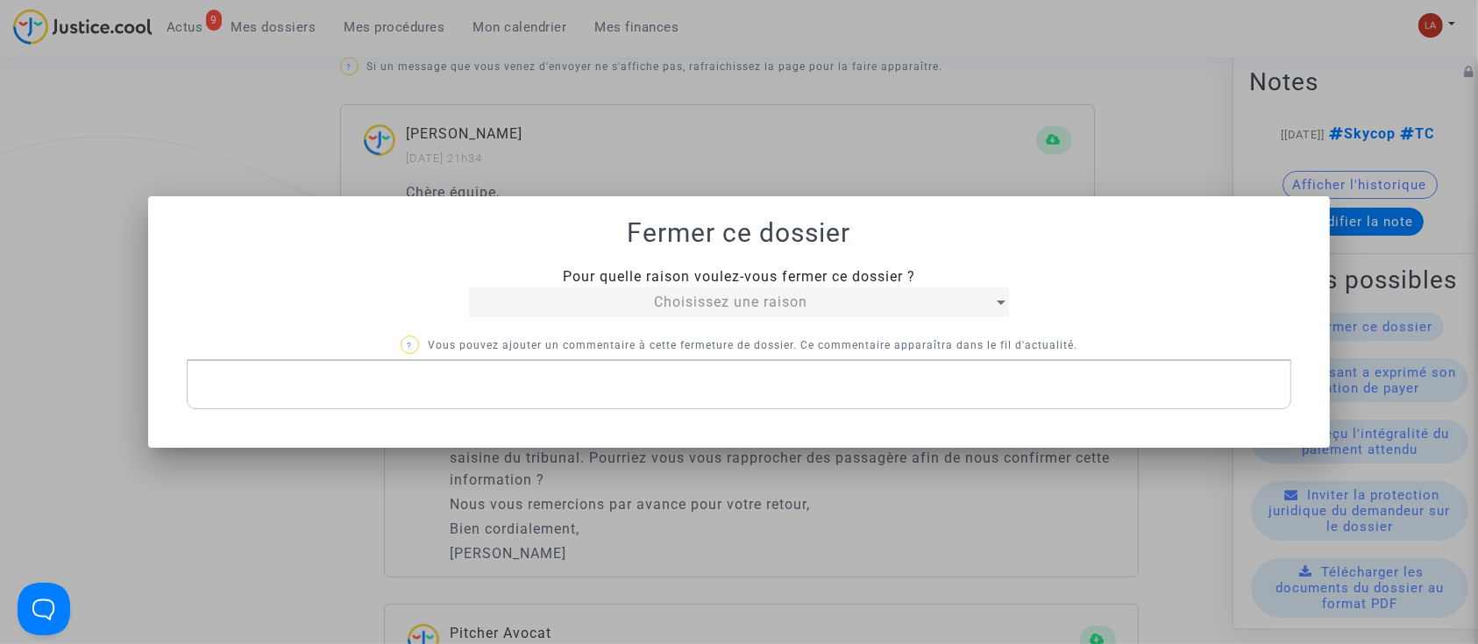
click at [656, 323] on div "Pour quelle raison voulez-vous fermer ce dossier ? Choisissez une raison ? Vous…" at bounding box center [739, 337] width 1105 height 143
click at [640, 312] on div "Choisissez une raison" at bounding box center [730, 302] width 523 height 21
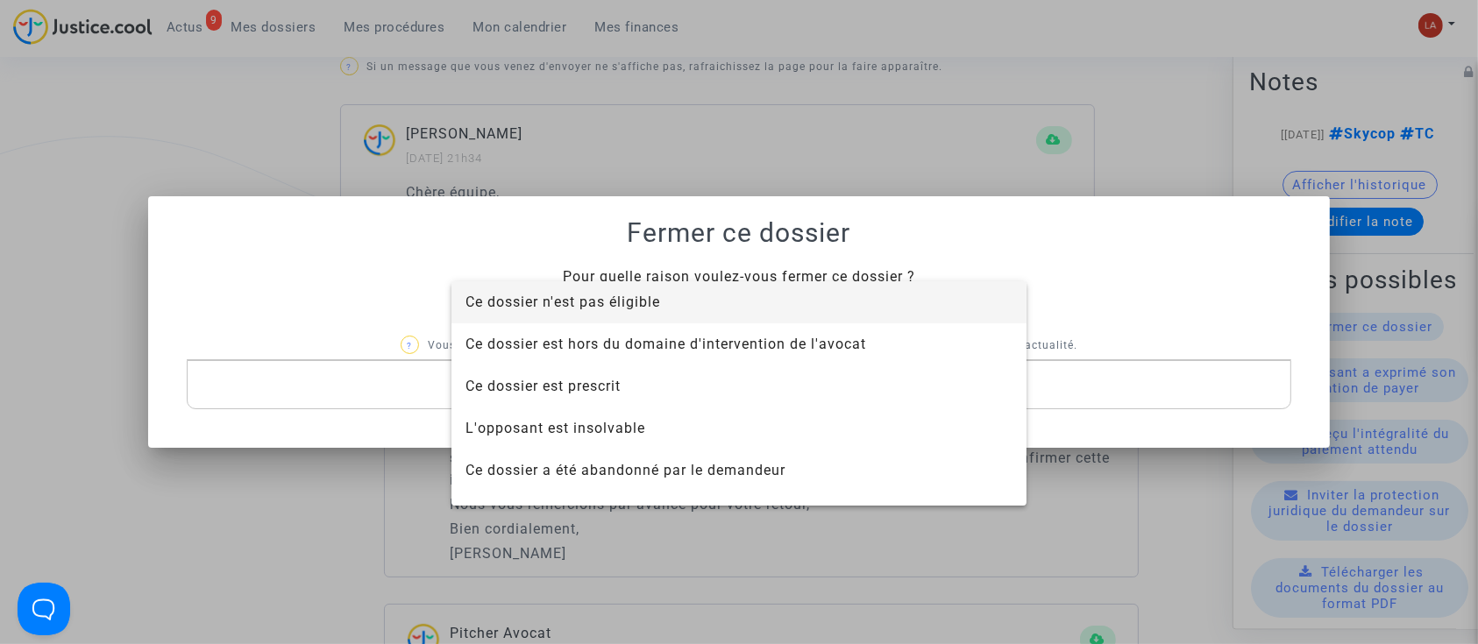
scroll to position [112, 0]
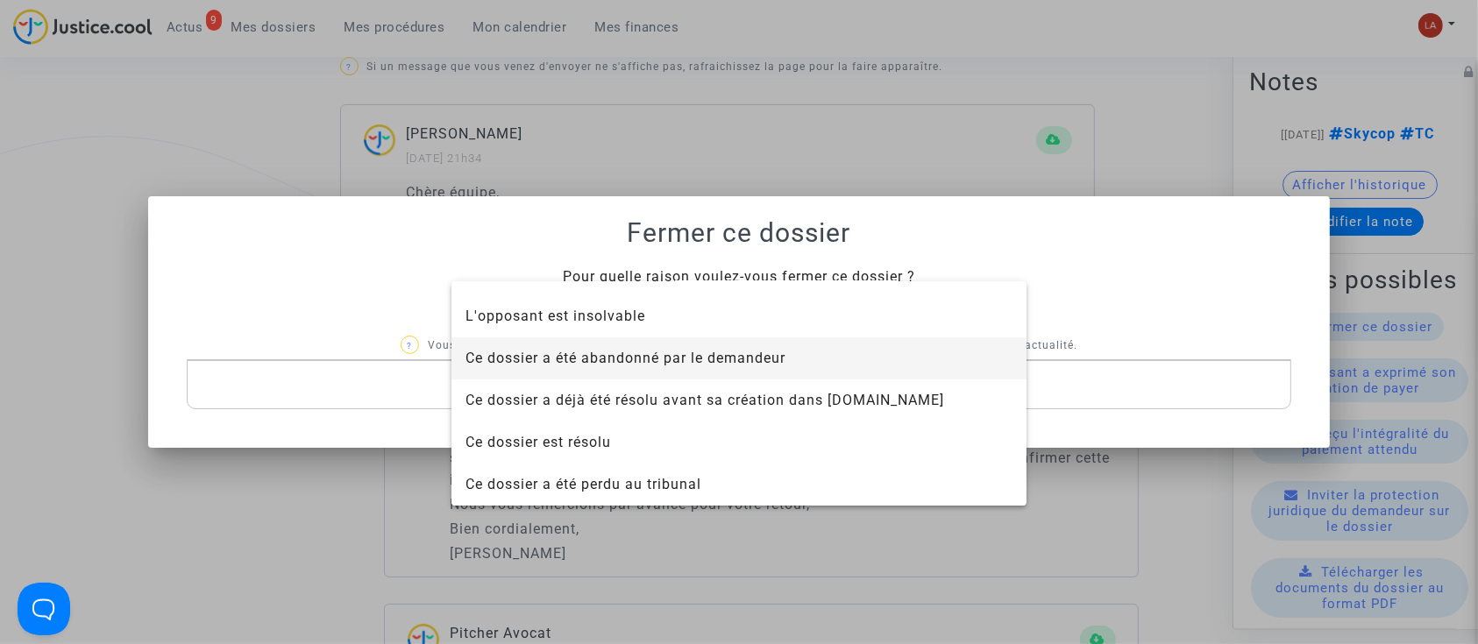
click at [585, 365] on span "Ce dossier a été abandonné par le demandeur" at bounding box center [625, 358] width 320 height 17
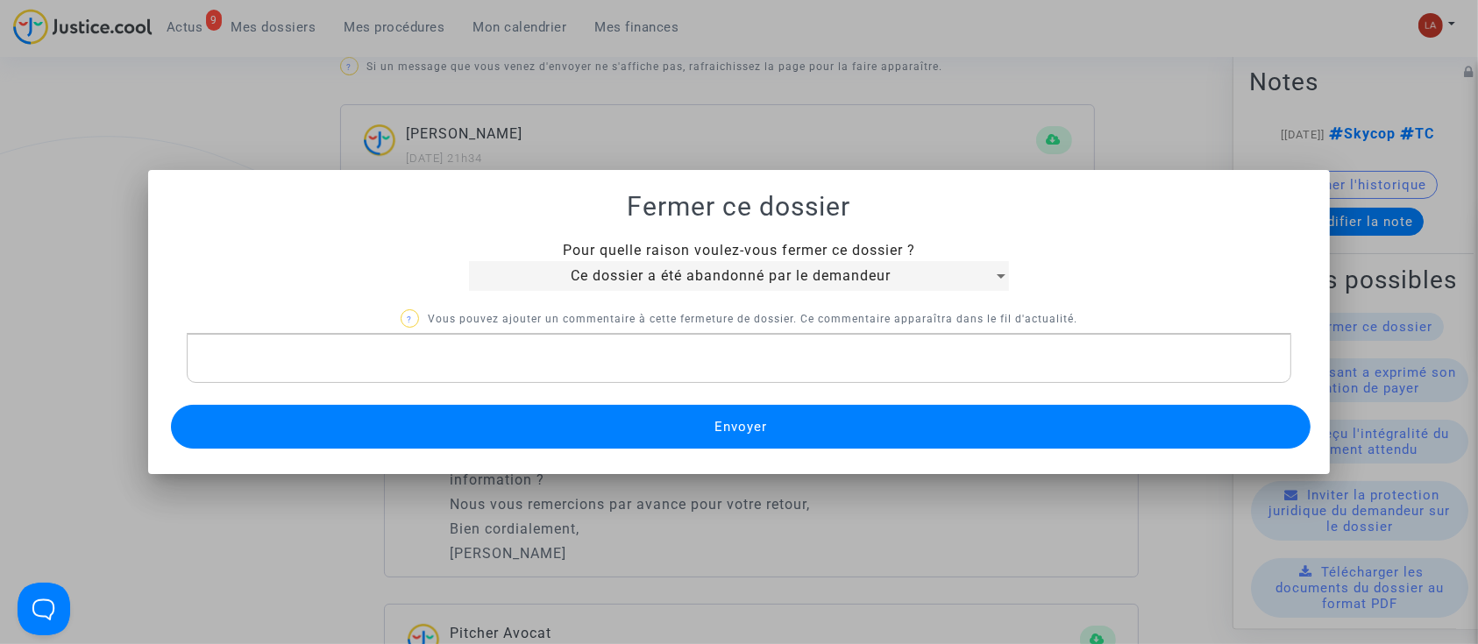
click at [565, 436] on button "Envoyer" at bounding box center [741, 427] width 1140 height 44
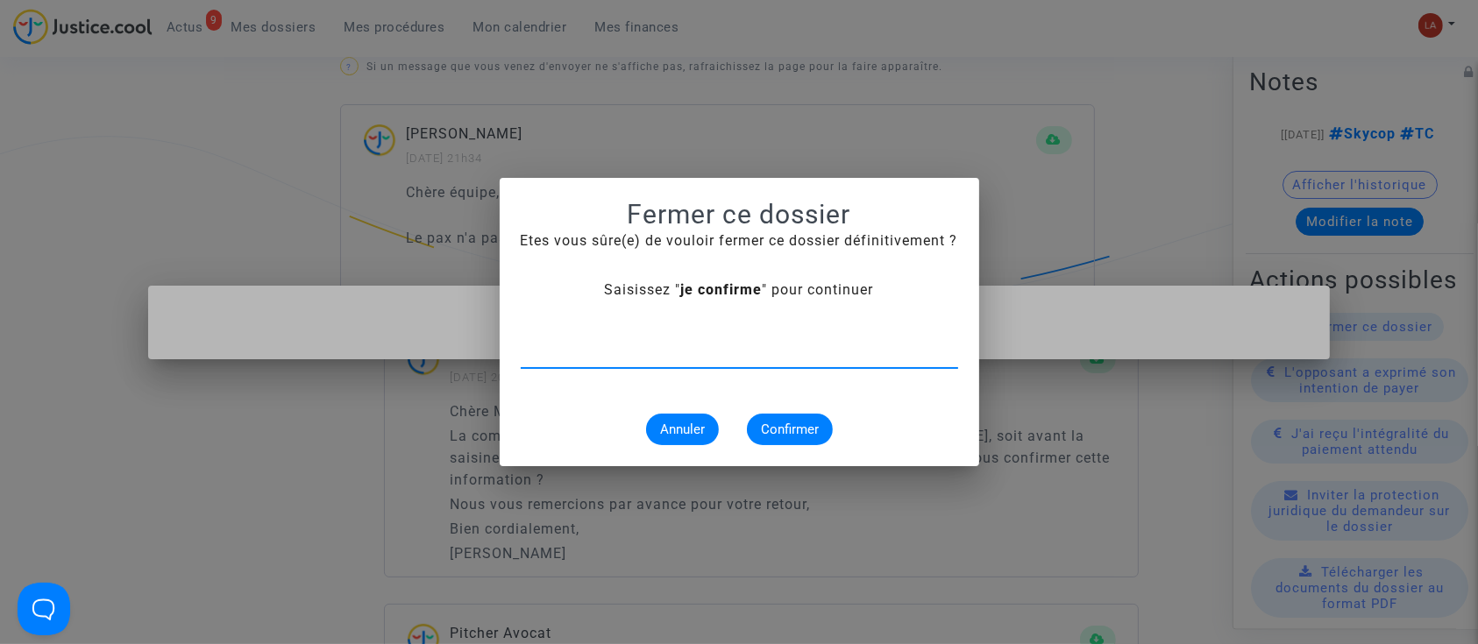
type input "e"
type input "je confirme"
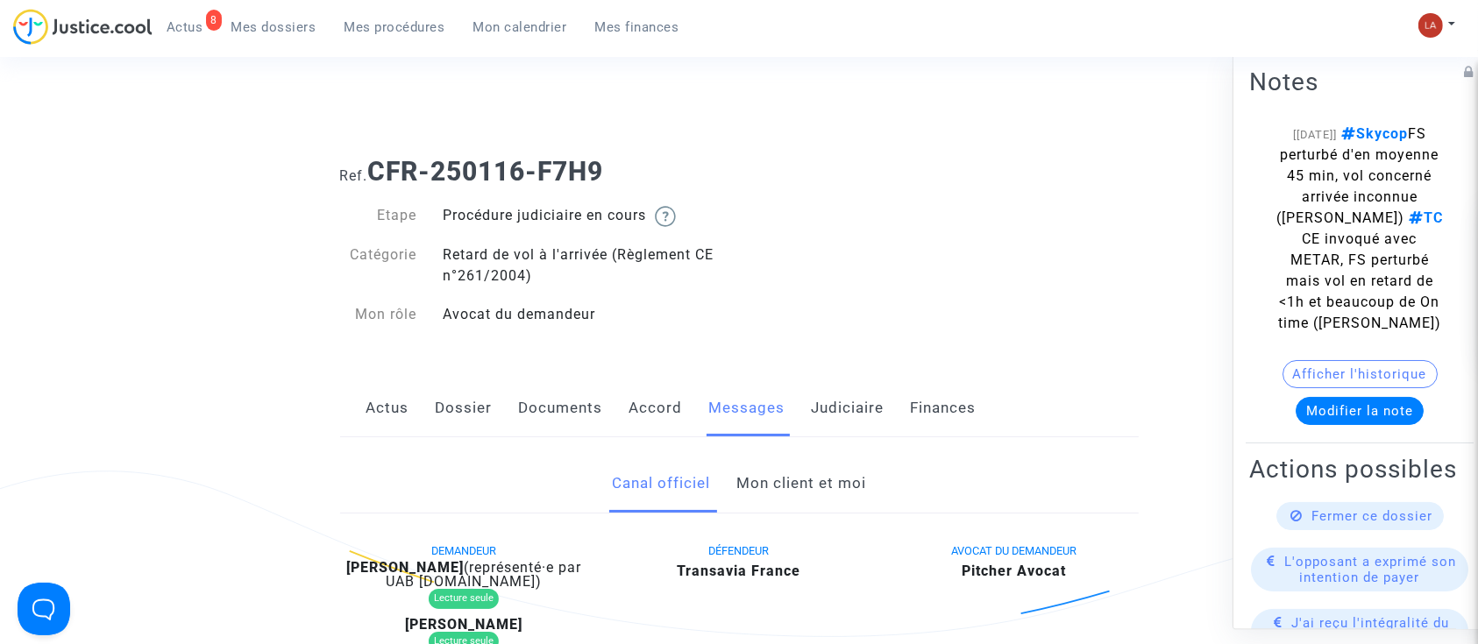
click at [806, 487] on link "Mon client et moi" at bounding box center [801, 484] width 130 height 58
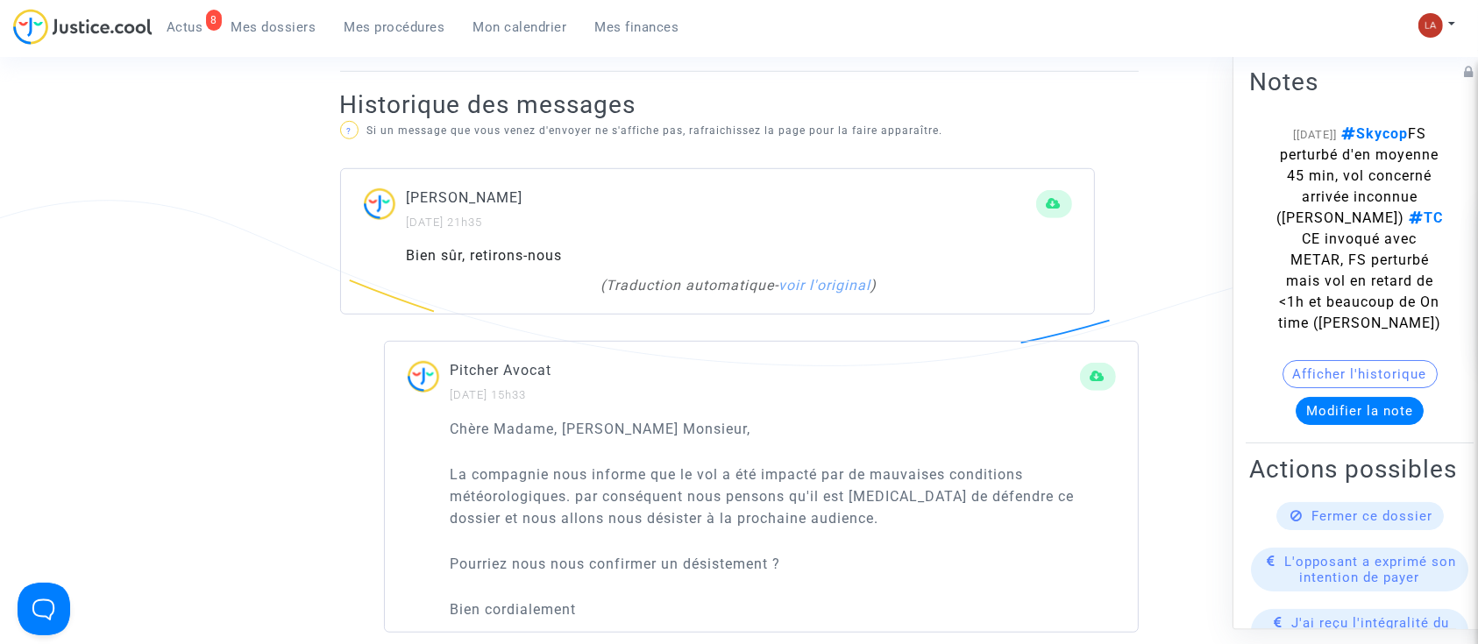
scroll to position [1096, 0]
click at [1339, 524] on span "Fermer ce dossier" at bounding box center [1372, 516] width 121 height 16
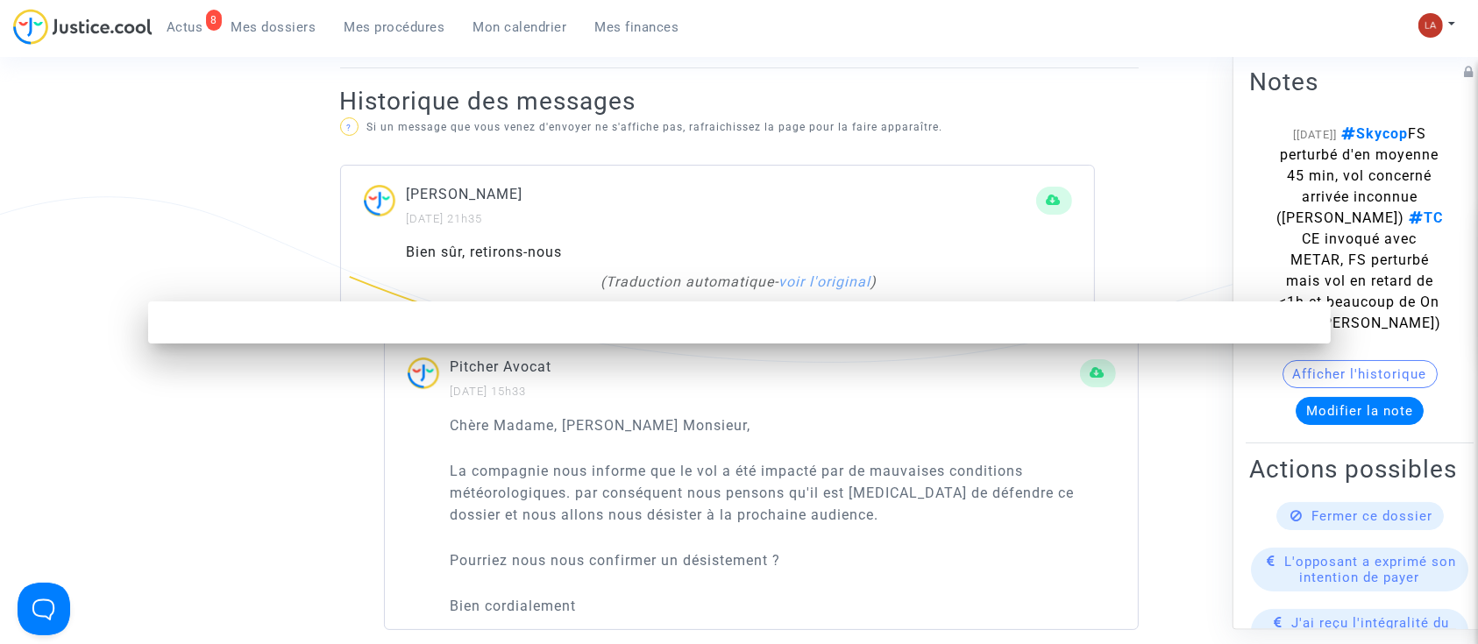
scroll to position [0, 0]
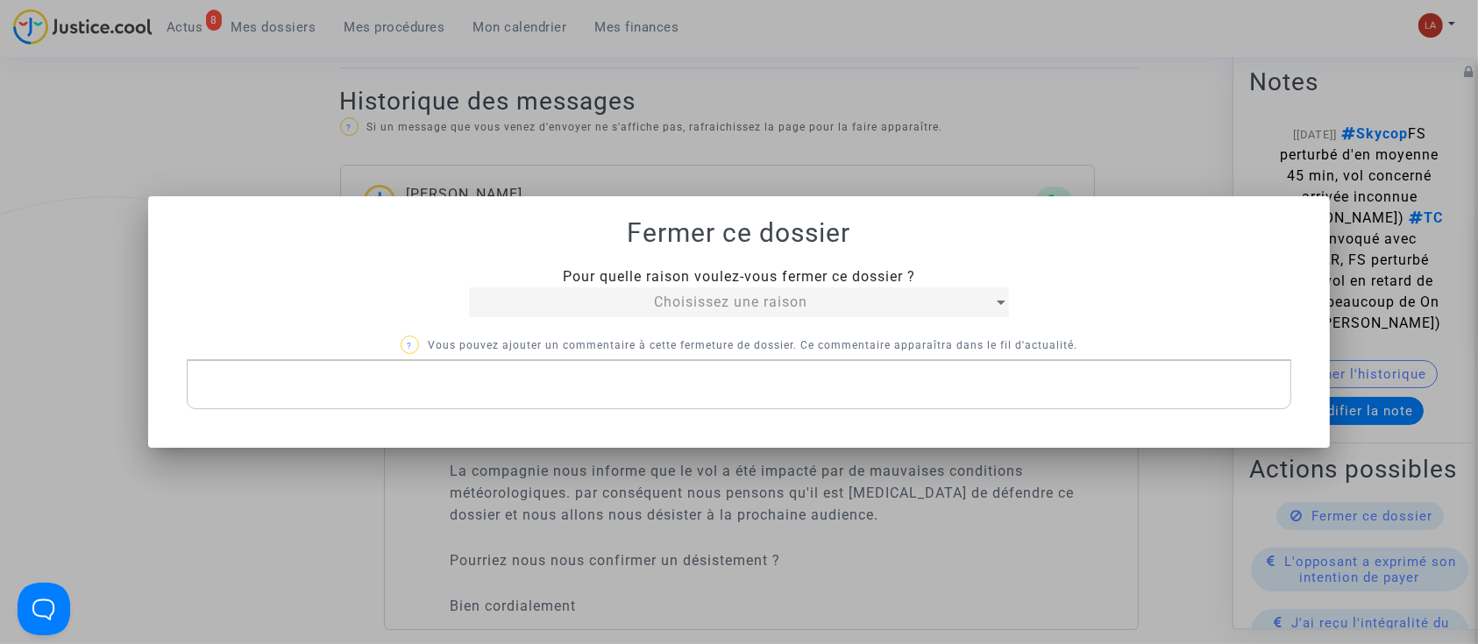
click at [603, 311] on div "Choisissez une raison" at bounding box center [730, 302] width 523 height 21
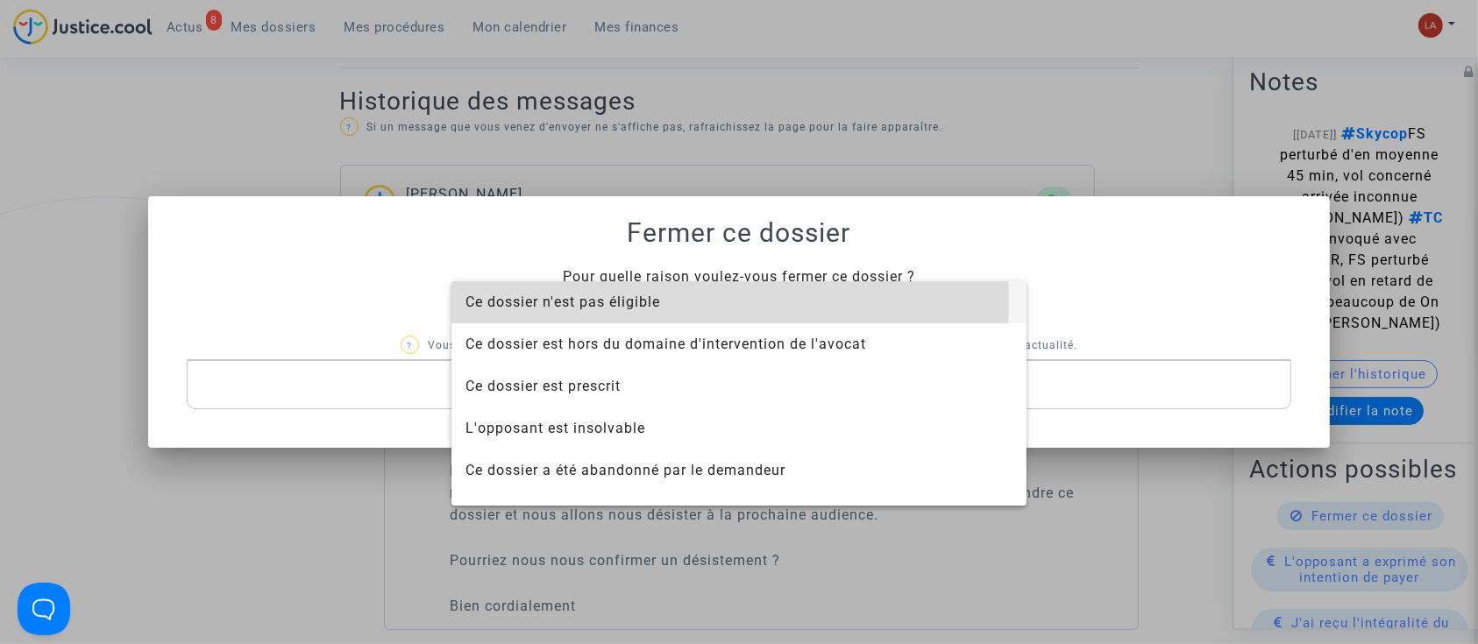
click at [568, 301] on span "Ce dossier n'est pas éligible" at bounding box center [562, 302] width 195 height 17
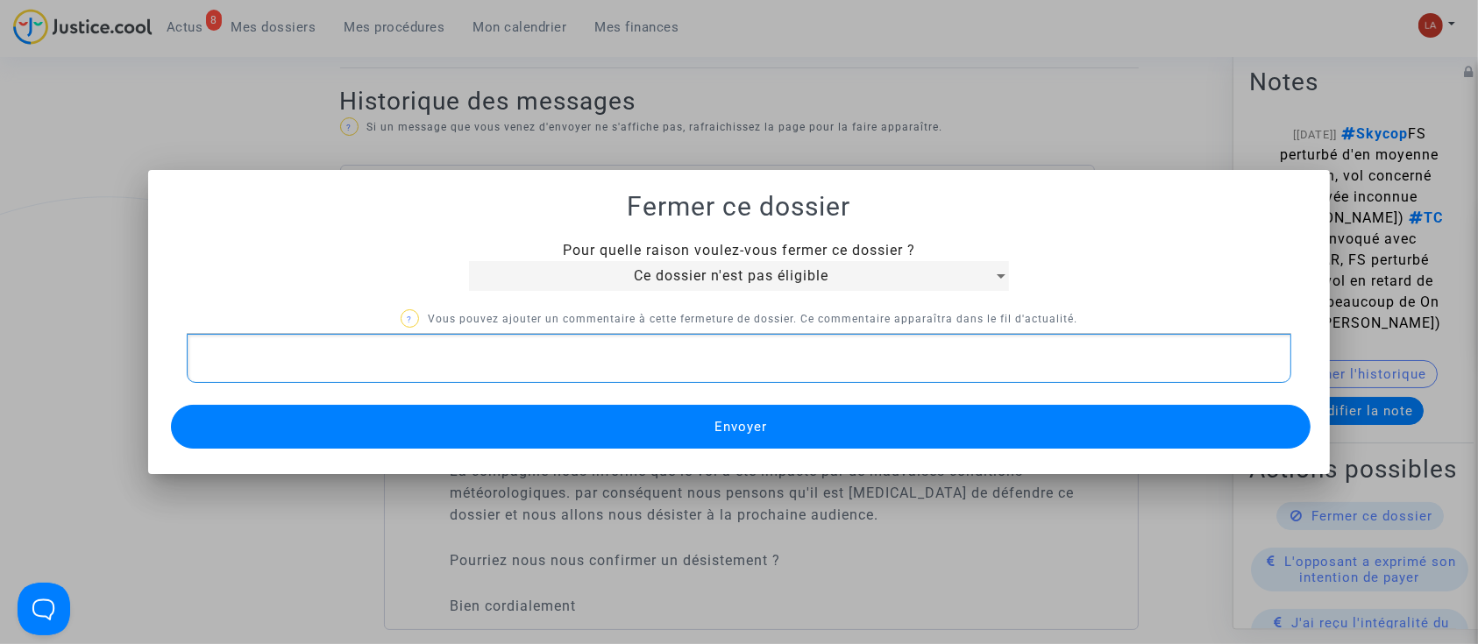
click at [391, 373] on div "Rich Text Editor, main" at bounding box center [739, 358] width 1105 height 49
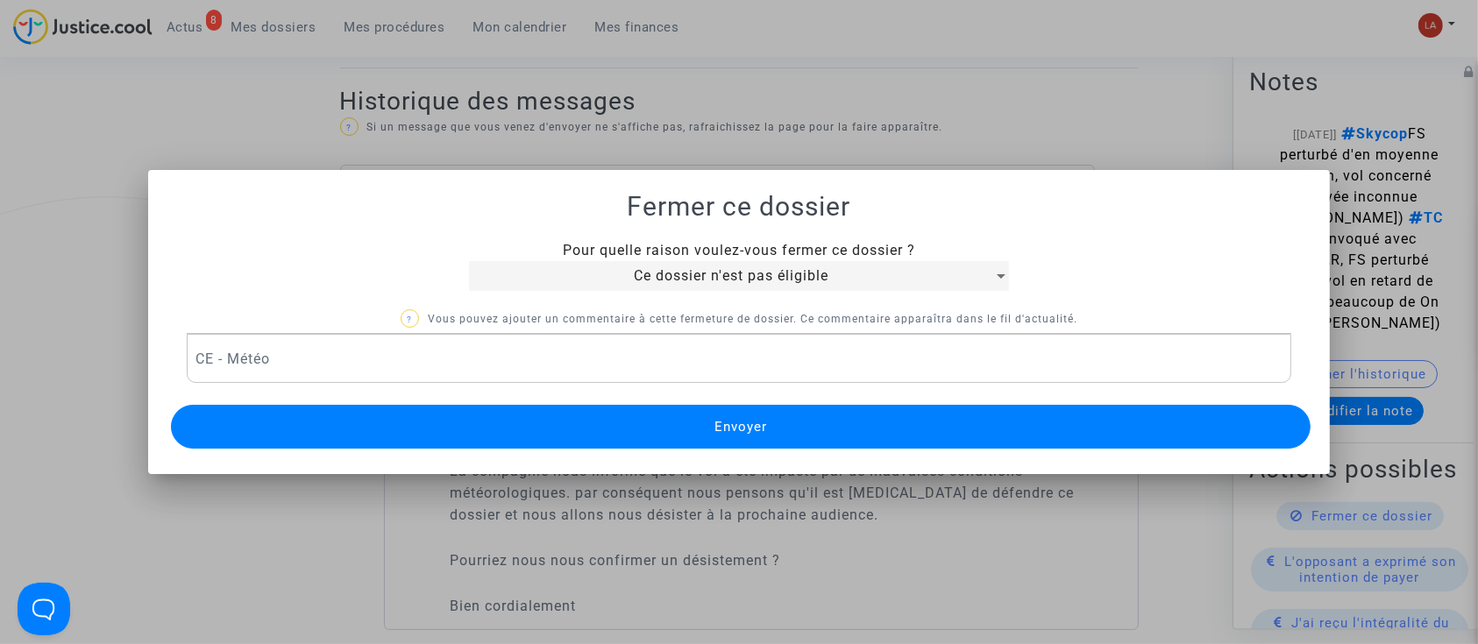
click at [353, 434] on button "Envoyer" at bounding box center [741, 427] width 1140 height 44
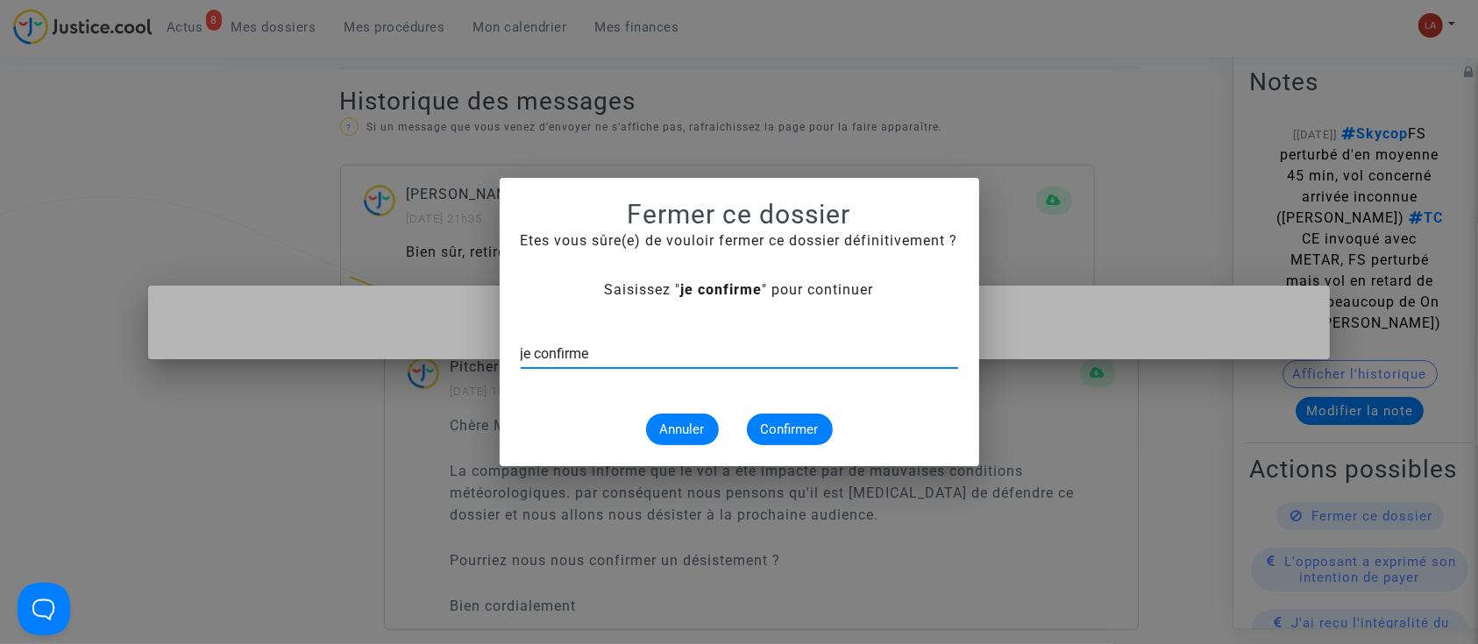
type input "je confirme"
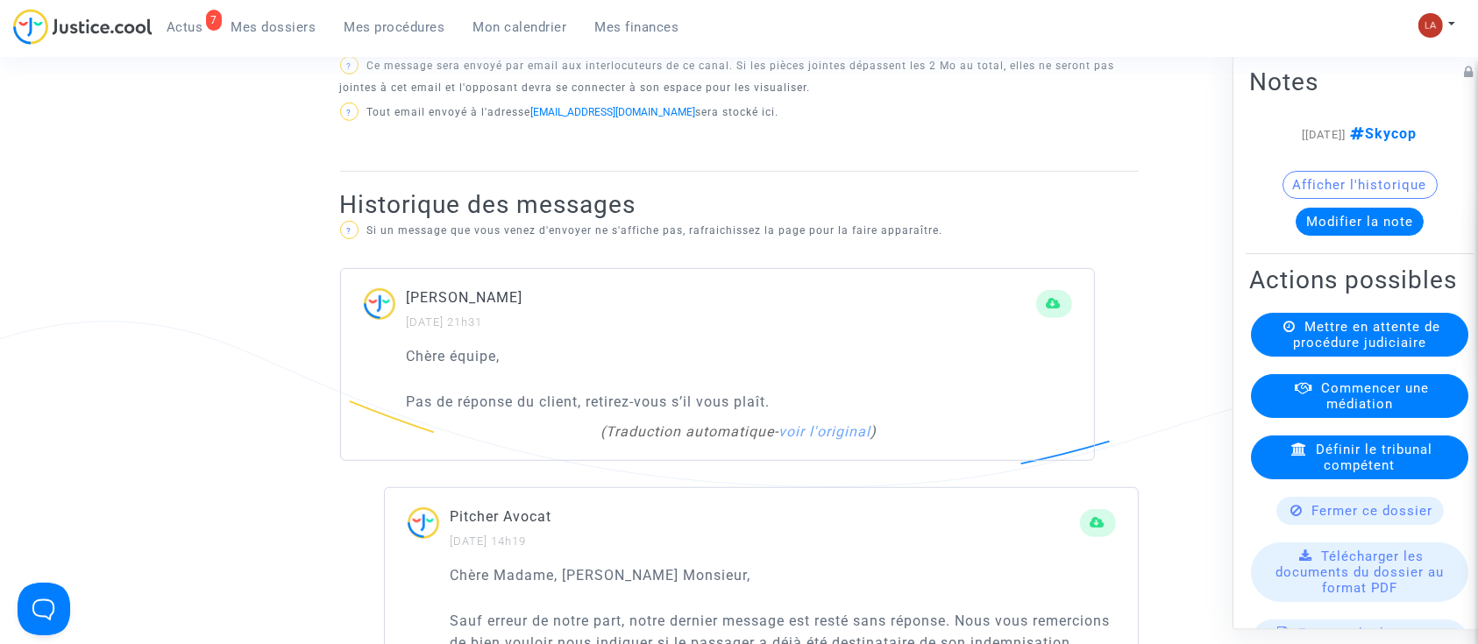
scroll to position [974, 0]
click at [1348, 519] on span "Fermer ce dossier" at bounding box center [1372, 511] width 121 height 16
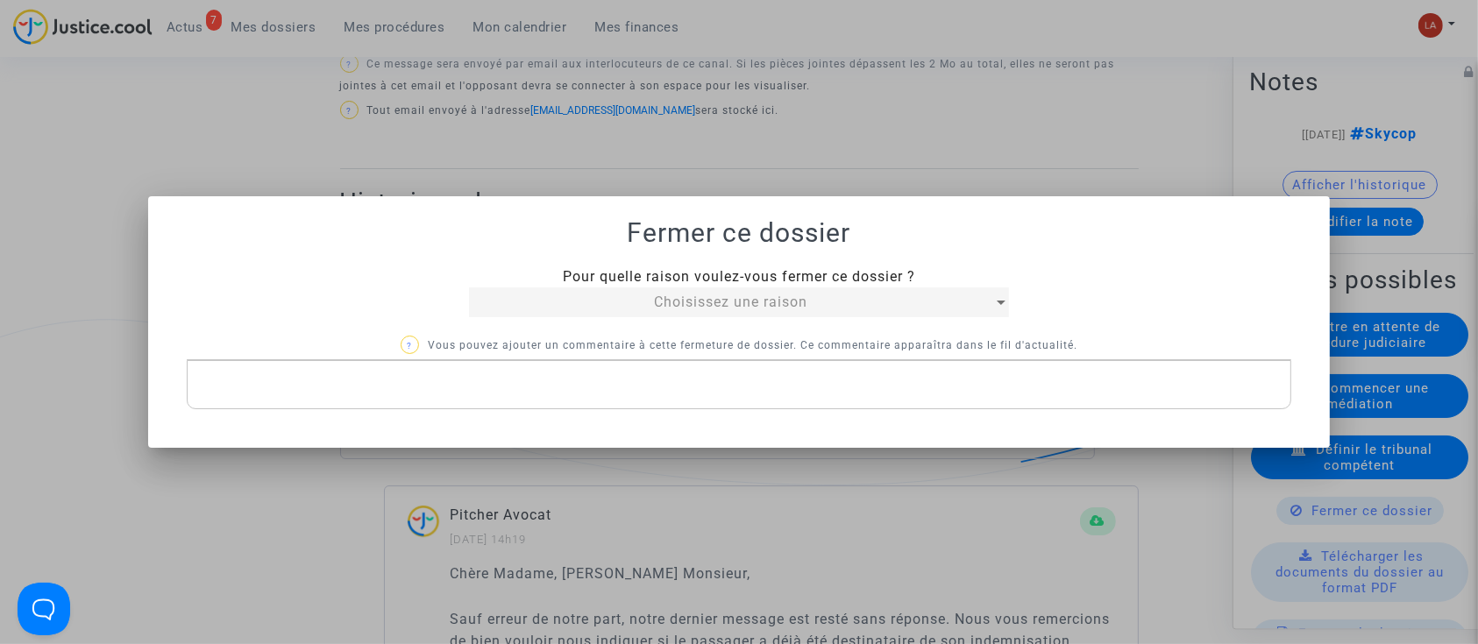
click at [605, 316] on mat-select "Choisissez une raison" at bounding box center [738, 303] width 539 height 30
click at [601, 316] on mat-select "Choisissez une raison" at bounding box center [738, 303] width 539 height 30
click at [582, 295] on div "Choisissez une raison" at bounding box center [730, 302] width 523 height 21
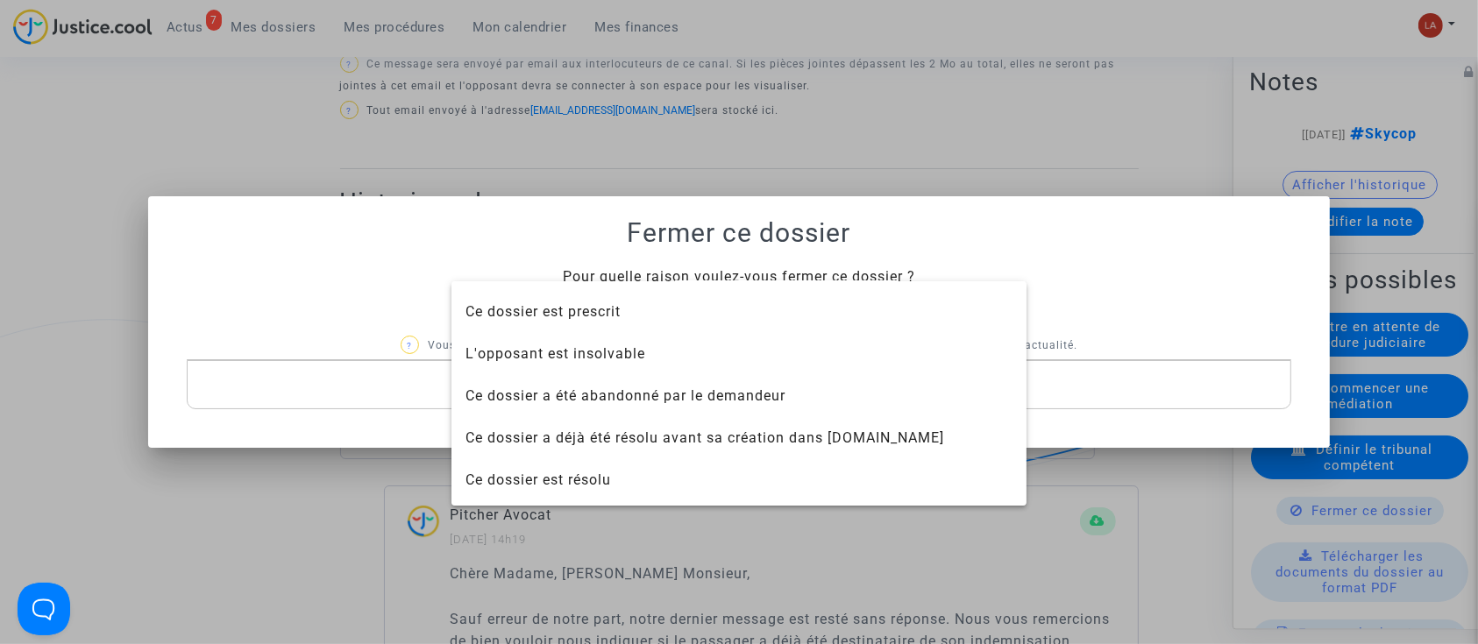
scroll to position [88, 0]
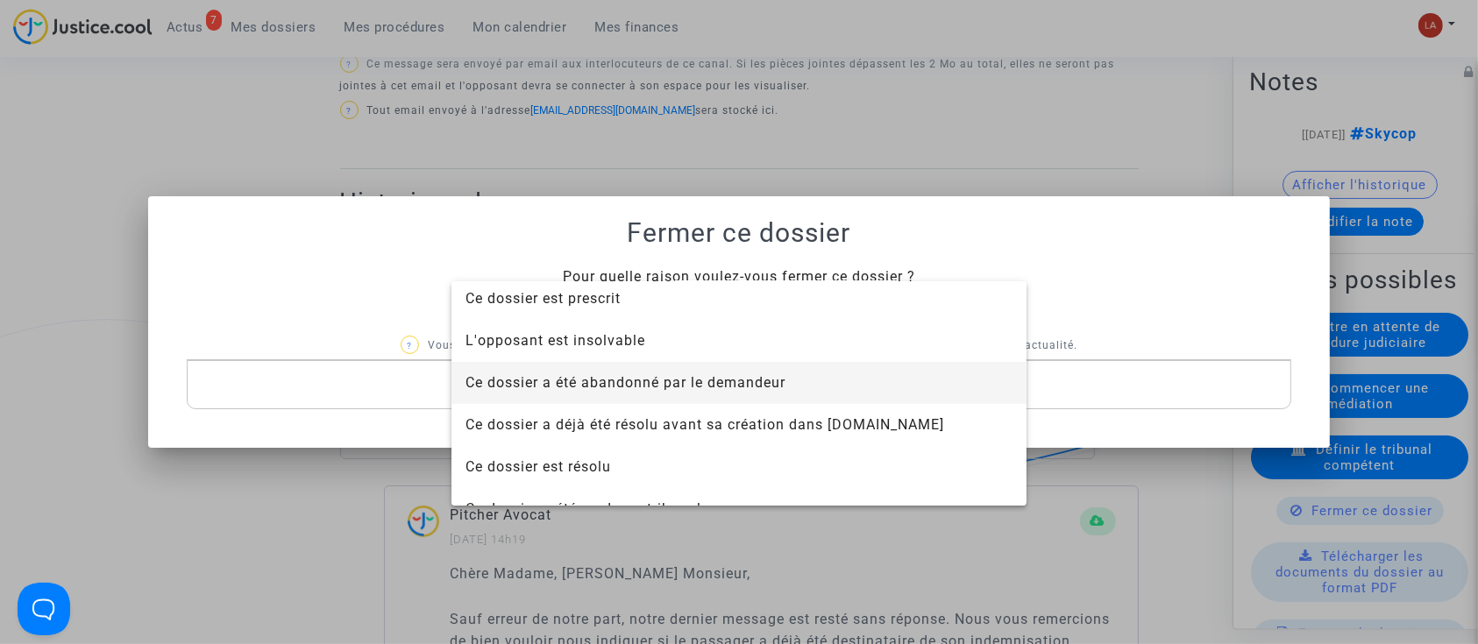
click at [589, 373] on span "Ce dossier a été abandonné par le demandeur" at bounding box center [738, 383] width 547 height 42
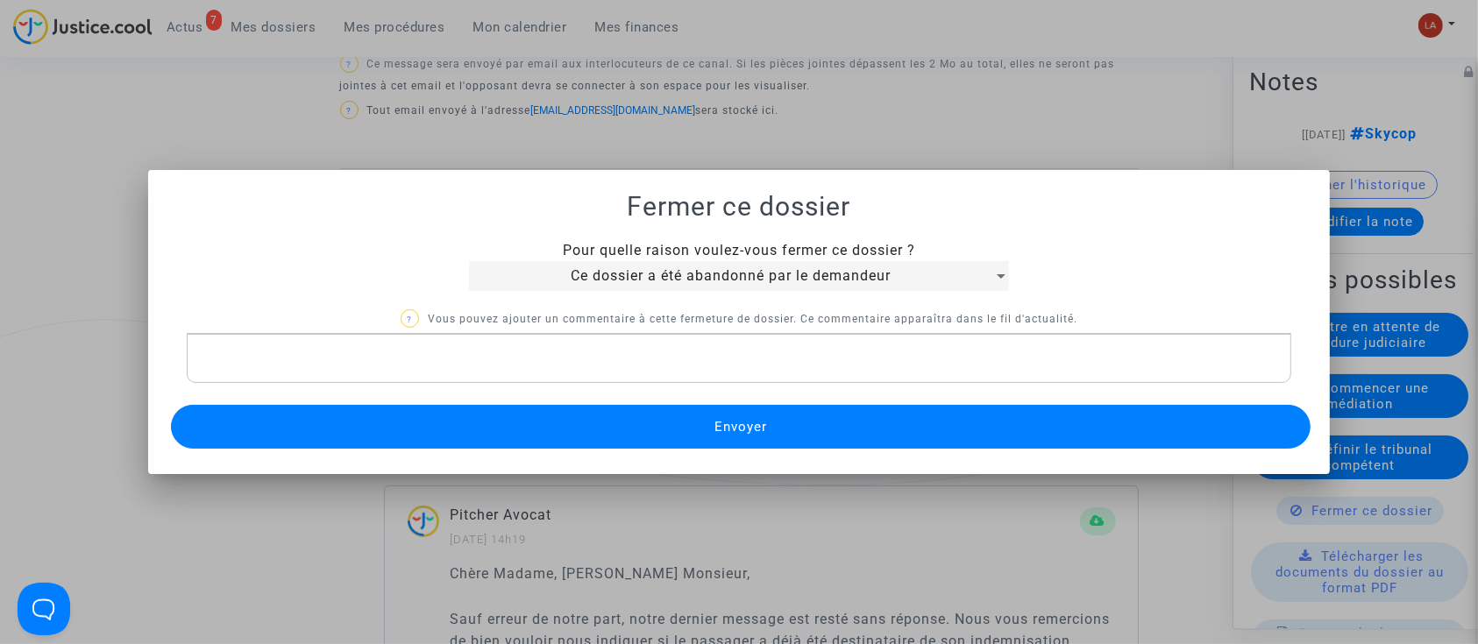
click at [559, 432] on button "Envoyer" at bounding box center [741, 427] width 1140 height 44
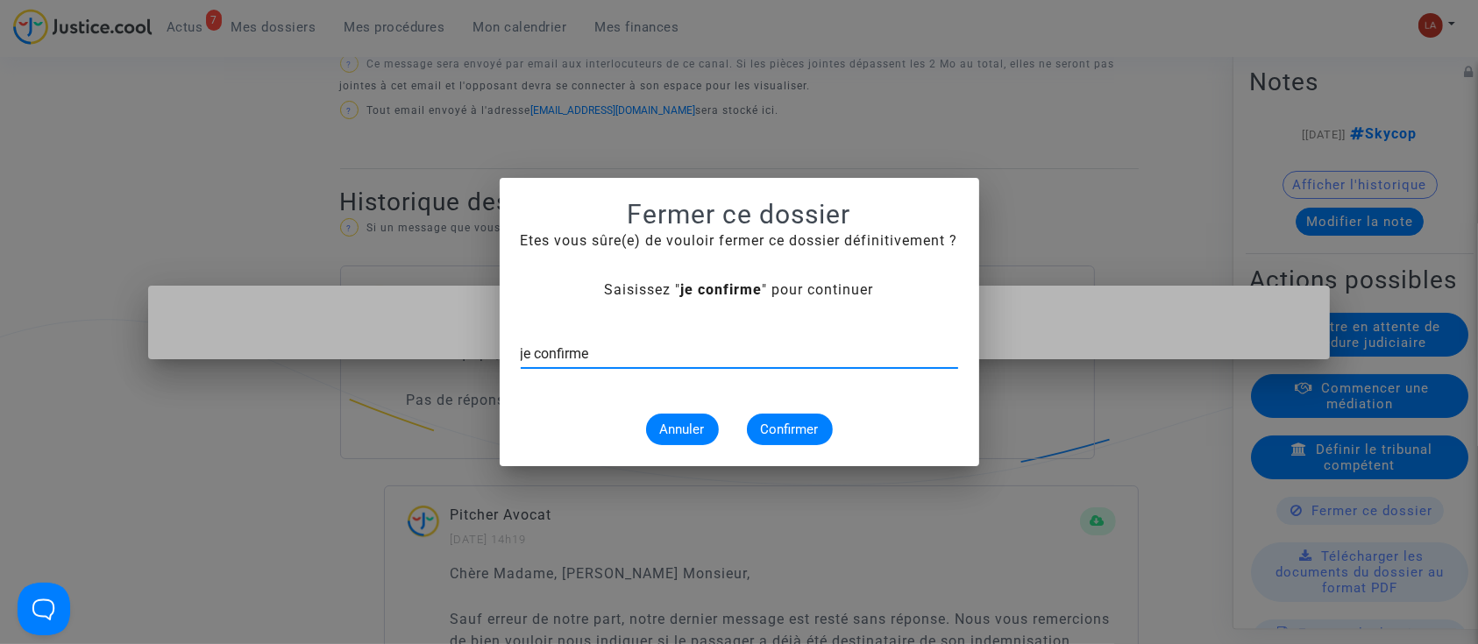
type input "je confirme"
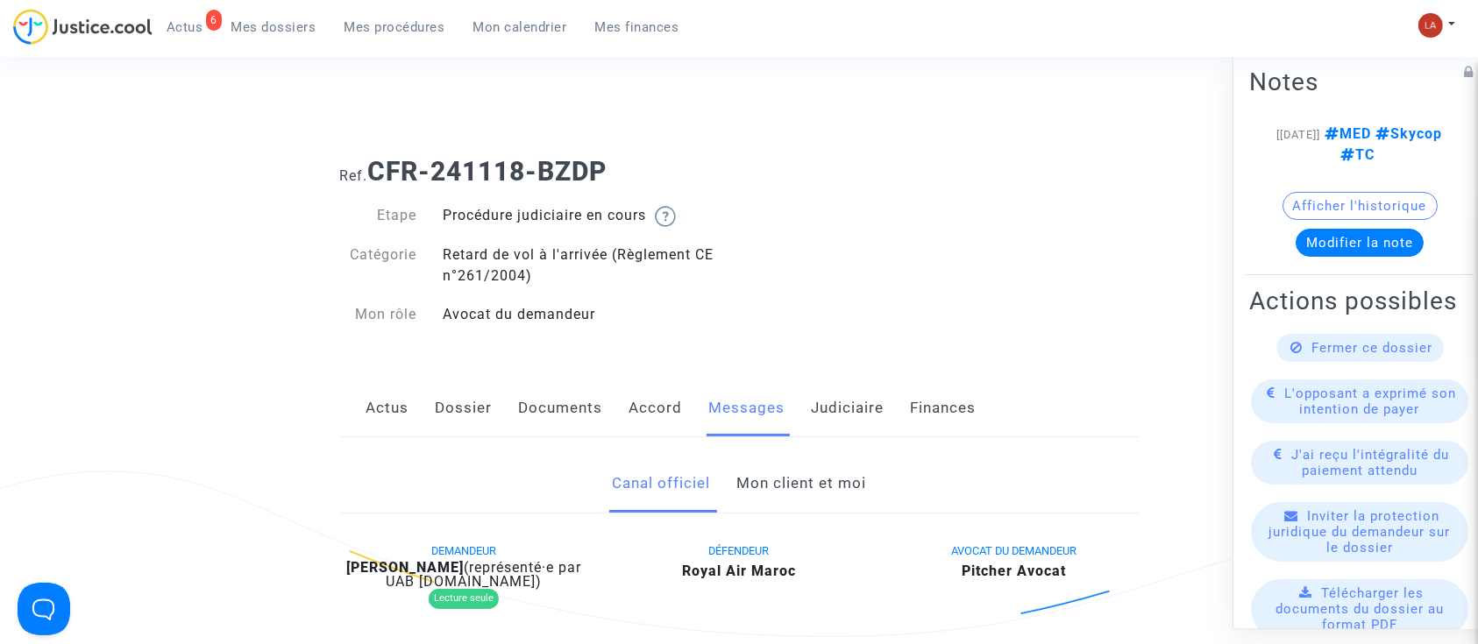
click at [844, 468] on link "Mon client et moi" at bounding box center [801, 484] width 130 height 58
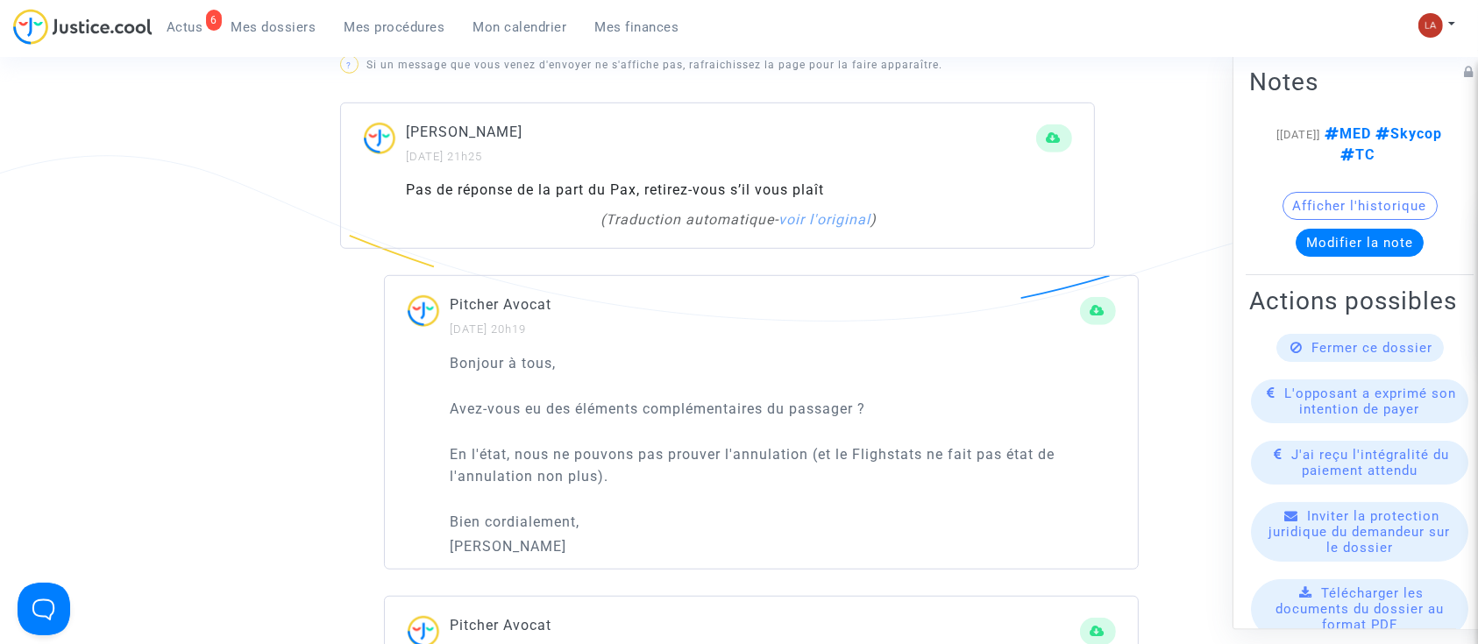
scroll to position [1143, 0]
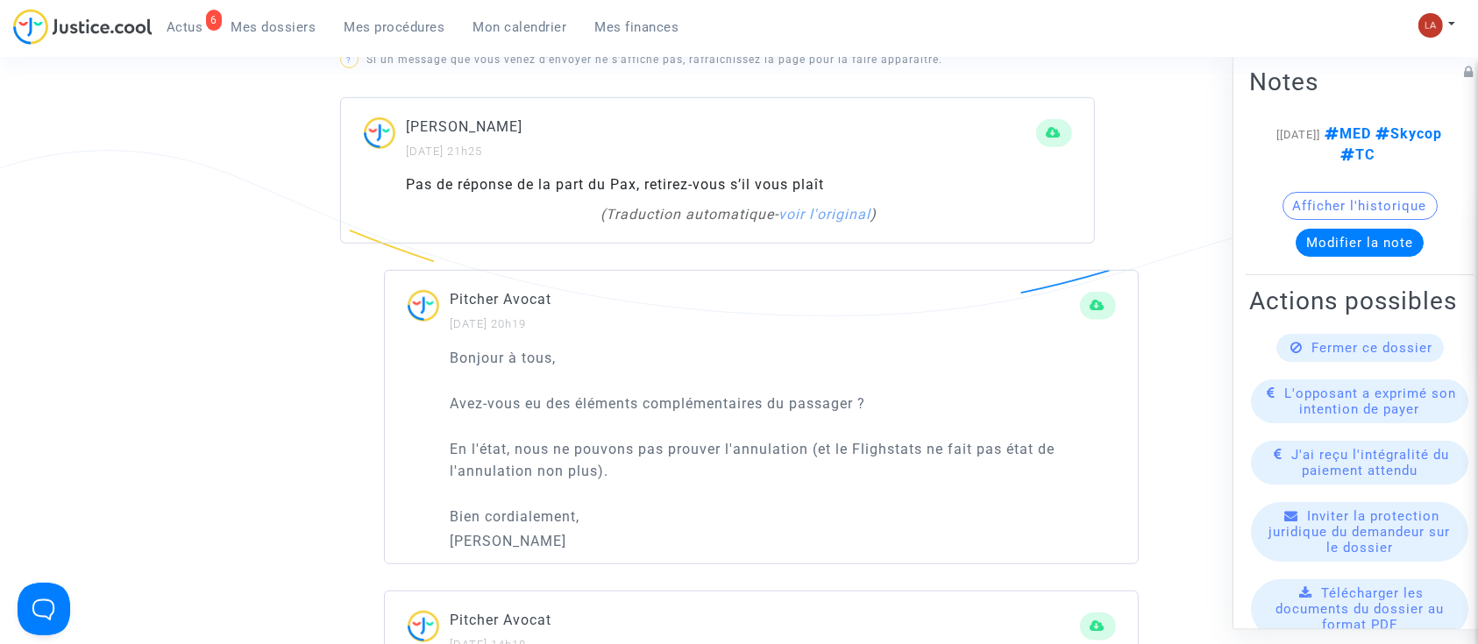
click at [1317, 362] on div "Fermer ce dossier" at bounding box center [1359, 348] width 167 height 28
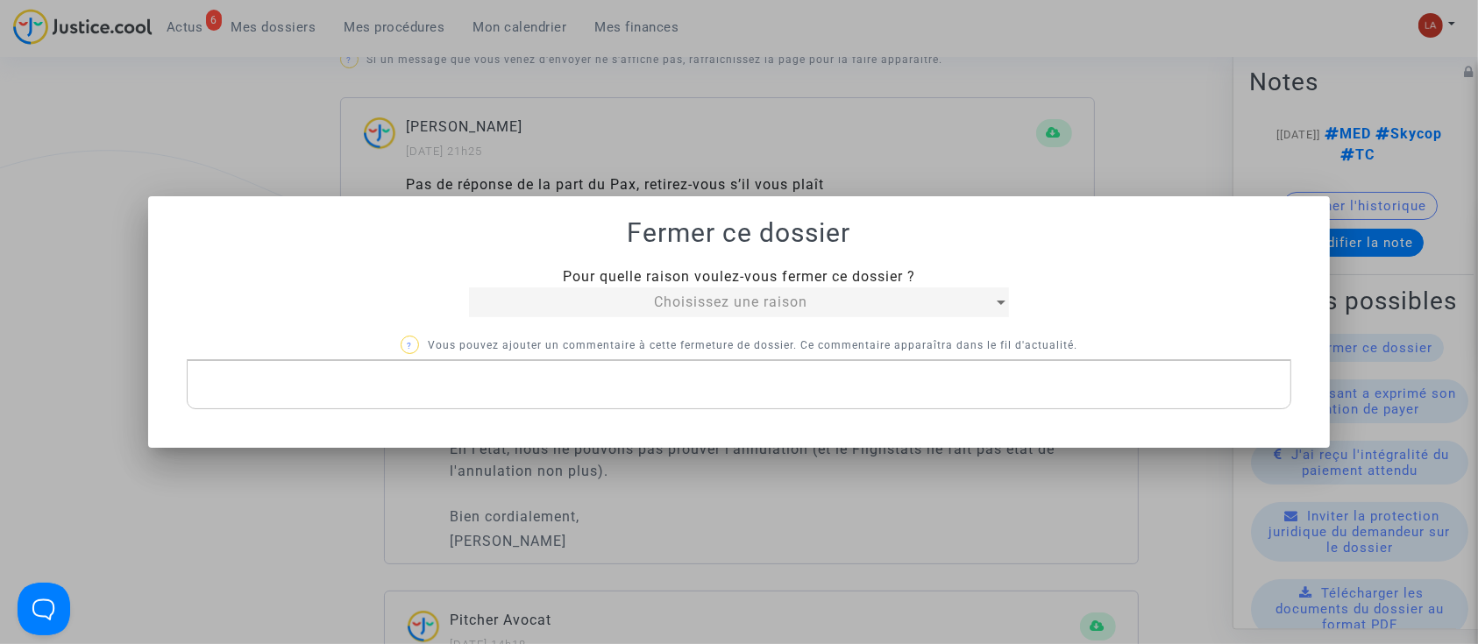
click at [633, 319] on div "Pour quelle raison voulez-vous fermer ce dossier ? Choisissez une raison ? Vous…" at bounding box center [739, 337] width 1105 height 143
click at [582, 305] on div "Choisissez une raison" at bounding box center [730, 302] width 523 height 21
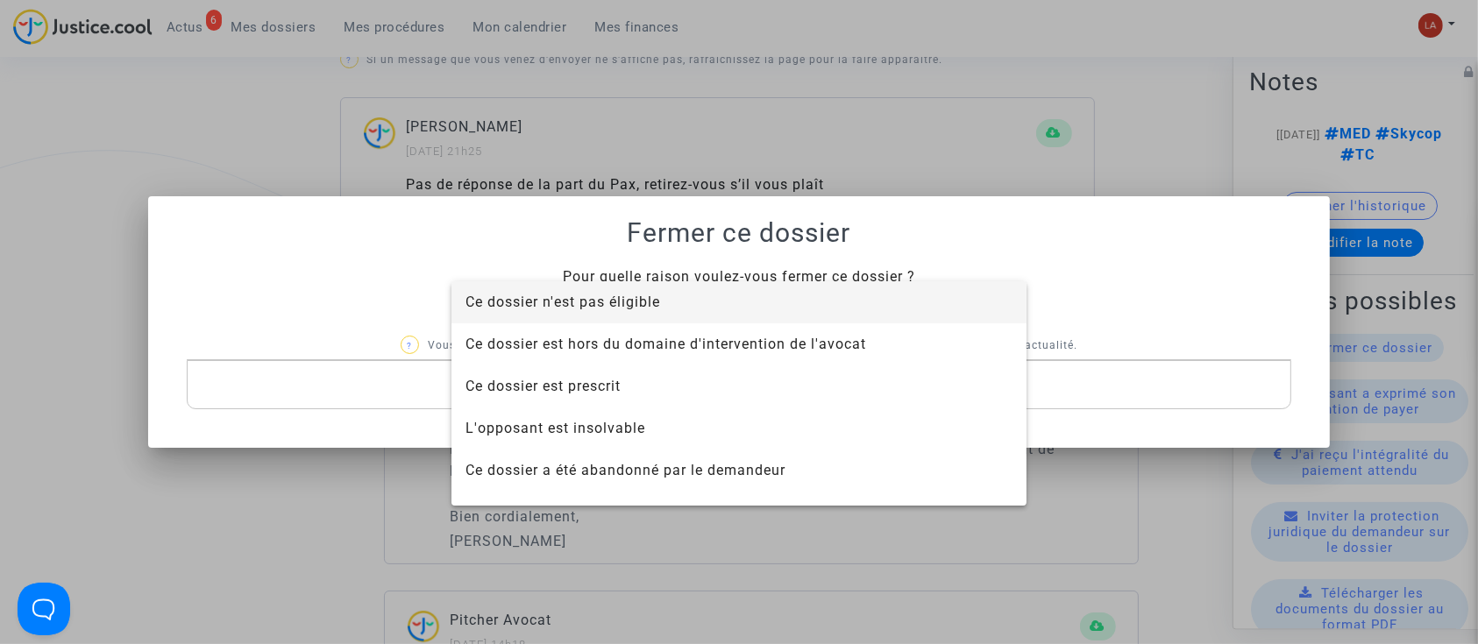
scroll to position [112, 0]
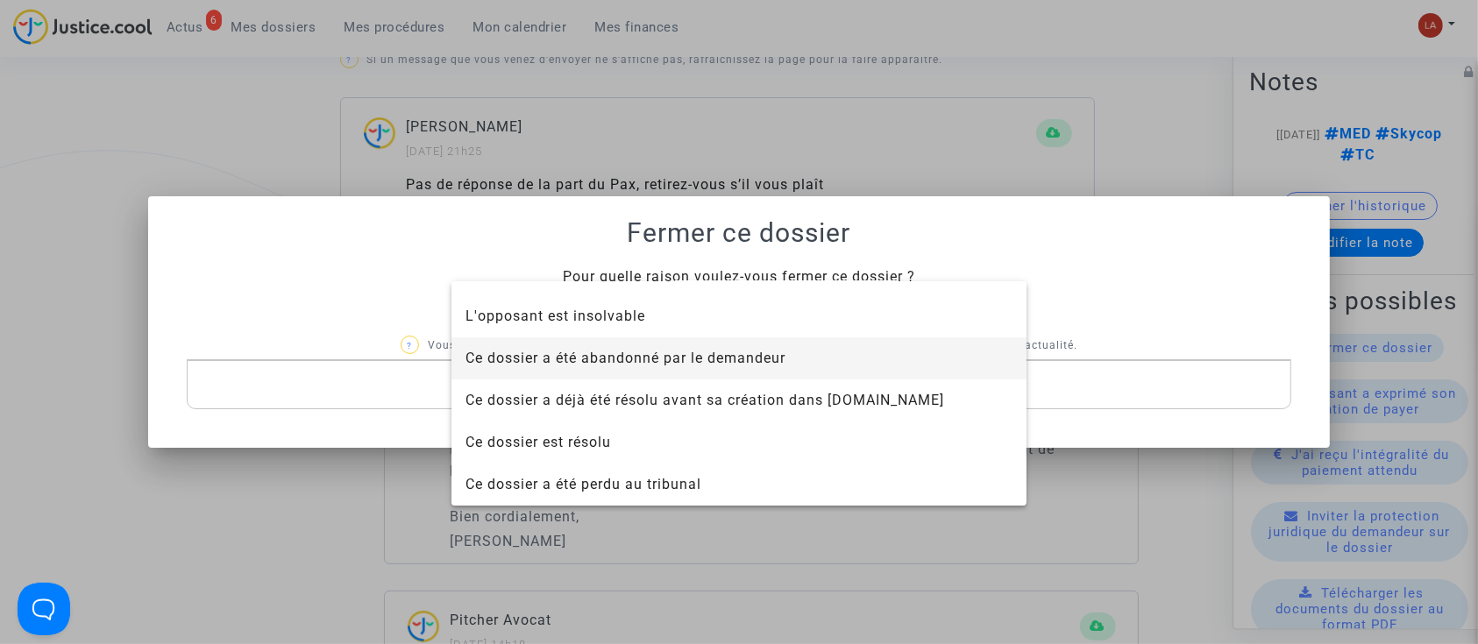
click at [584, 373] on span "Ce dossier a été abandonné par le demandeur" at bounding box center [738, 358] width 547 height 42
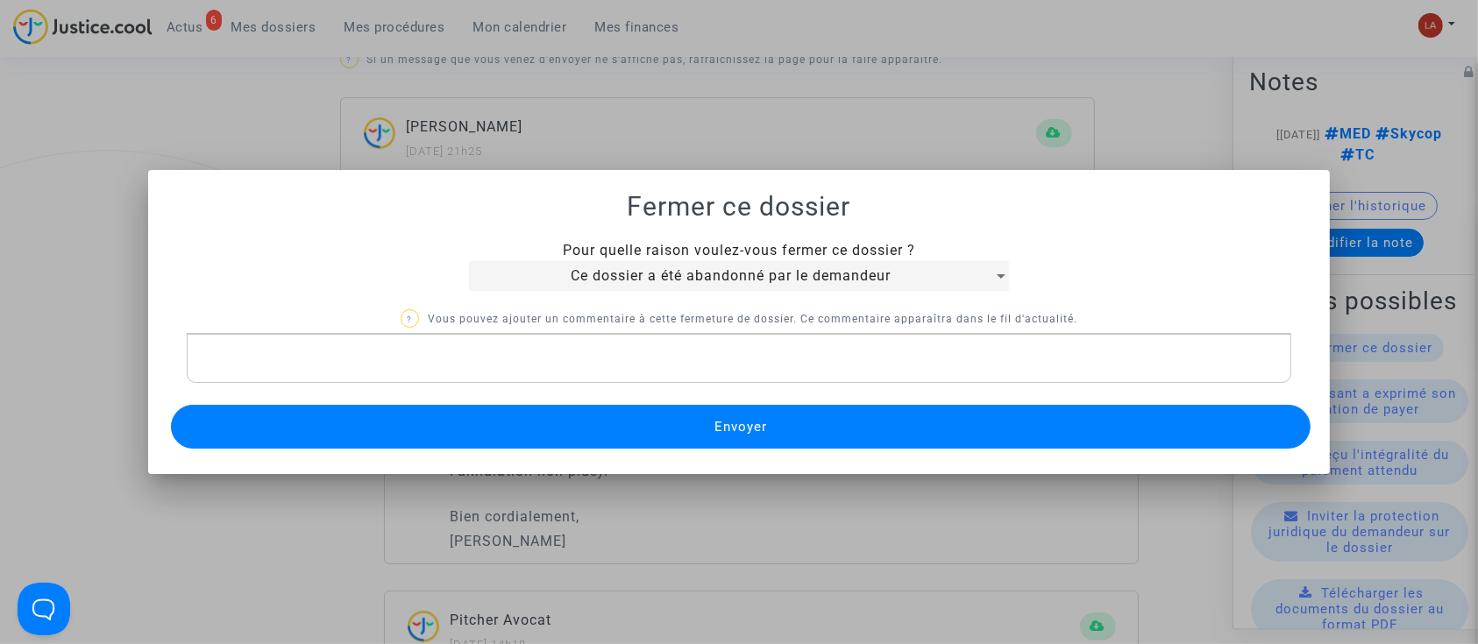
click at [576, 426] on button "Envoyer" at bounding box center [741, 427] width 1140 height 44
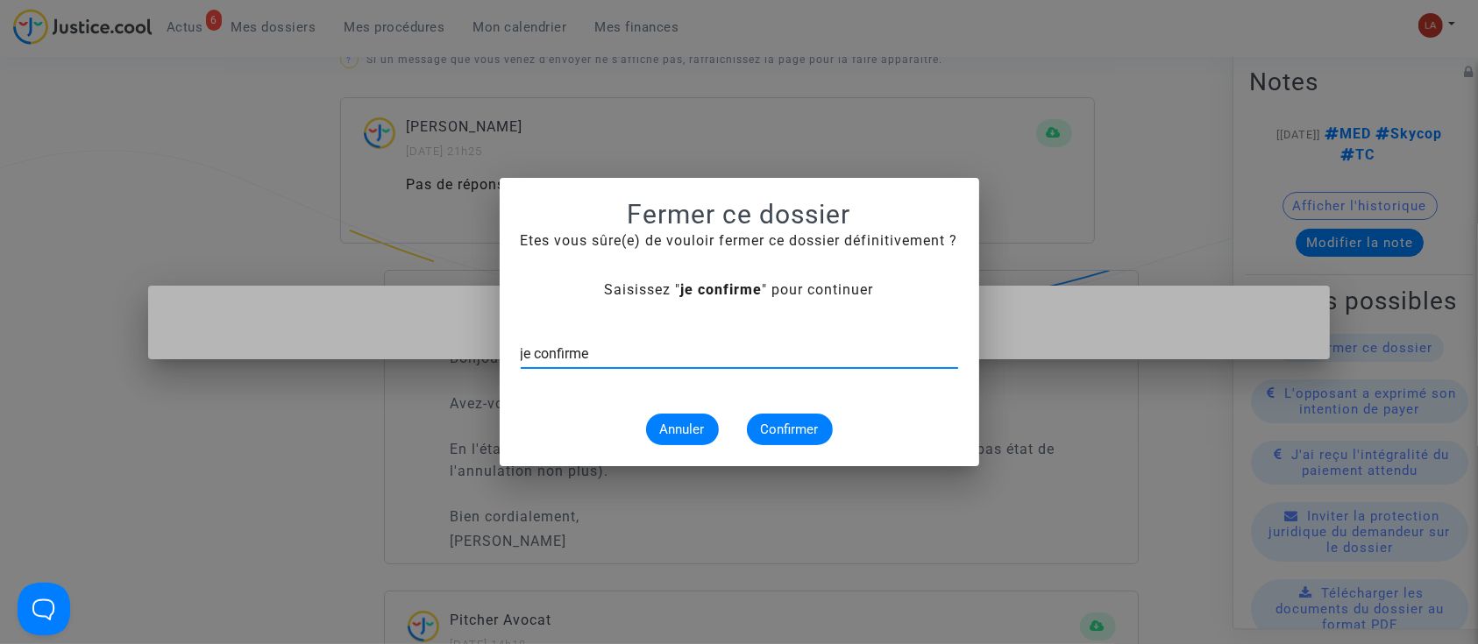
type input "je confirme"
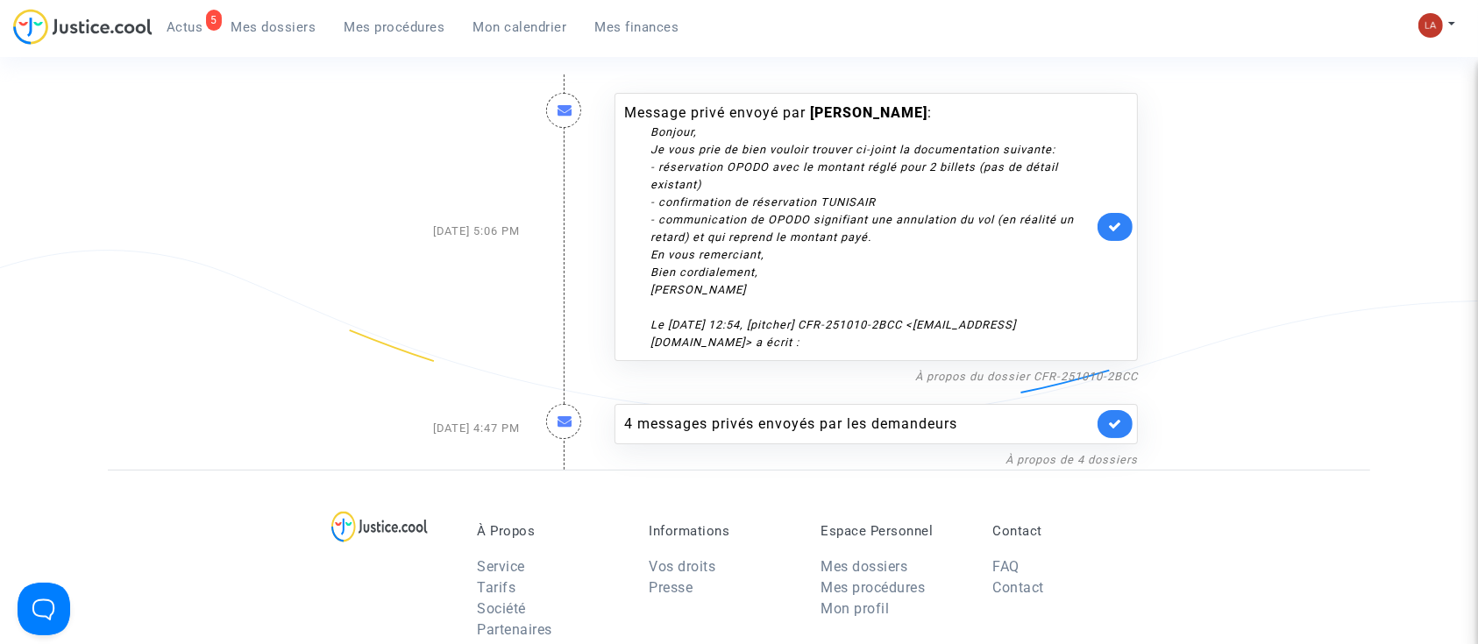
scroll to position [240, 0]
click at [1002, 373] on link "À propos du dossier CFR-251010-2BCC" at bounding box center [1026, 374] width 223 height 13
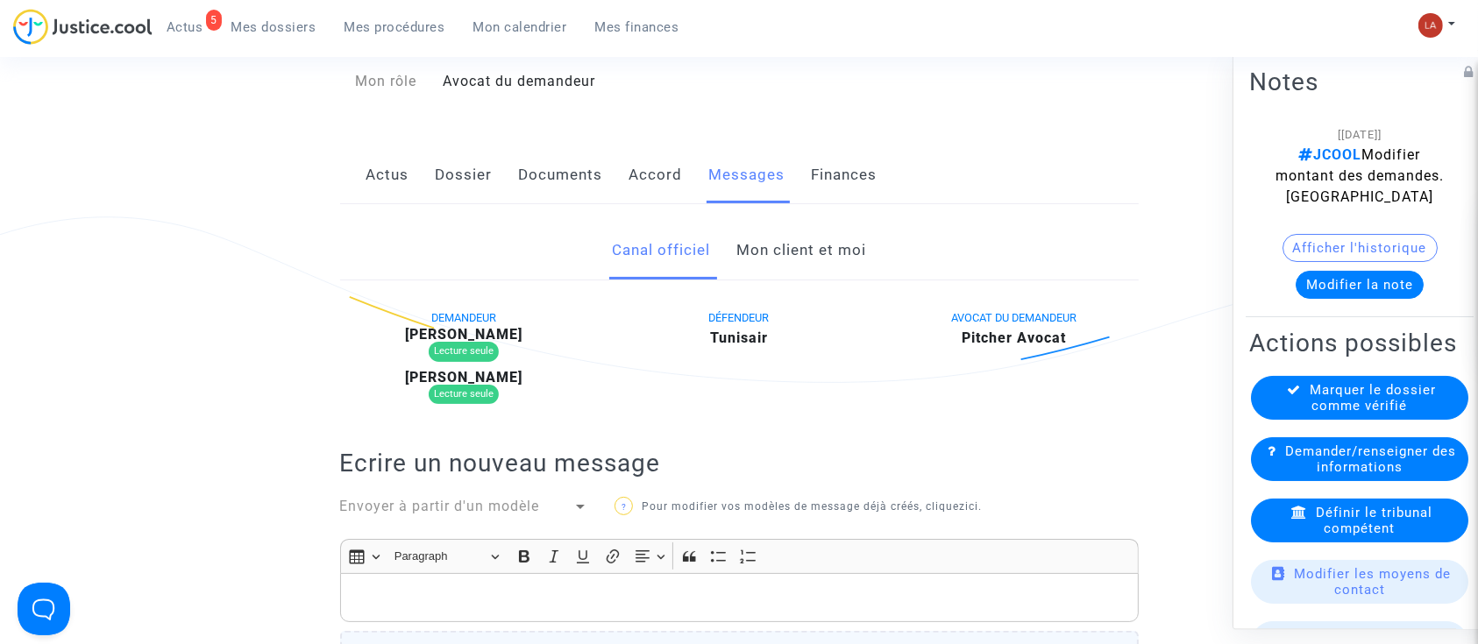
scroll to position [270, 0]
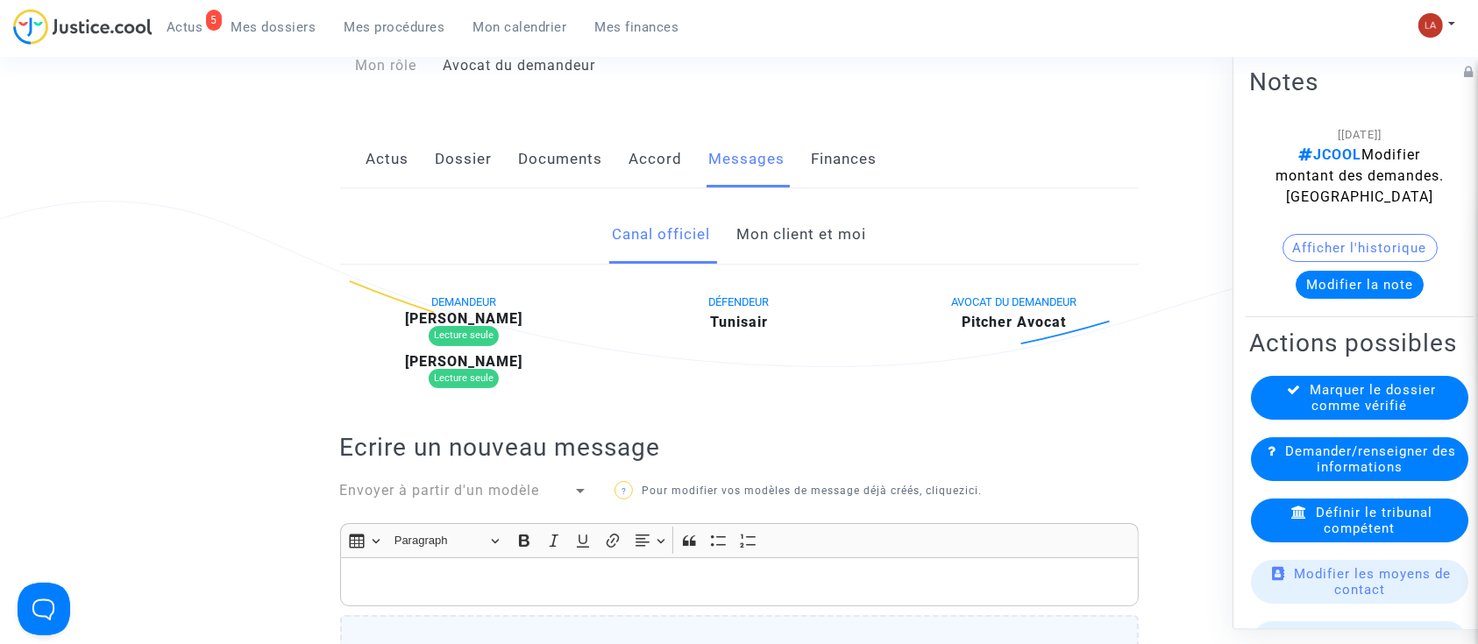
click at [770, 237] on link "Mon client et moi" at bounding box center [801, 235] width 130 height 58
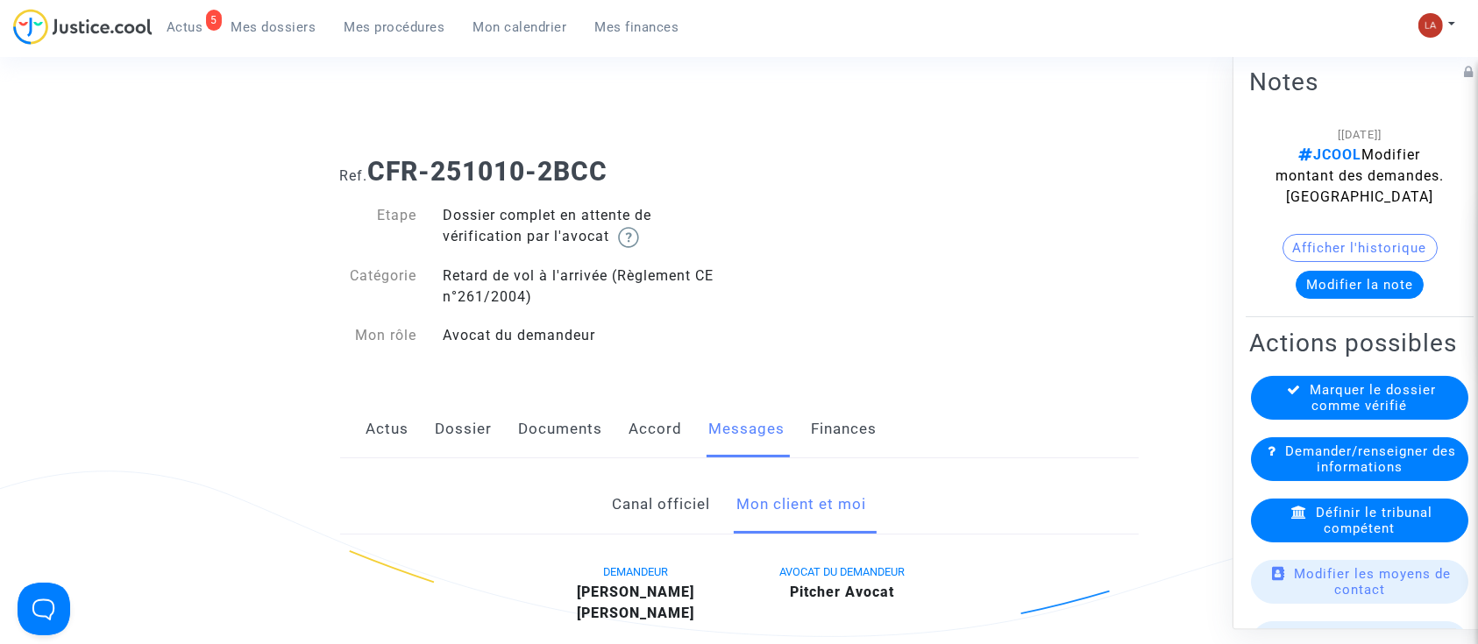
click at [582, 424] on link "Documents" at bounding box center [561, 430] width 84 height 58
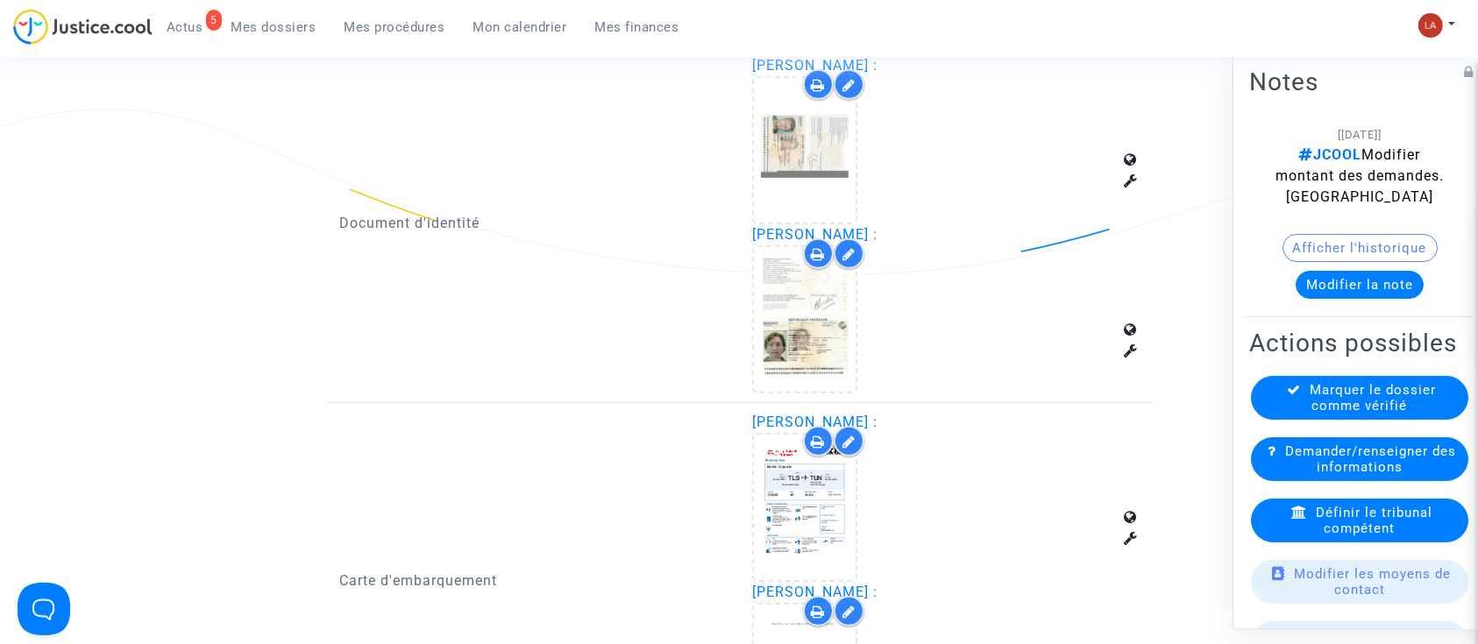
scroll to position [1163, 0]
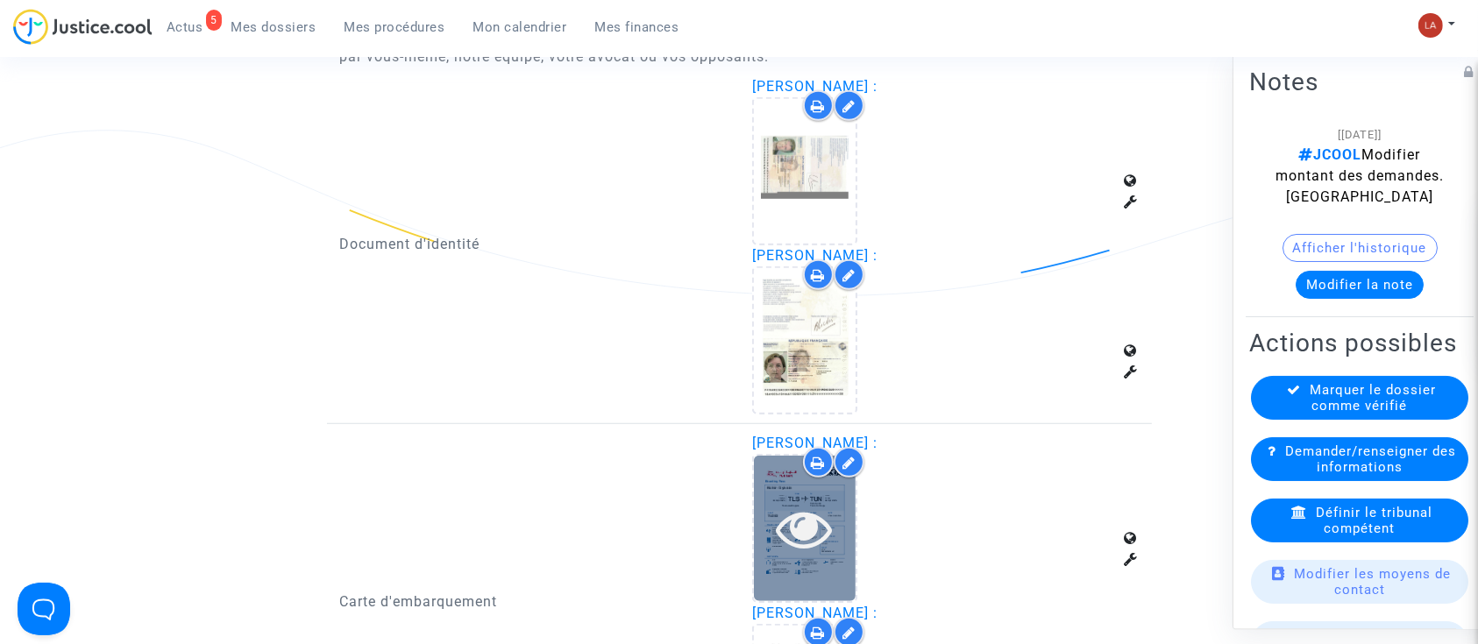
click at [799, 572] on div at bounding box center [805, 528] width 102 height 145
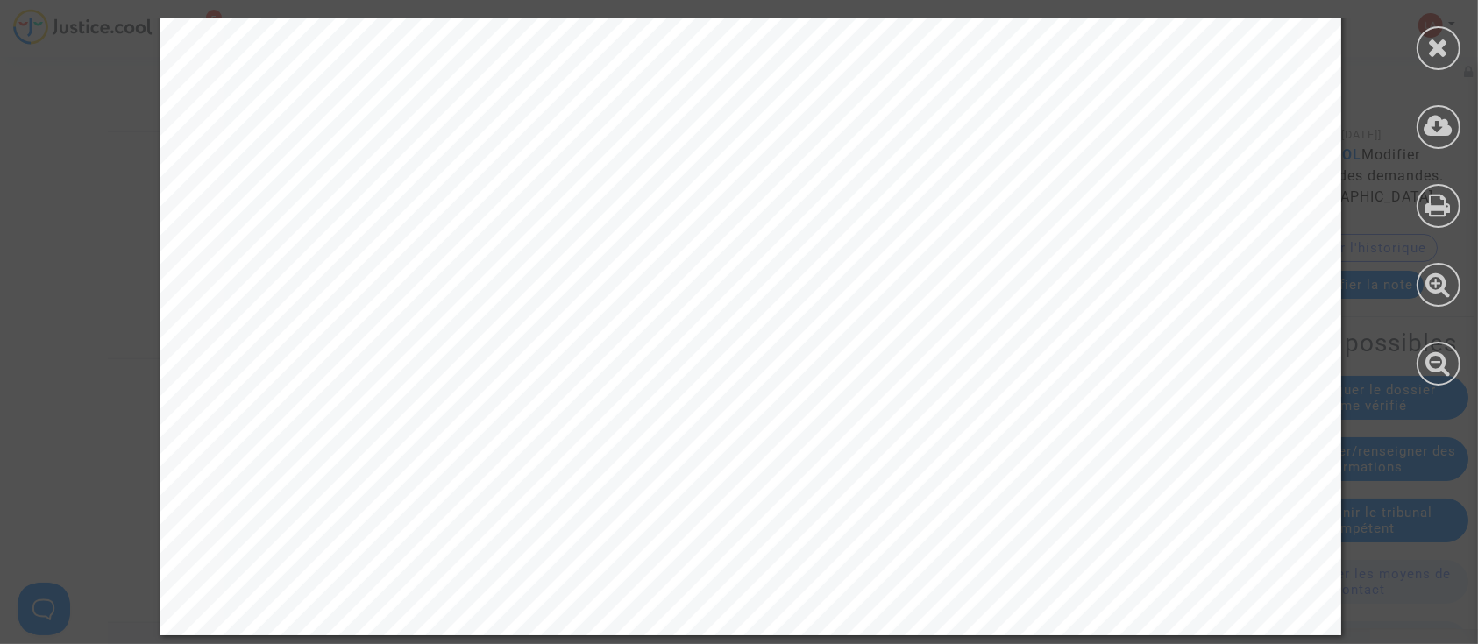
scroll to position [2079, 0]
click at [1453, 58] on div at bounding box center [1439, 48] width 44 height 44
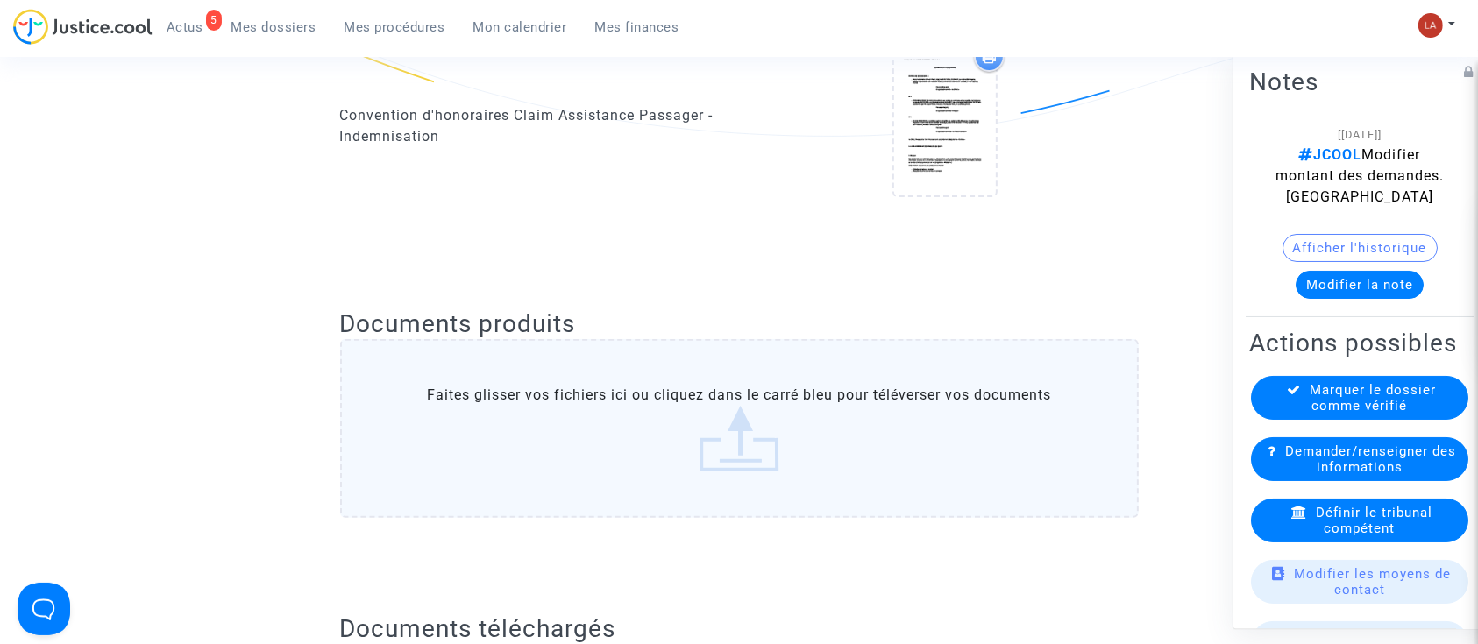
scroll to position [0, 0]
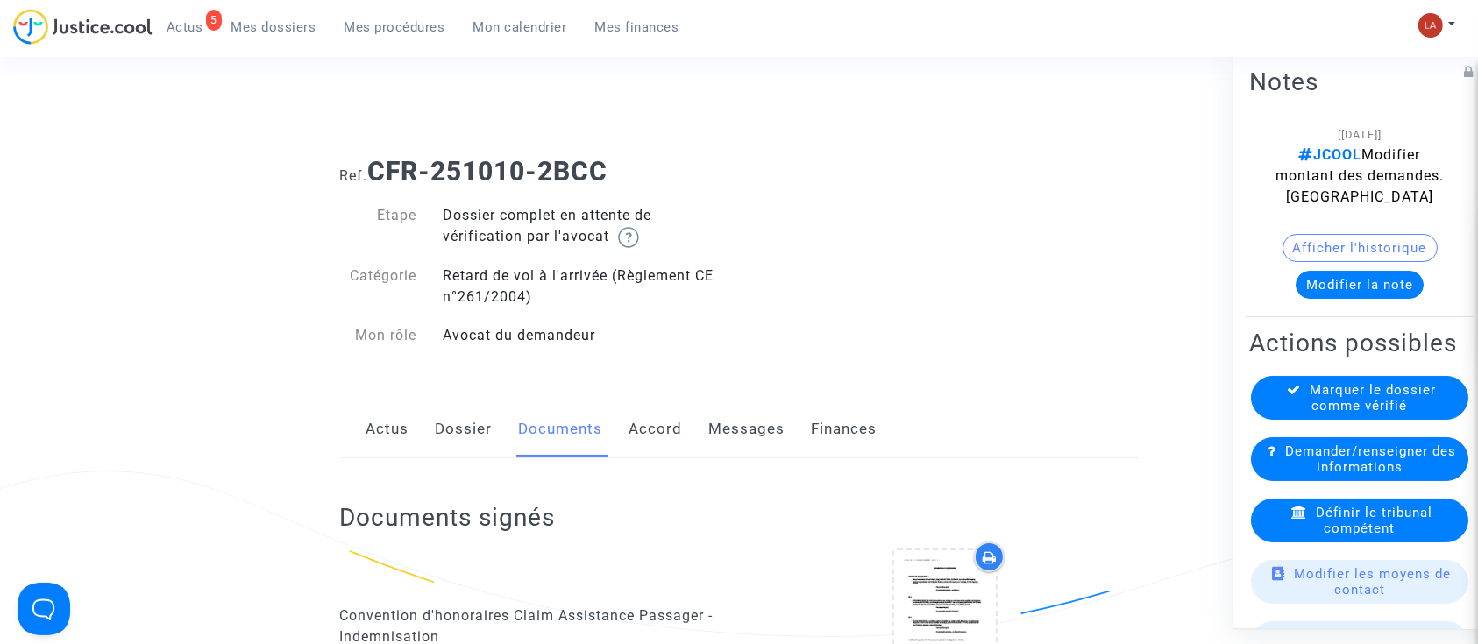
click at [746, 421] on link "Messages" at bounding box center [747, 430] width 76 height 58
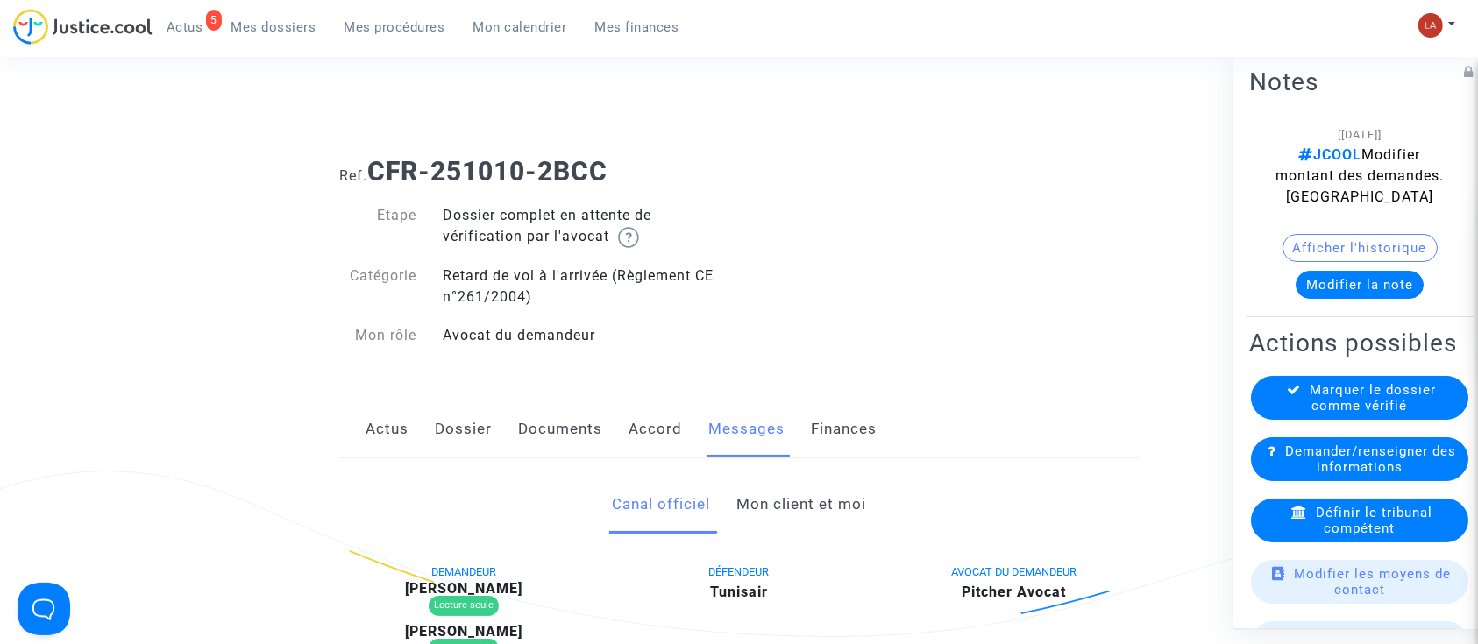
click at [778, 481] on link "Mon client et moi" at bounding box center [801, 505] width 130 height 58
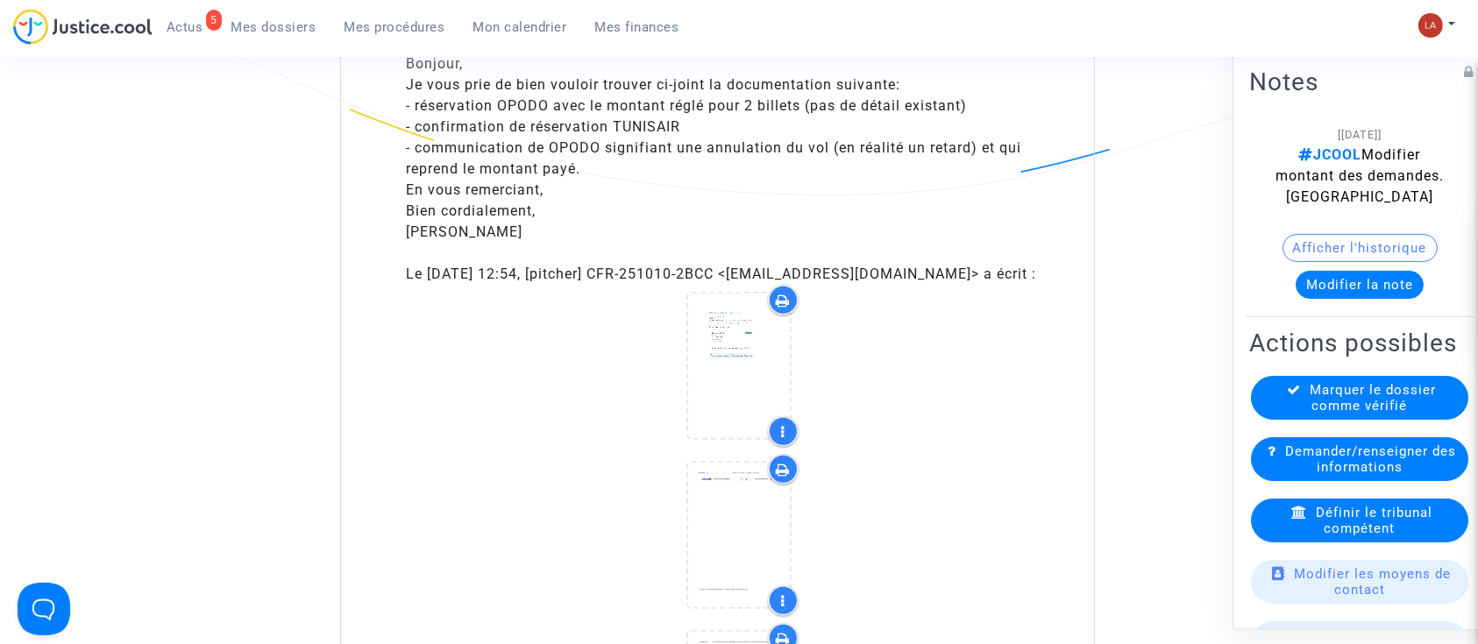
scroll to position [1266, 0]
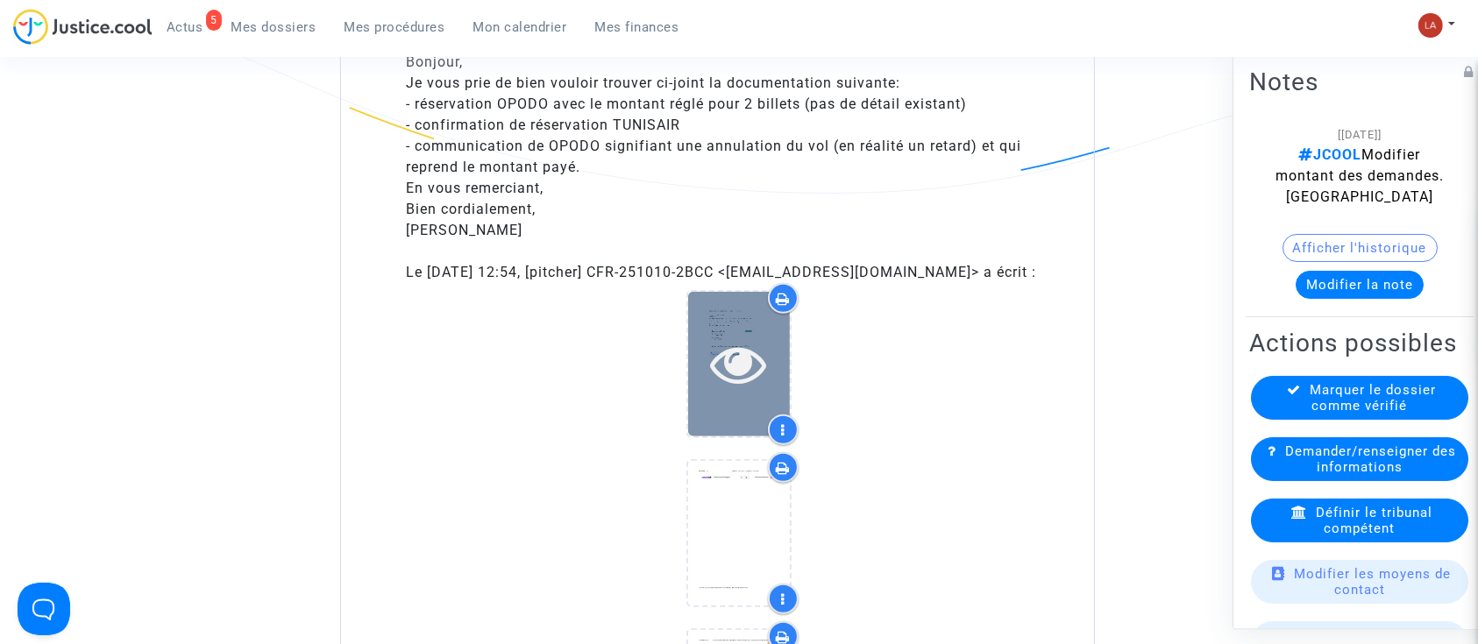
click at [757, 392] on icon at bounding box center [739, 364] width 57 height 56
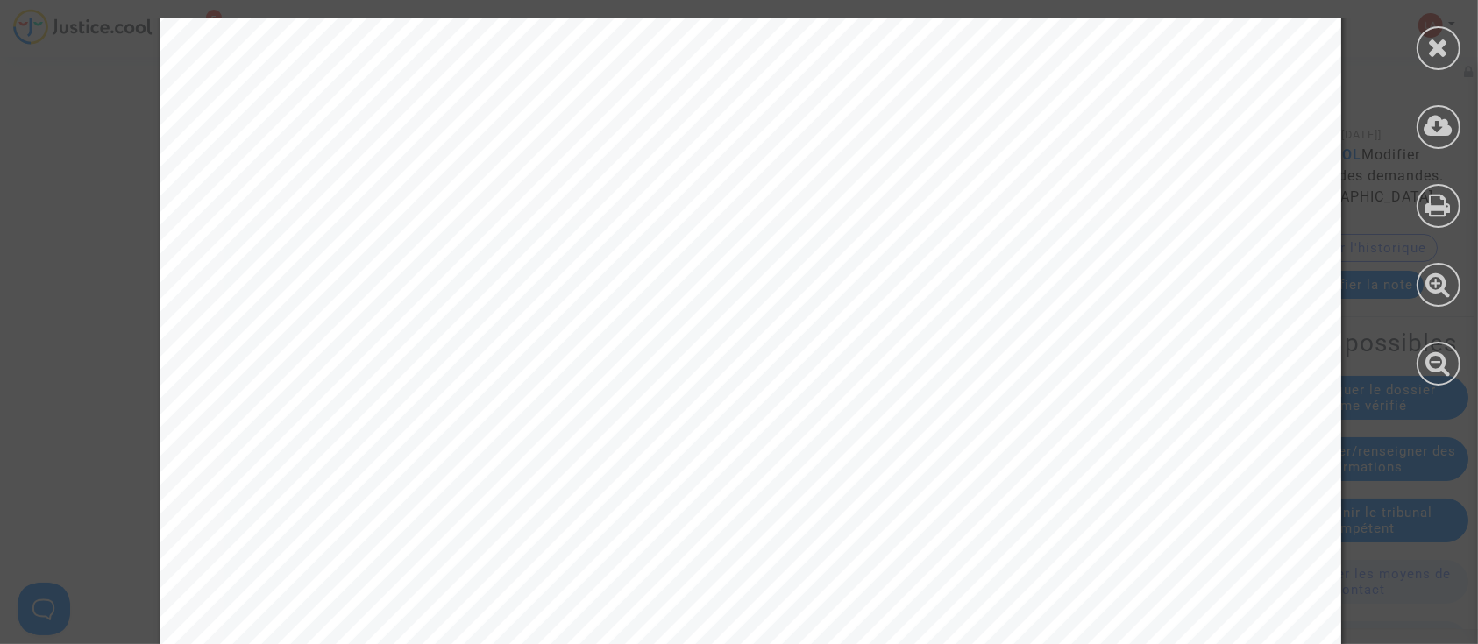
scroll to position [9411, 0]
click at [1433, 123] on icon at bounding box center [1439, 126] width 29 height 26
click at [1438, 55] on icon at bounding box center [1439, 47] width 22 height 26
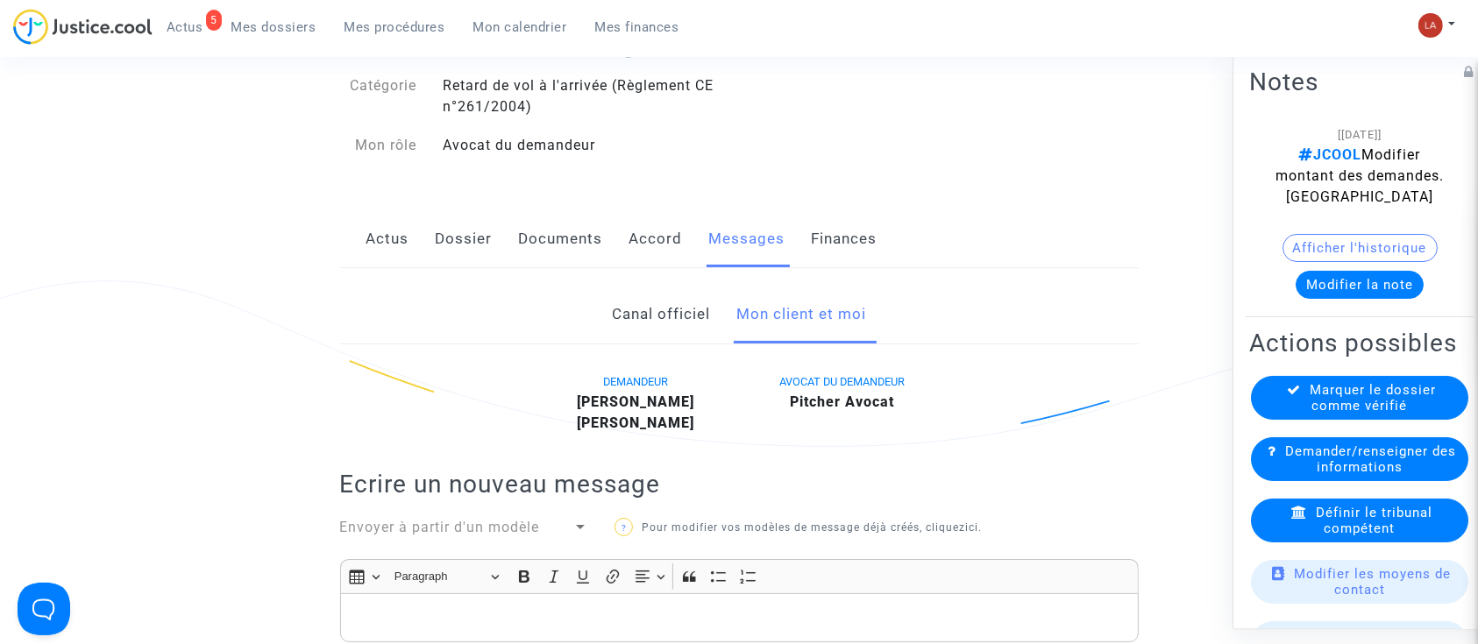
scroll to position [0, 0]
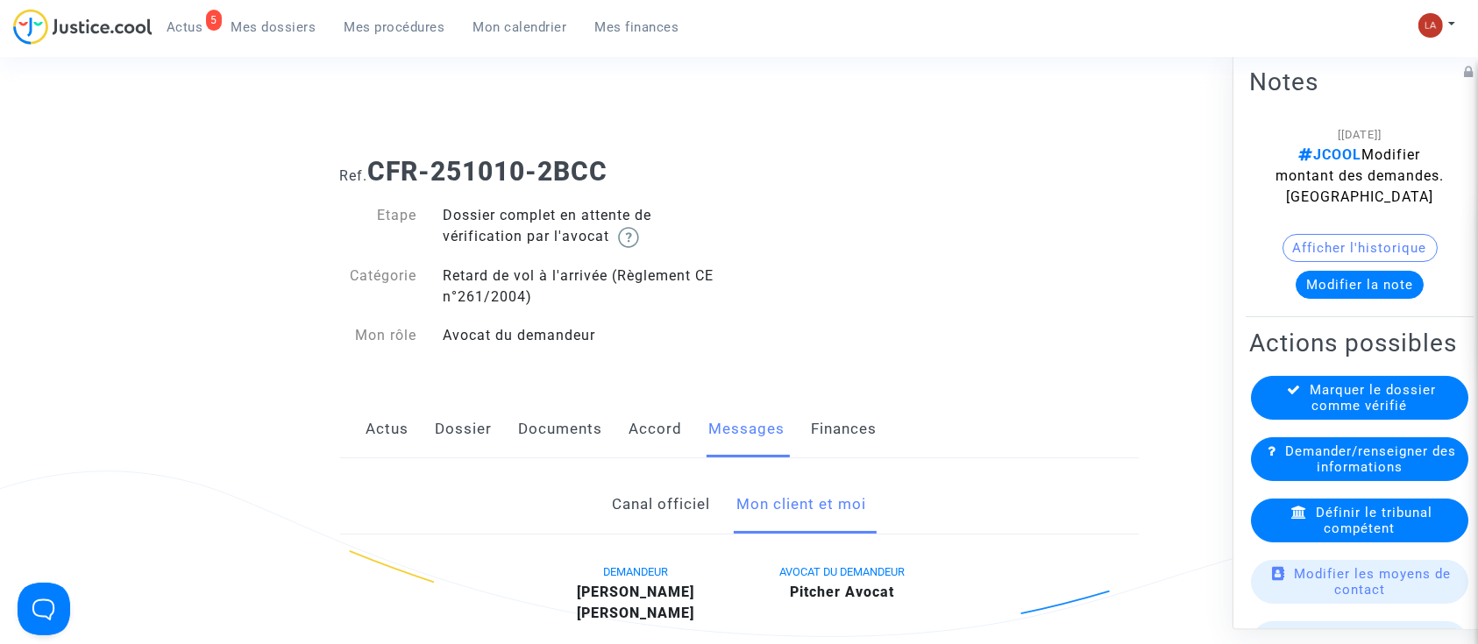
click at [526, 443] on link "Documents" at bounding box center [561, 430] width 84 height 58
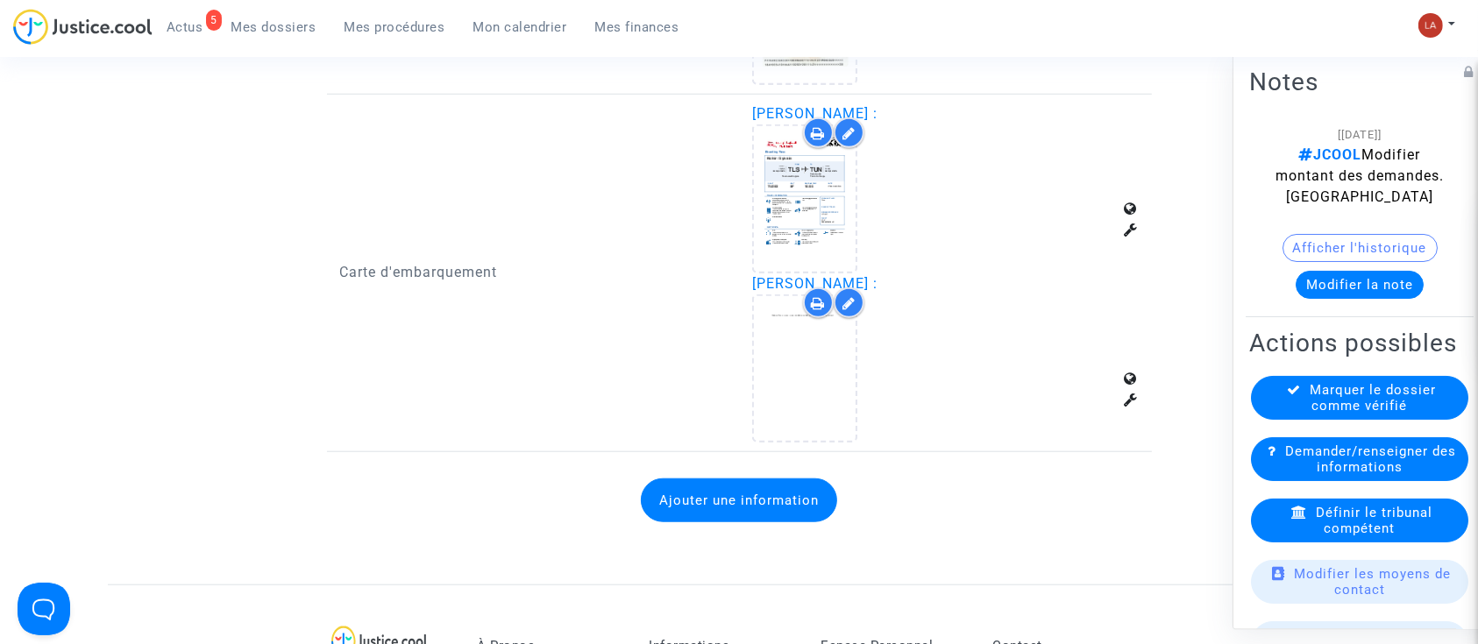
scroll to position [1491, 0]
click at [849, 301] on icon at bounding box center [848, 305] width 13 height 14
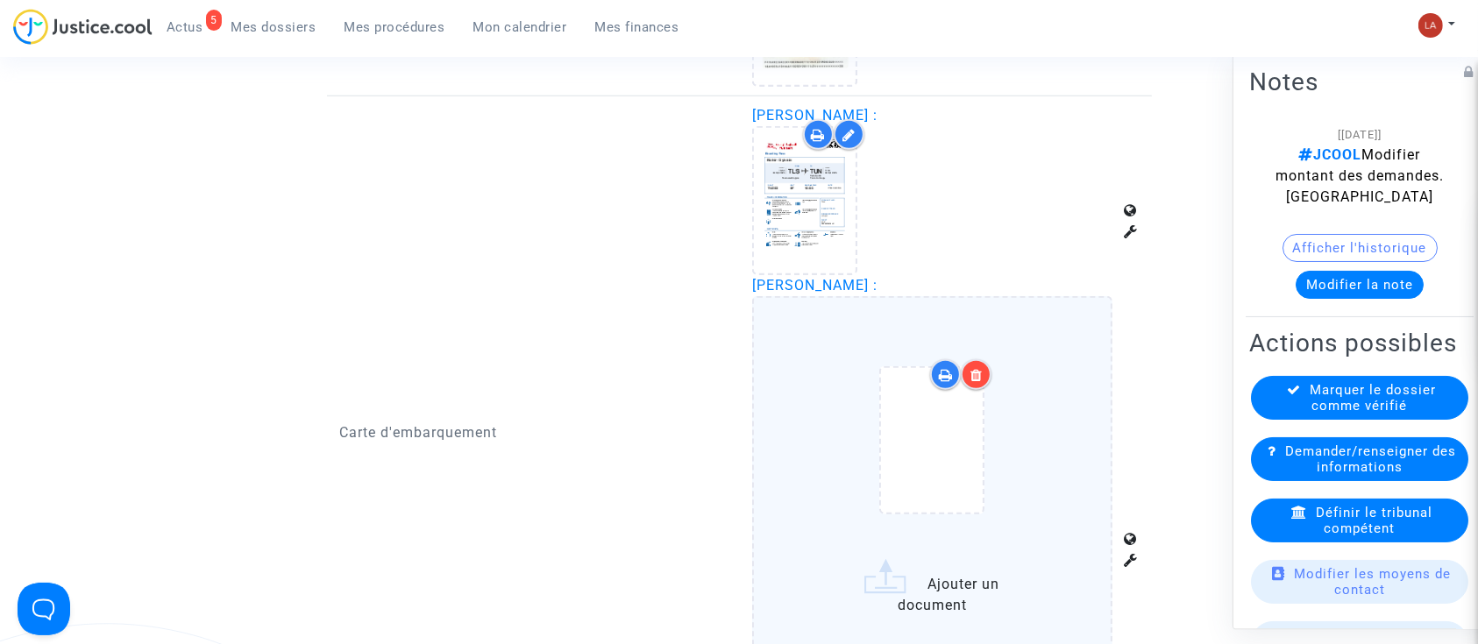
click at [969, 376] on div at bounding box center [976, 374] width 31 height 31
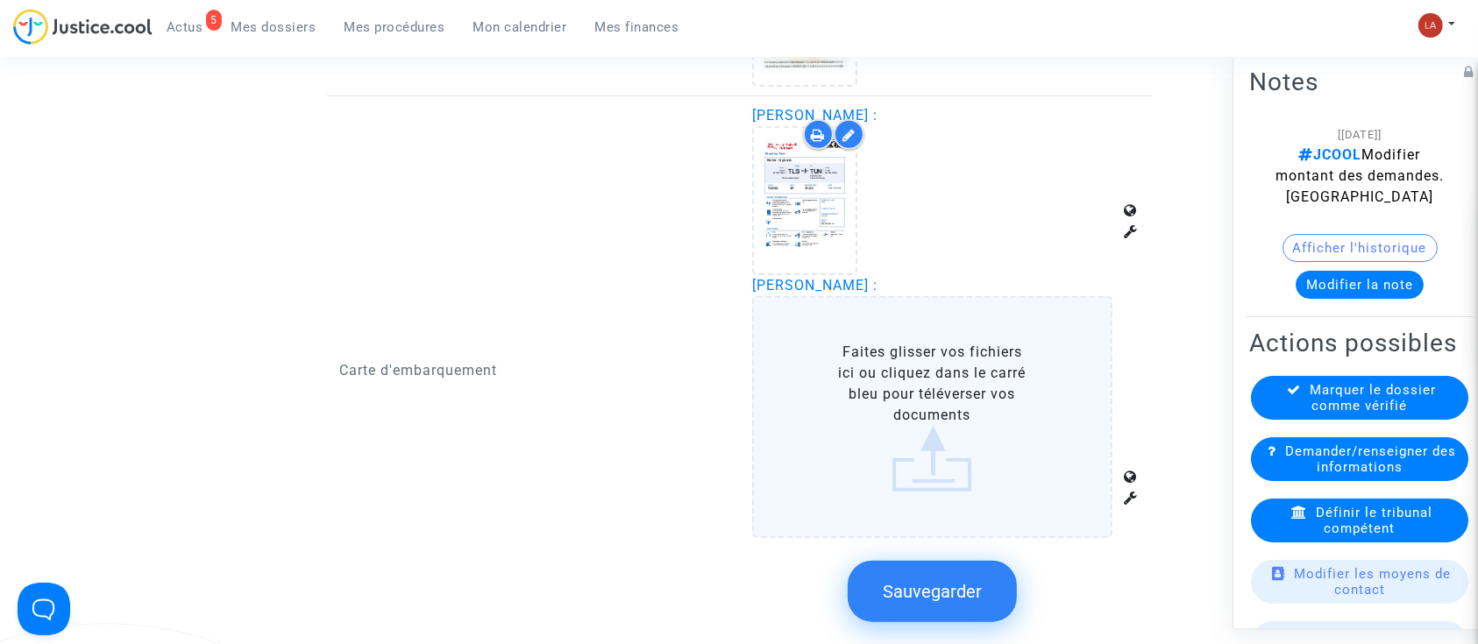
click at [1027, 416] on label "Faites glisser vos fichiers ici ou cliquez dans le carré bleu pour téléverser v…" at bounding box center [932, 417] width 360 height 242
click at [0, 0] on input "Faites glisser vos fichiers ici ou cliquez dans le carré bleu pour téléverser v…" at bounding box center [0, 0] width 0 height 0
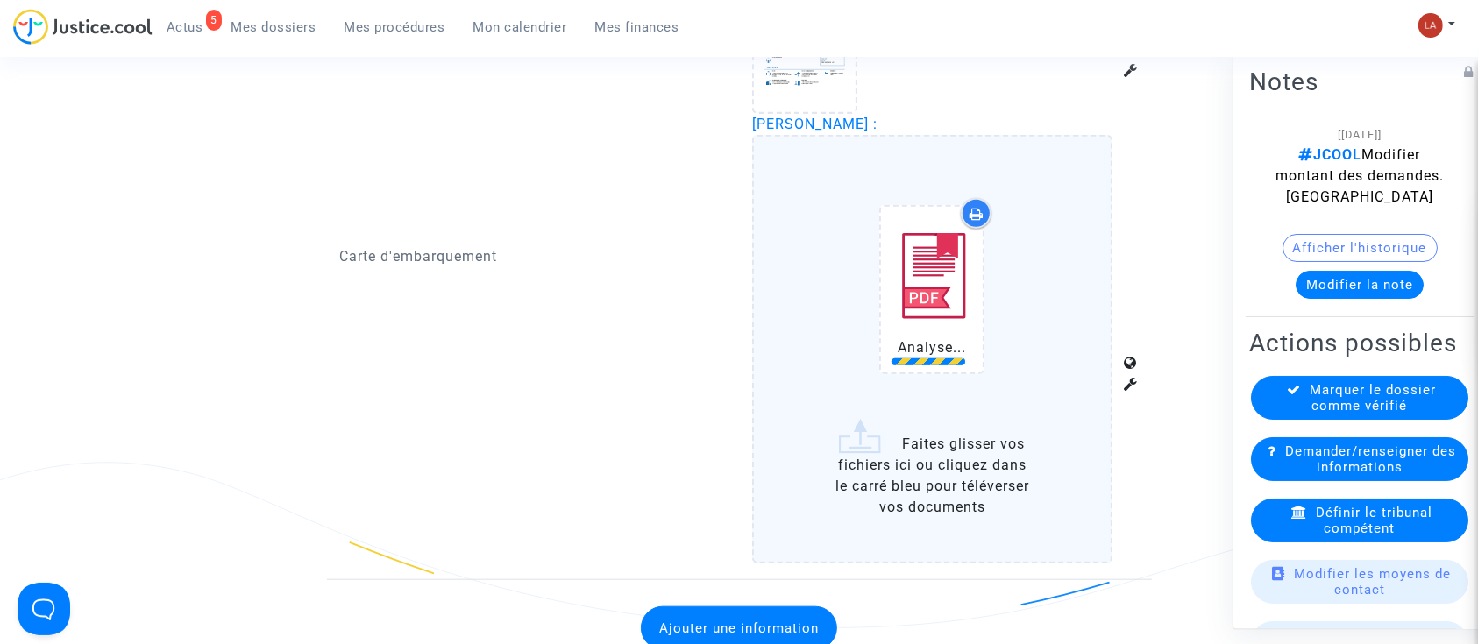
scroll to position [1785, 0]
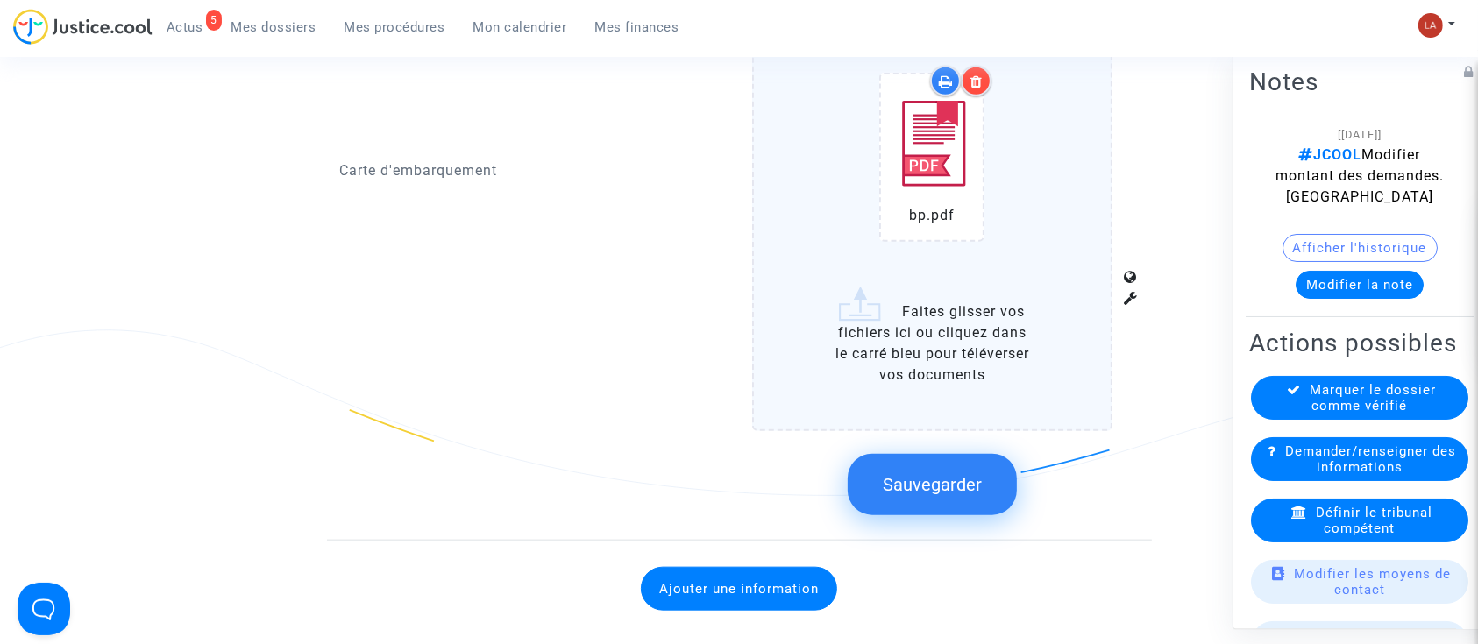
click at [937, 506] on button "Sauvegarder" at bounding box center [932, 484] width 169 height 61
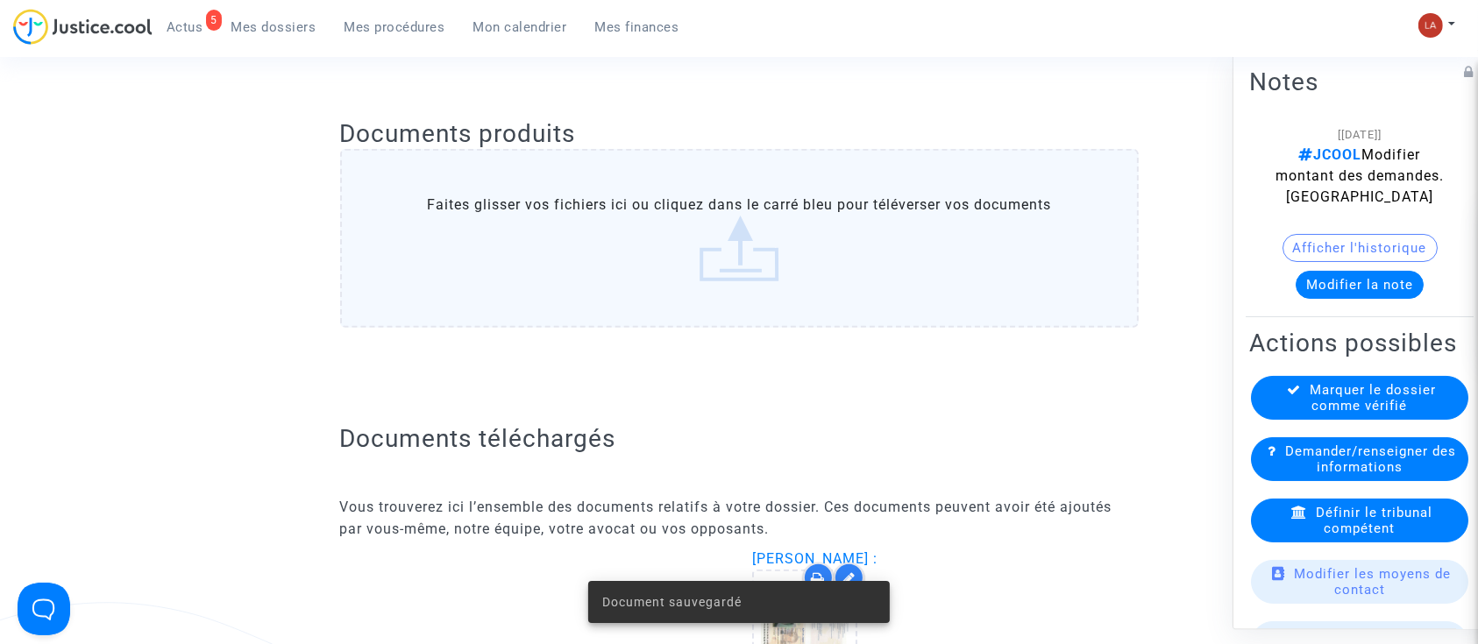
scroll to position [0, 0]
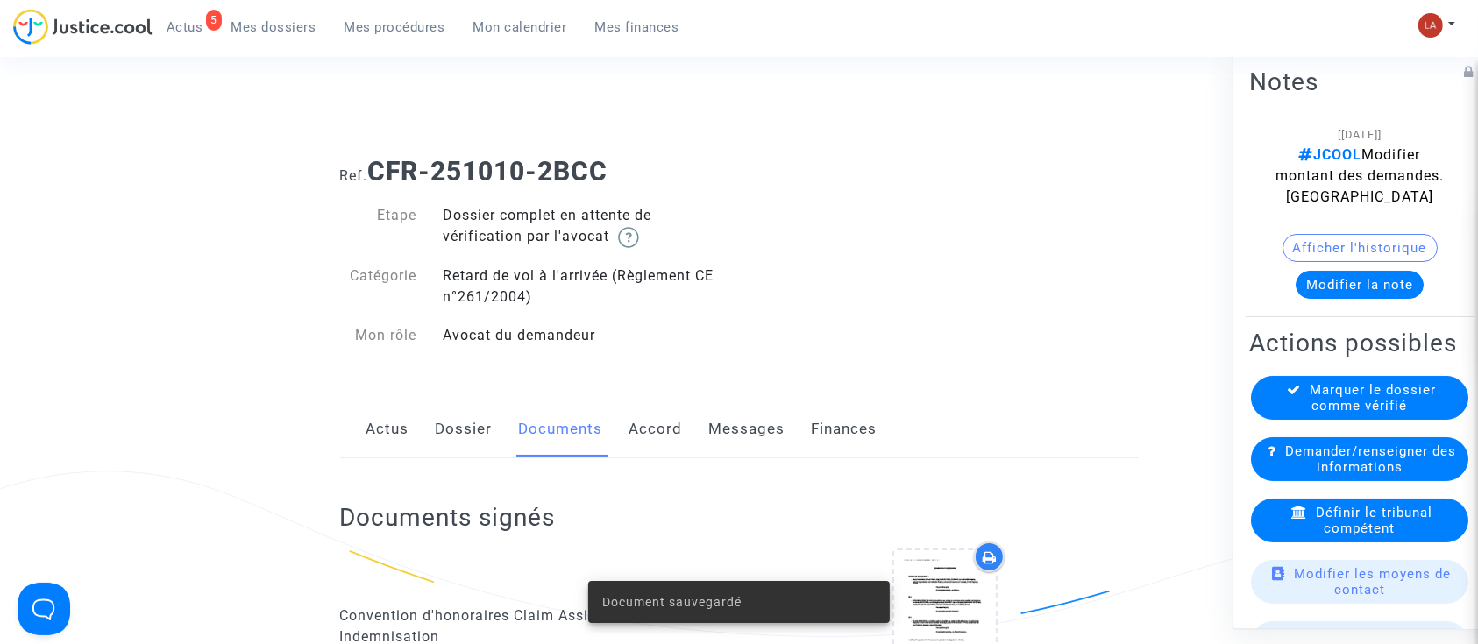
click at [747, 406] on link "Messages" at bounding box center [747, 430] width 76 height 58
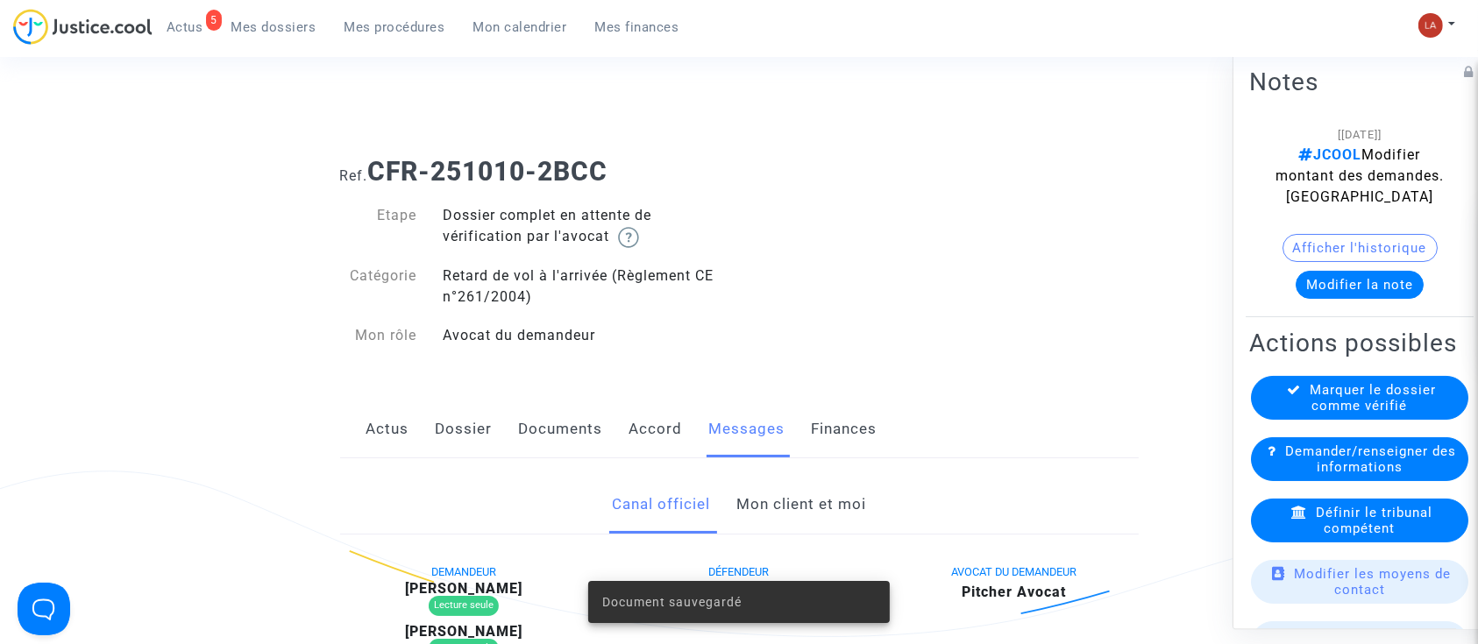
click at [791, 504] on link "Mon client et moi" at bounding box center [801, 505] width 130 height 58
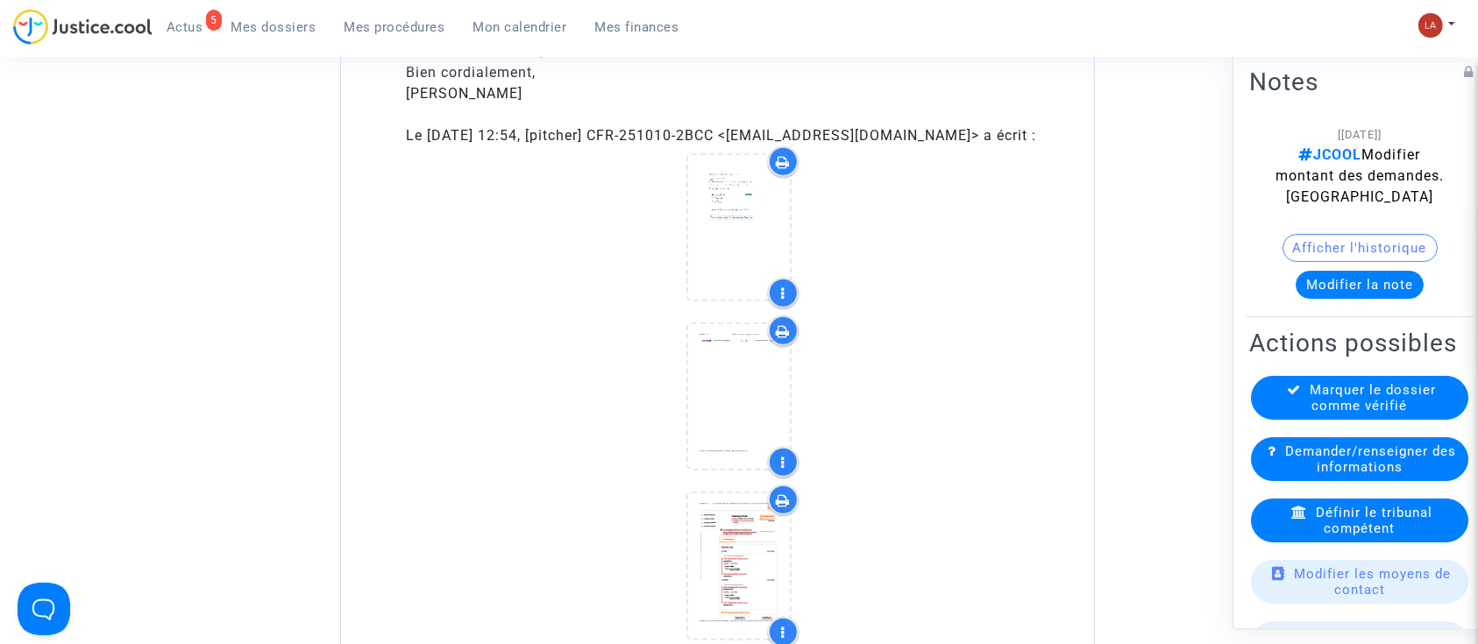
scroll to position [1550, 0]
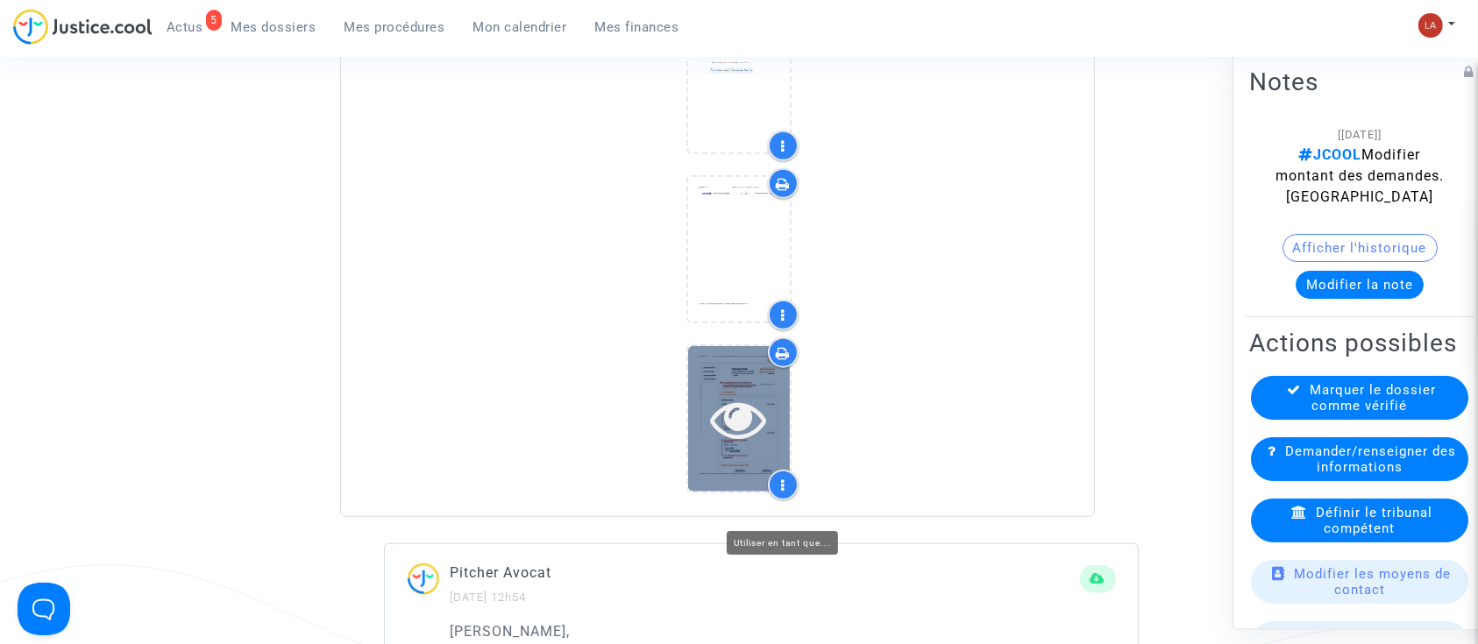
click at [747, 473] on div at bounding box center [739, 418] width 102 height 145
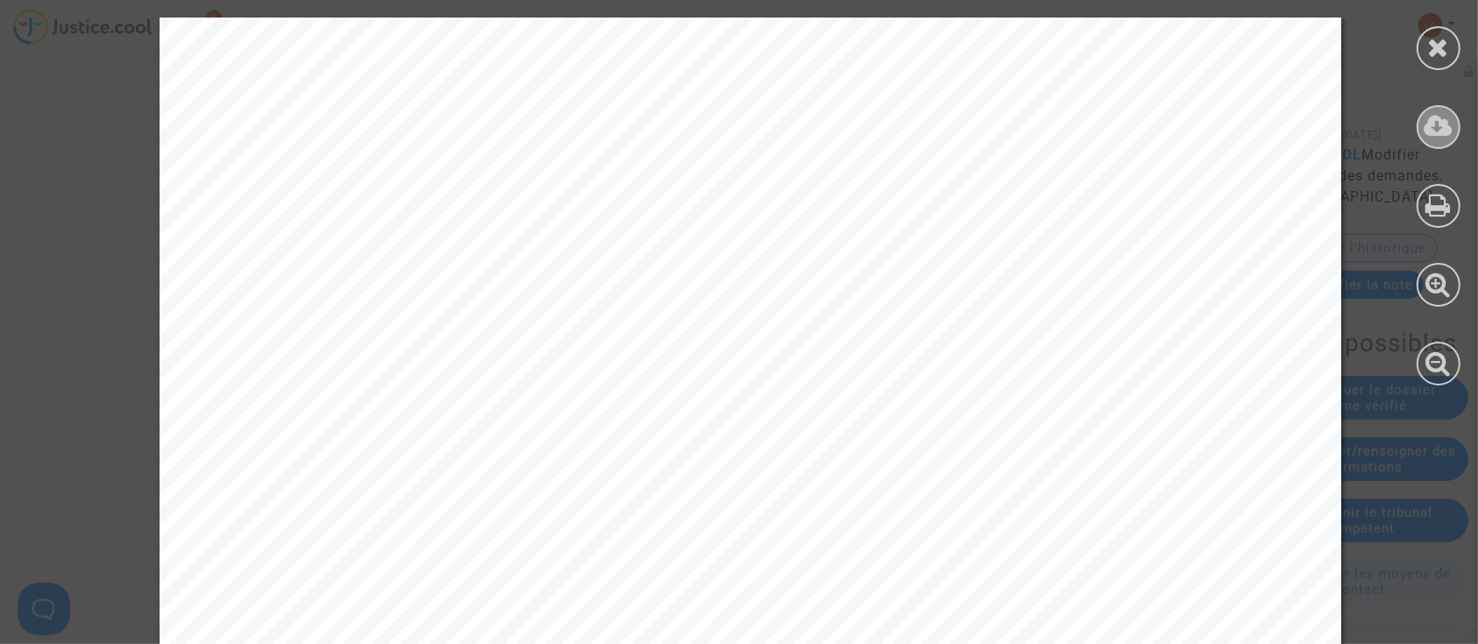
click at [1438, 129] on icon at bounding box center [1439, 126] width 29 height 26
click at [1446, 56] on icon at bounding box center [1439, 47] width 22 height 26
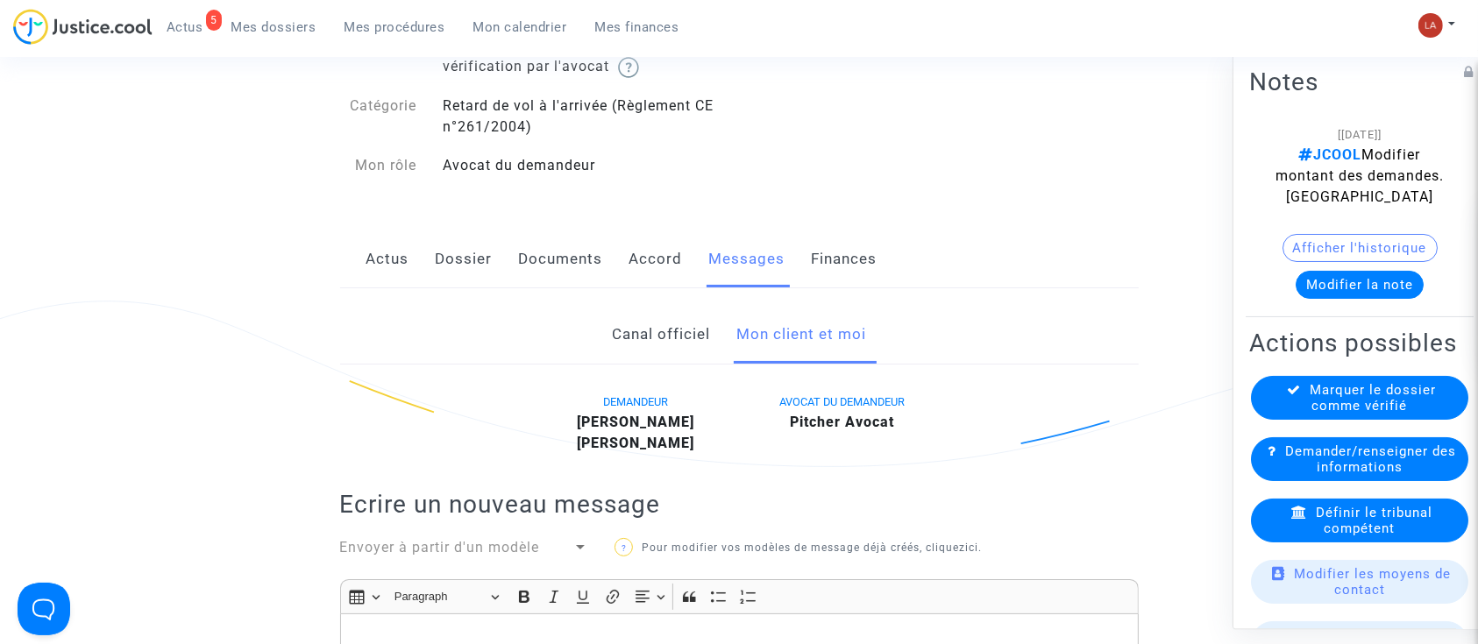
scroll to position [0, 0]
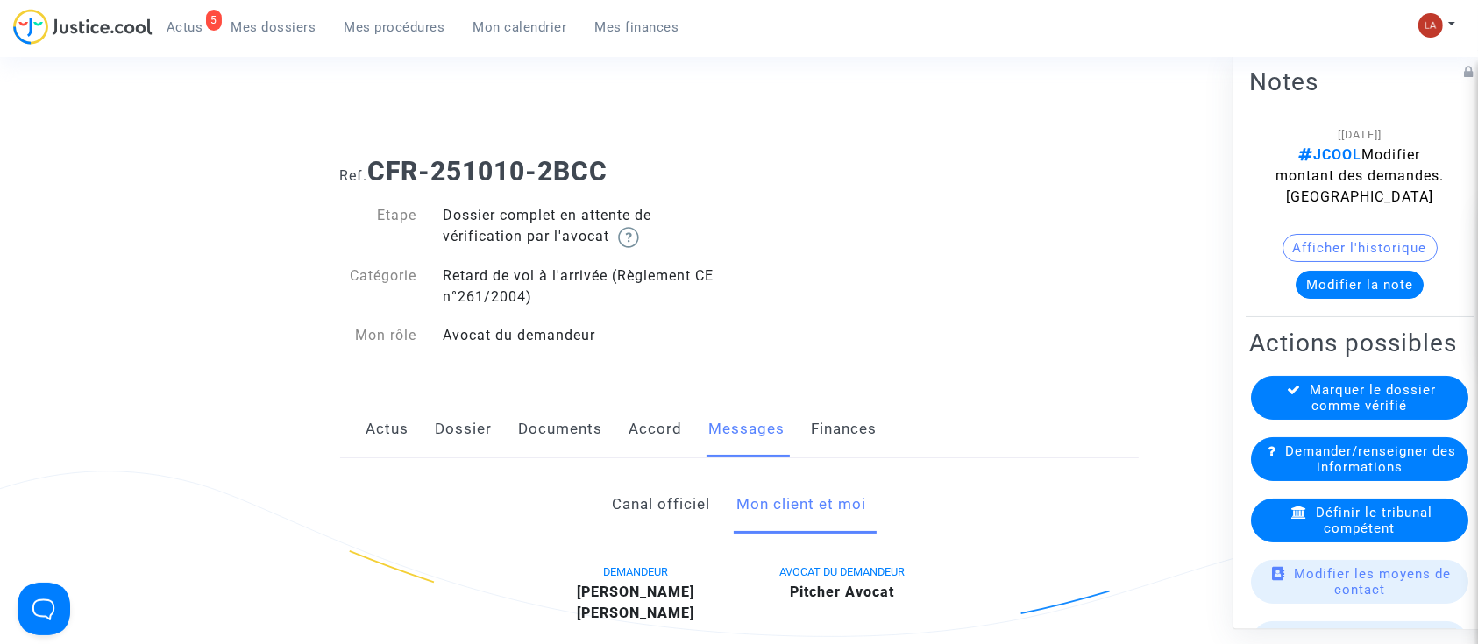
click at [561, 444] on link "Documents" at bounding box center [561, 430] width 84 height 58
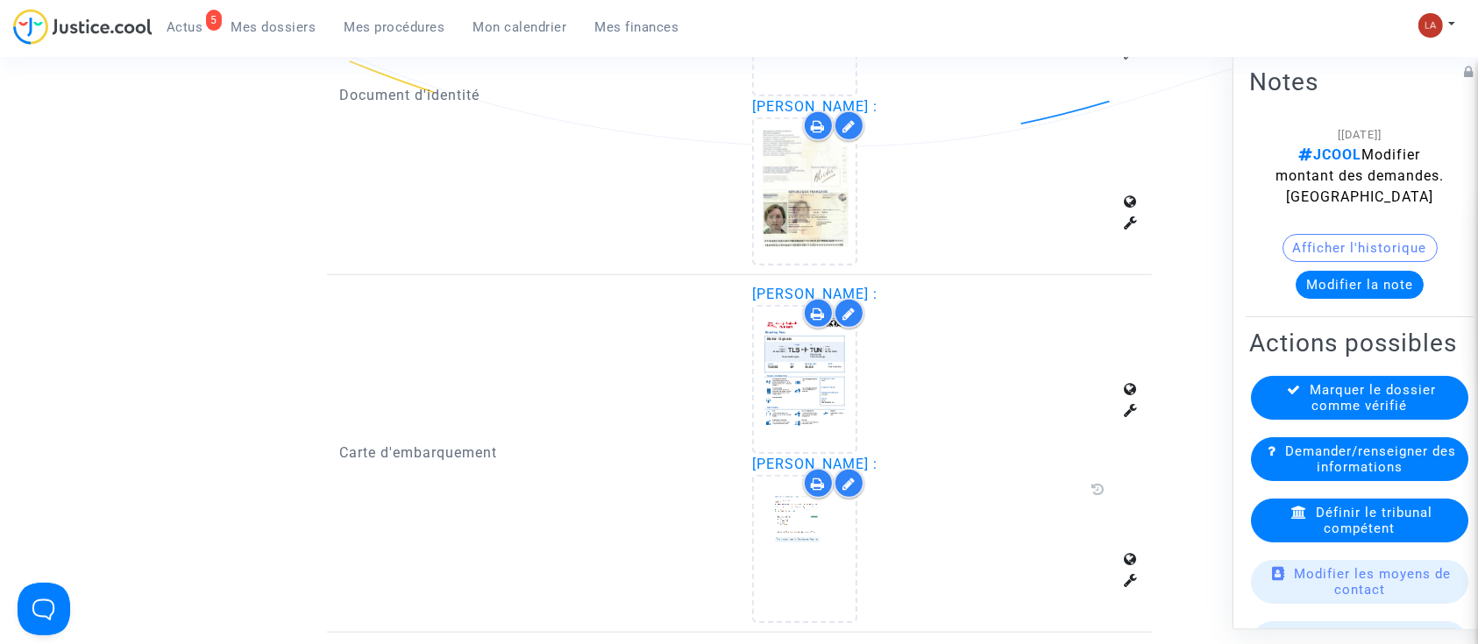
scroll to position [1544, 0]
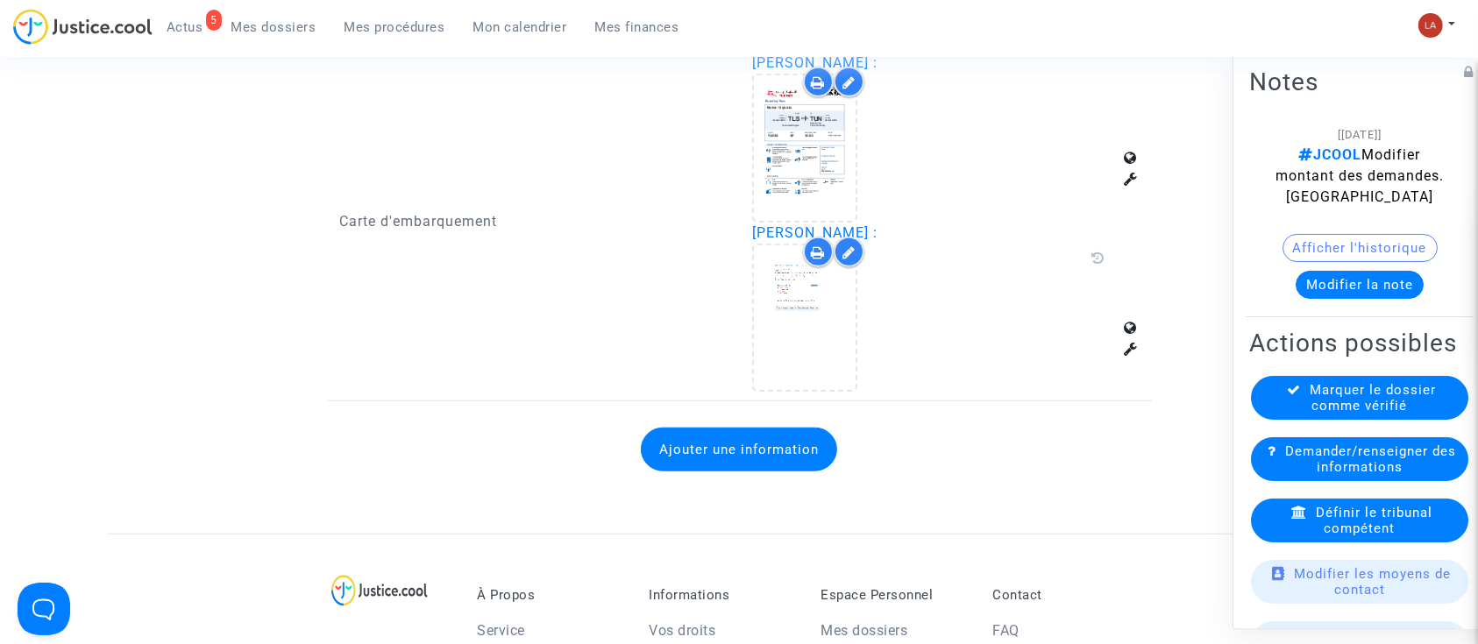
click at [699, 453] on button "Ajouter une information" at bounding box center [739, 450] width 196 height 44
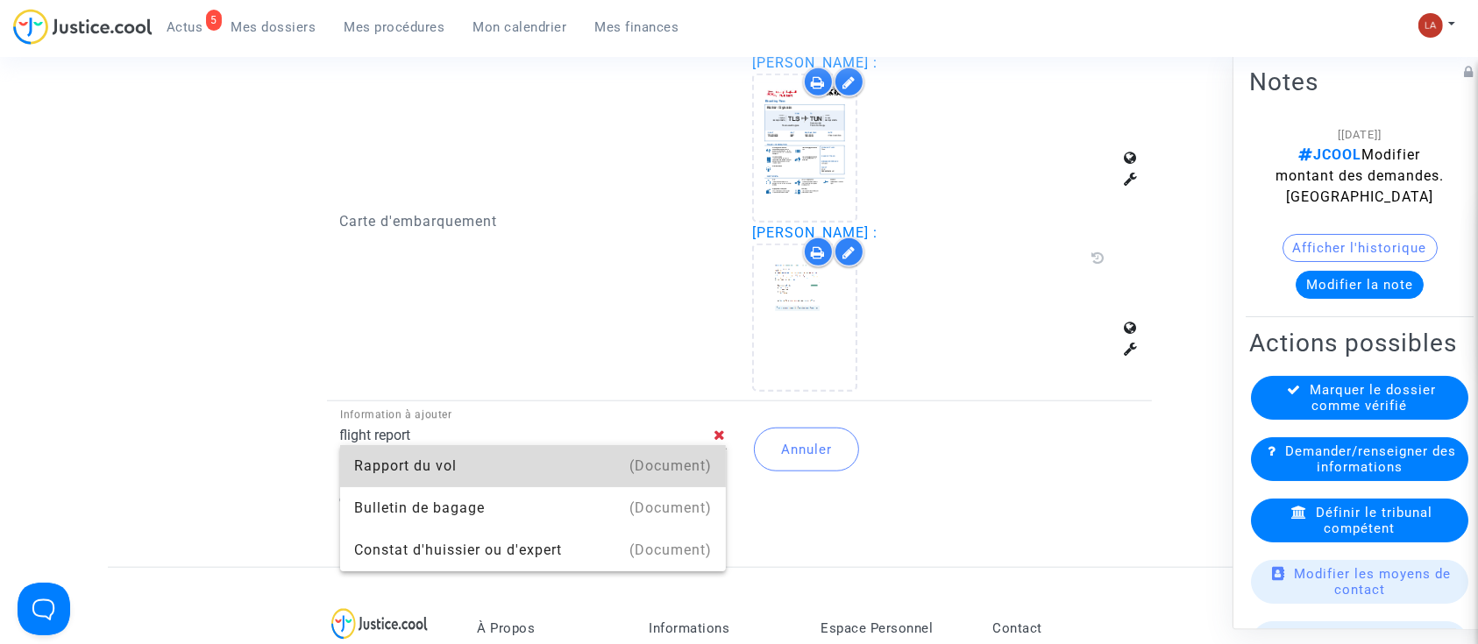
click at [668, 463] on div "(Document)" at bounding box center [670, 466] width 82 height 42
type input "Rapport du vol"
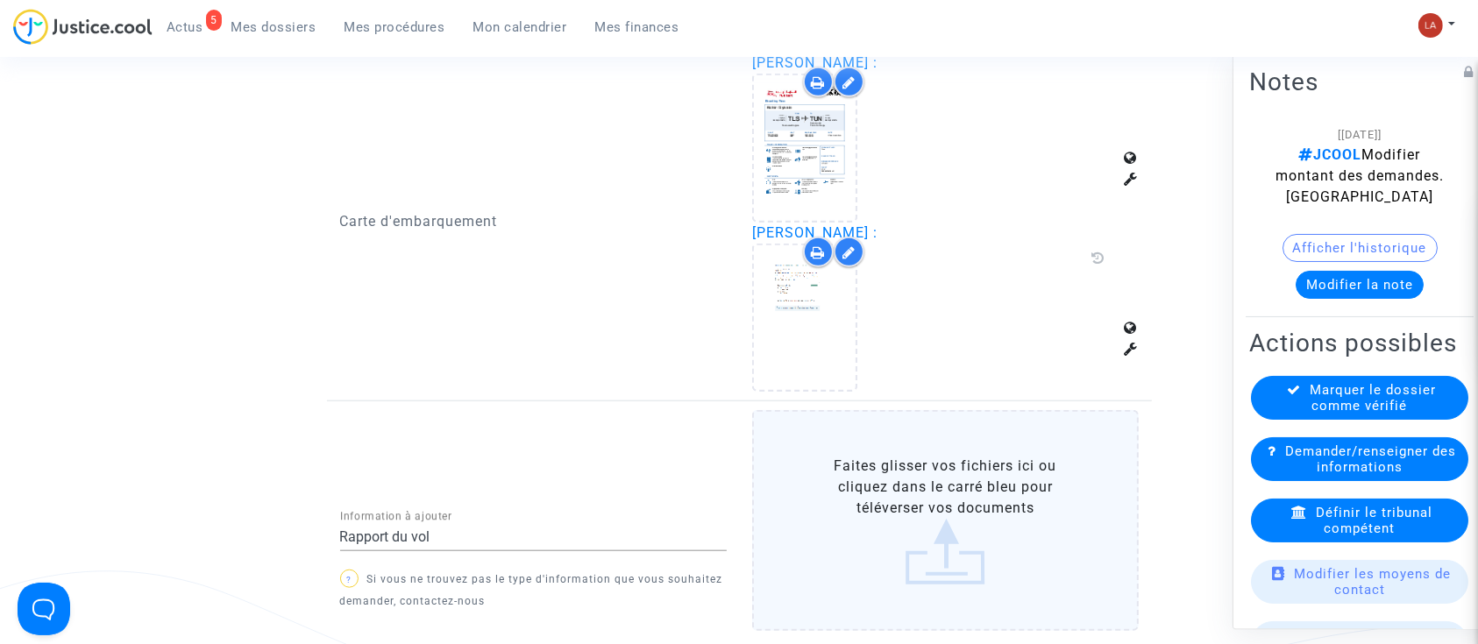
click at [857, 501] on label "Faites glisser vos fichiers ici ou cliquez dans le carré bleu pour téléverser v…" at bounding box center [945, 520] width 387 height 221
click at [0, 0] on input "Faites glisser vos fichiers ici ou cliquez dans le carré bleu pour téléverser v…" at bounding box center [0, 0] width 0 height 0
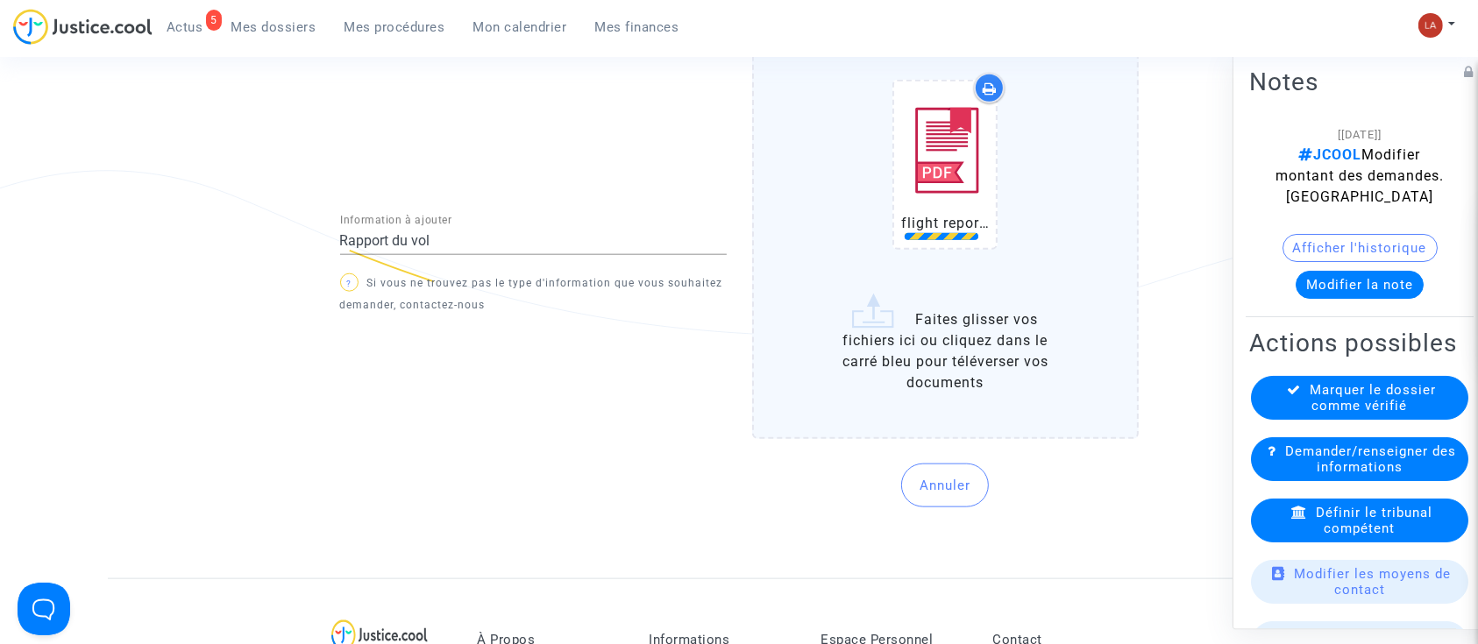
scroll to position [1982, 0]
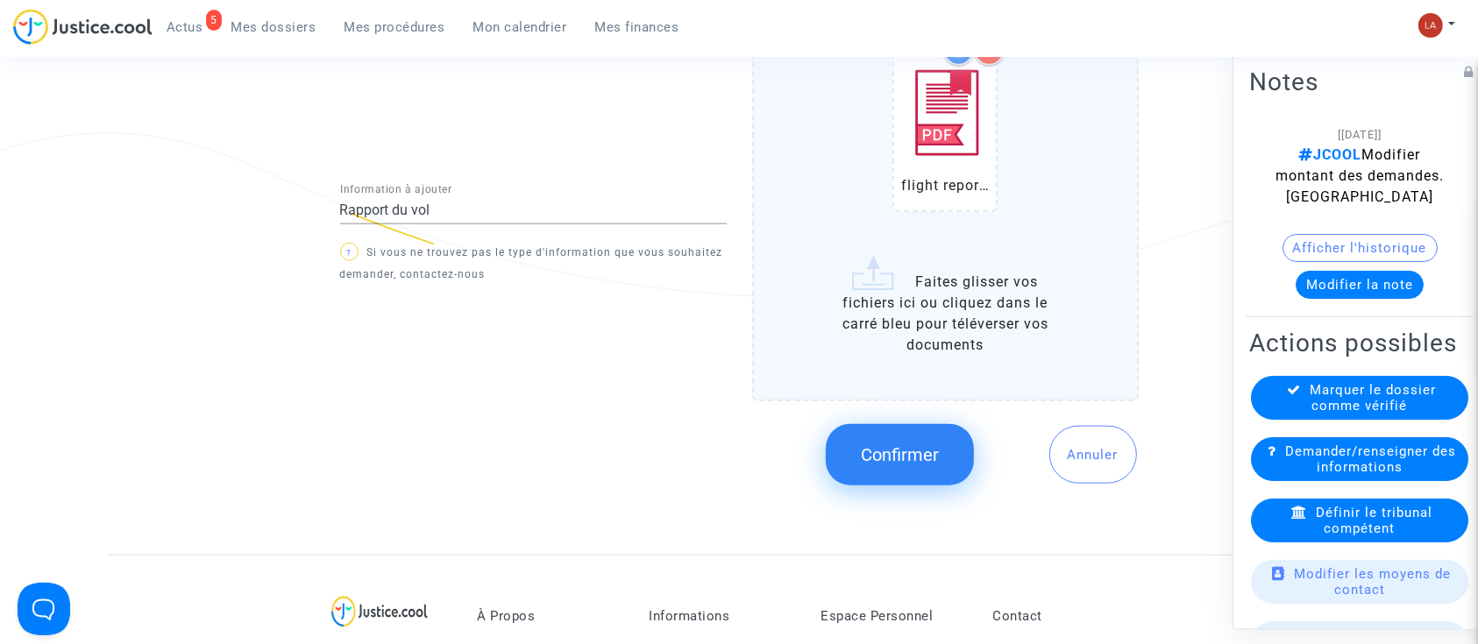
click at [948, 438] on button "Confirmer" at bounding box center [900, 454] width 148 height 61
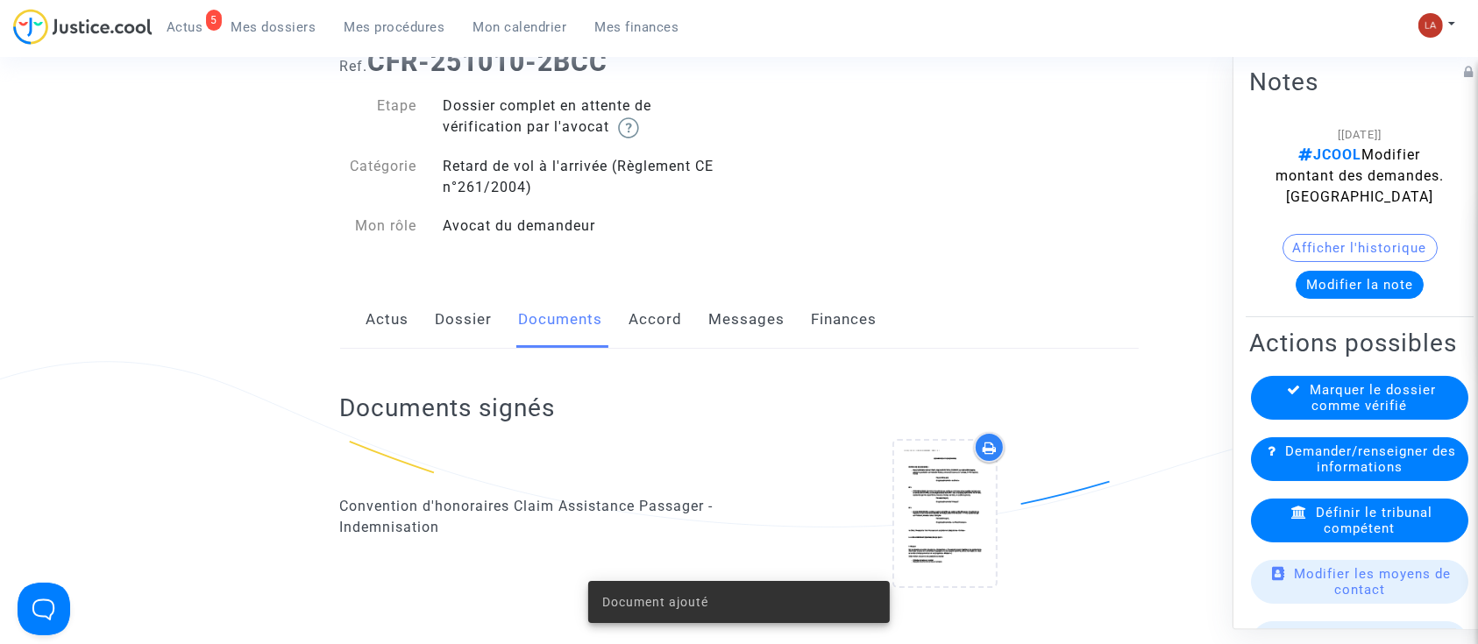
scroll to position [53, 0]
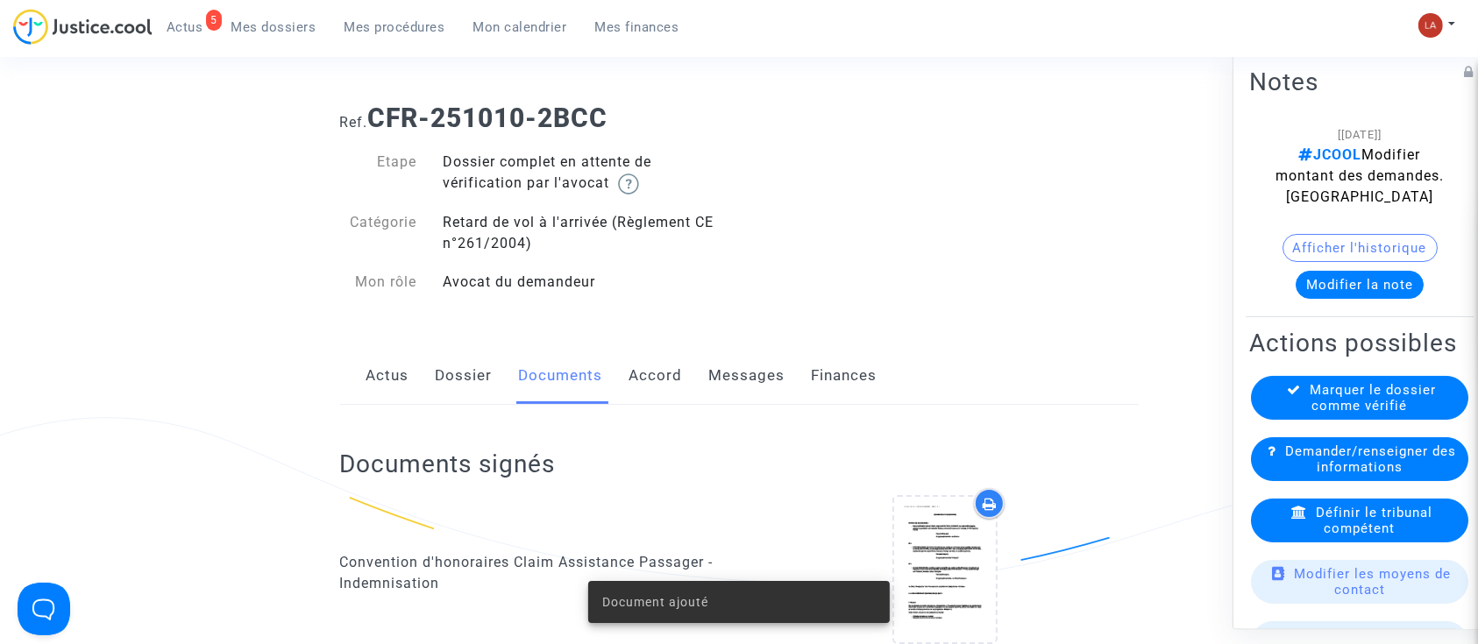
click at [757, 373] on link "Messages" at bounding box center [747, 376] width 76 height 58
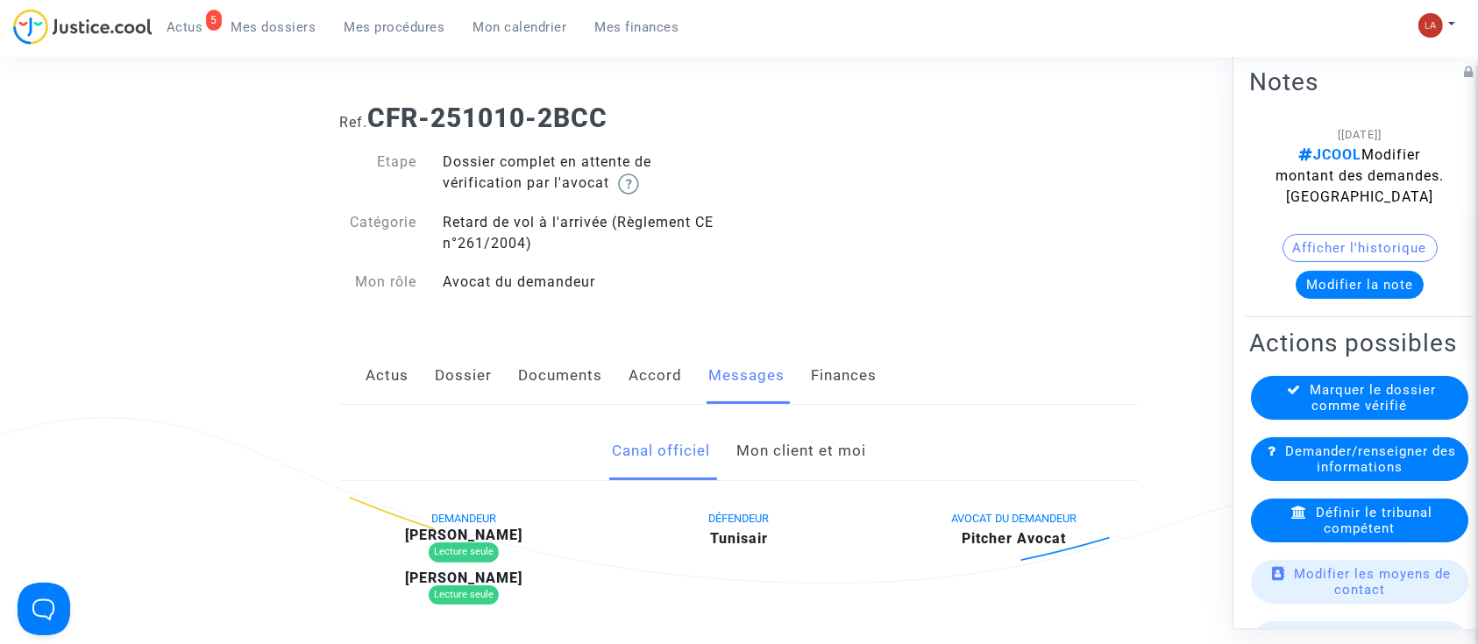
click at [817, 453] on link "Mon client et moi" at bounding box center [801, 452] width 130 height 58
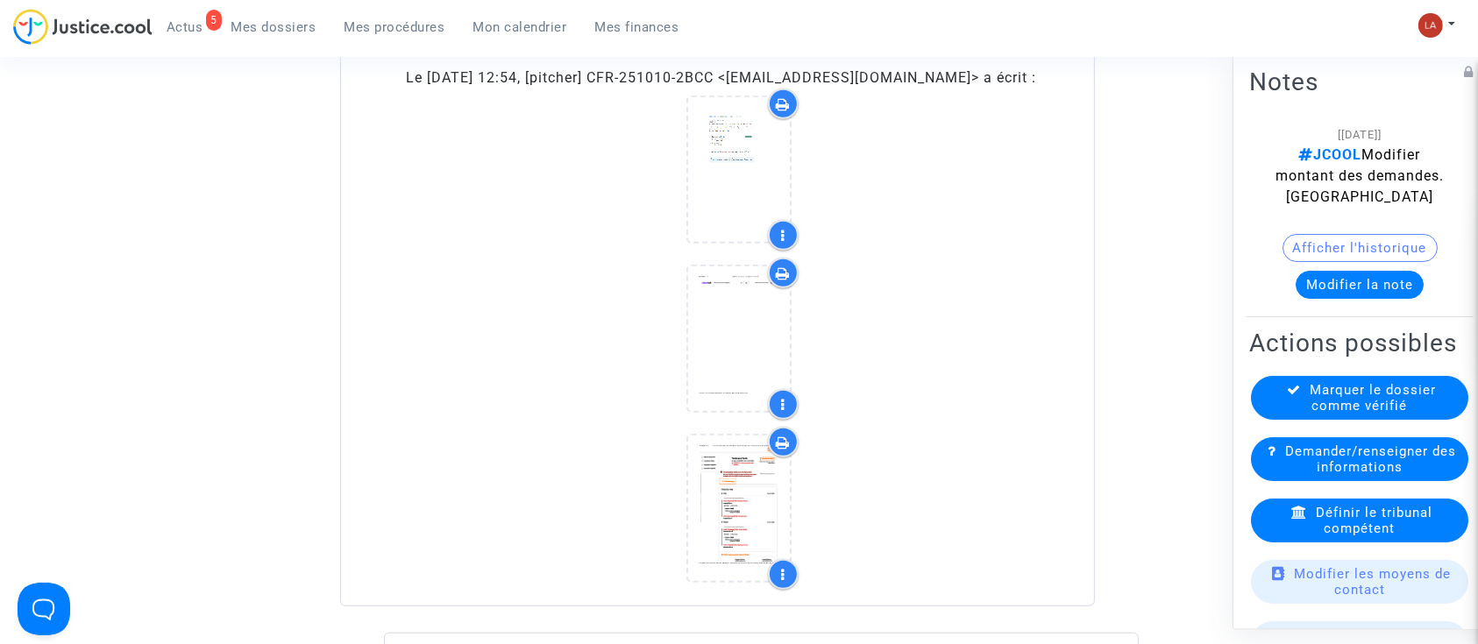
scroll to position [1463, 0]
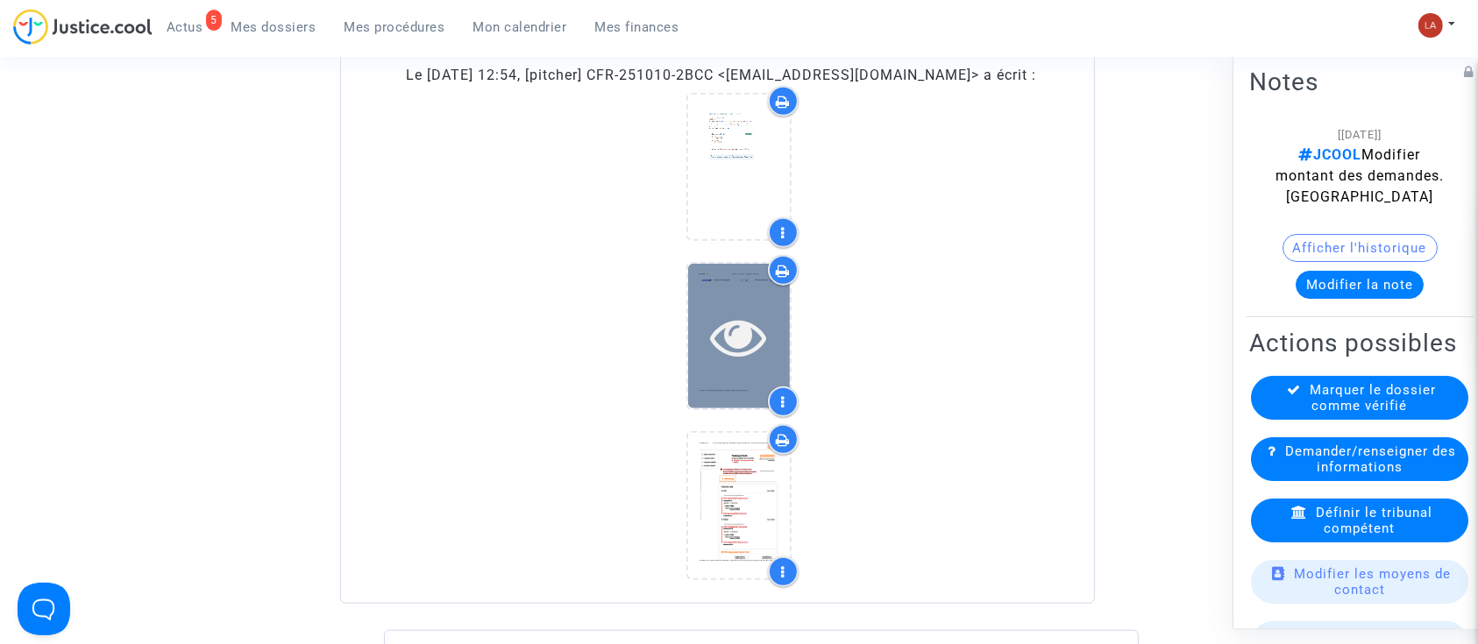
click at [764, 399] on div at bounding box center [739, 336] width 102 height 145
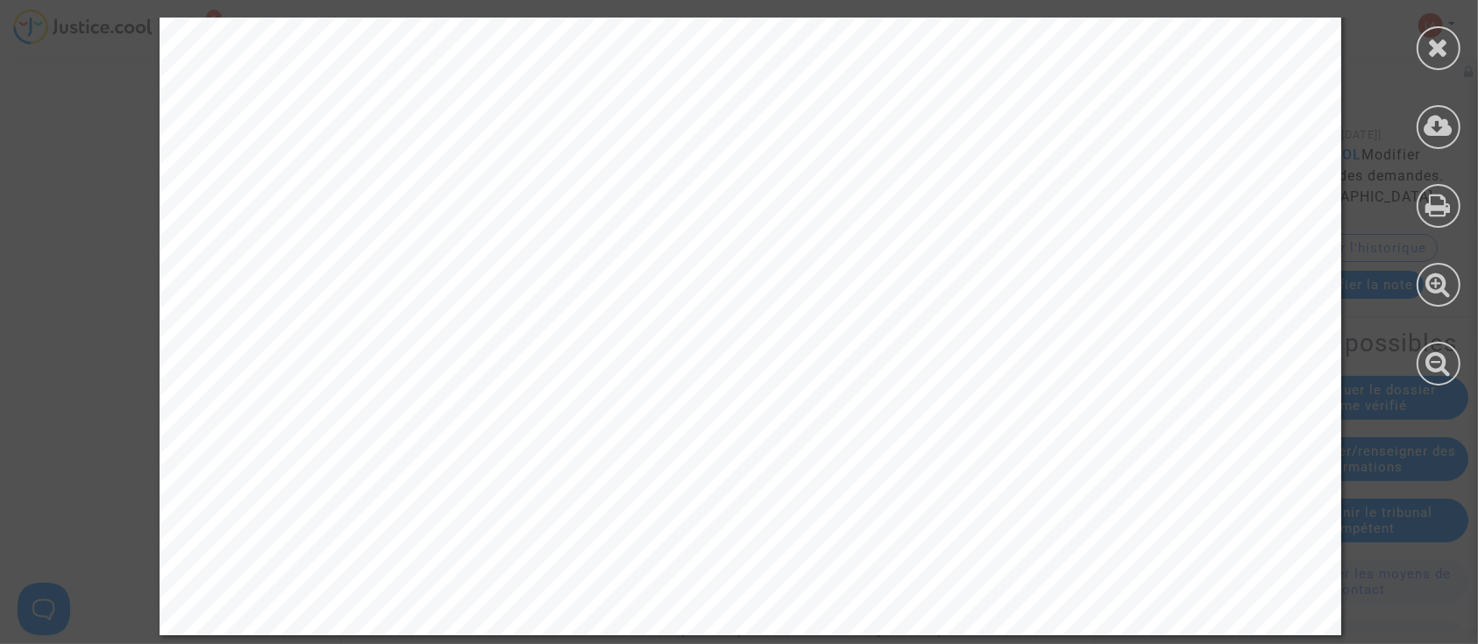
scroll to position [2042, 0]
click at [1439, 137] on icon at bounding box center [1439, 126] width 29 height 26
click at [1435, 69] on div at bounding box center [1439, 48] width 44 height 44
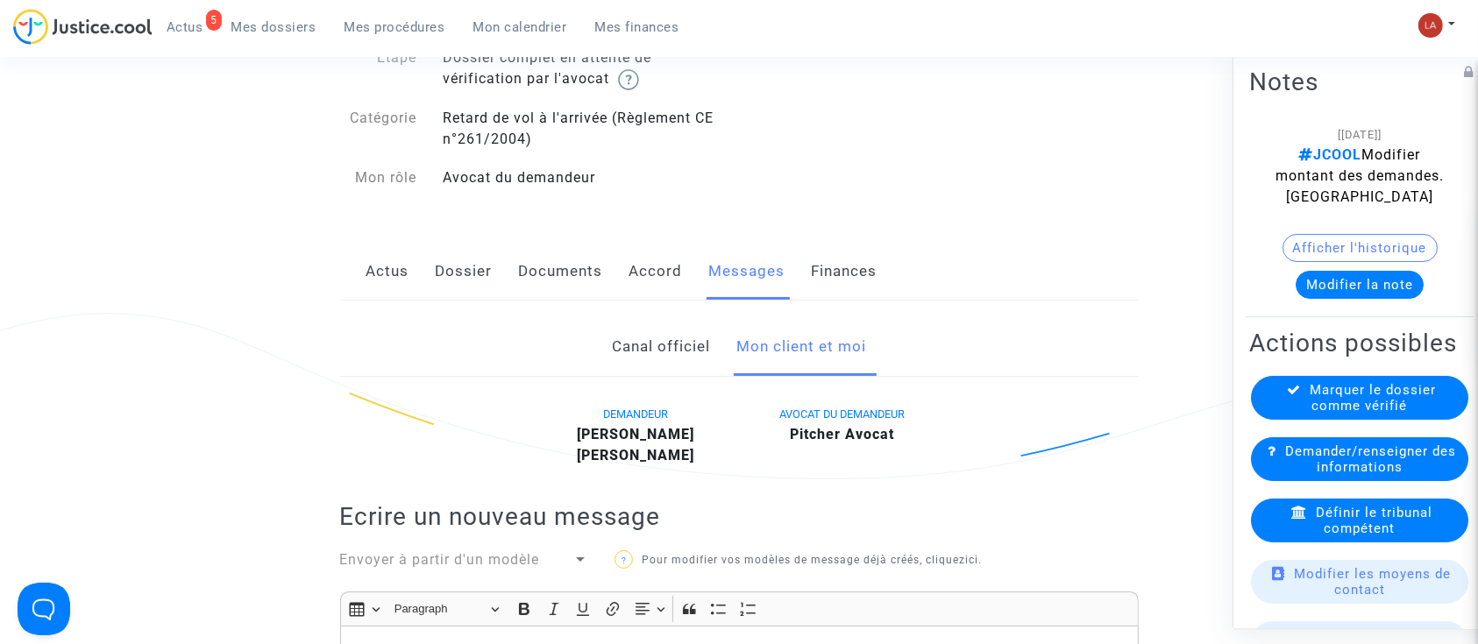
scroll to position [0, 0]
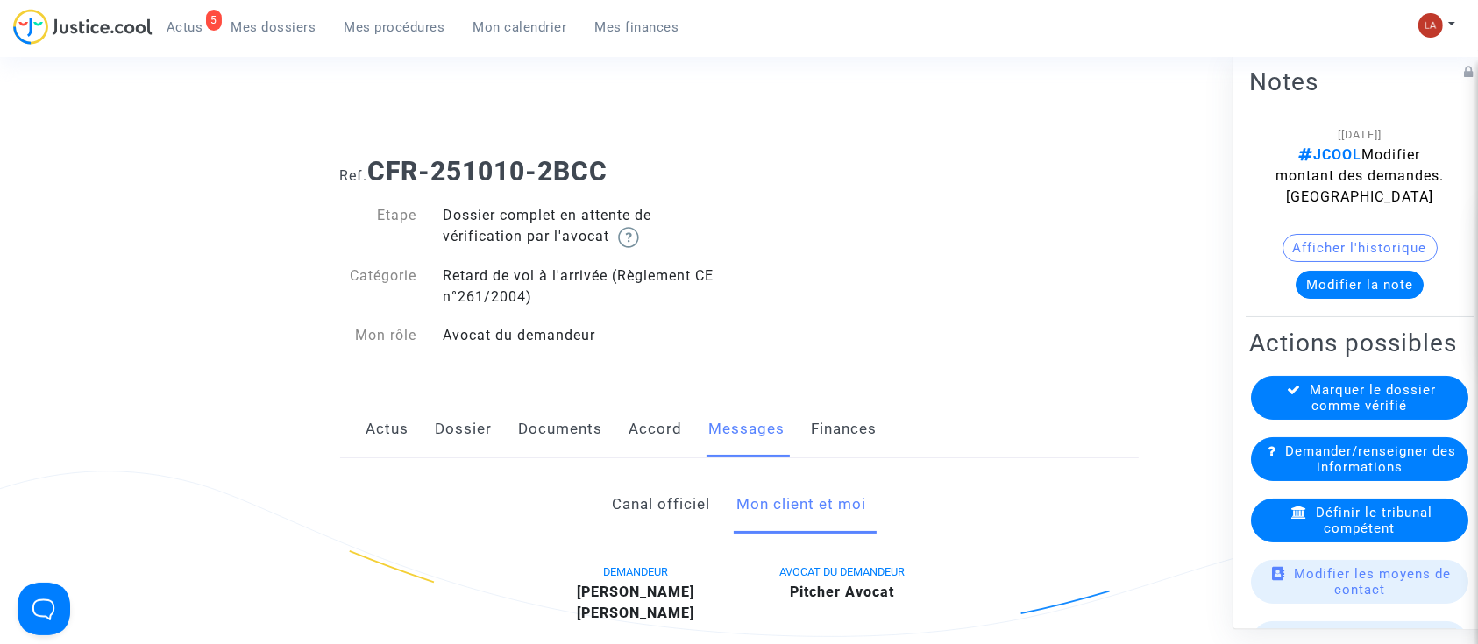
click at [557, 438] on link "Documents" at bounding box center [561, 430] width 84 height 58
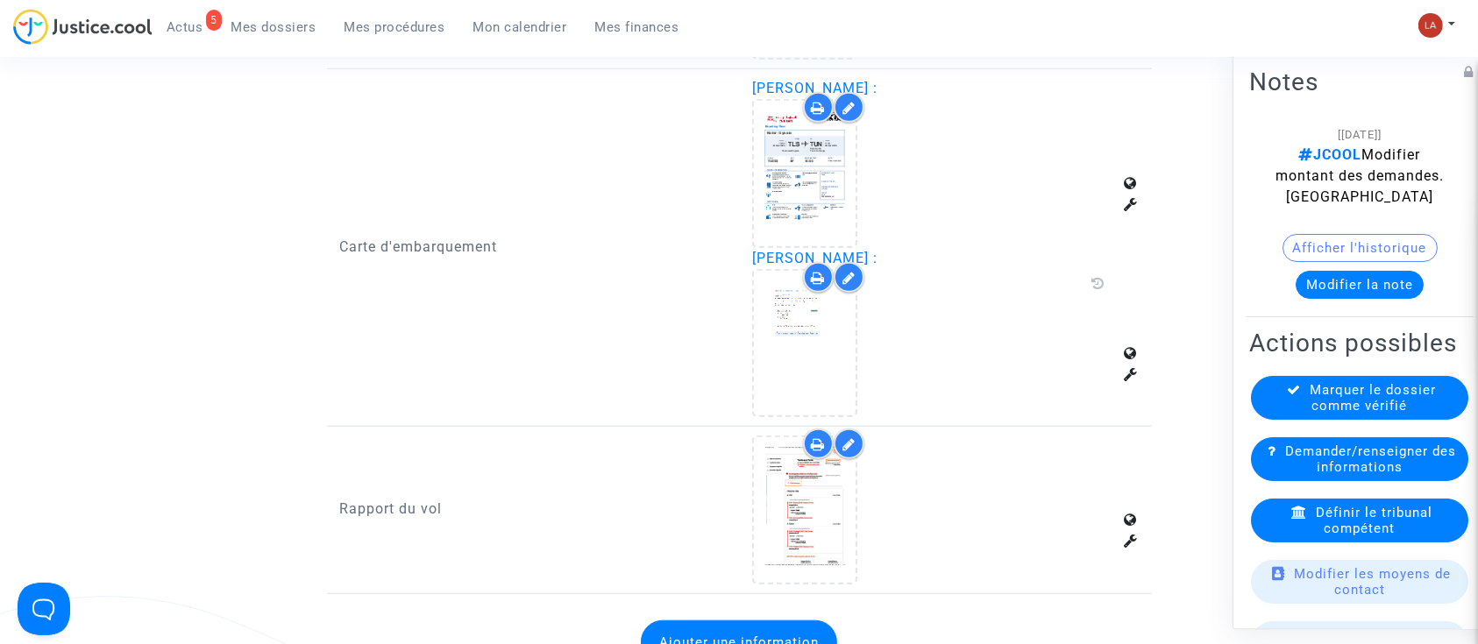
scroll to position [1517, 0]
click at [849, 281] on icon at bounding box center [848, 280] width 13 height 14
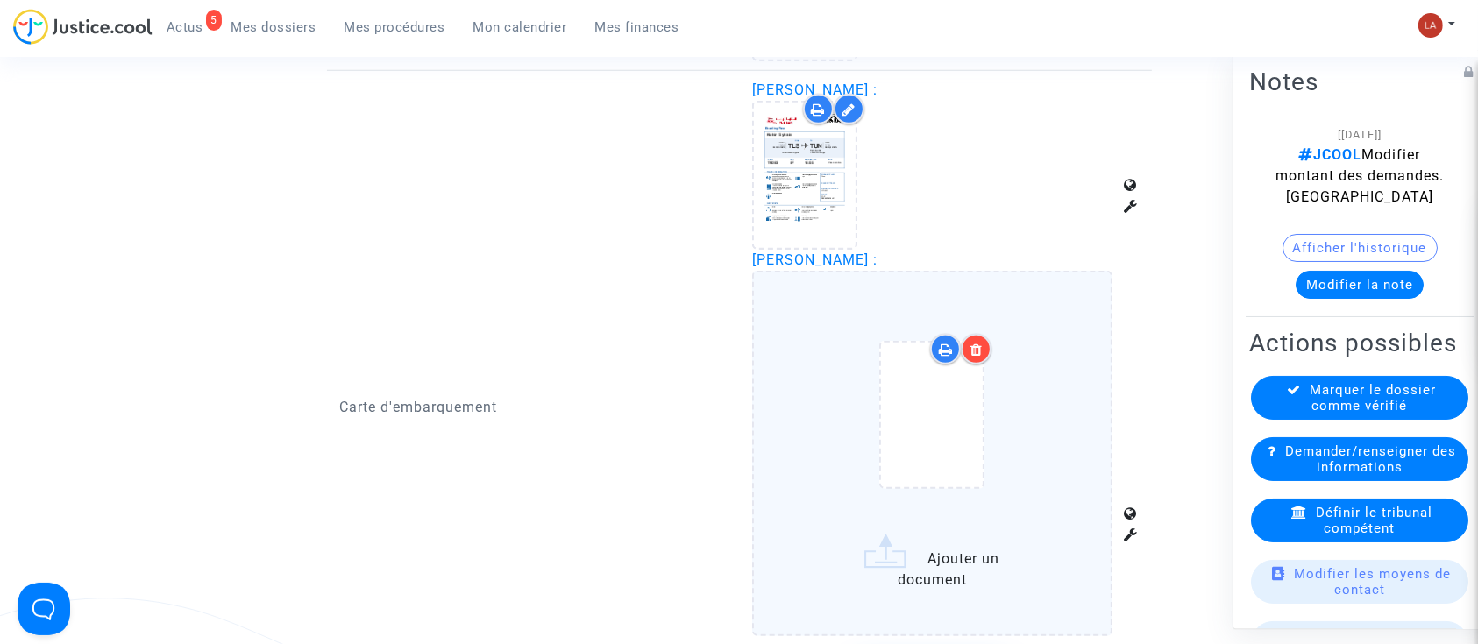
click at [1039, 365] on div at bounding box center [932, 418] width 287 height 204
click at [0, 0] on input "Ajouter un document" at bounding box center [0, 0] width 0 height 0
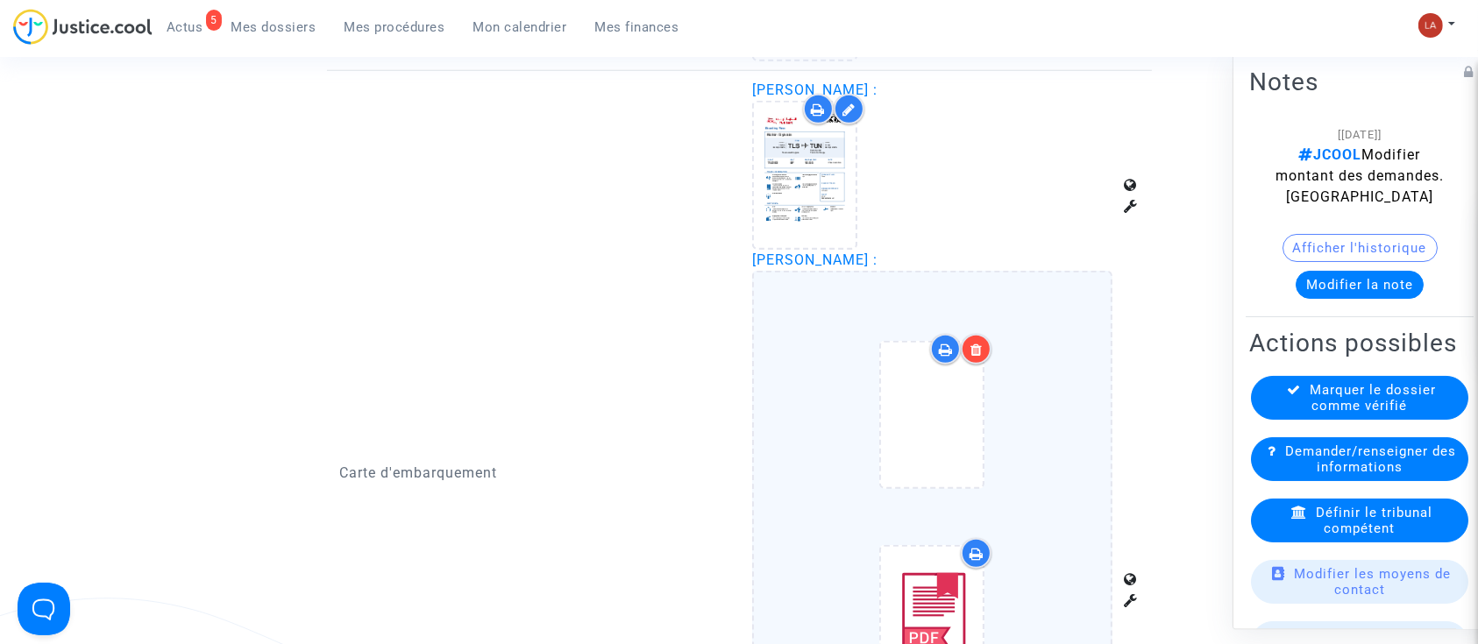
scroll to position [1810, 0]
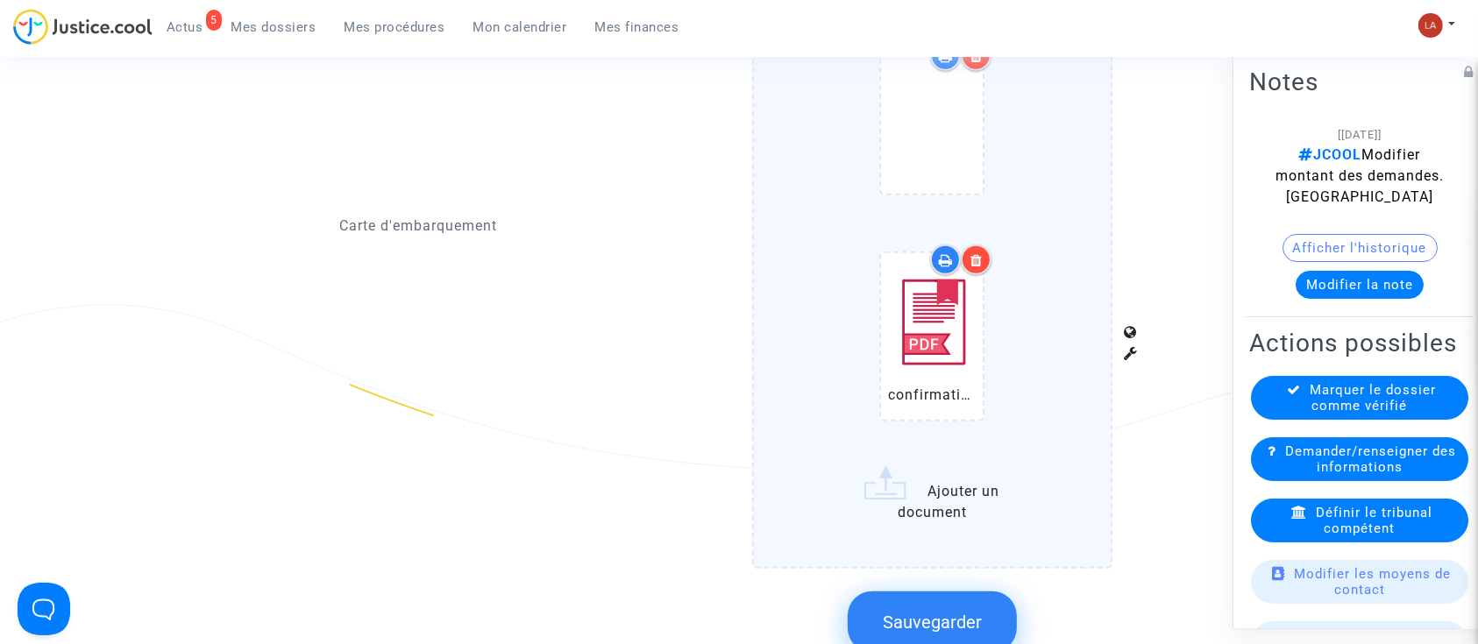
click at [963, 603] on button "Sauvegarder" at bounding box center [932, 622] width 169 height 61
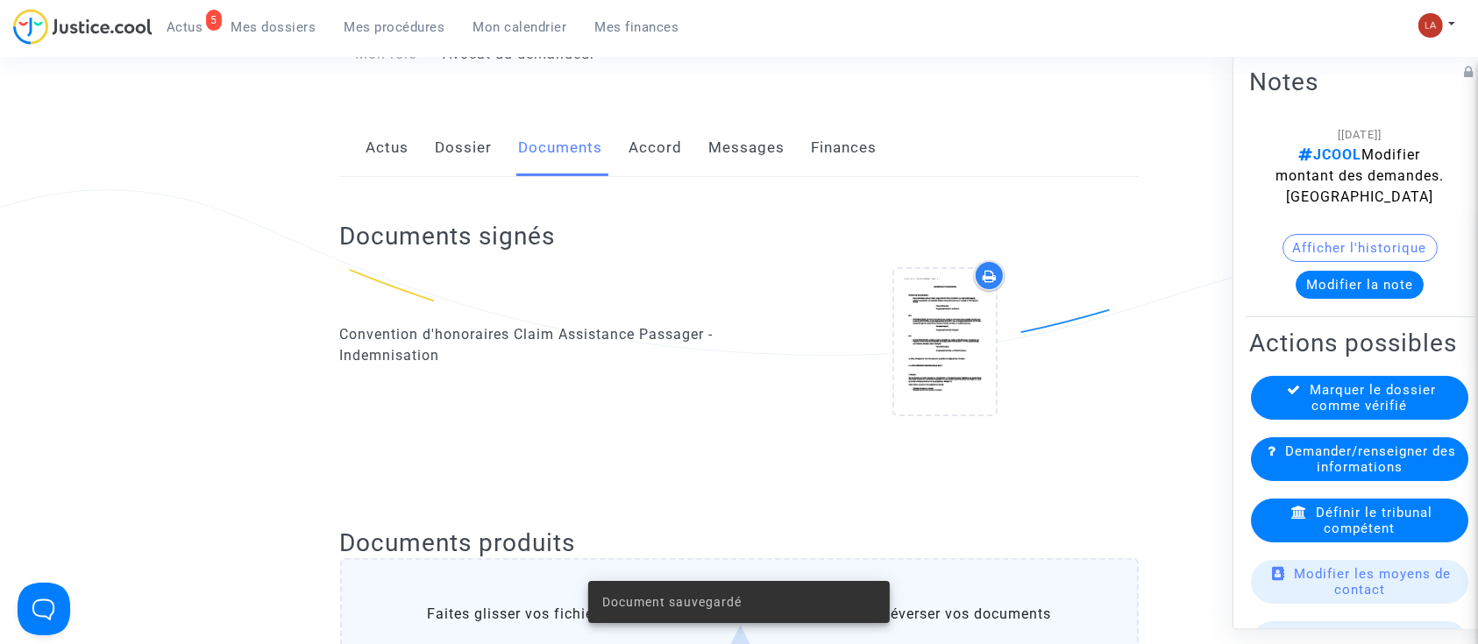
scroll to position [0, 0]
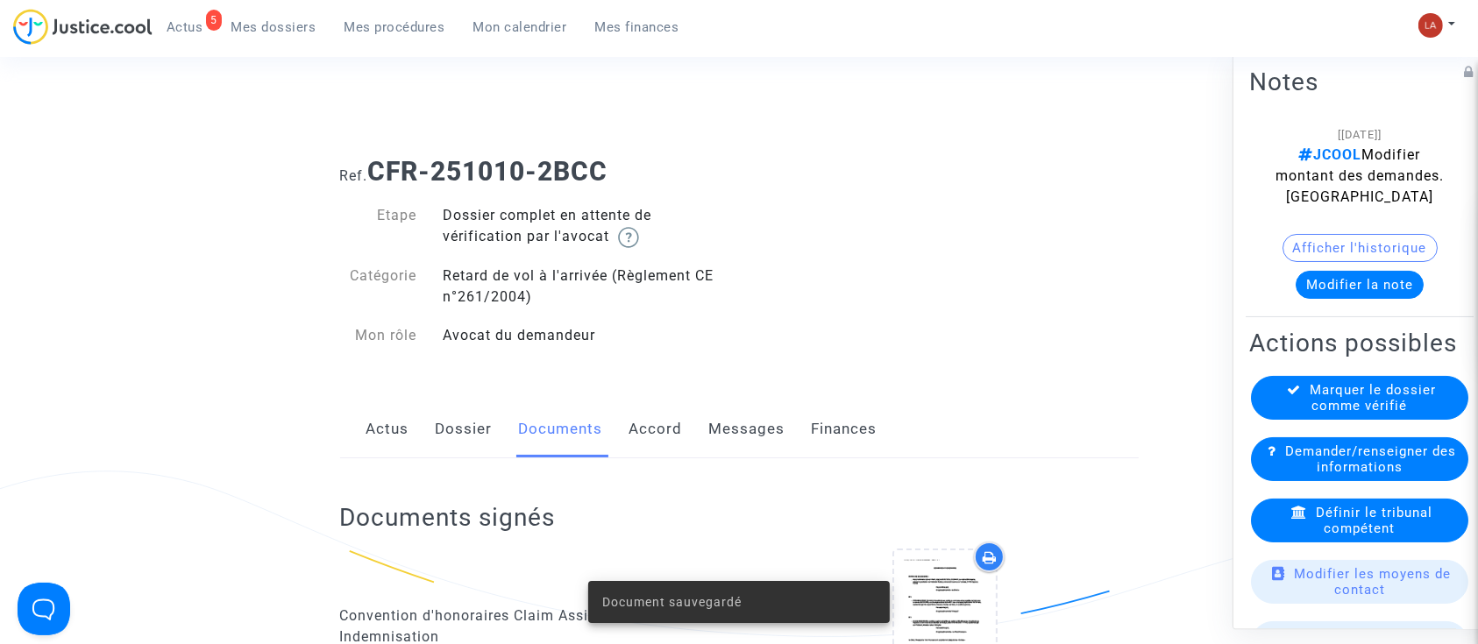
click at [472, 431] on link "Dossier" at bounding box center [464, 430] width 57 height 58
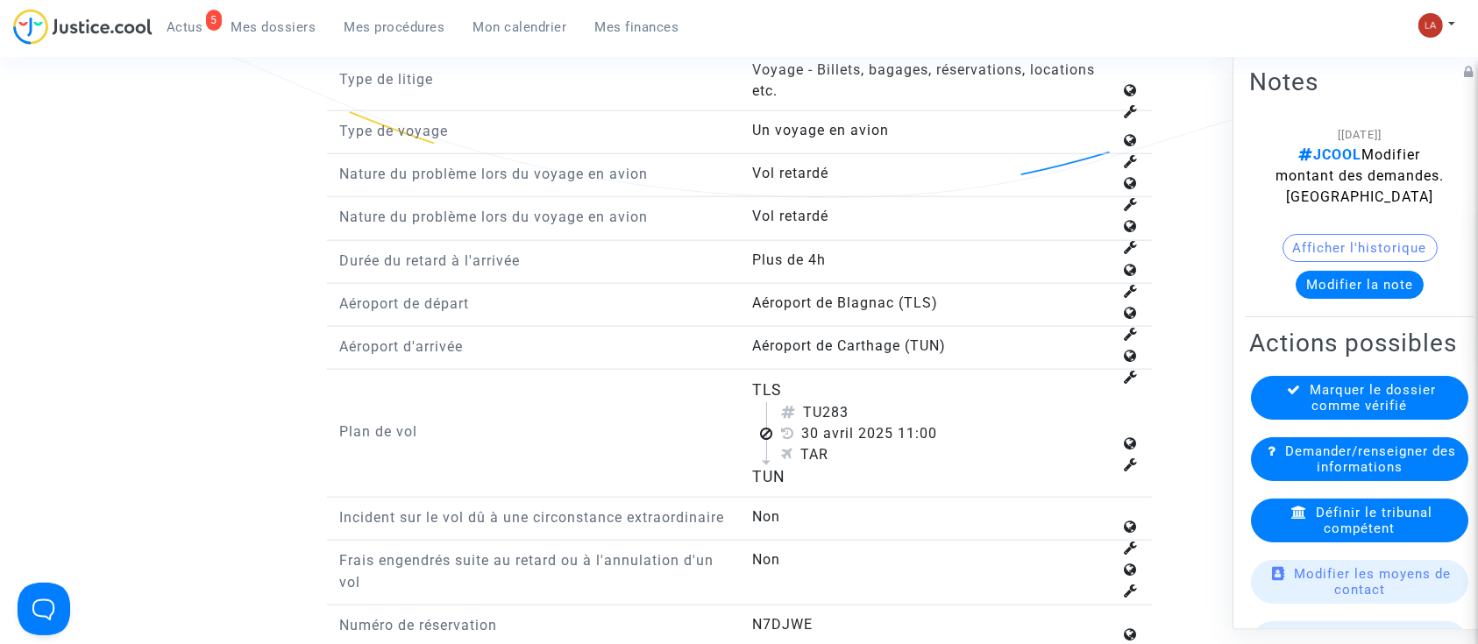
scroll to position [2220, 0]
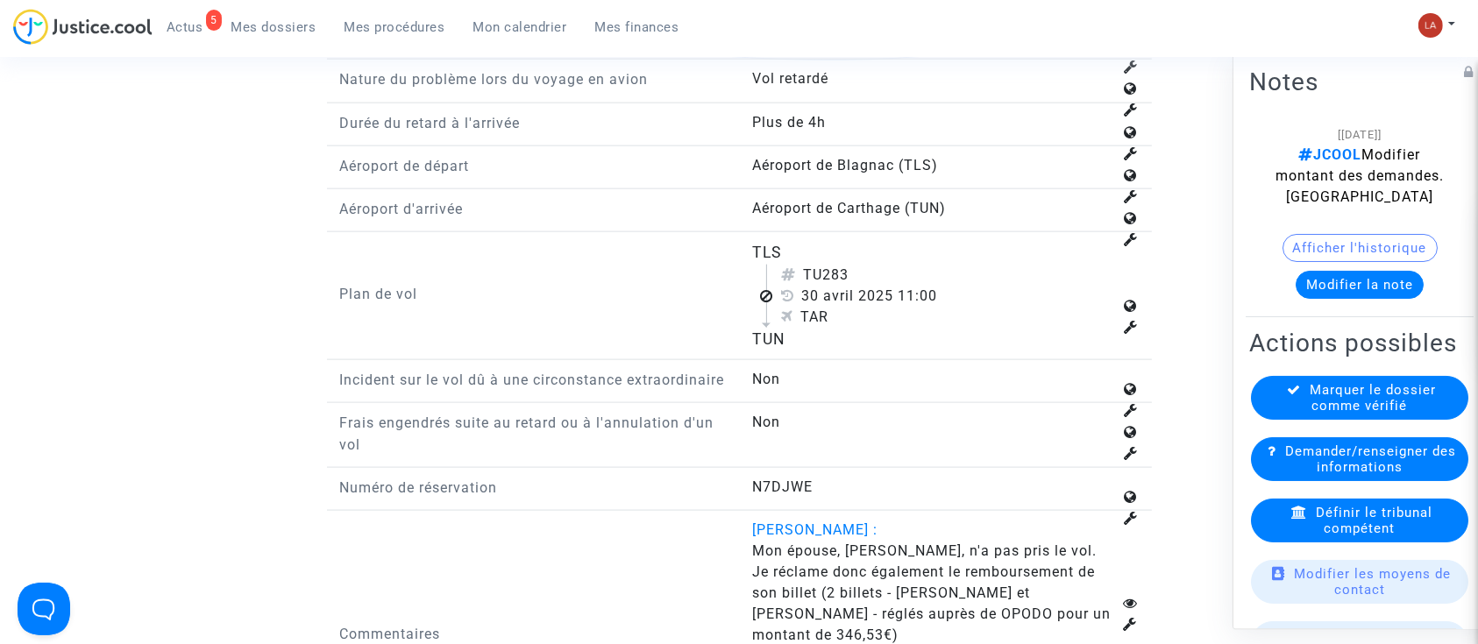
drag, startPoint x: 1375, startPoint y: 519, endPoint x: 1332, endPoint y: 524, distance: 42.4
click at [1315, 532] on div "Définir le tribunal compétent" at bounding box center [1359, 521] width 217 height 44
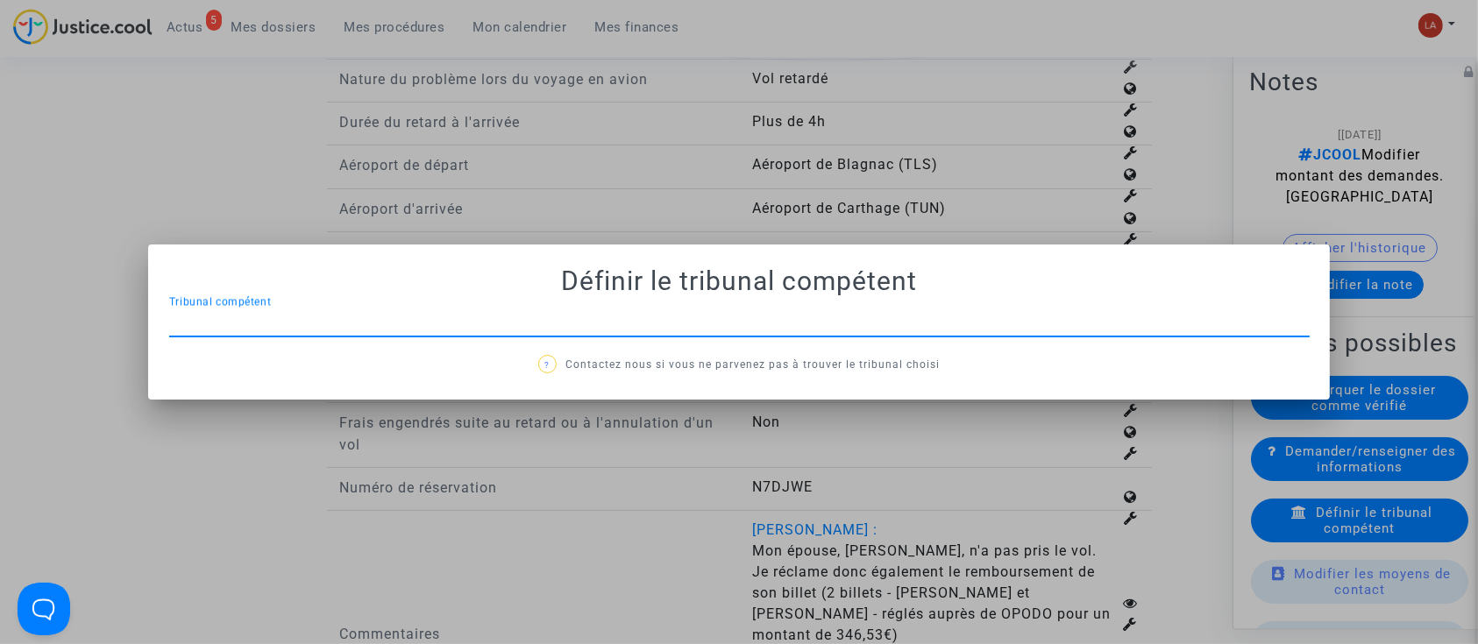
scroll to position [0, 0]
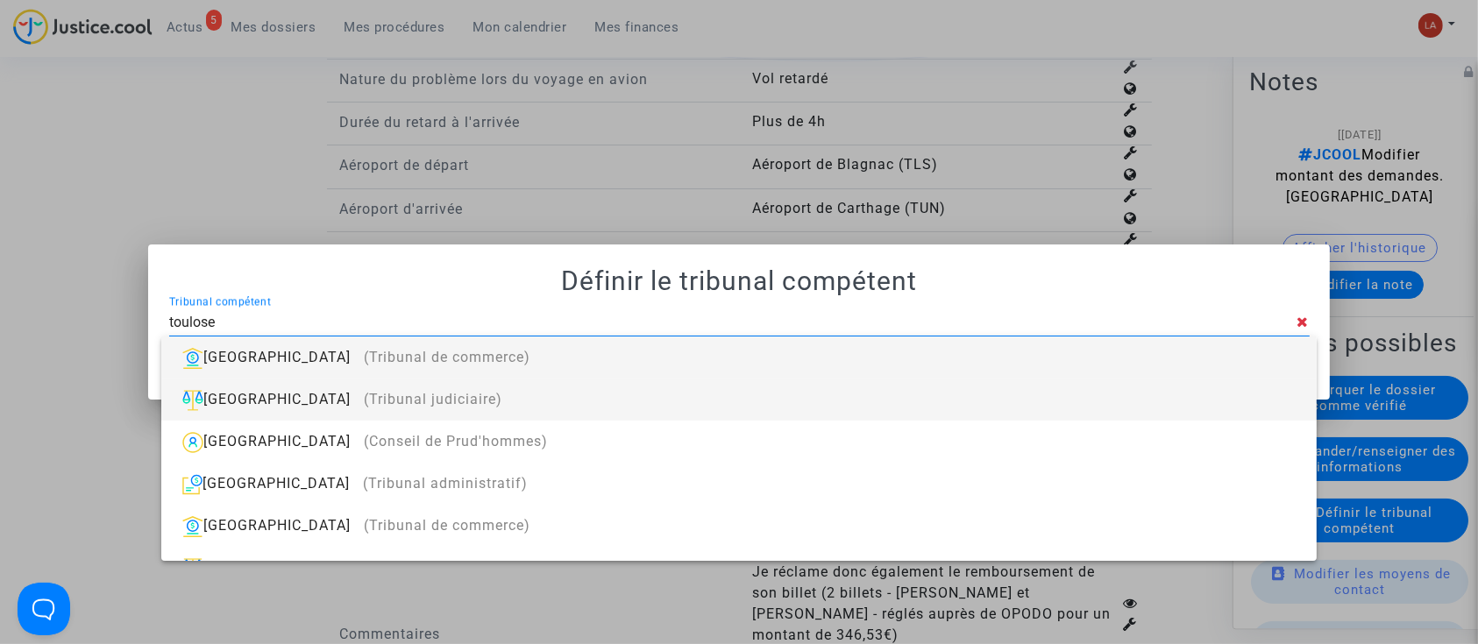
type input "toulose"
click at [781, 407] on div "Toulouse (Tribunal judiciaire)" at bounding box center [738, 400] width 1126 height 42
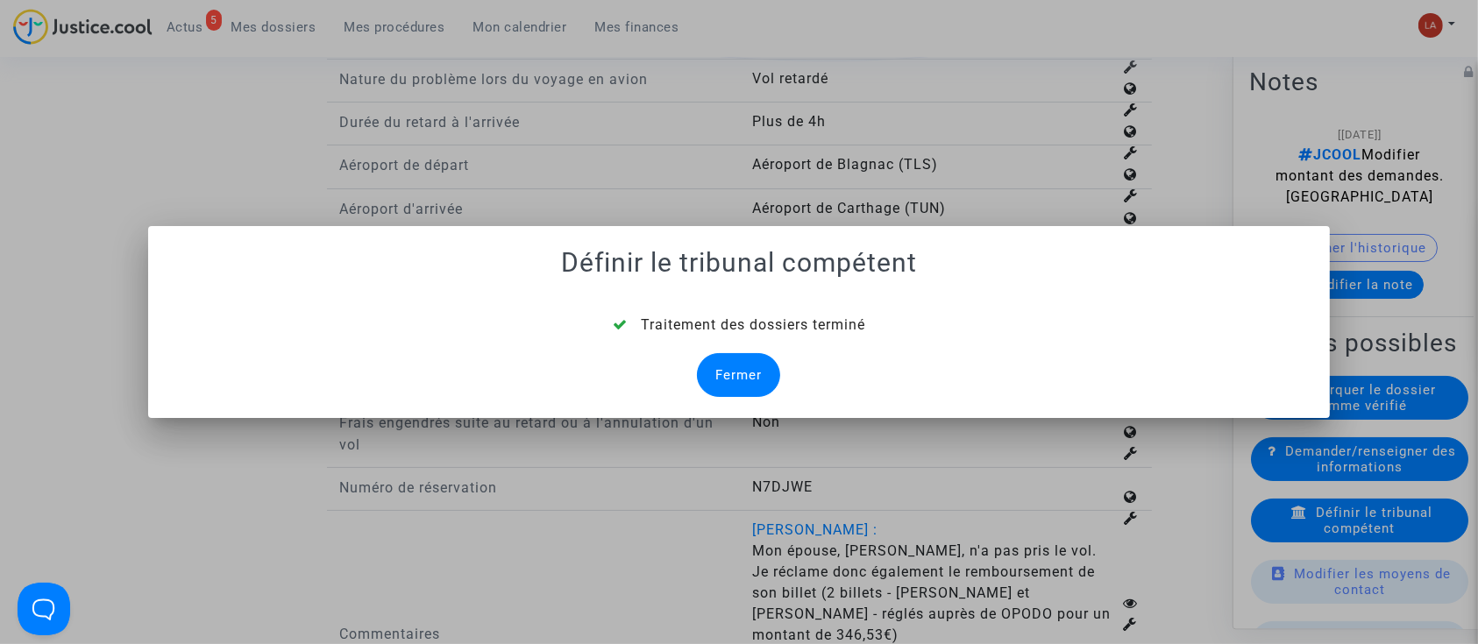
click at [728, 357] on div "Fermer" at bounding box center [738, 375] width 83 height 44
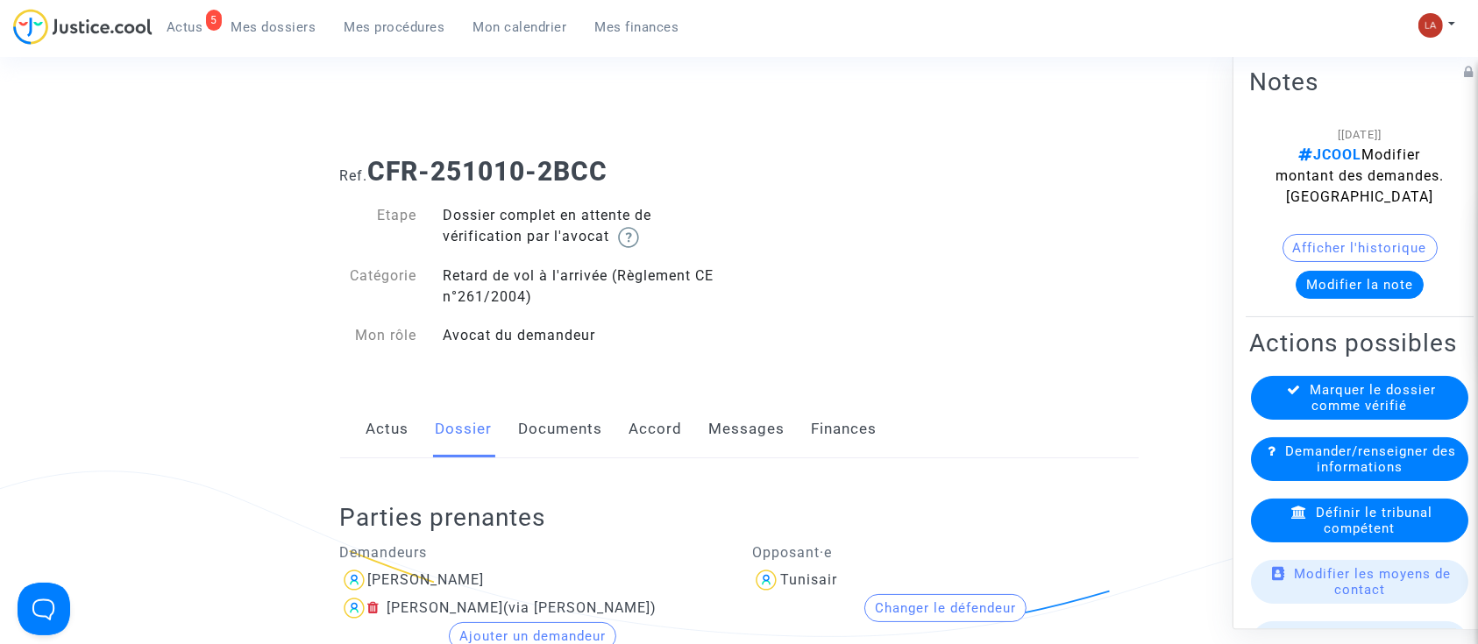
click at [561, 437] on link "Documents" at bounding box center [561, 430] width 84 height 58
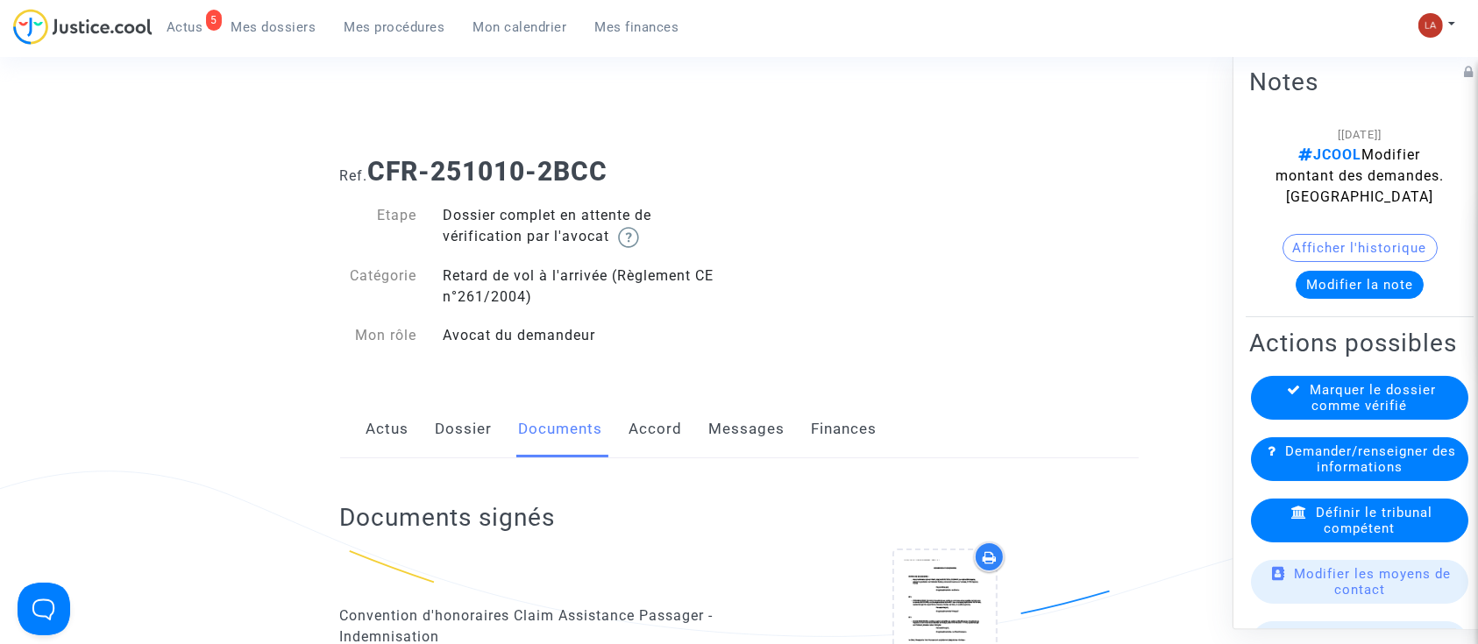
click at [623, 427] on div "Actus Dossier Documents Accord Messages Finances" at bounding box center [739, 430] width 799 height 59
click at [623, 424] on div "Actus Dossier Documents Accord Messages Finances" at bounding box center [739, 430] width 799 height 59
click at [637, 424] on link "Accord" at bounding box center [655, 430] width 53 height 58
click at [638, 424] on link "Accord" at bounding box center [655, 430] width 53 height 58
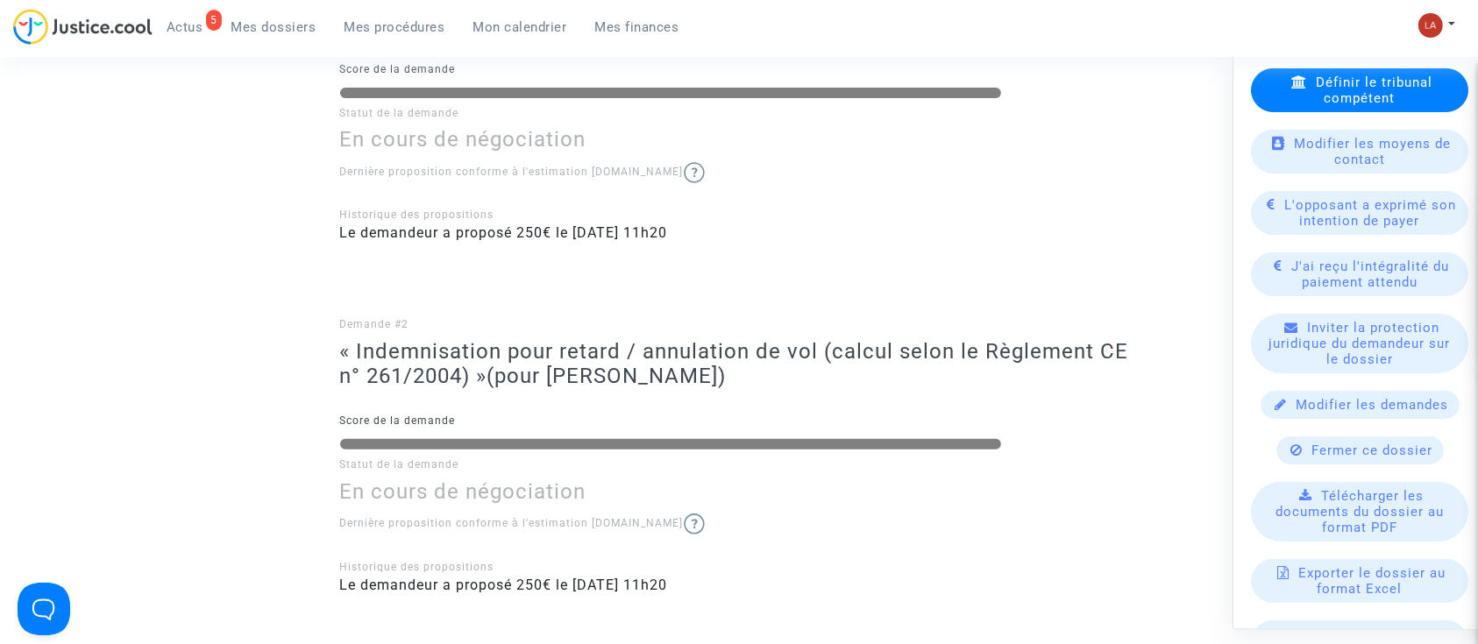
scroll to position [631, 0]
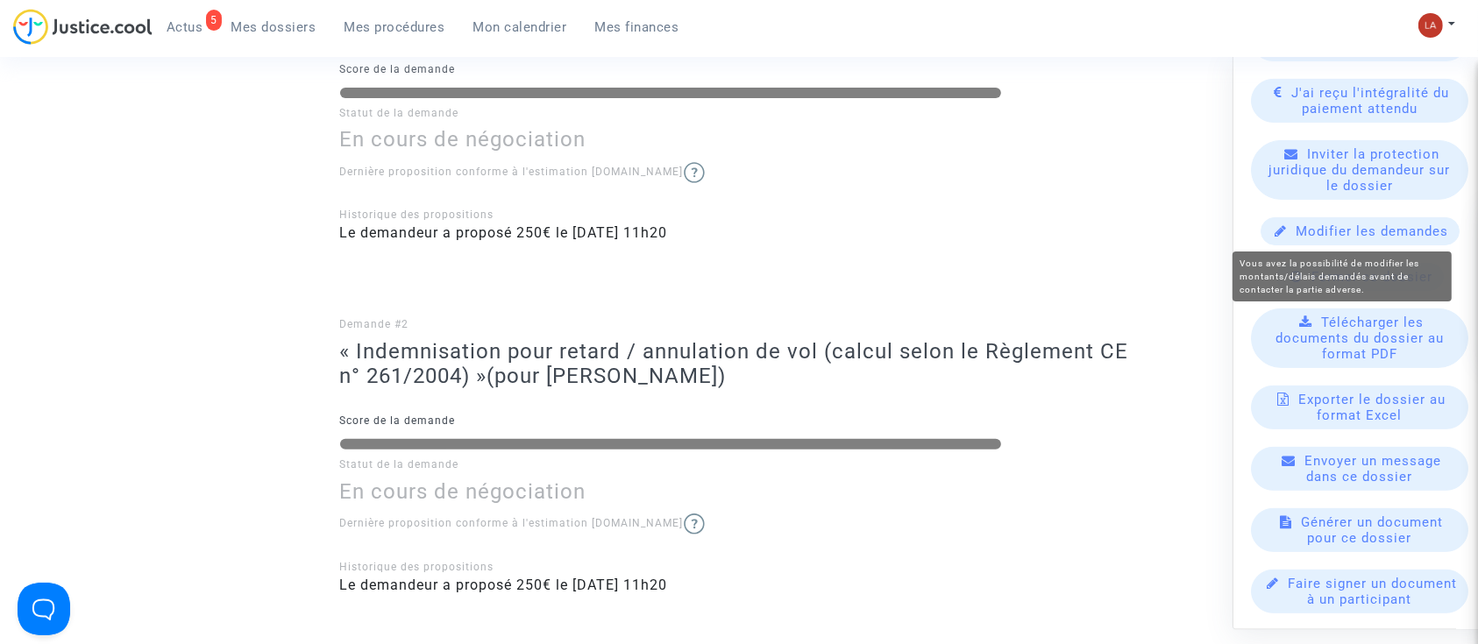
click at [1379, 224] on span "Modifier les demandes" at bounding box center [1373, 232] width 153 height 16
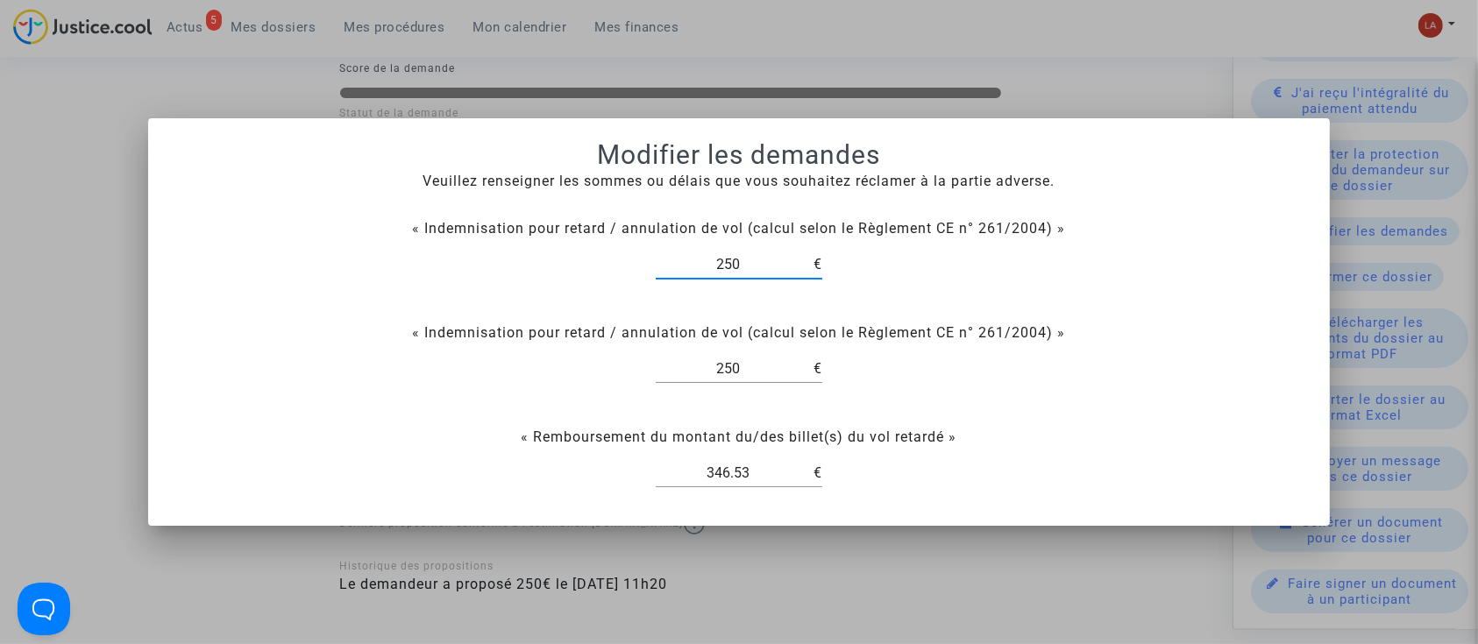
click at [722, 367] on input "250" at bounding box center [735, 369] width 158 height 16
type input "0"
click at [723, 455] on div "346.53" at bounding box center [735, 467] width 158 height 39
click at [741, 467] on input "346.53" at bounding box center [735, 473] width 158 height 16
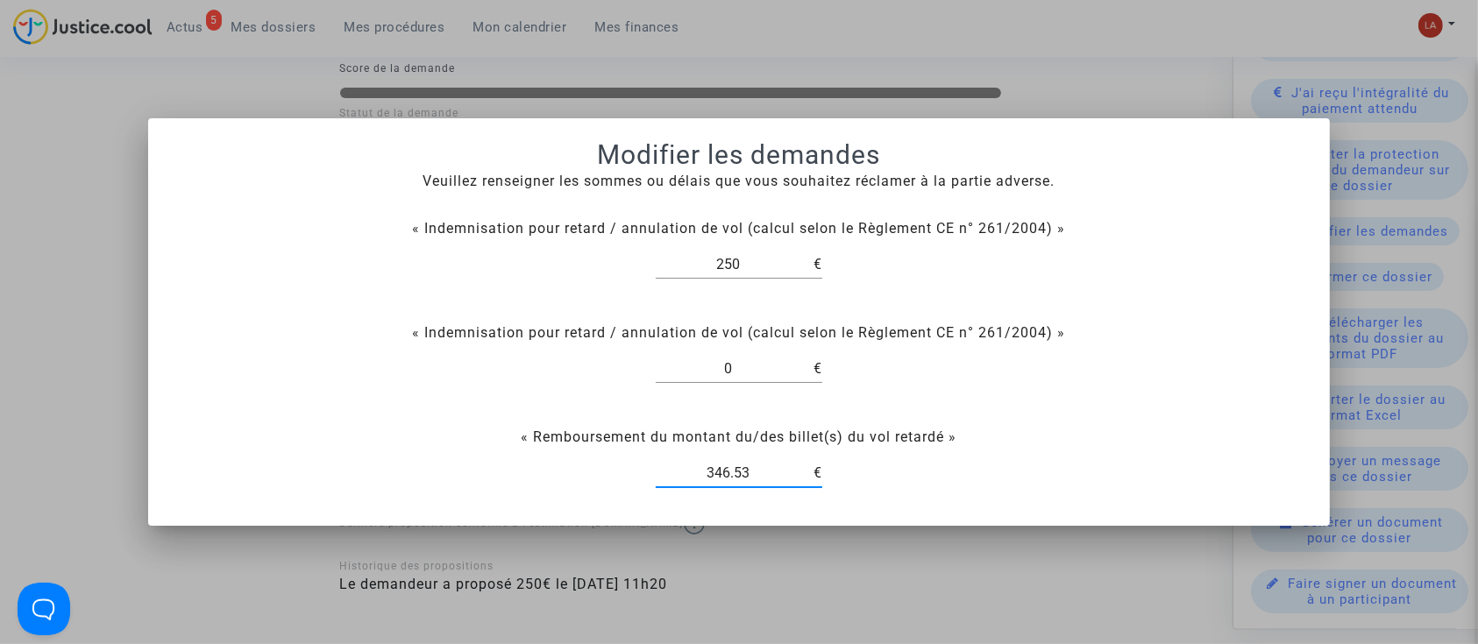
click at [741, 467] on input "346.53" at bounding box center [735, 473] width 158 height 16
click at [962, 11] on div at bounding box center [739, 322] width 1478 height 644
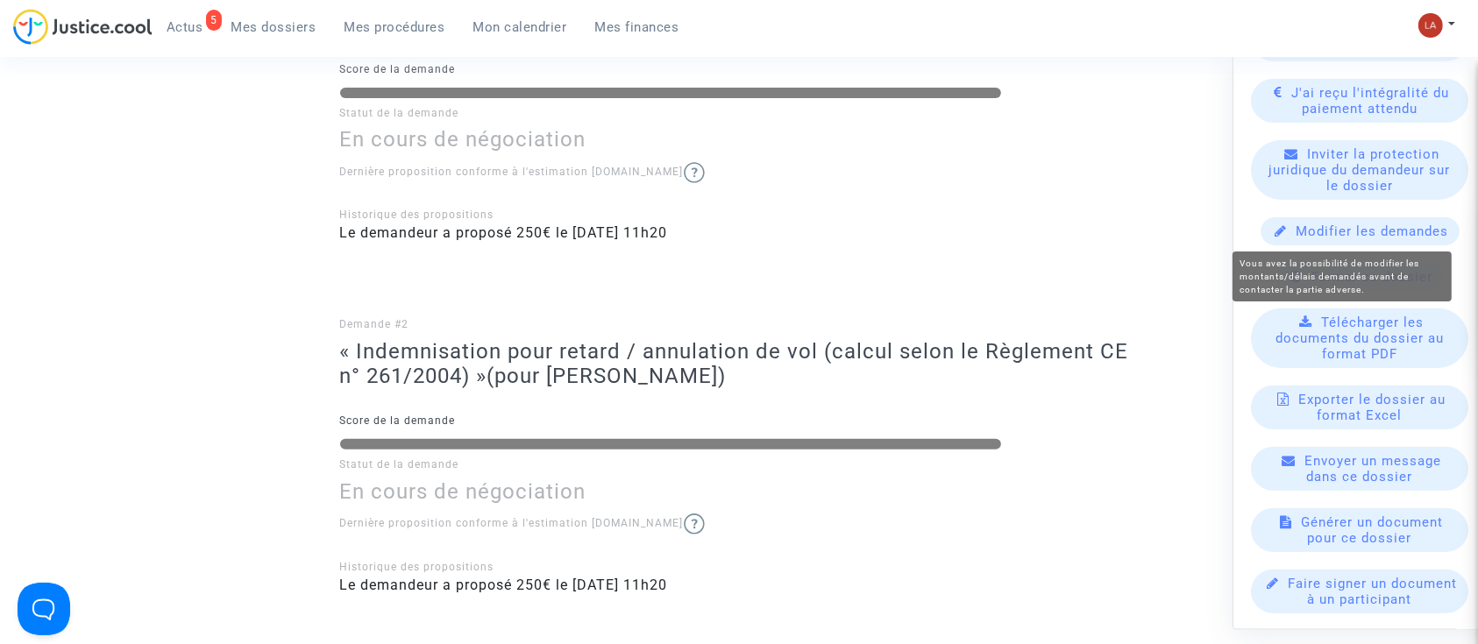
click at [1330, 238] on span "Modifier les demandes" at bounding box center [1373, 232] width 153 height 16
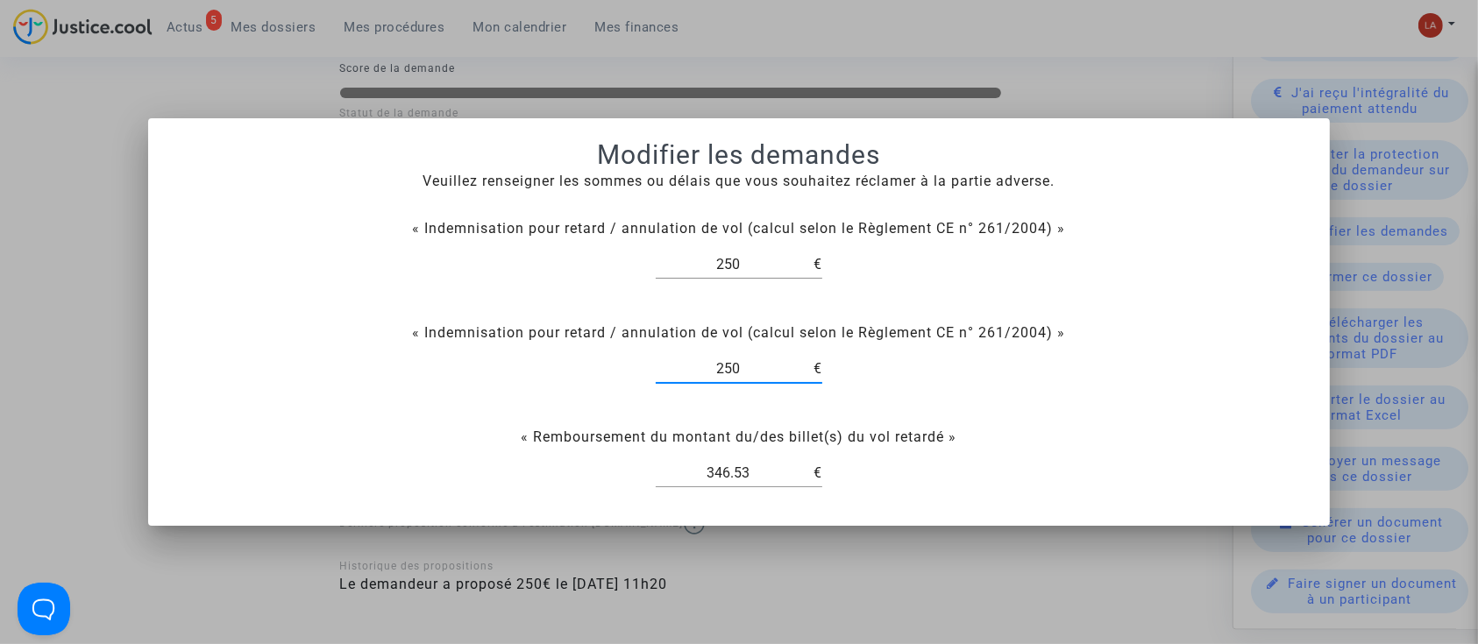
click at [740, 364] on input "250" at bounding box center [735, 369] width 158 height 16
click at [1115, 93] on div at bounding box center [739, 322] width 1478 height 644
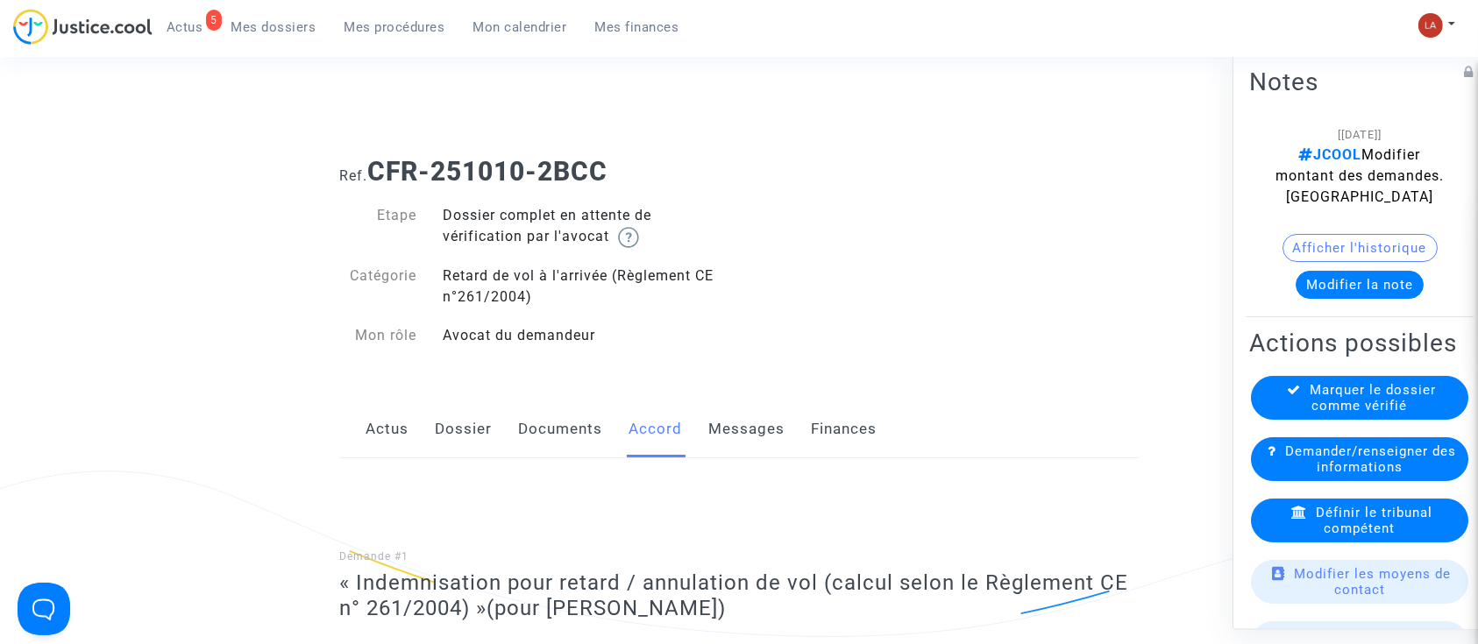
click at [1332, 297] on button "Modifier la note" at bounding box center [1360, 285] width 128 height 28
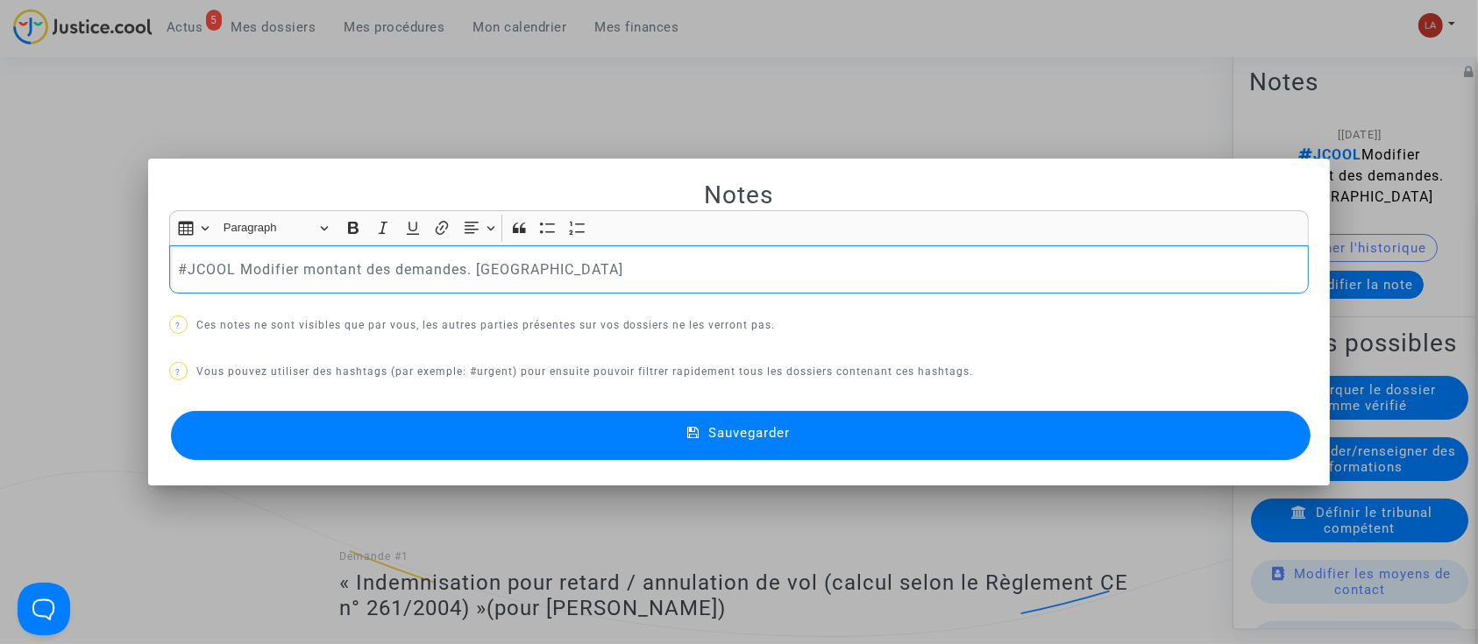
drag, startPoint x: 529, startPoint y: 274, endPoint x: 232, endPoint y: 259, distance: 297.5
click at [232, 259] on p "#JCOOL Modifier montant des demandes. Laurène" at bounding box center [739, 270] width 1122 height 22
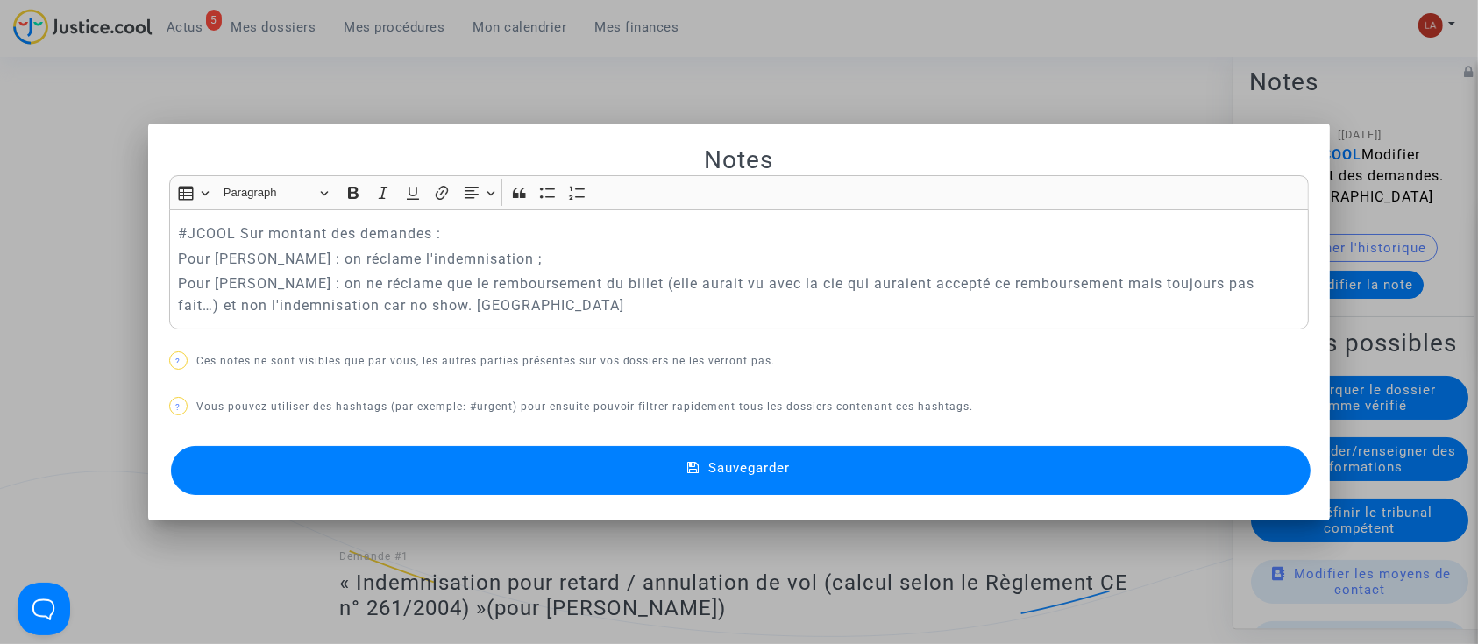
click at [325, 493] on button "Sauvegarder" at bounding box center [741, 470] width 1140 height 49
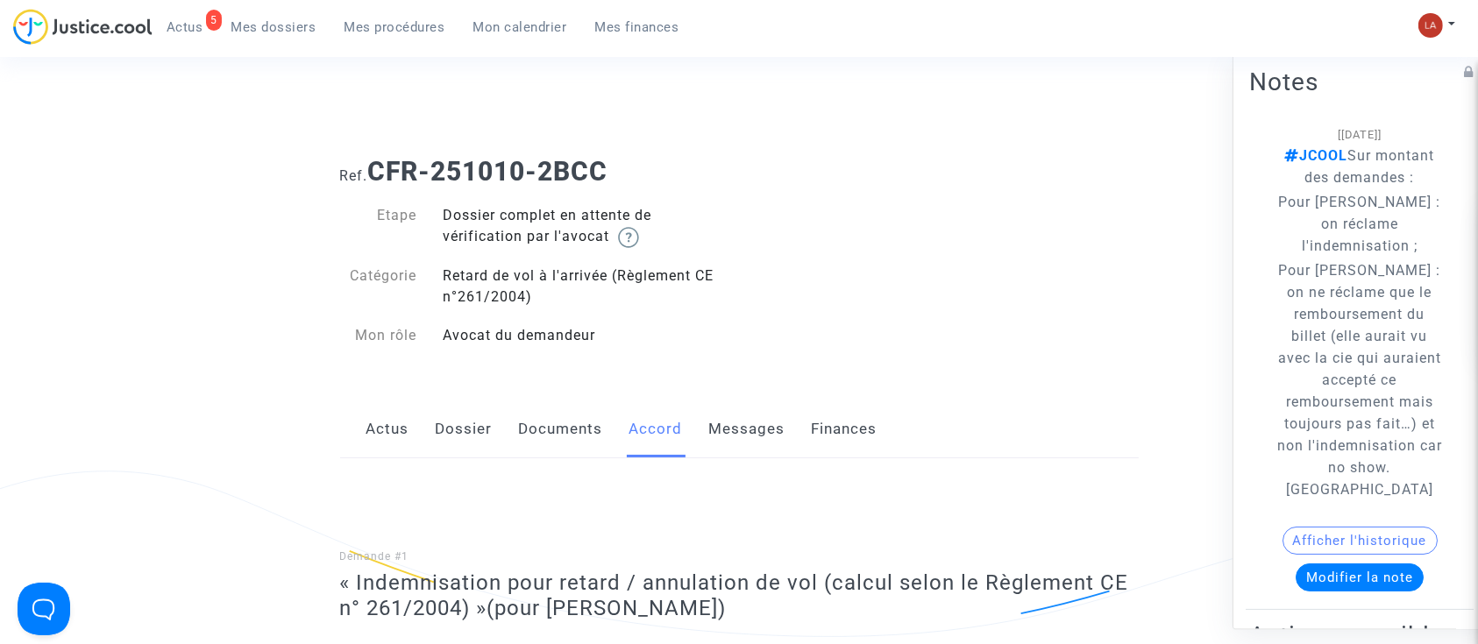
drag, startPoint x: 578, startPoint y: 174, endPoint x: 375, endPoint y: 173, distance: 202.5
click at [375, 173] on b "CFR-251010-2BCC" at bounding box center [488, 171] width 240 height 31
copy b "CFR-251010-2BCC"
click at [243, 22] on span "Mes dossiers" at bounding box center [273, 27] width 85 height 16
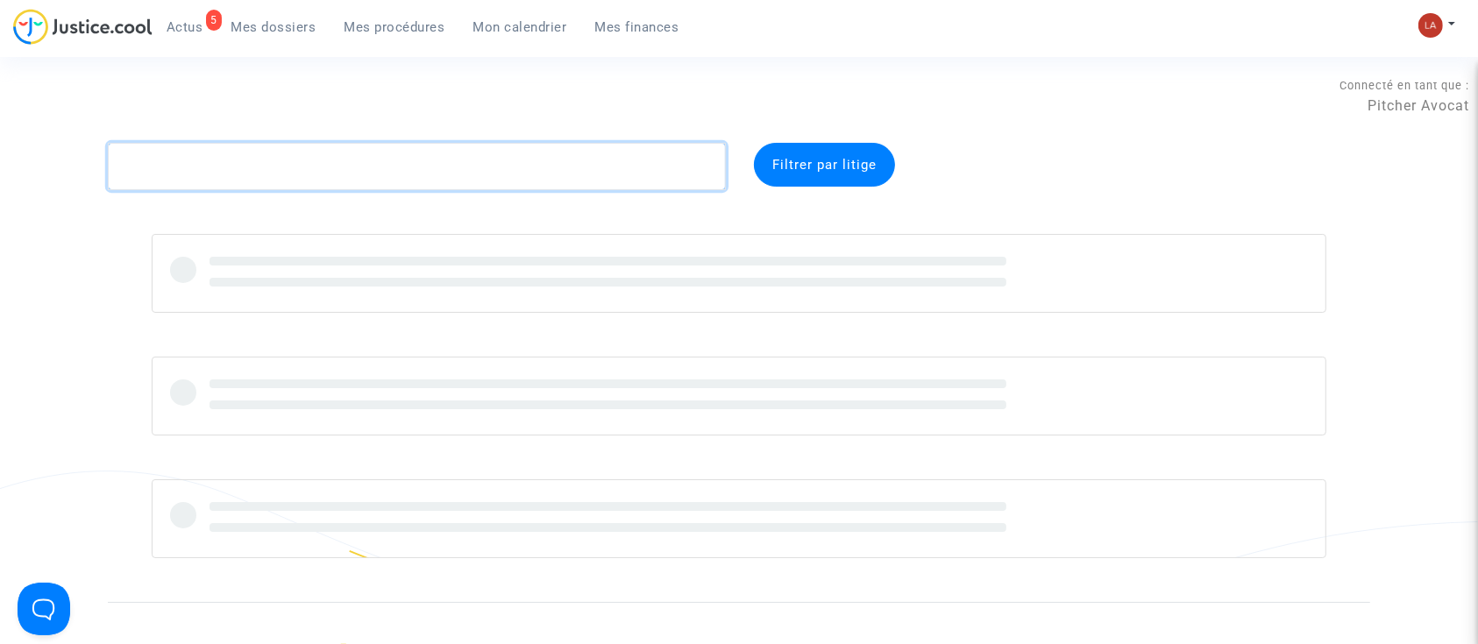
click at [217, 172] on textarea at bounding box center [417, 166] width 618 height 47
paste textarea "MENN"
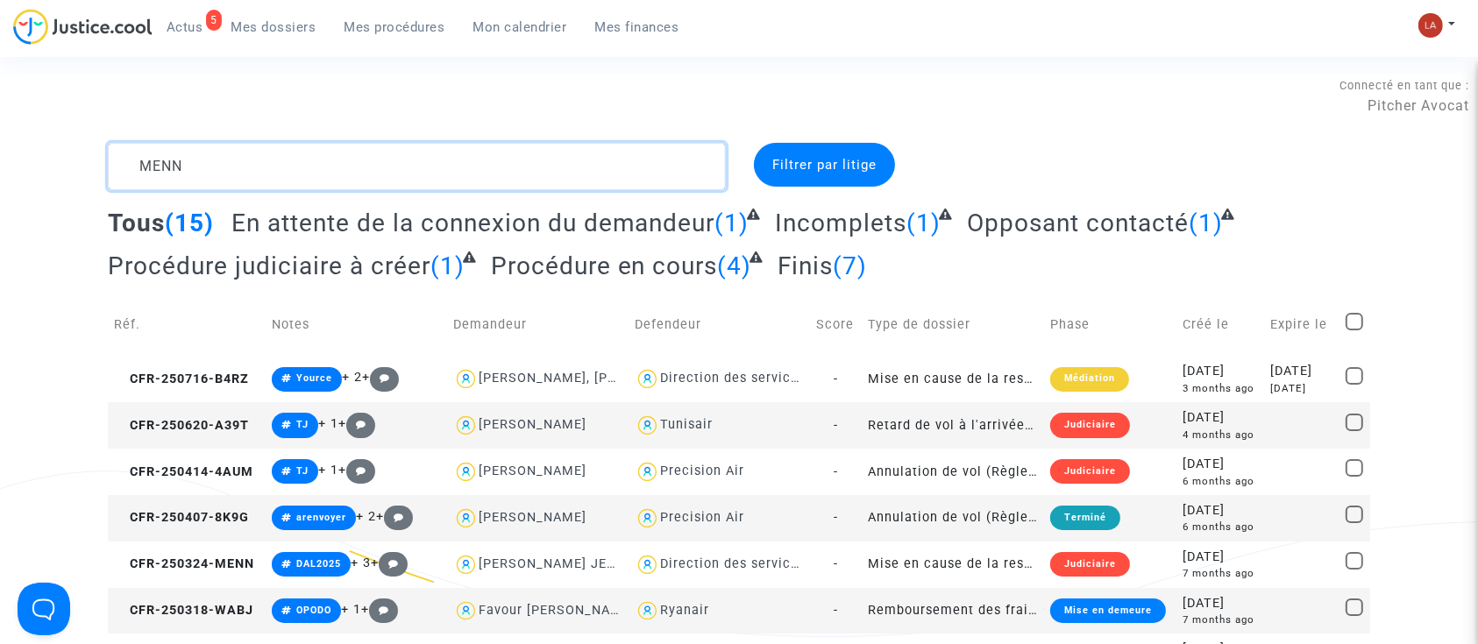
type textarea "MENN"
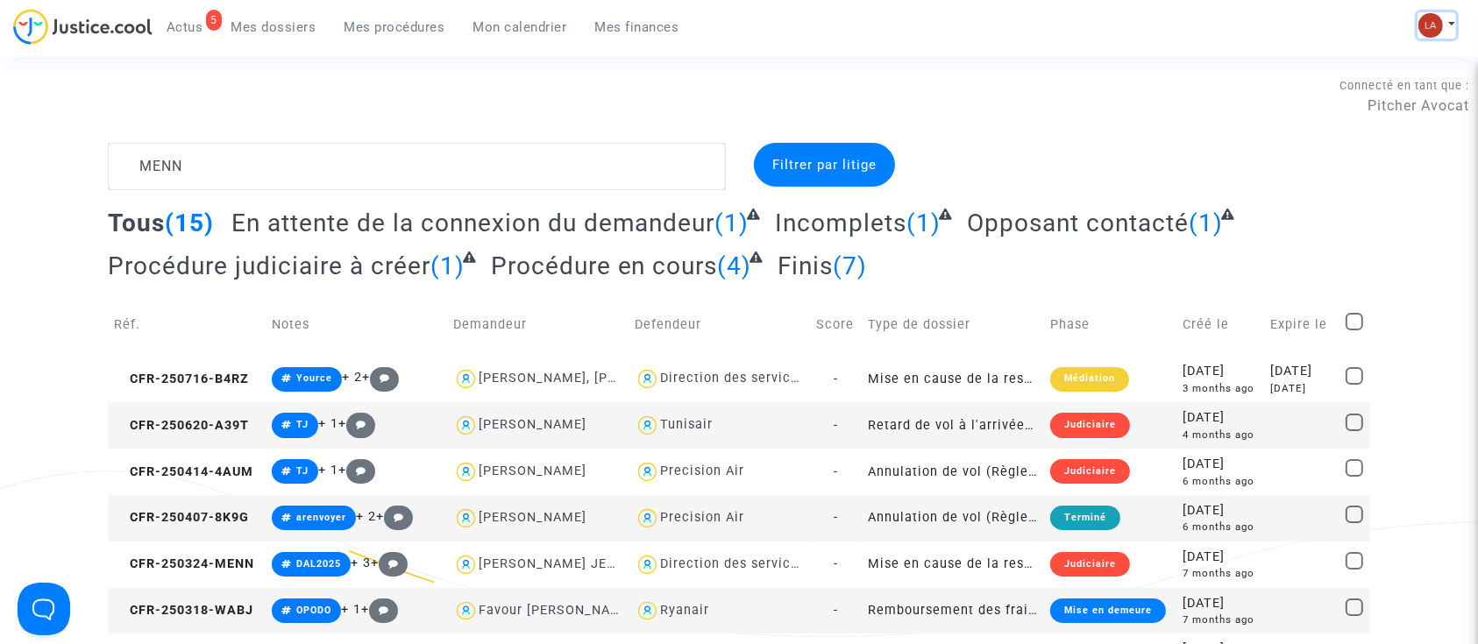
click at [1424, 33] on img at bounding box center [1430, 25] width 25 height 25
click at [1338, 90] on link "Changer de compte" at bounding box center [1366, 90] width 177 height 28
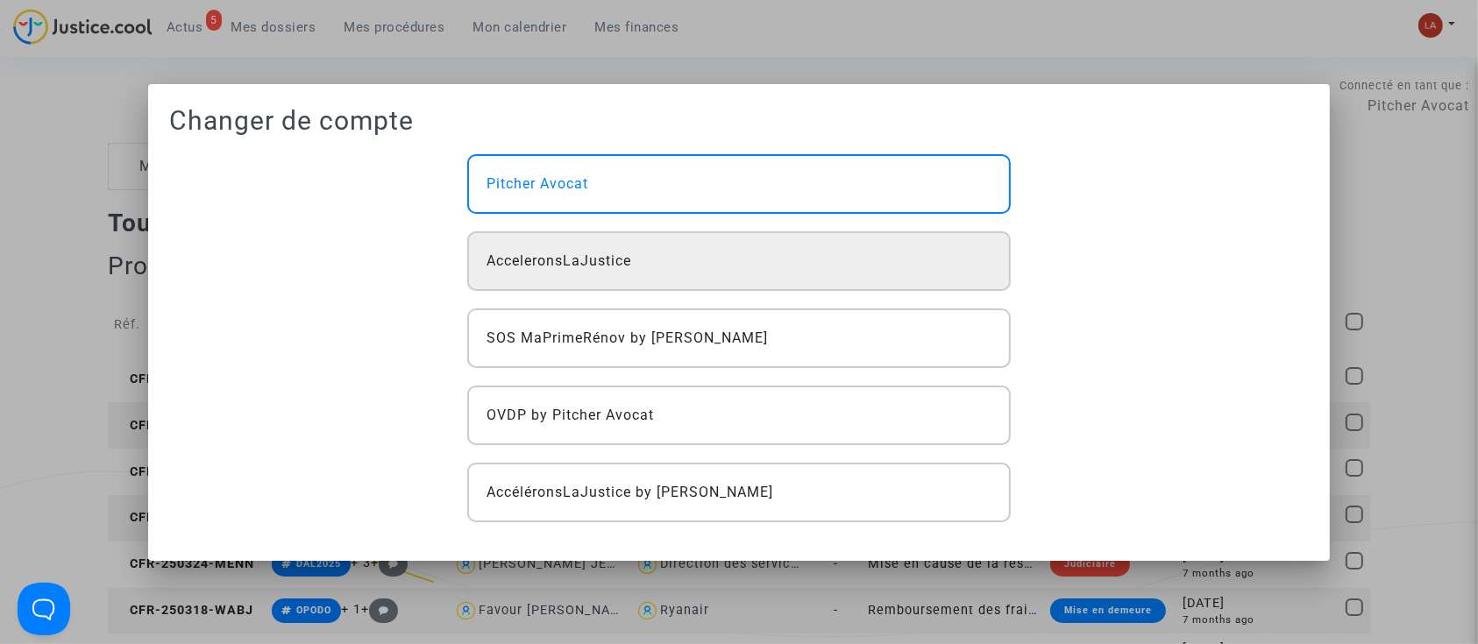
click at [504, 284] on div "AcceleronsLaJustice" at bounding box center [739, 261] width 544 height 60
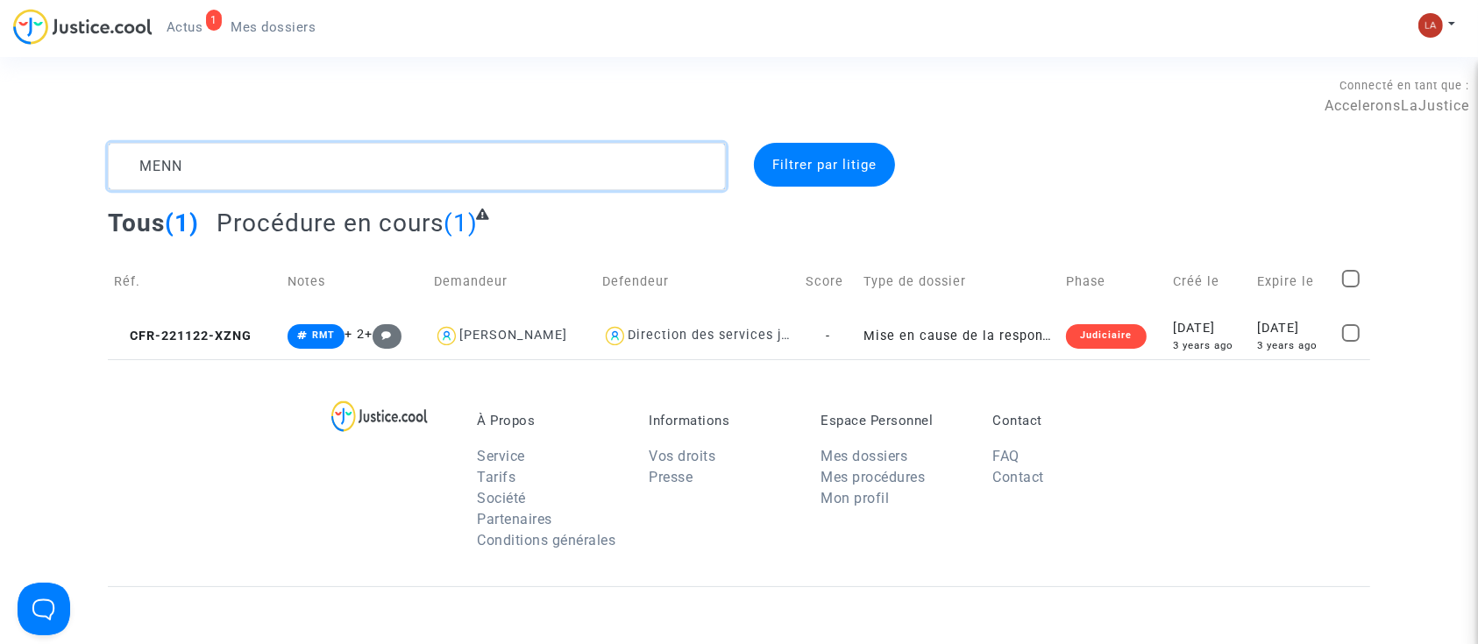
click at [316, 165] on textarea at bounding box center [417, 166] width 618 height 47
